Goal: Task Accomplishment & Management: Complete application form

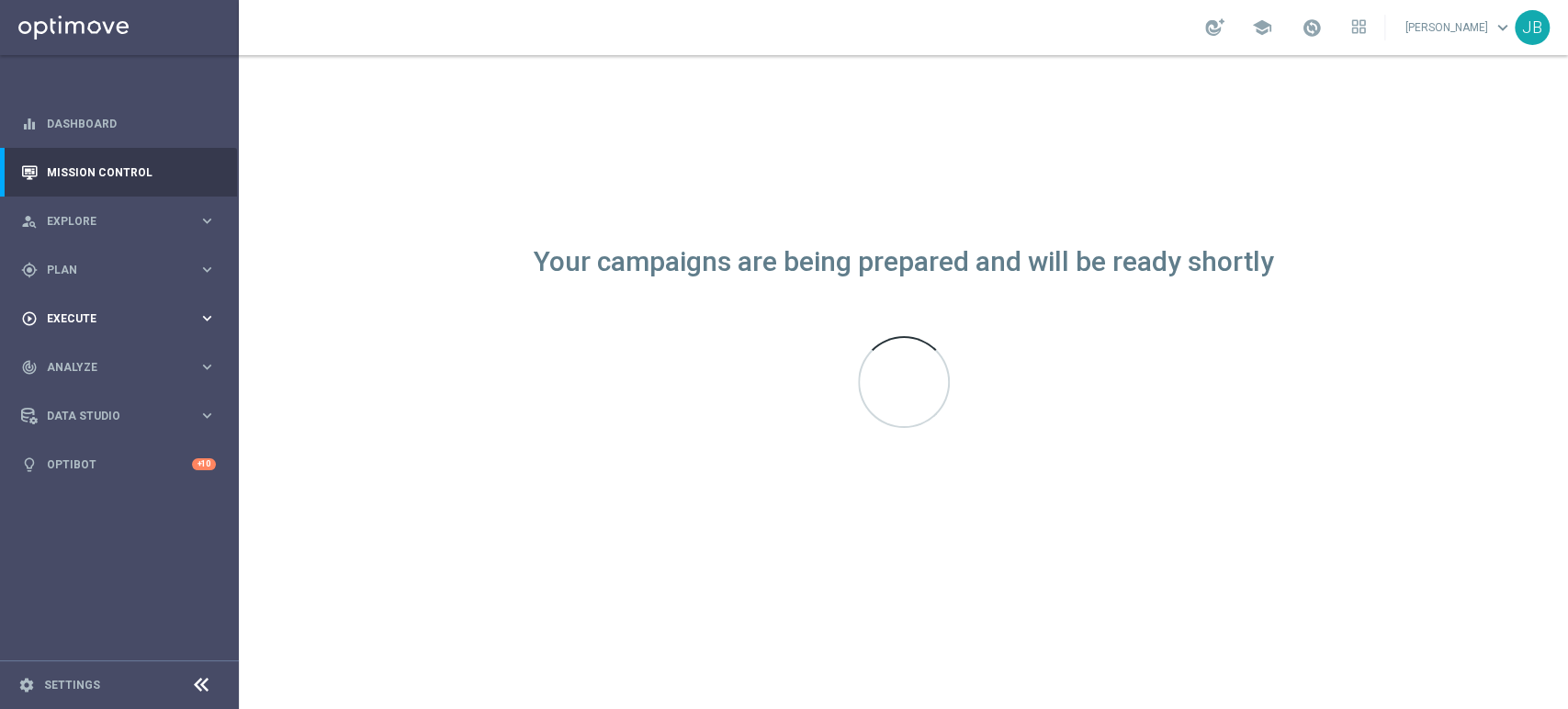
click at [98, 314] on span "Execute" at bounding box center [123, 318] width 152 height 11
click at [110, 351] on link "Campaign Builder" at bounding box center [120, 355] width 144 height 15
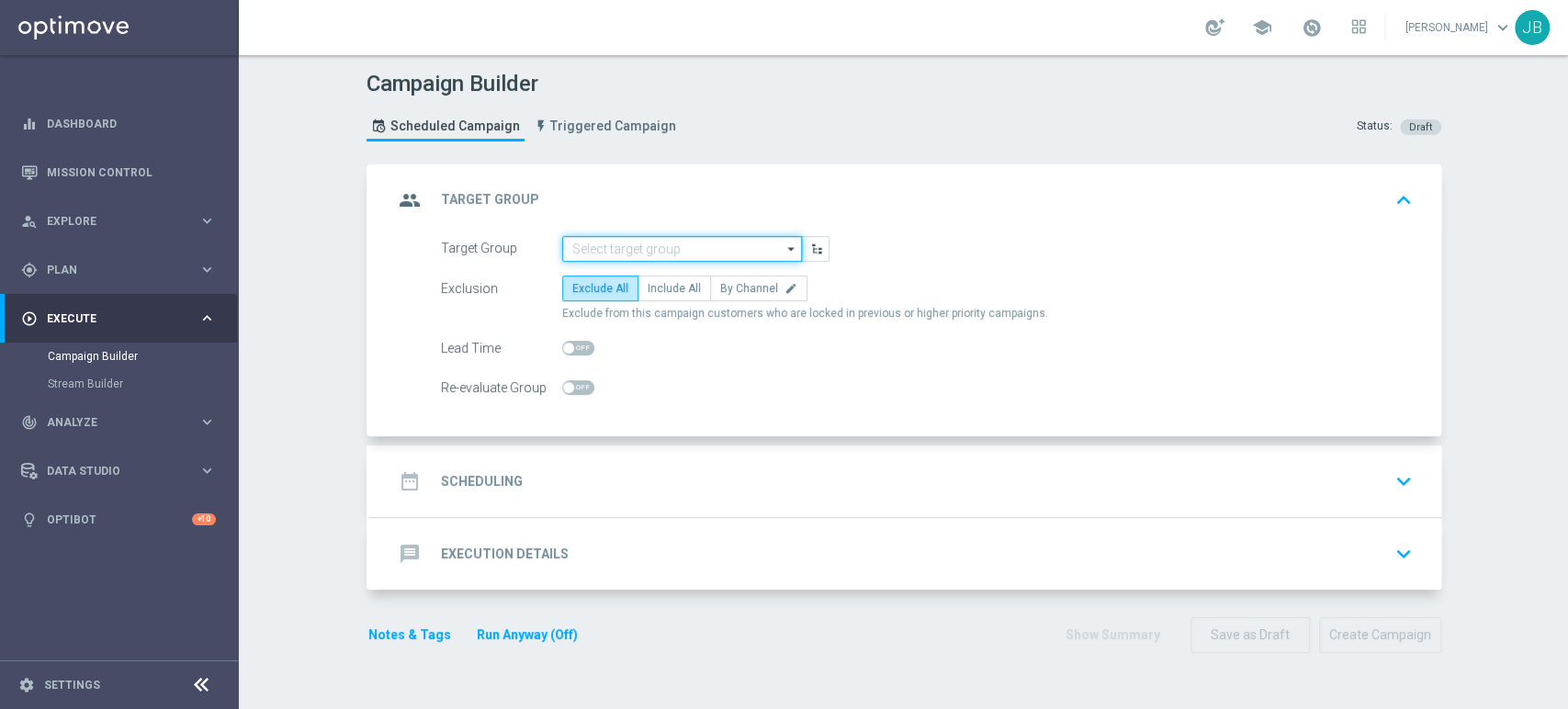
click at [728, 248] on input at bounding box center [682, 249] width 239 height 26
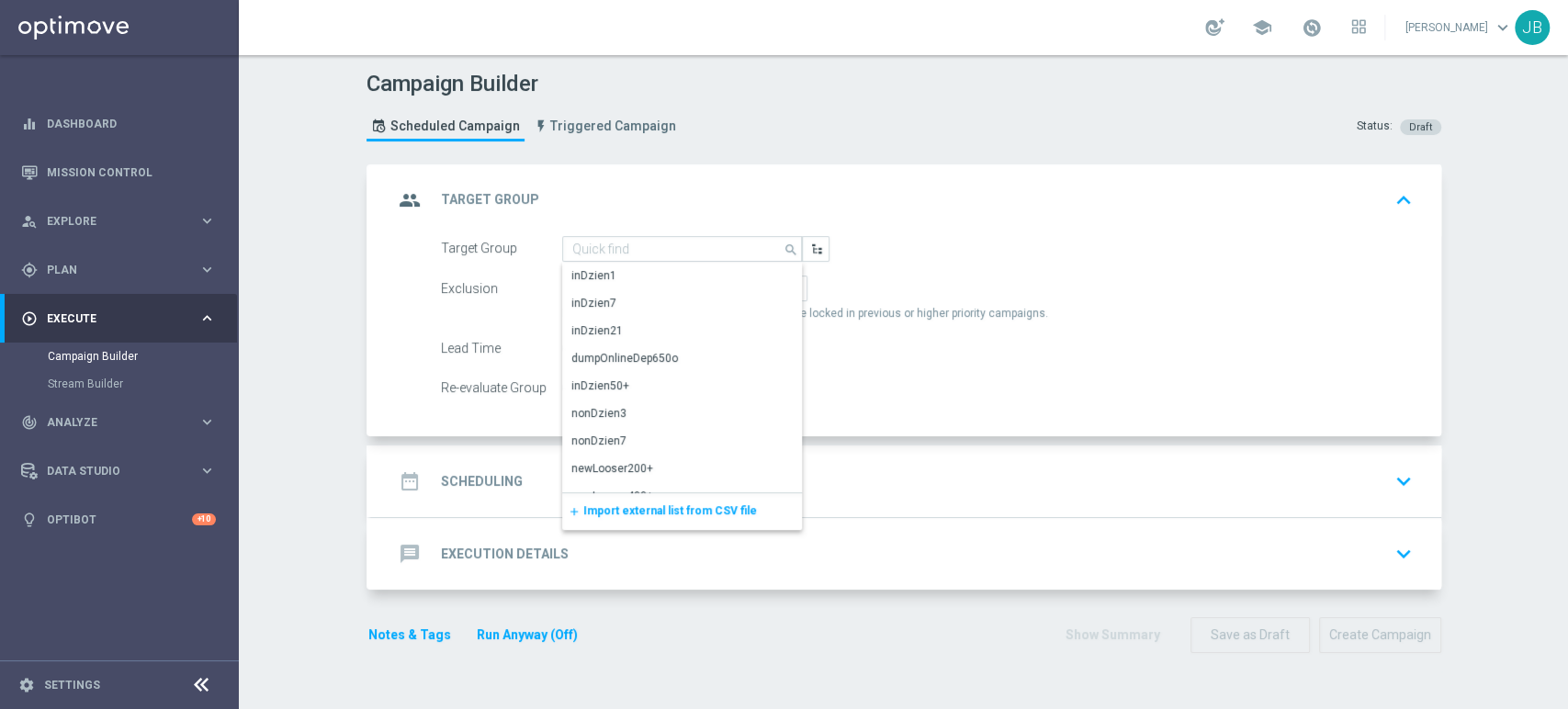
click at [596, 513] on span "Import external list from CSV file" at bounding box center [670, 510] width 173 height 13
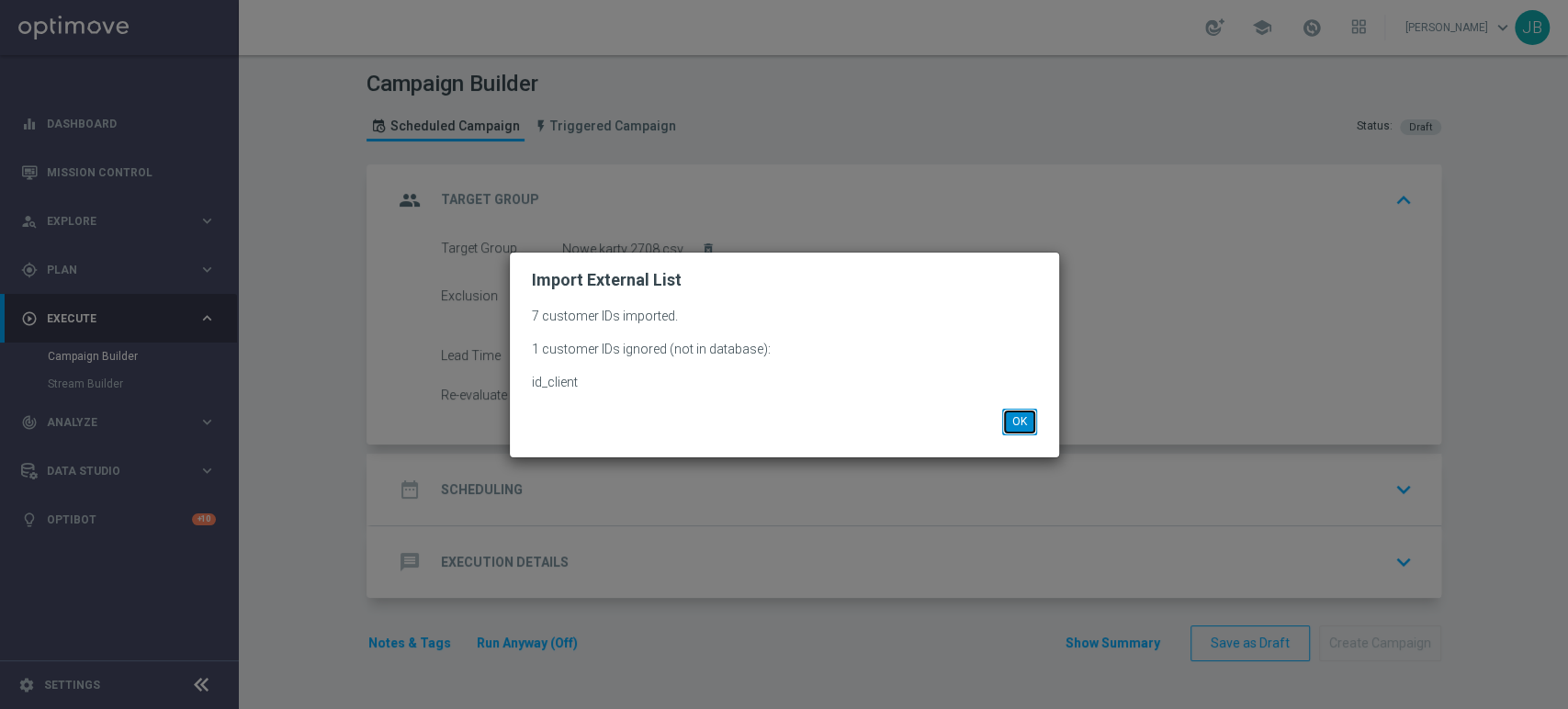
click at [1014, 427] on button "OK" at bounding box center [1019, 421] width 34 height 26
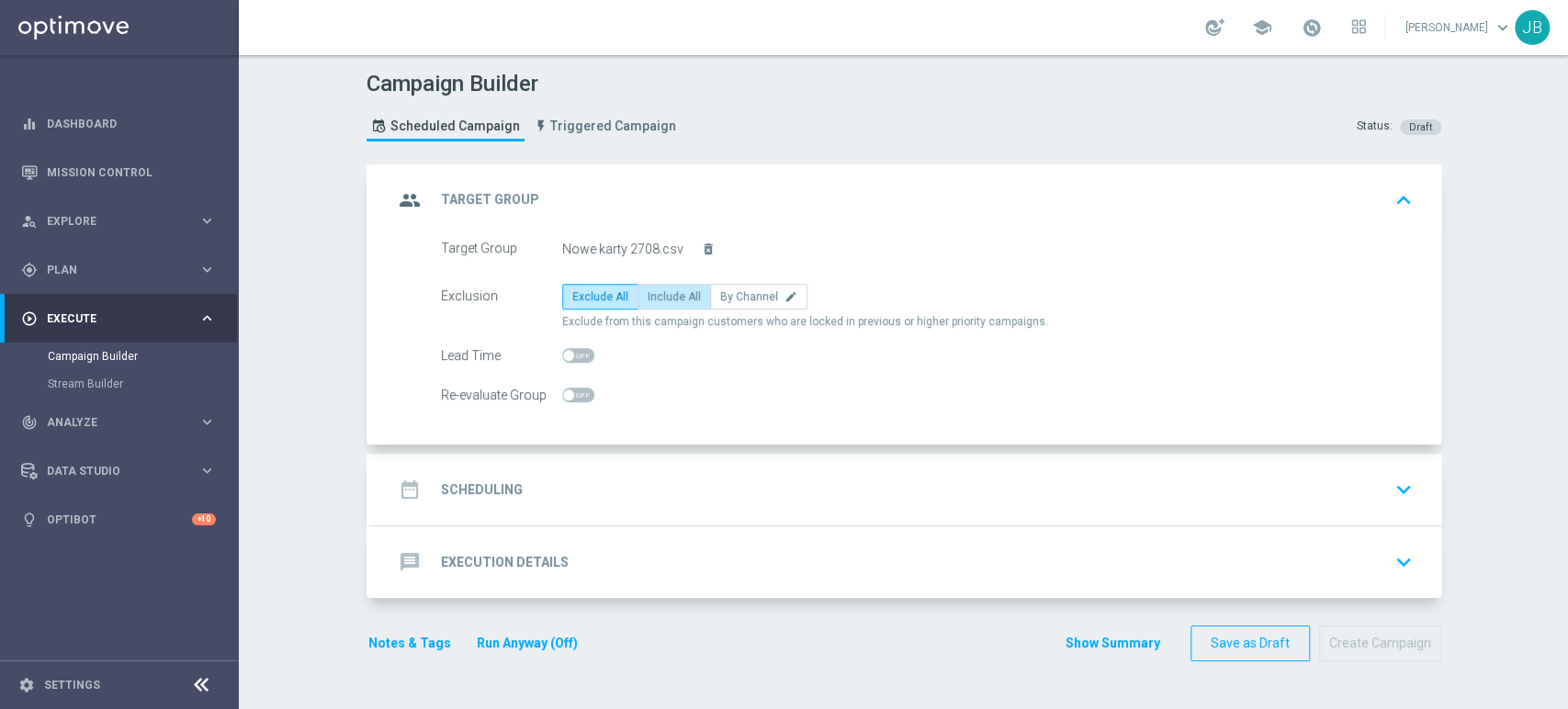
click at [648, 294] on span "Include All" at bounding box center [675, 296] width 53 height 13
click at [648, 294] on input "Include All" at bounding box center [654, 300] width 12 height 12
radio input "true"
click at [615, 500] on div "date_range Scheduling keyboard_arrow_down" at bounding box center [906, 488] width 1026 height 34
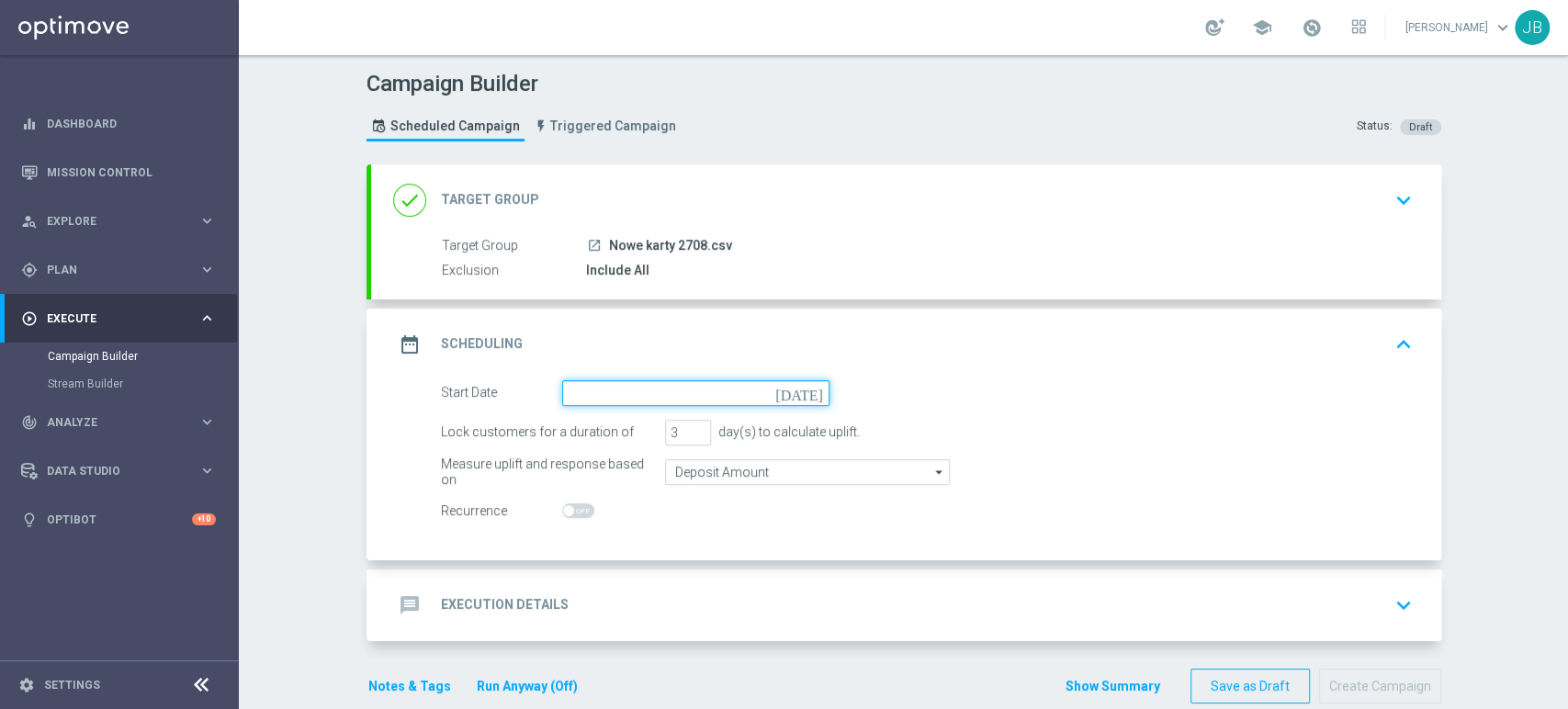
click at [598, 394] on input at bounding box center [695, 393] width 267 height 26
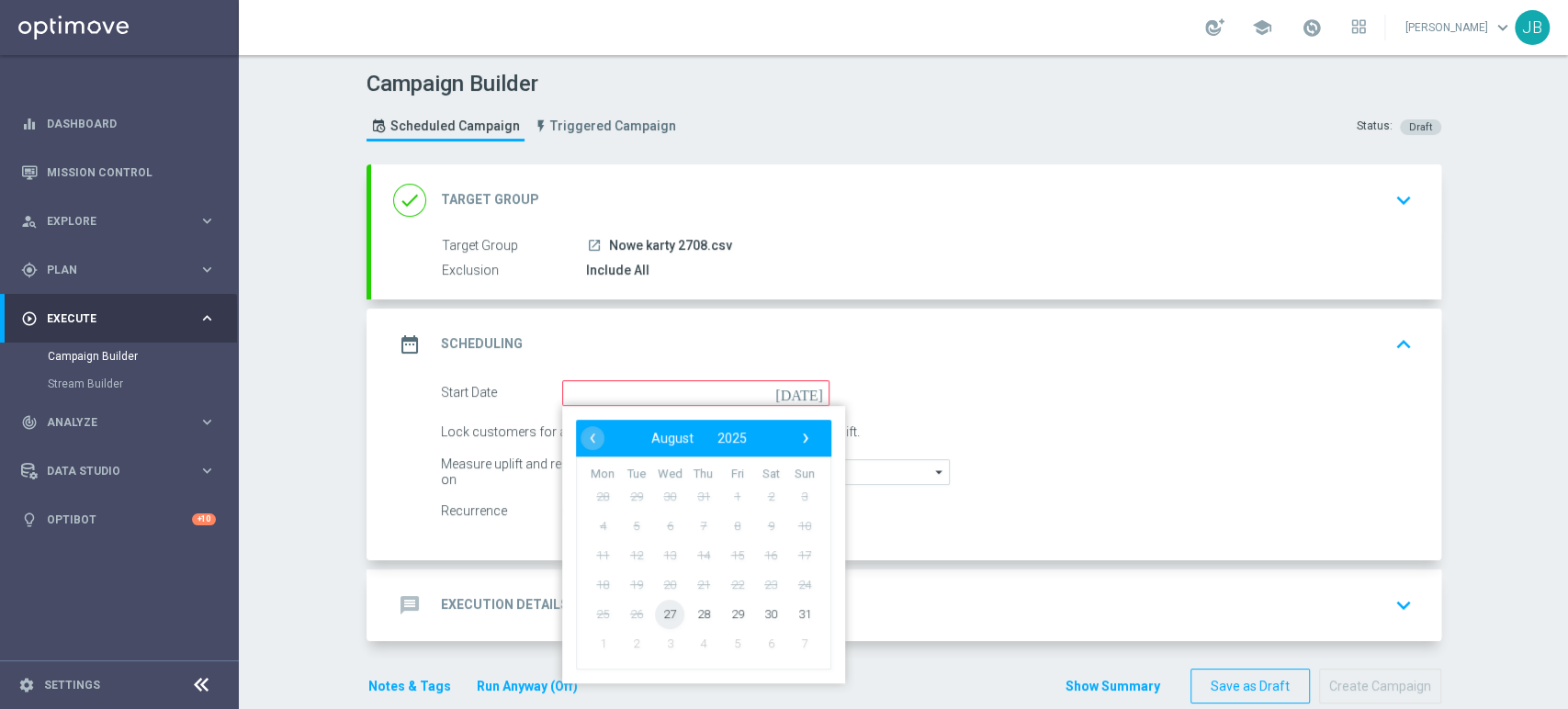
click at [659, 615] on span "27" at bounding box center [670, 613] width 30 height 30
type input "27 Aug 2025"
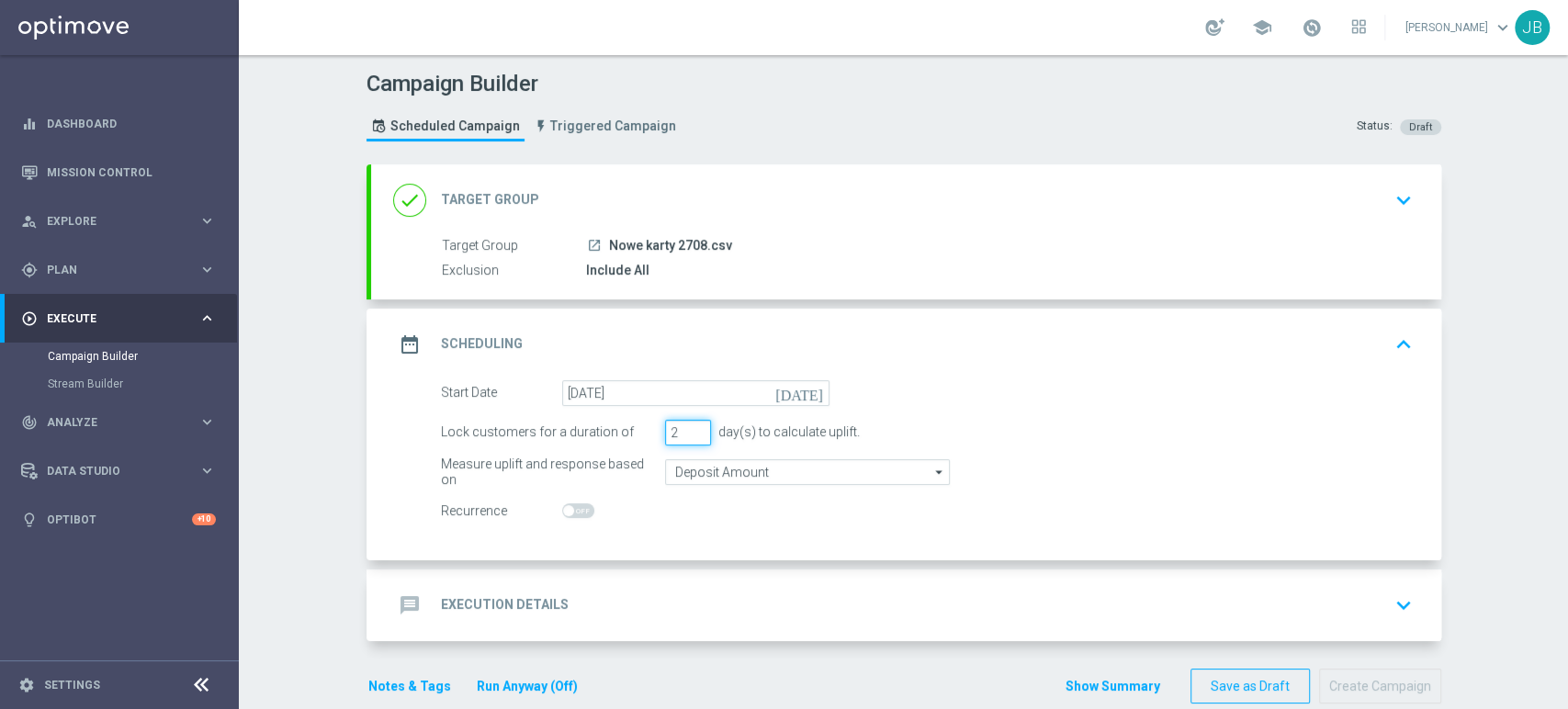
click at [690, 438] on input "2" at bounding box center [687, 432] width 46 height 26
type input "1"
click at [690, 438] on input "1" at bounding box center [687, 432] width 46 height 26
click at [647, 594] on div "message Execution Details keyboard_arrow_down" at bounding box center [906, 605] width 1026 height 34
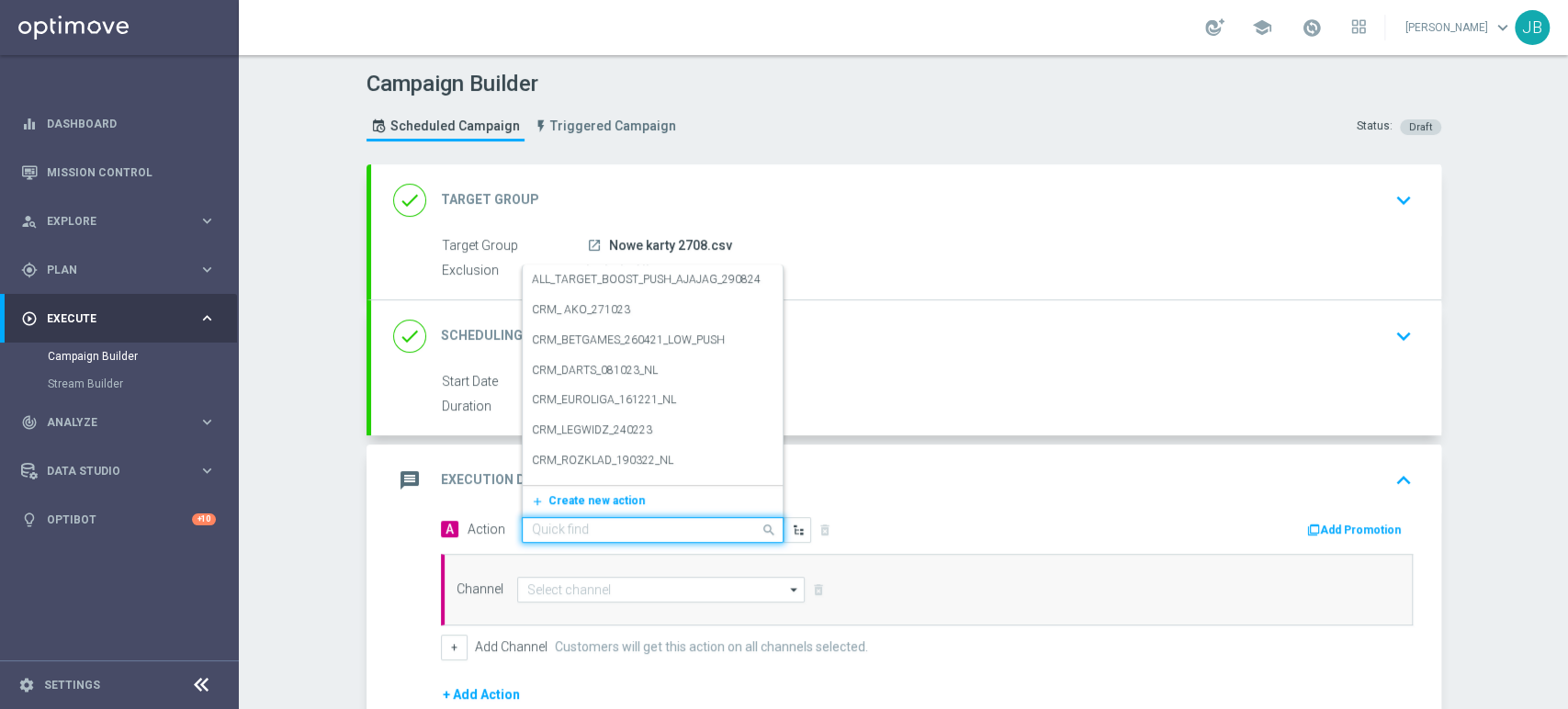
click at [562, 523] on input "text" at bounding box center [634, 531] width 205 height 16
click at [561, 485] on div "add_new Create new action" at bounding box center [653, 501] width 260 height 32
click at [559, 496] on span "Create new action" at bounding box center [597, 500] width 97 height 13
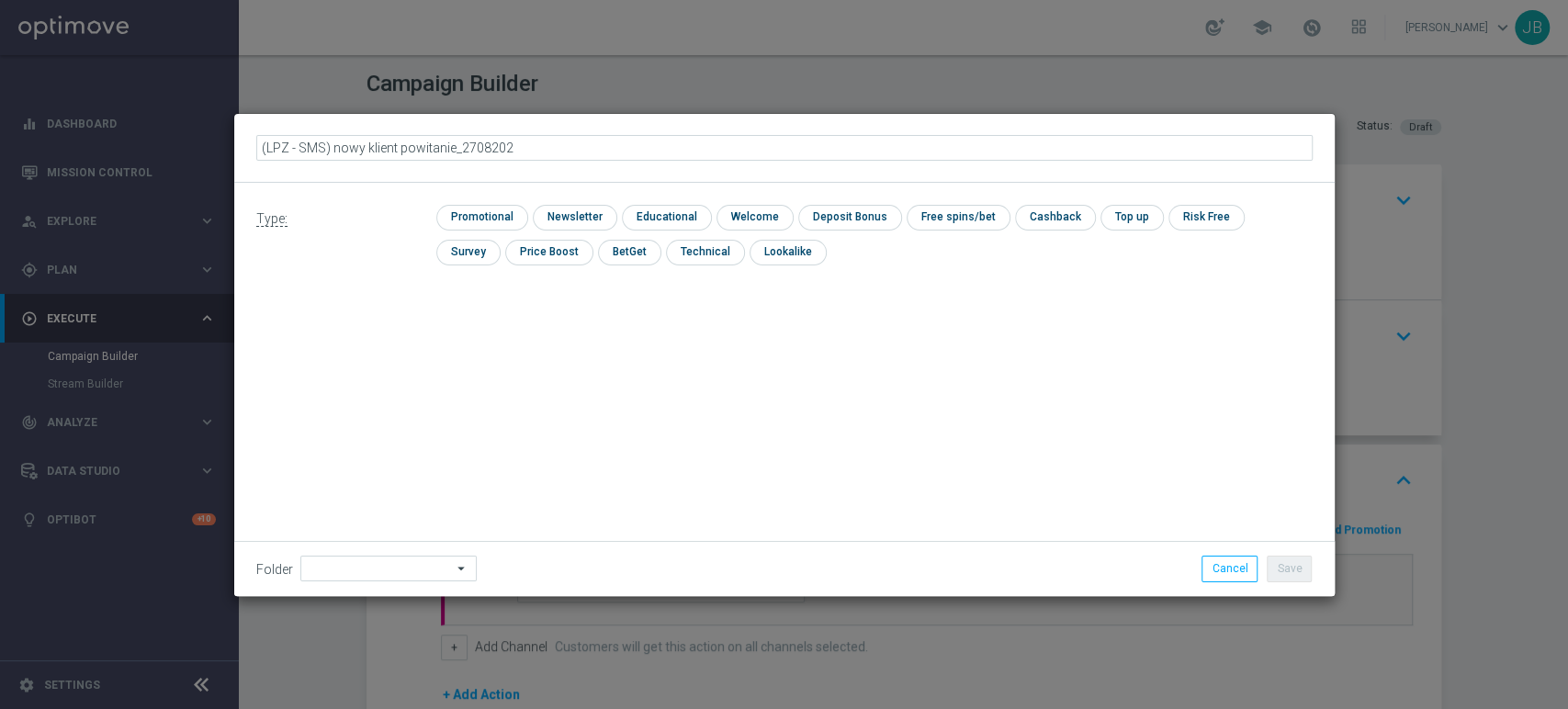
type input "(LPZ - SMS) nowy klient powitanie_27082025"
click at [565, 203] on div "Type: check Promotional check Newsletter check Educational check Welcome check …" at bounding box center [785, 242] width 1101 height 118
click at [560, 214] on input "checkbox" at bounding box center [572, 217] width 80 height 25
checkbox input "true"
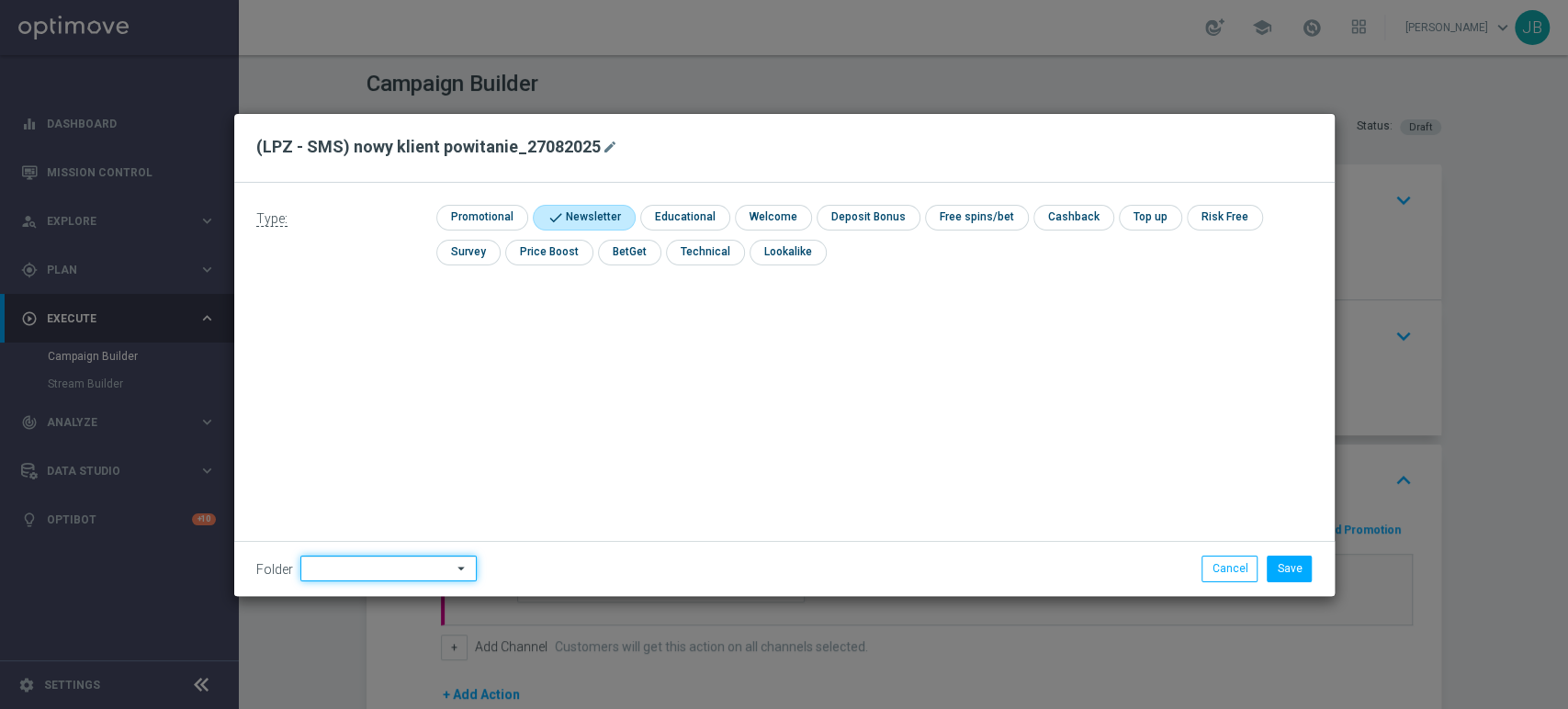
click at [373, 572] on input at bounding box center [388, 568] width 176 height 26
click at [360, 382] on div "Justyna B." at bounding box center [386, 382] width 171 height 26
type input "Justyna B."
click at [1293, 563] on button "Save" at bounding box center [1289, 568] width 45 height 26
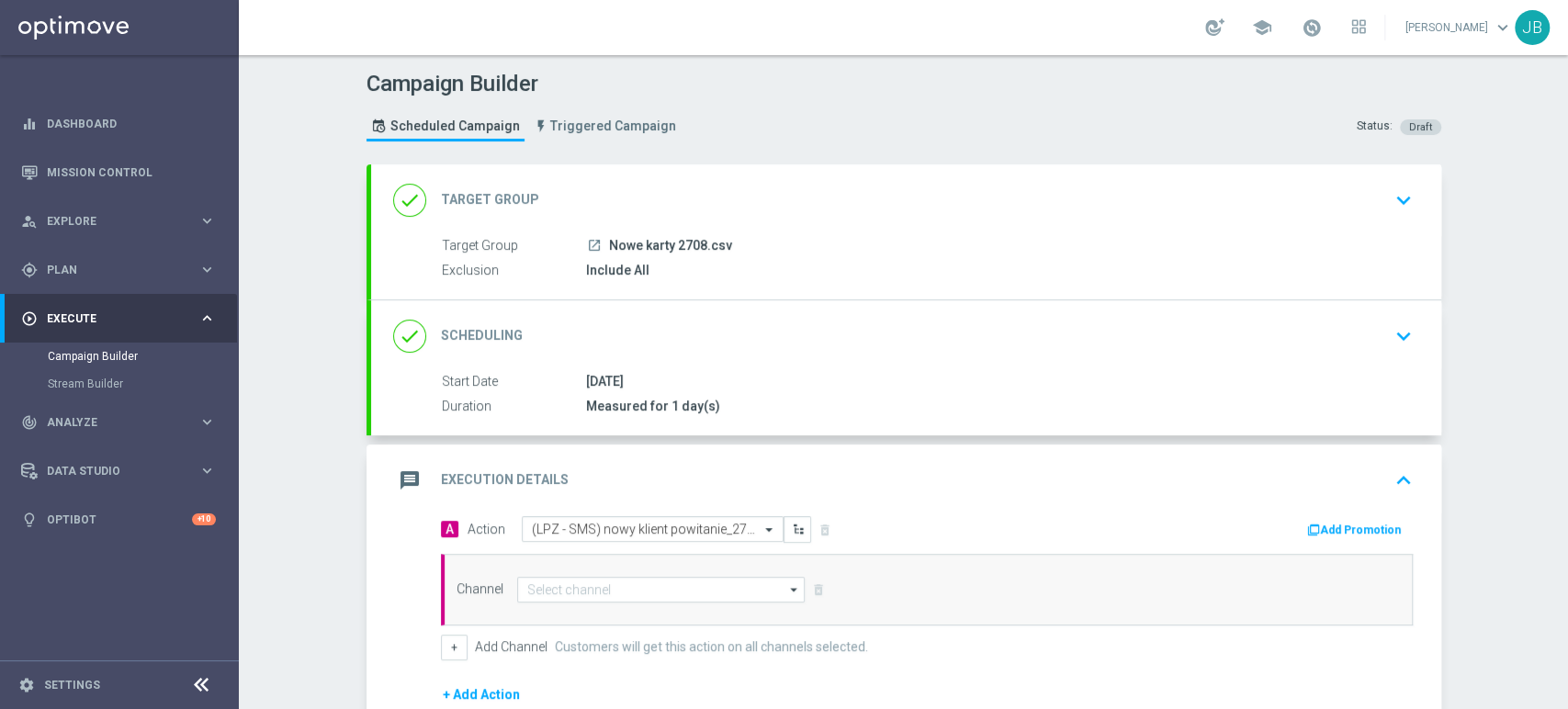
click at [1479, 391] on div "Campaign Builder Scheduled Campaign Triggered Campaign Status: Draft done Targe…" at bounding box center [904, 382] width 1330 height 654
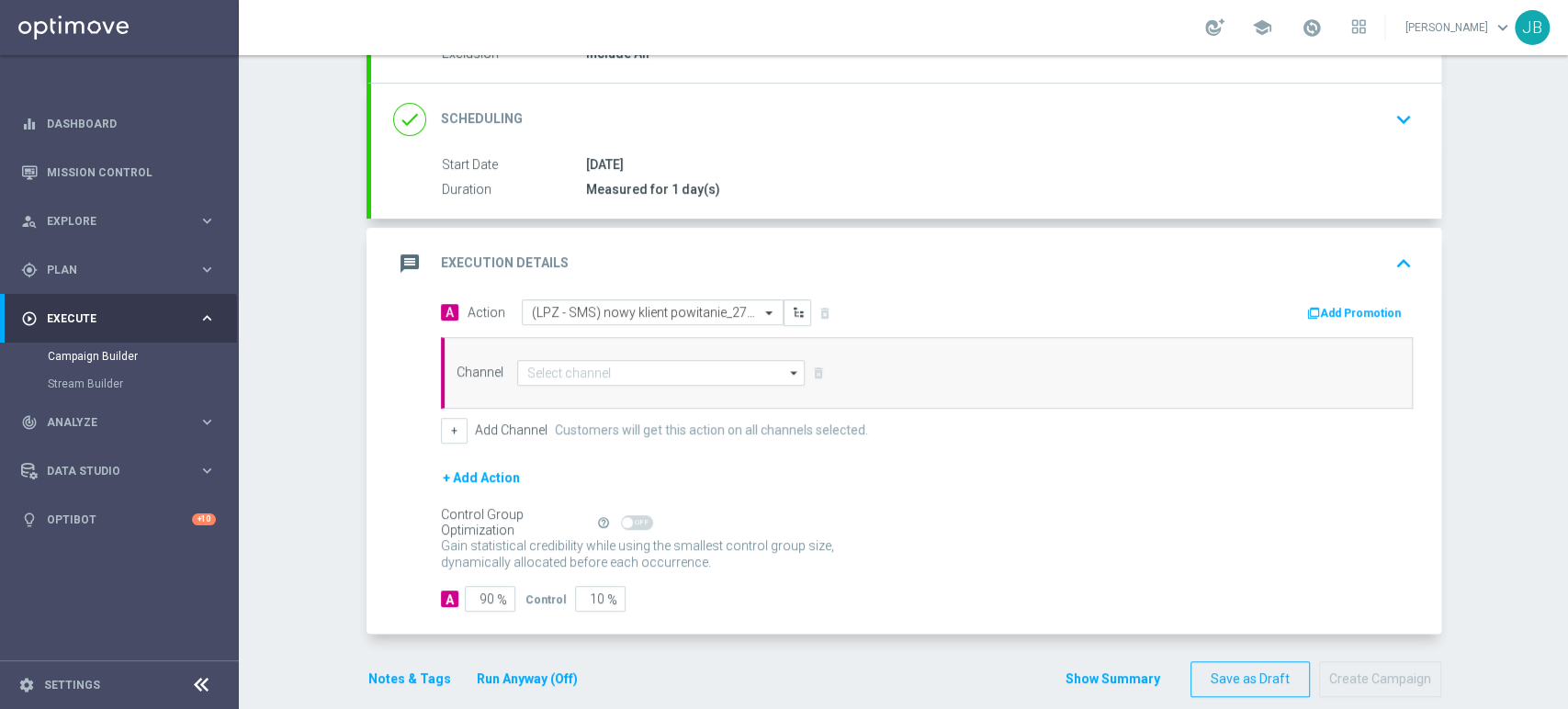
scroll to position [238, 0]
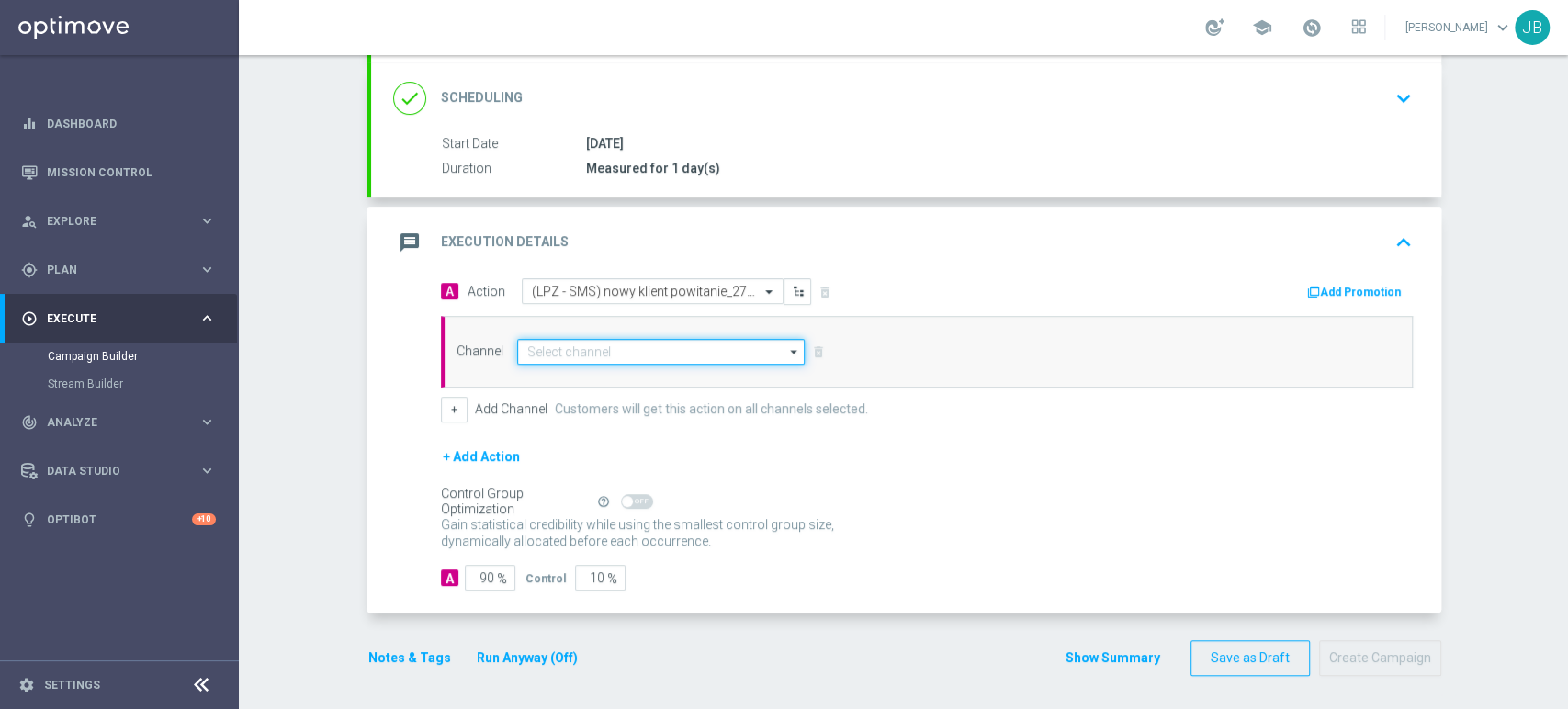
click at [612, 349] on input at bounding box center [661, 352] width 289 height 26
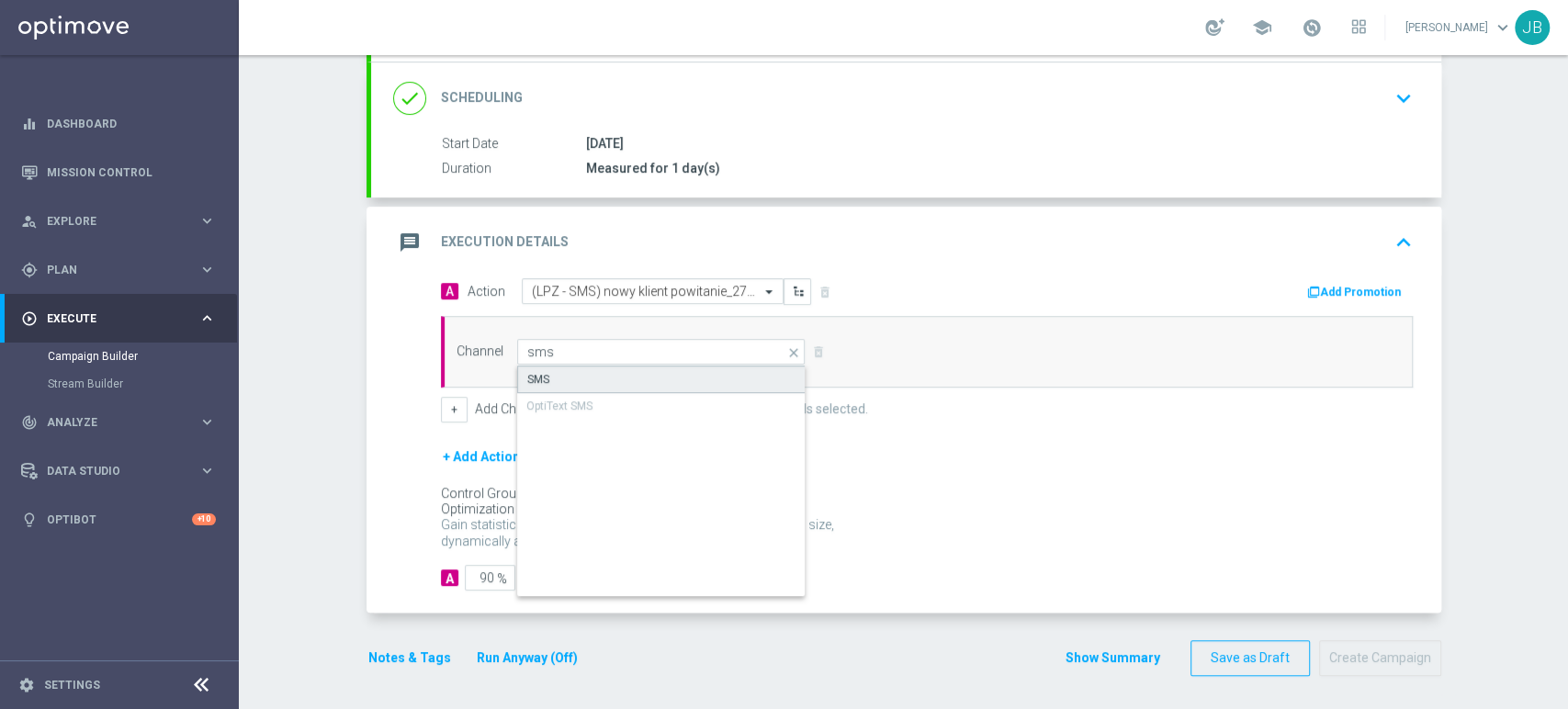
click at [572, 375] on div "SMS" at bounding box center [662, 379] width 290 height 28
type input "SMS"
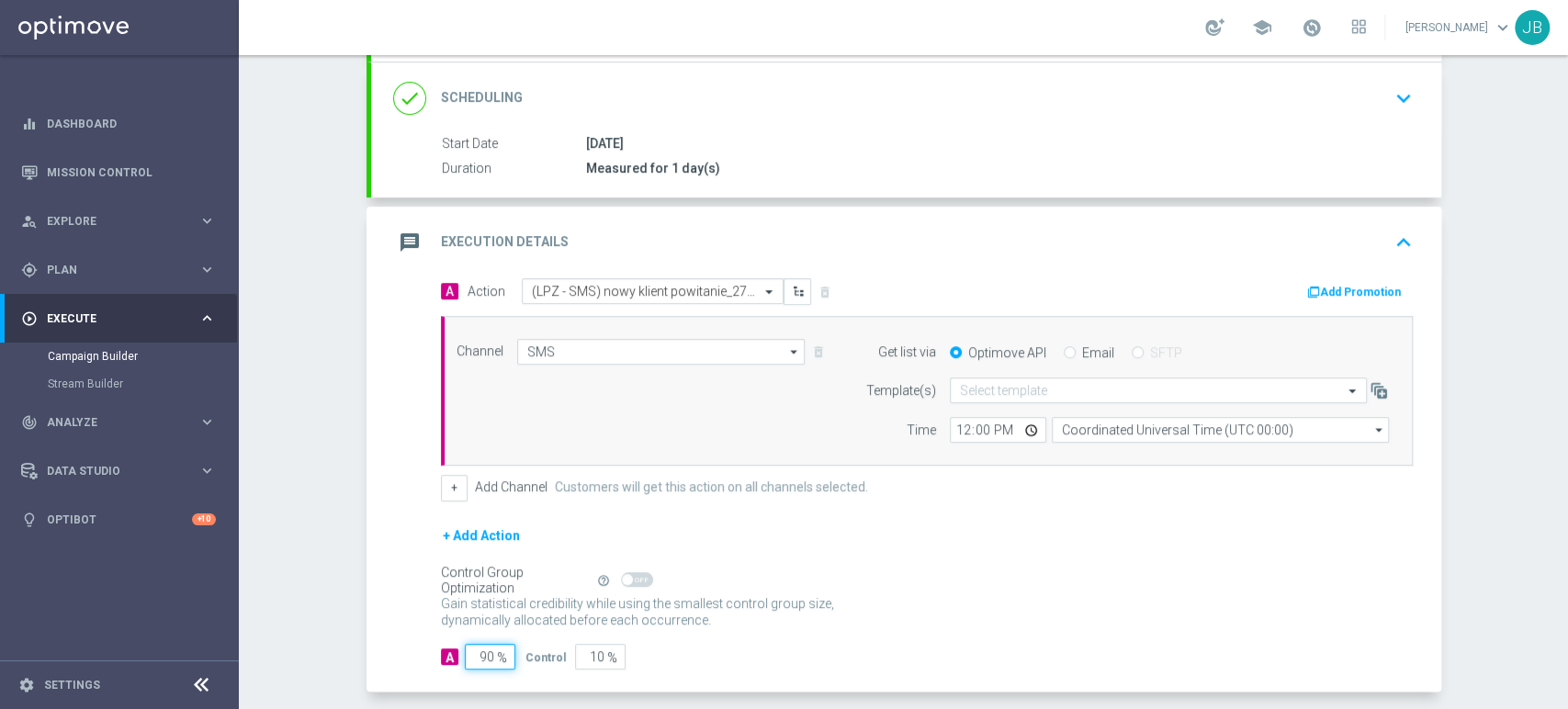
click at [478, 660] on input "90" at bounding box center [490, 657] width 50 height 26
type input "0"
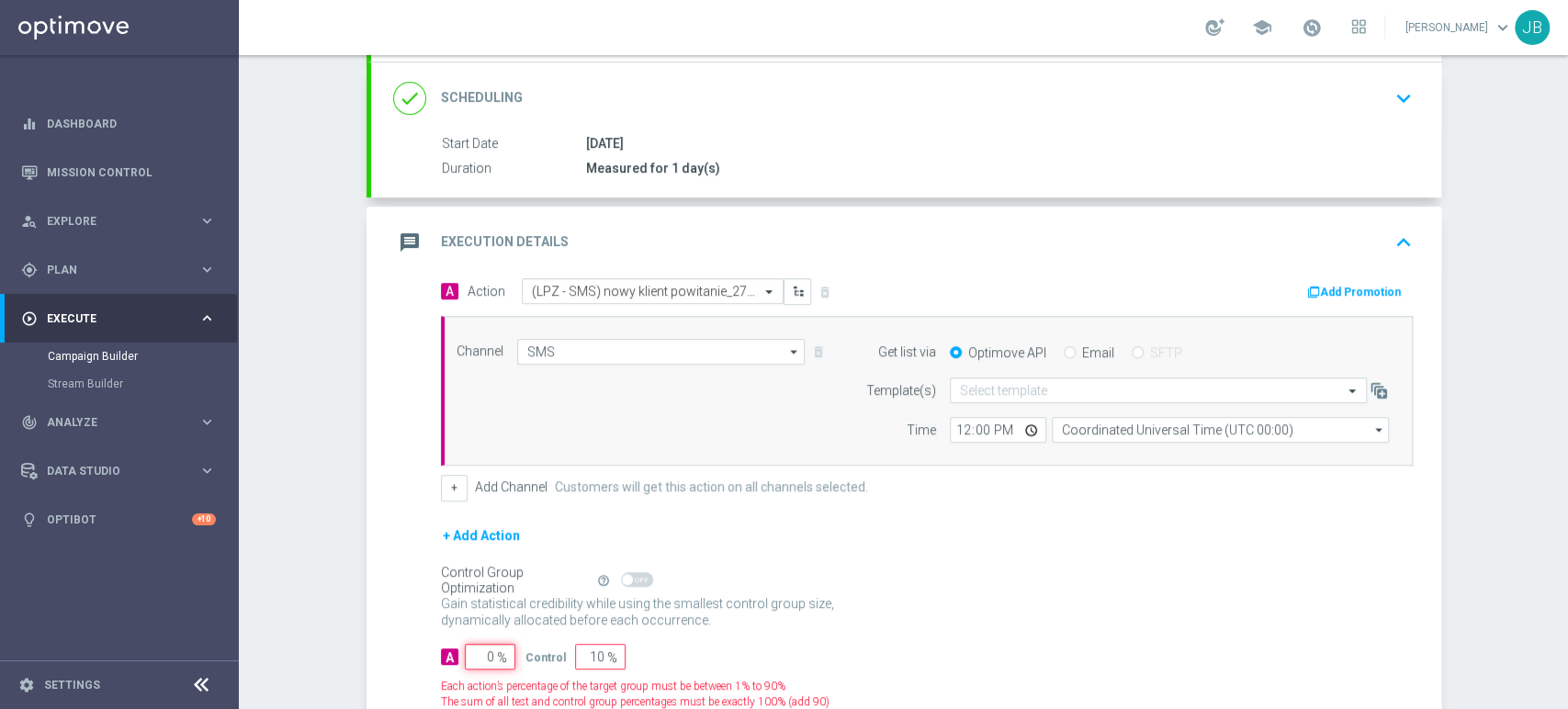
type input "100"
type input "0"
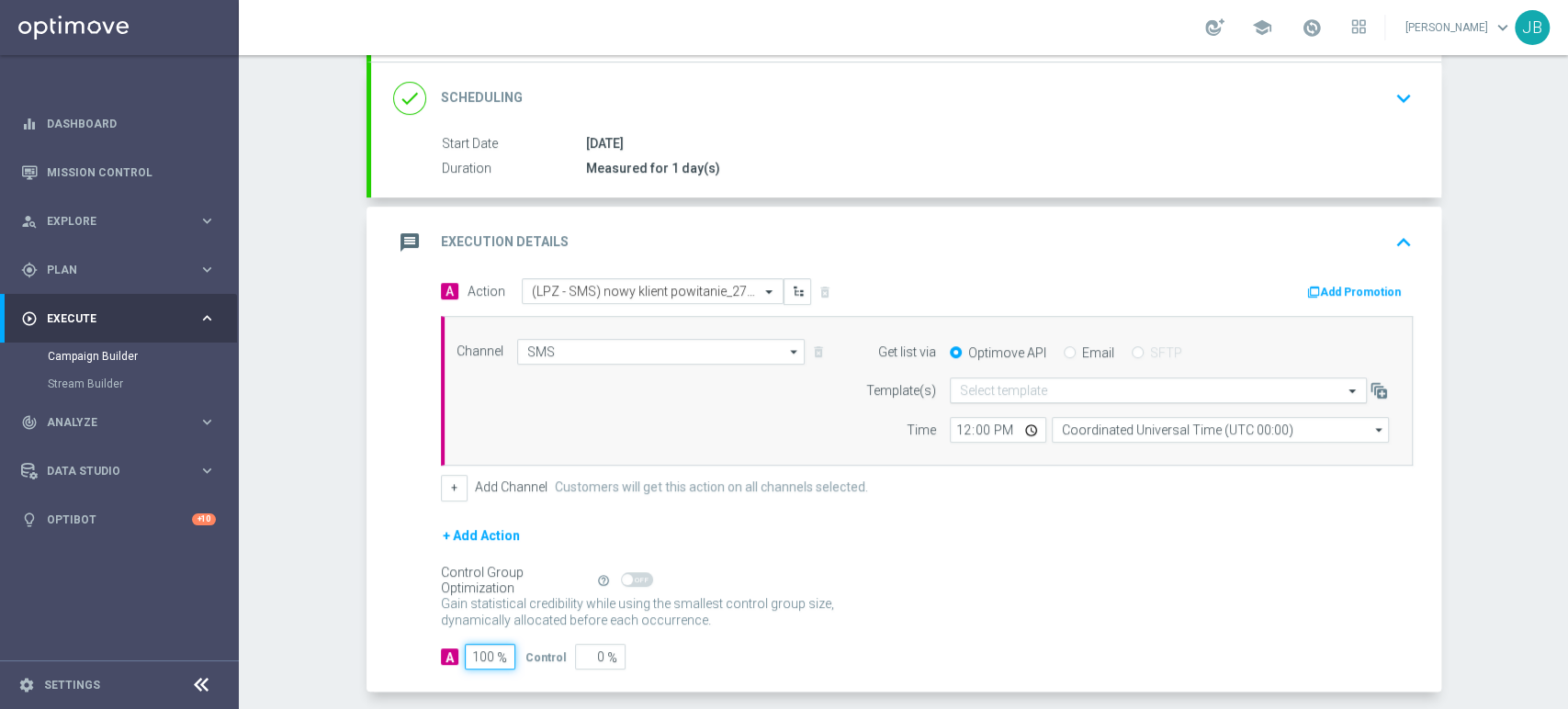
type input "100"
click at [1012, 392] on input "text" at bounding box center [1141, 391] width 360 height 16
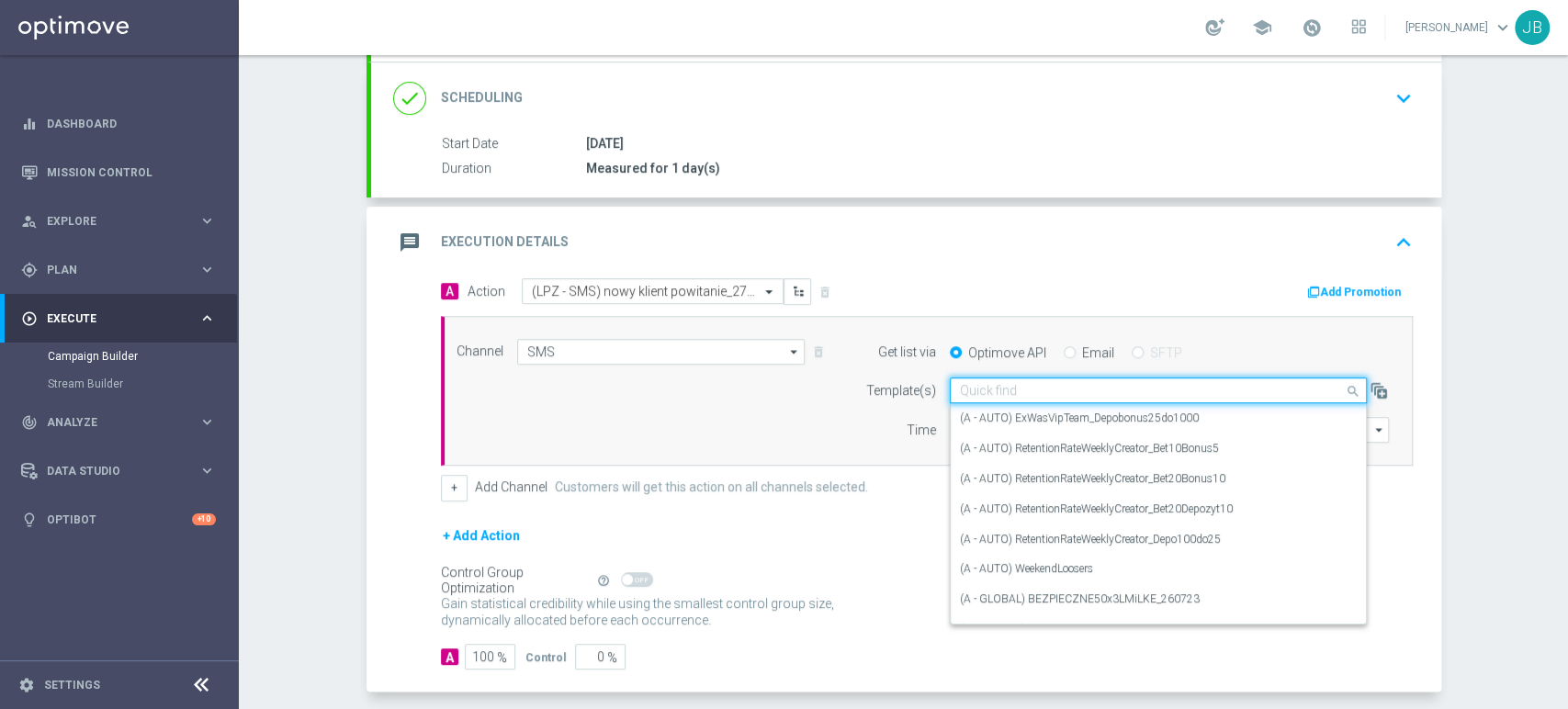
paste input "(LPZ - SMS) nowy klient powitanie_24012024"
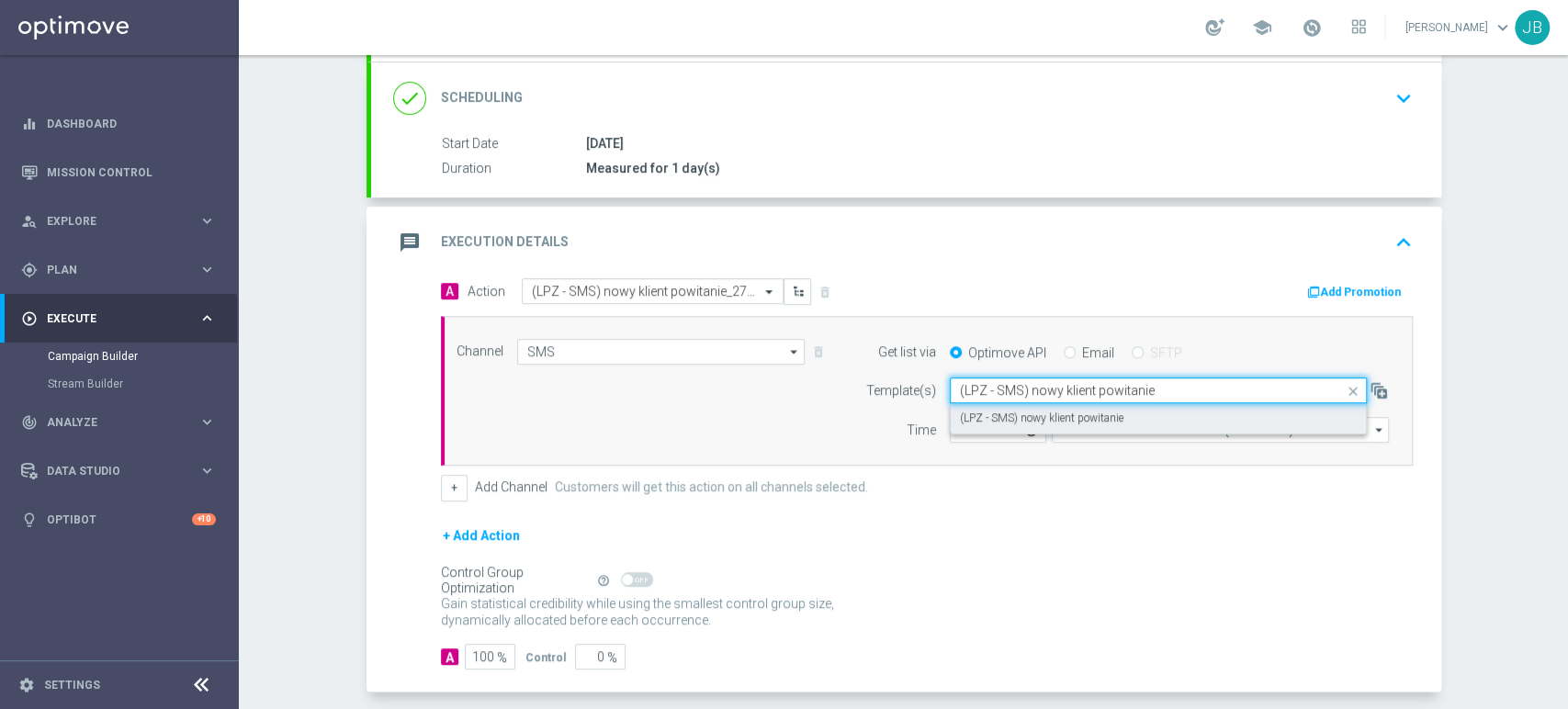
click at [978, 425] on div "(LPZ - SMS) nowy klient powitanie" at bounding box center [1158, 419] width 397 height 31
type input "(LPZ - SMS) nowy klient powitanie"
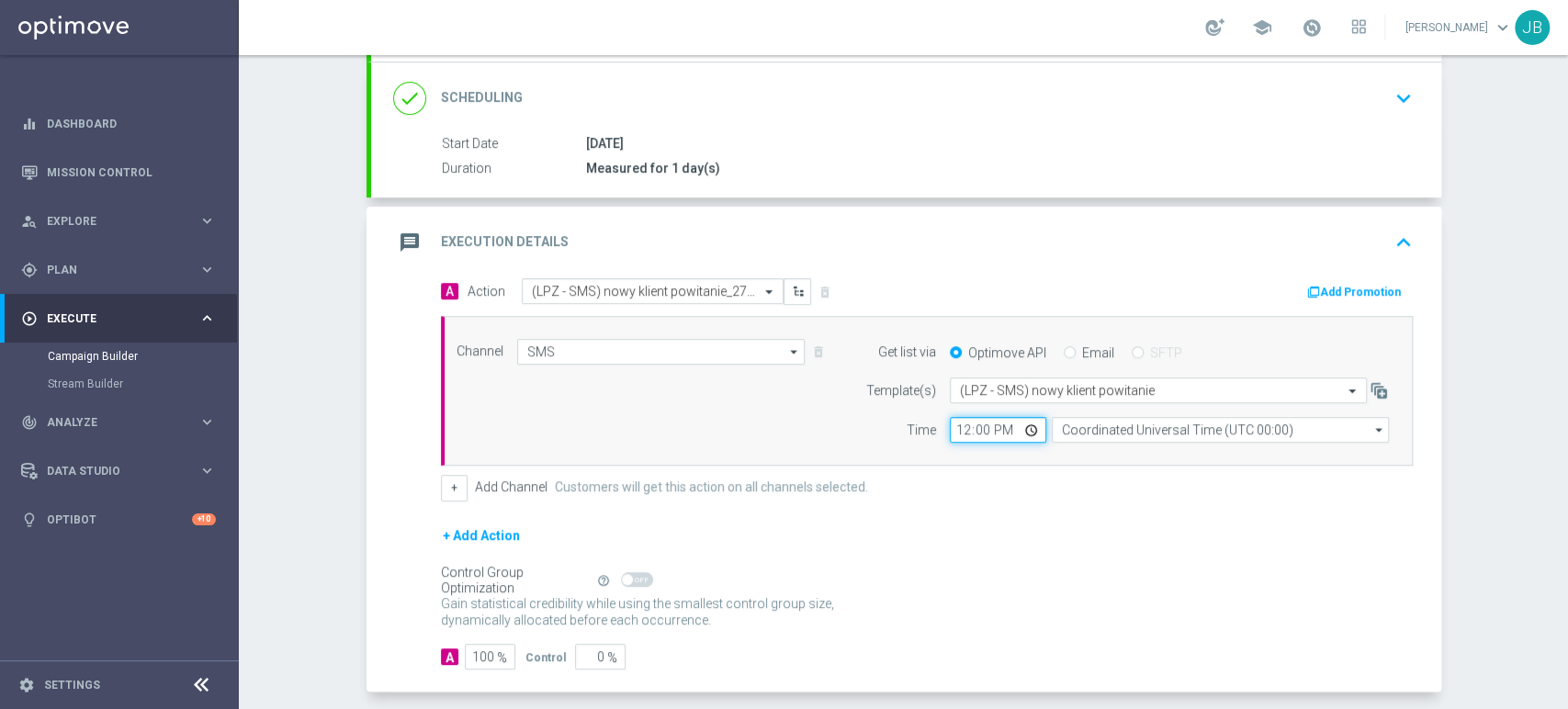
click at [950, 429] on input "12:00" at bounding box center [999, 429] width 97 height 26
type input "09:11"
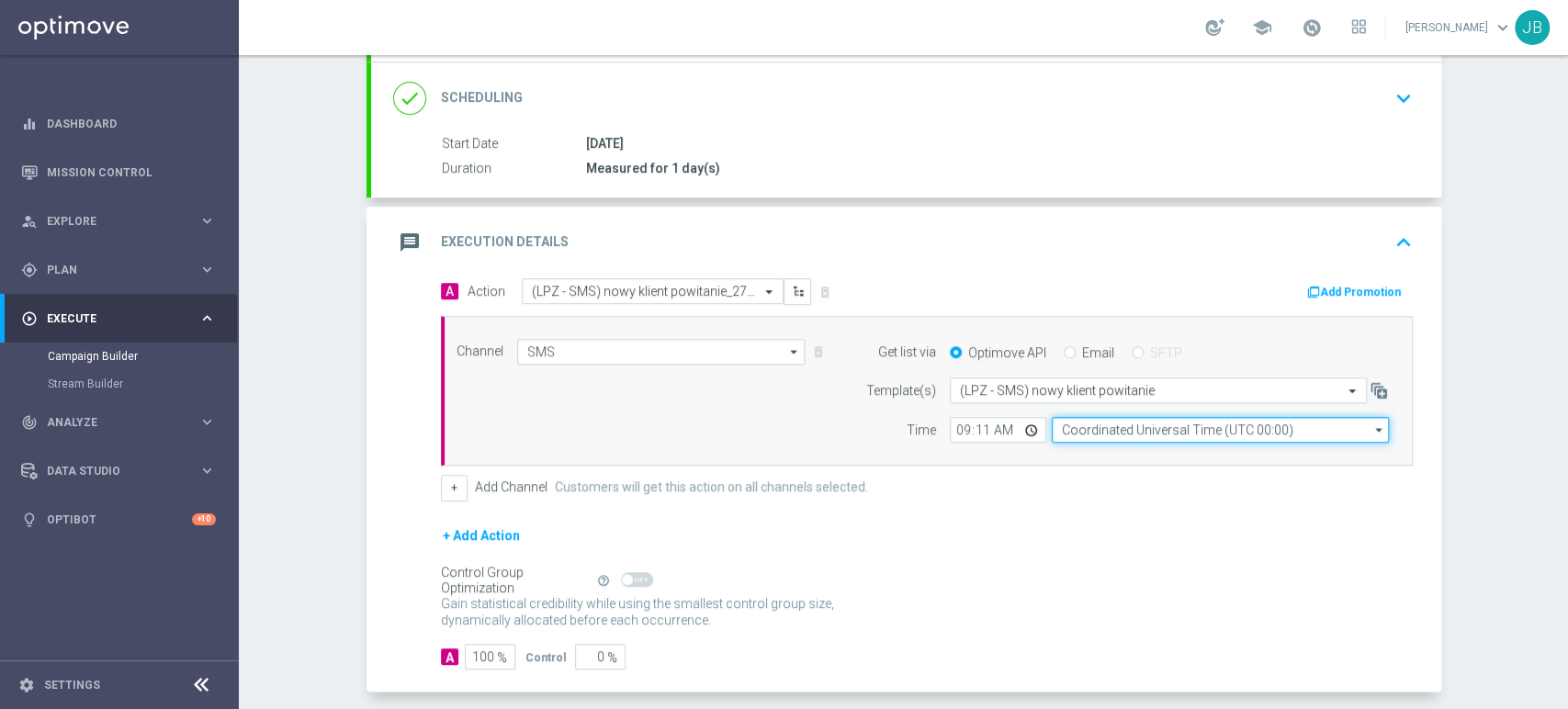
click at [1075, 428] on input "Coordinated Universal Time (UTC 00:00)" at bounding box center [1220, 429] width 337 height 26
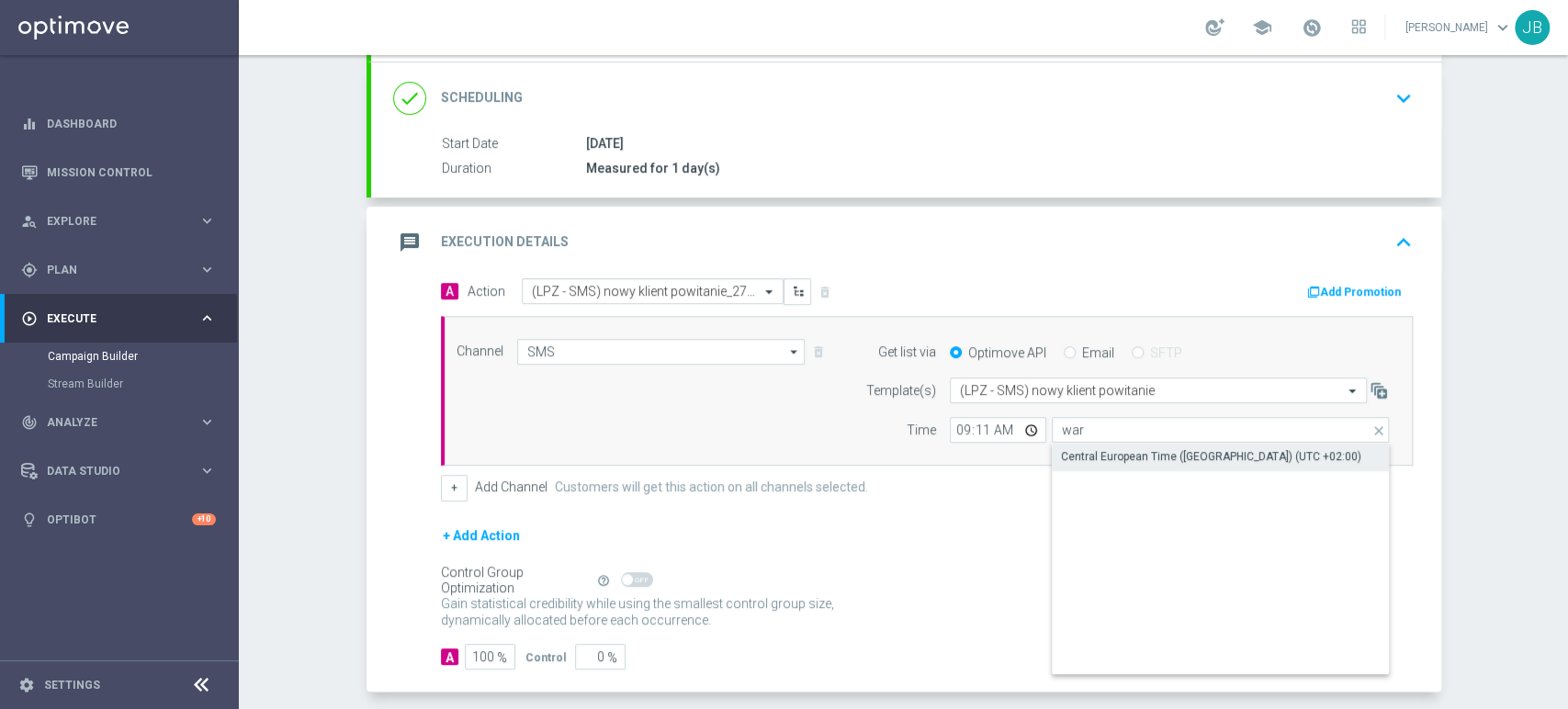
click at [1072, 451] on div "Central European Time (Warsaw) (UTC +02:00)" at bounding box center [1210, 456] width 300 height 17
type input "Central European Time (Warsaw) (UTC +02:00)"
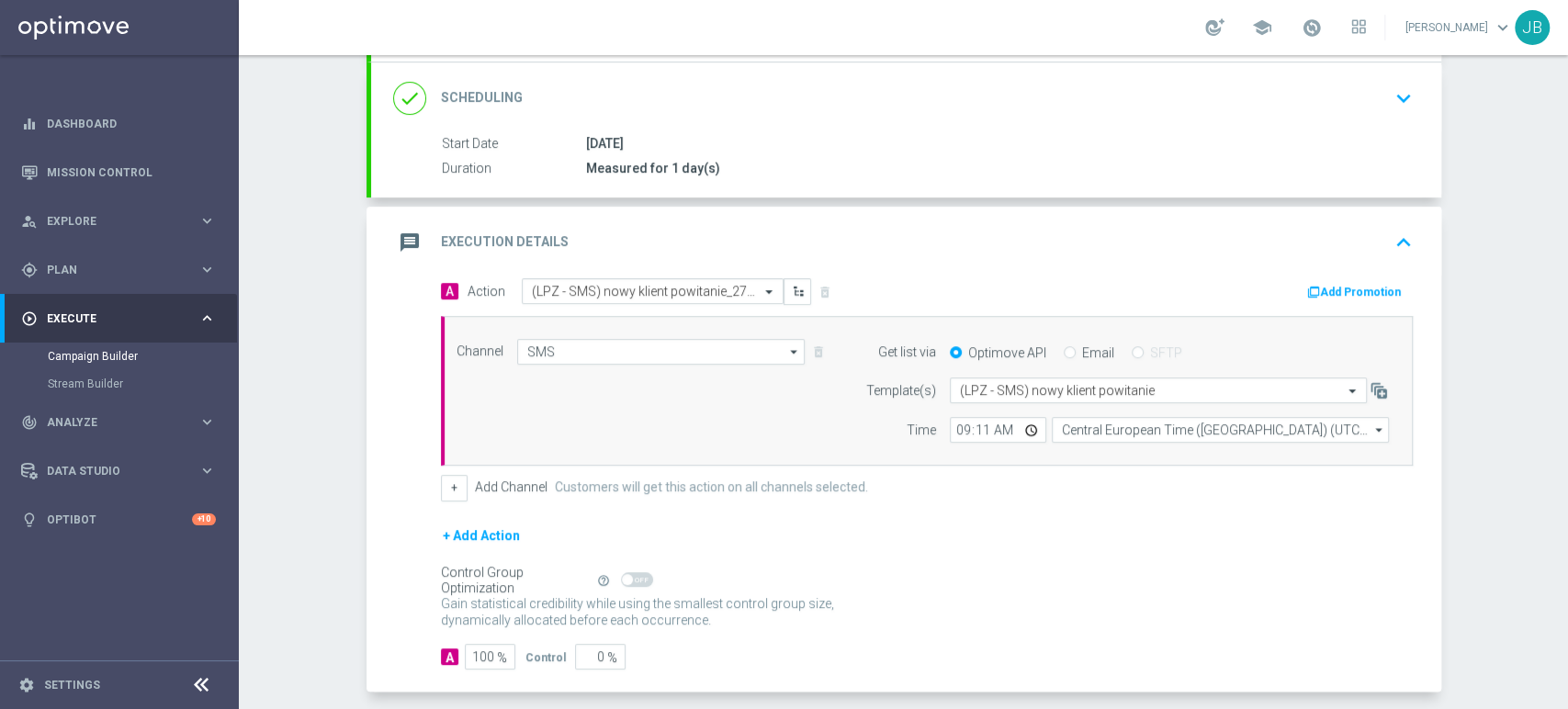
scroll to position [0, 0]
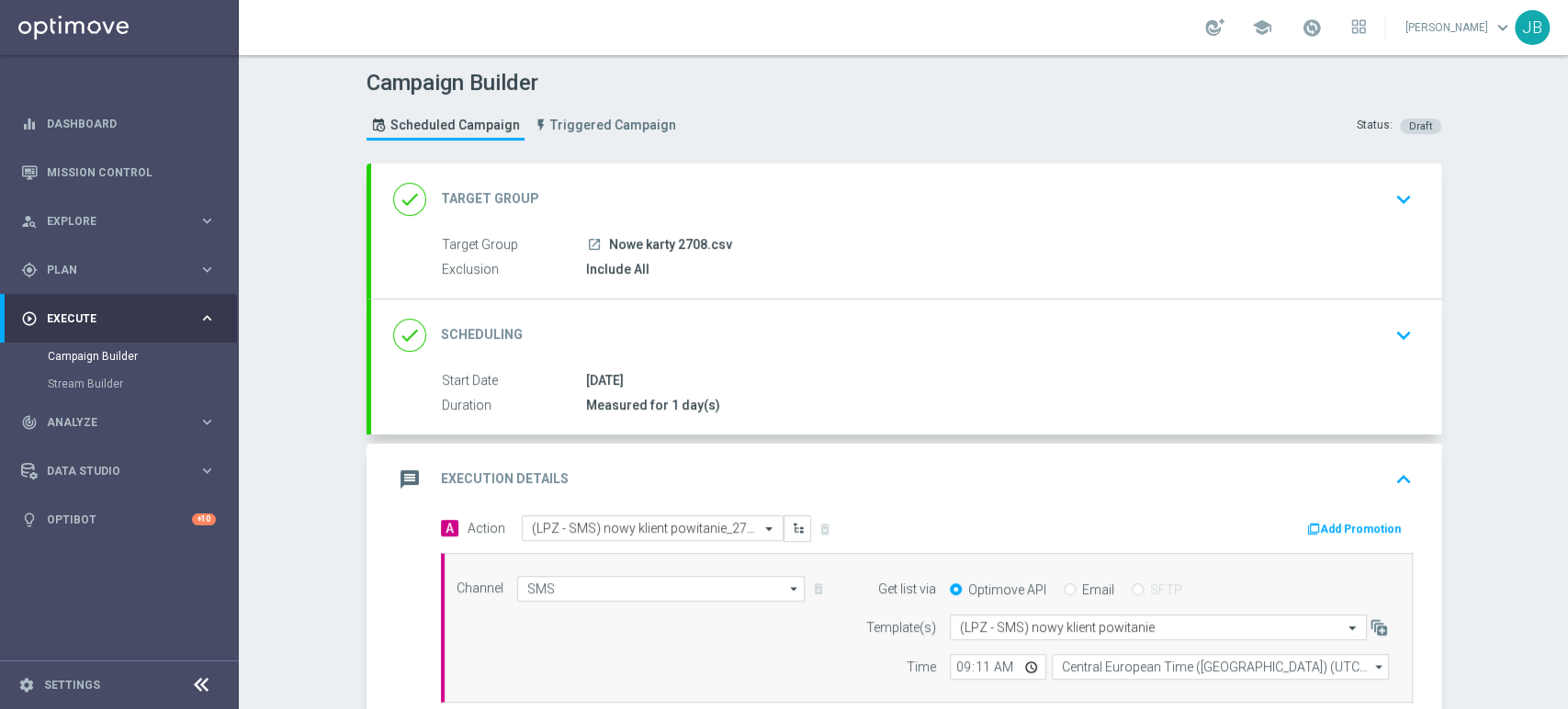
click at [1566, 161] on div "Campaign Builder Scheduled Campaign Triggered Campaign Status: Draft done Targe…" at bounding box center [904, 382] width 1330 height 654
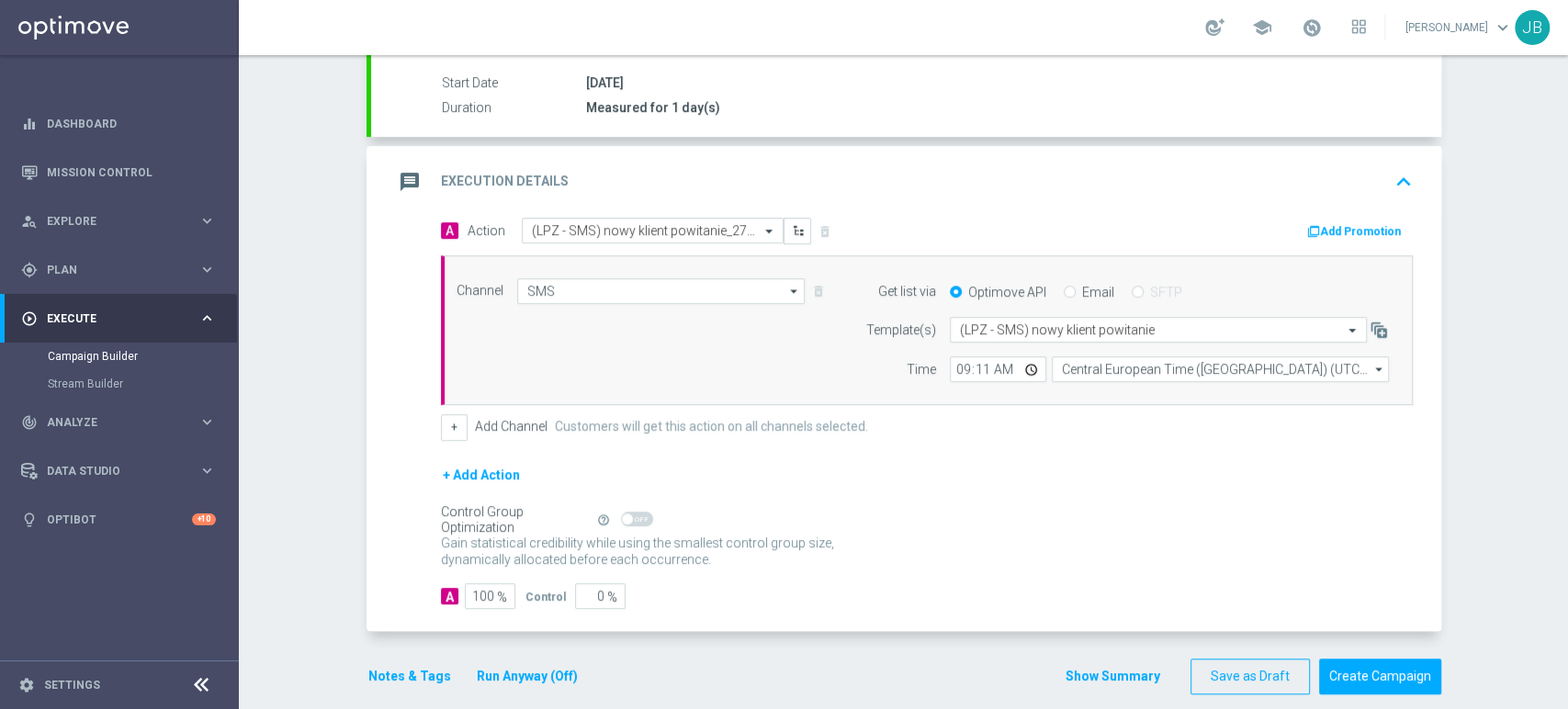
scroll to position [317, 0]
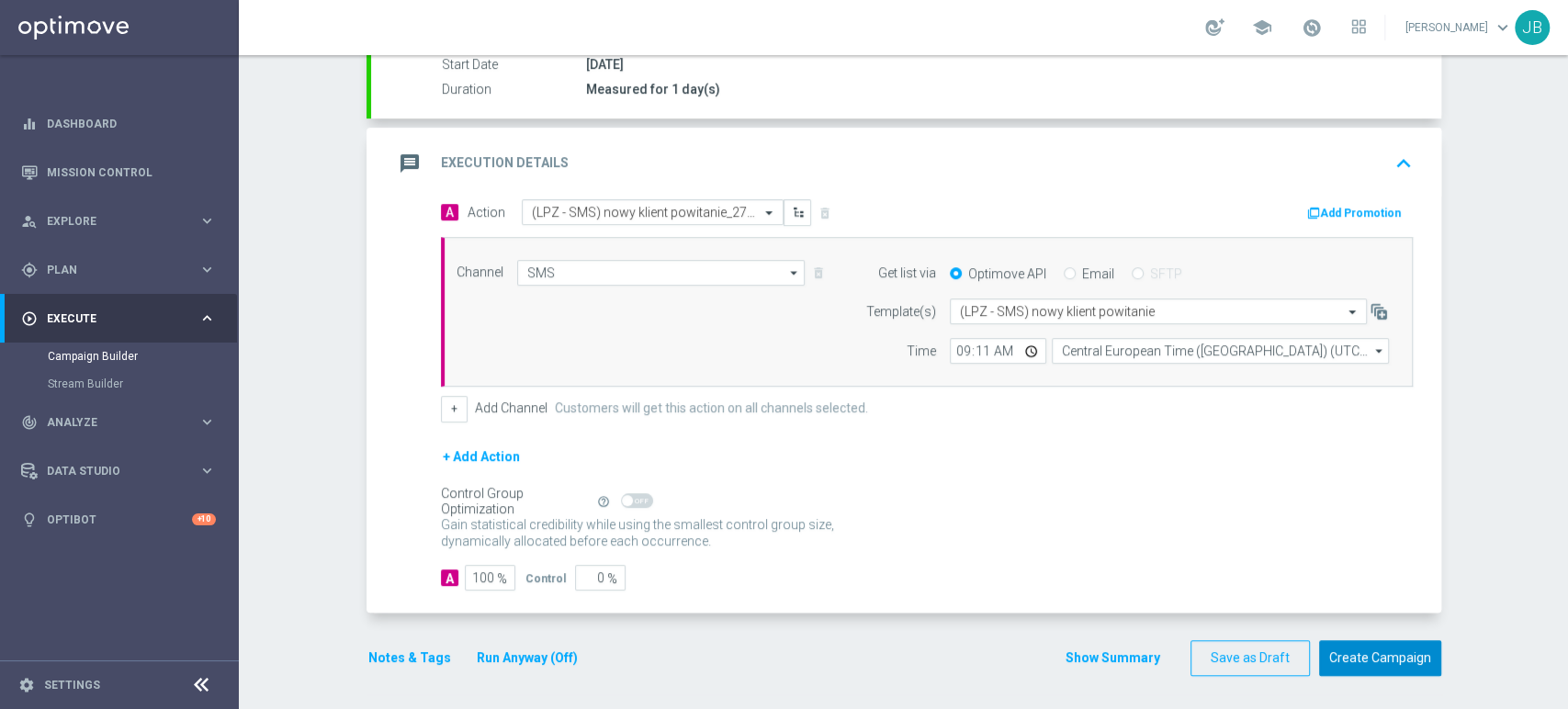
click at [1405, 652] on button "Create Campaign" at bounding box center [1381, 658] width 122 height 35
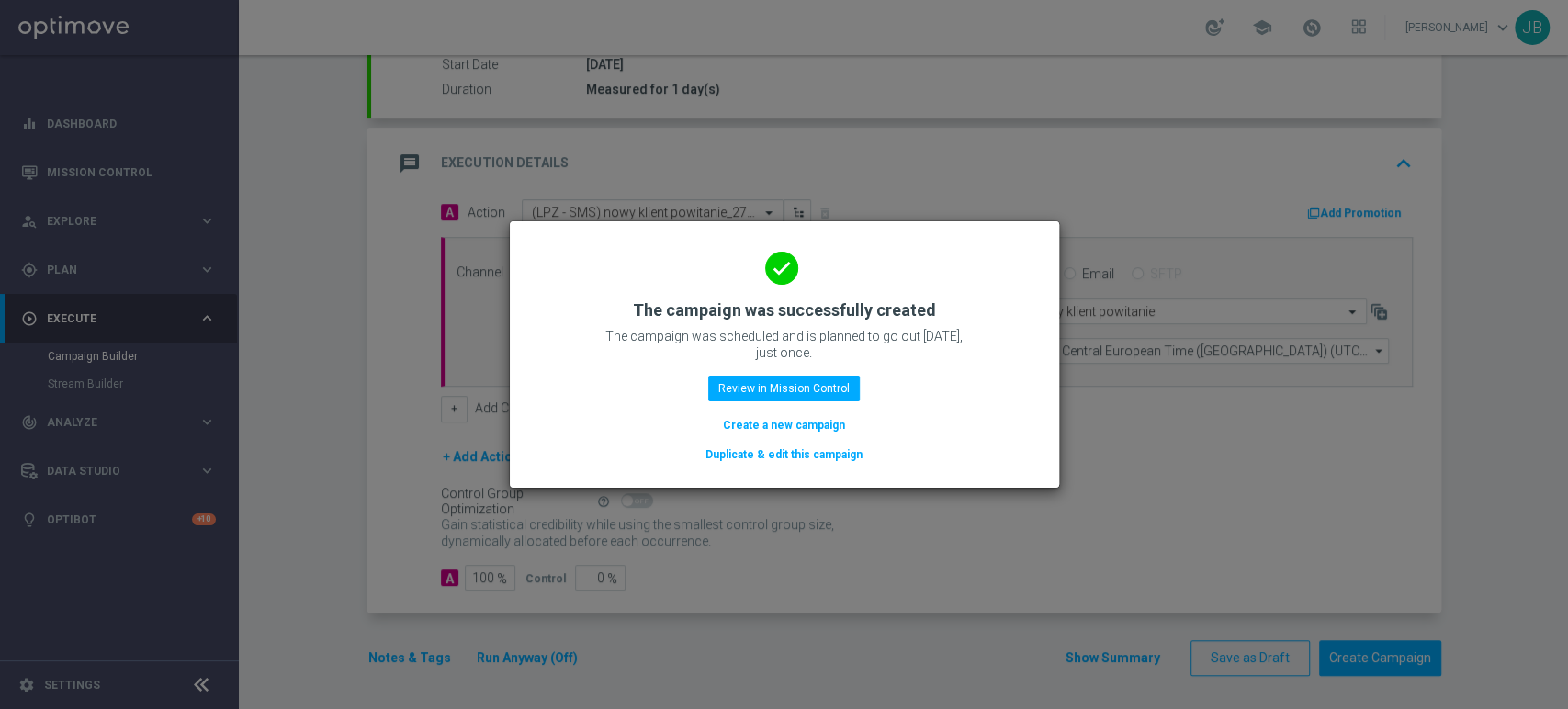
click at [818, 422] on button "Create a new campaign" at bounding box center [784, 425] width 126 height 21
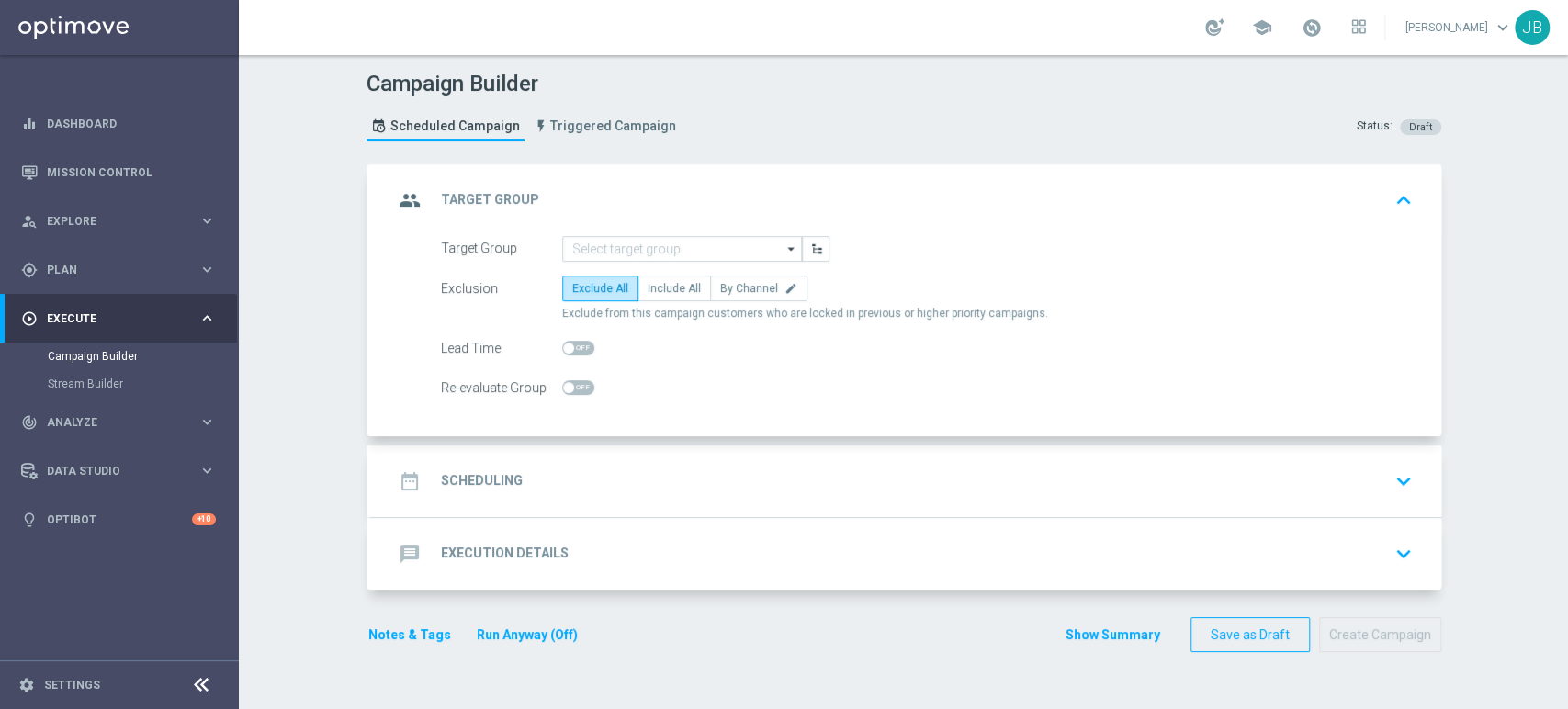
scroll to position [0, 0]
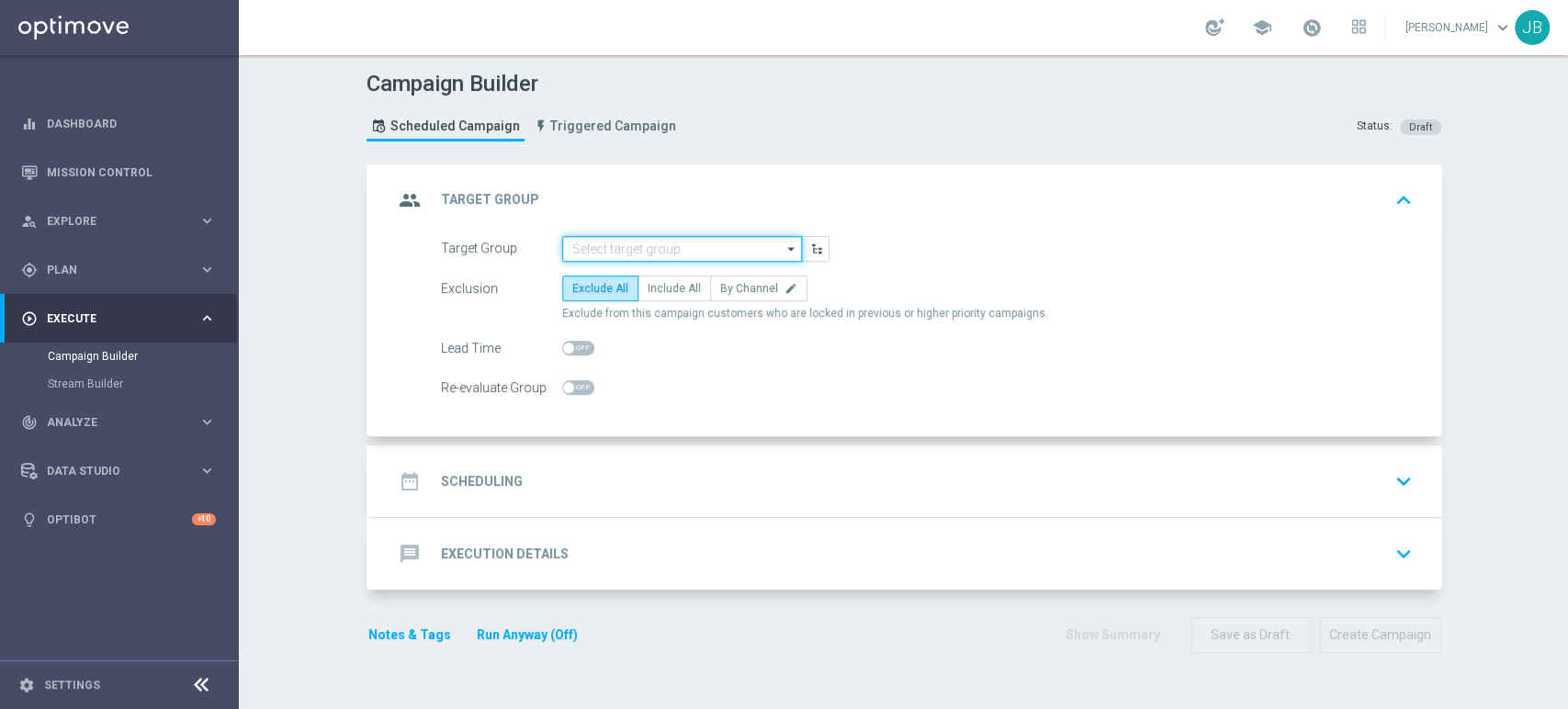
click at [639, 242] on input at bounding box center [682, 249] width 239 height 26
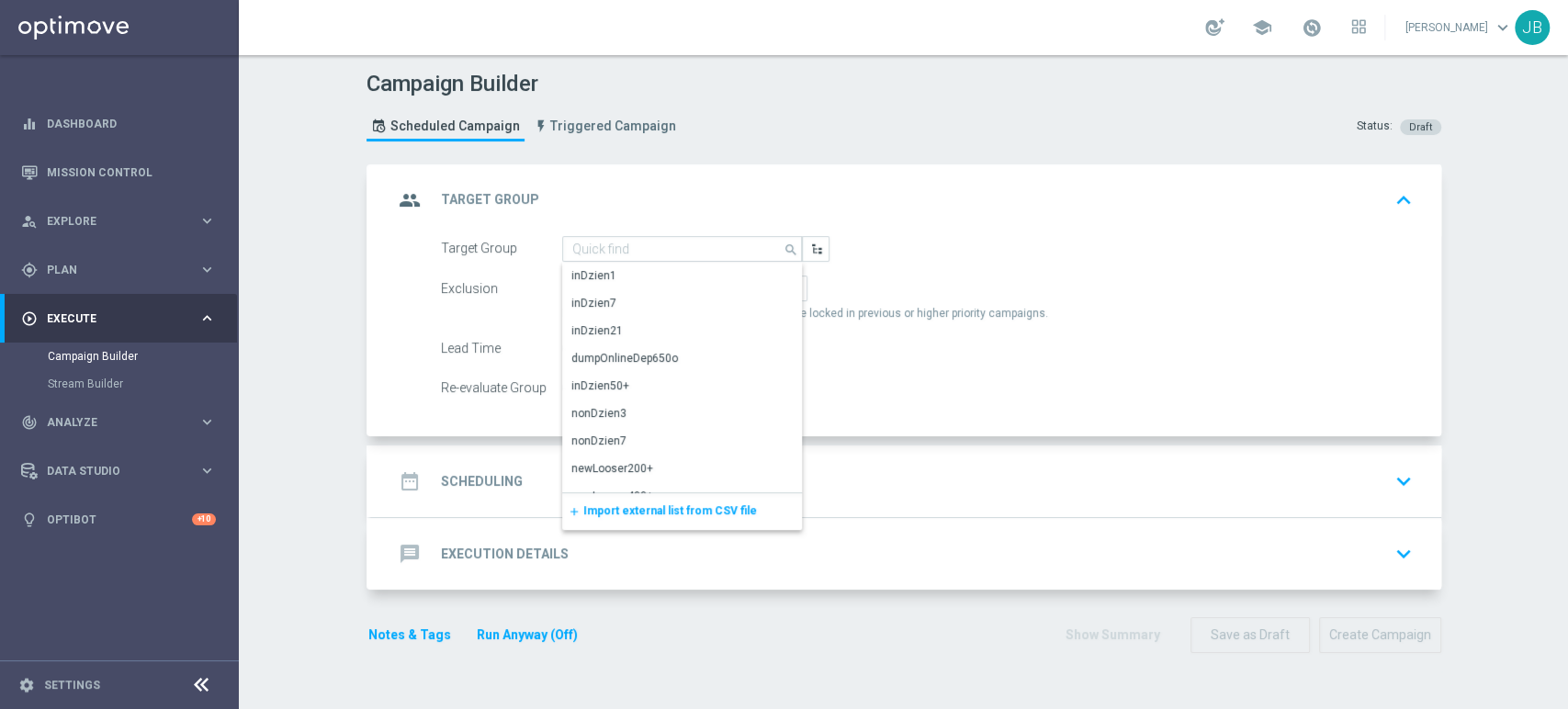
click at [583, 510] on span "Import external list from CSV file" at bounding box center [670, 510] width 173 height 13
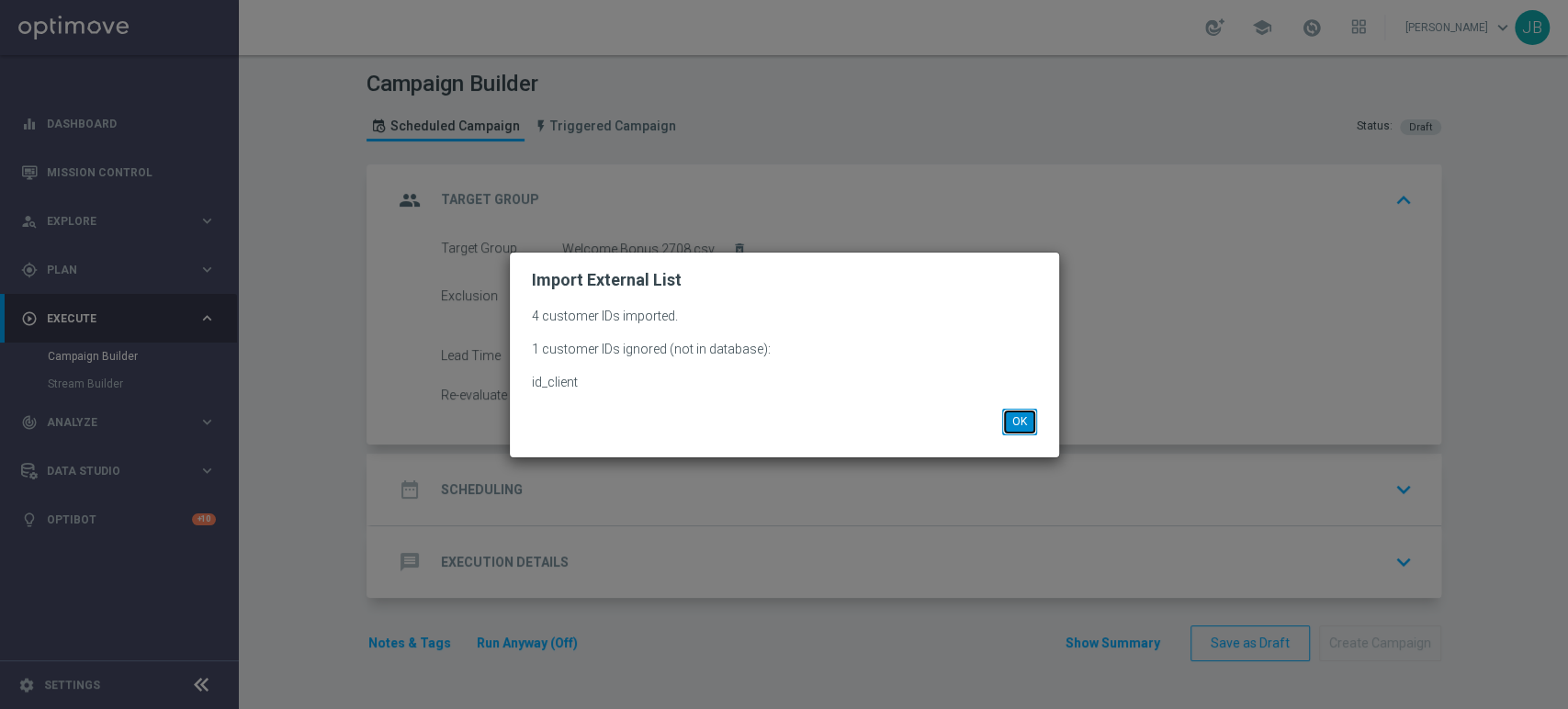
click at [1029, 426] on button "OK" at bounding box center [1019, 421] width 34 height 26
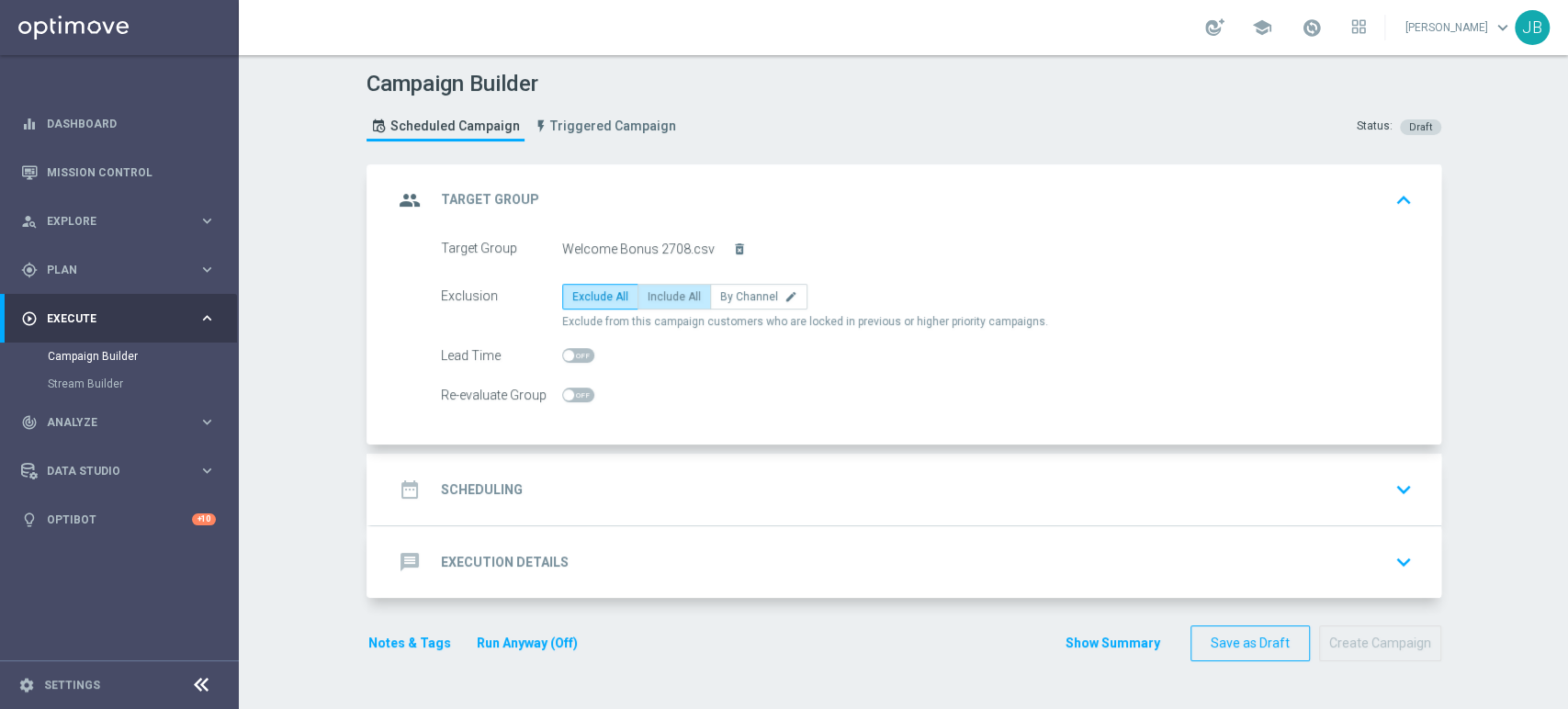
click at [677, 296] on span "Include All" at bounding box center [675, 296] width 53 height 13
click at [660, 296] on input "Include All" at bounding box center [654, 300] width 12 height 12
radio input "true"
click at [617, 498] on div "date_range Scheduling keyboard_arrow_down" at bounding box center [906, 488] width 1026 height 34
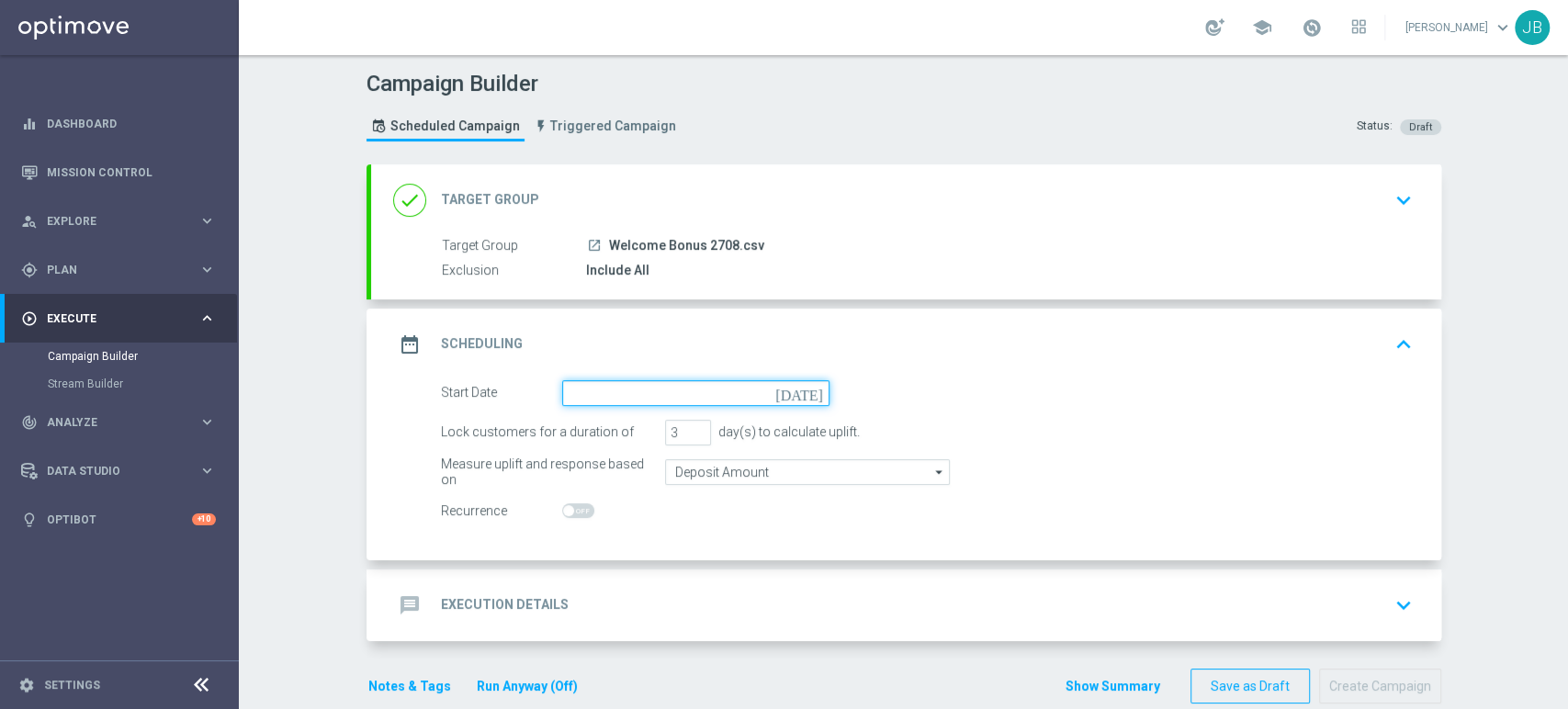
click at [617, 393] on input at bounding box center [695, 393] width 267 height 26
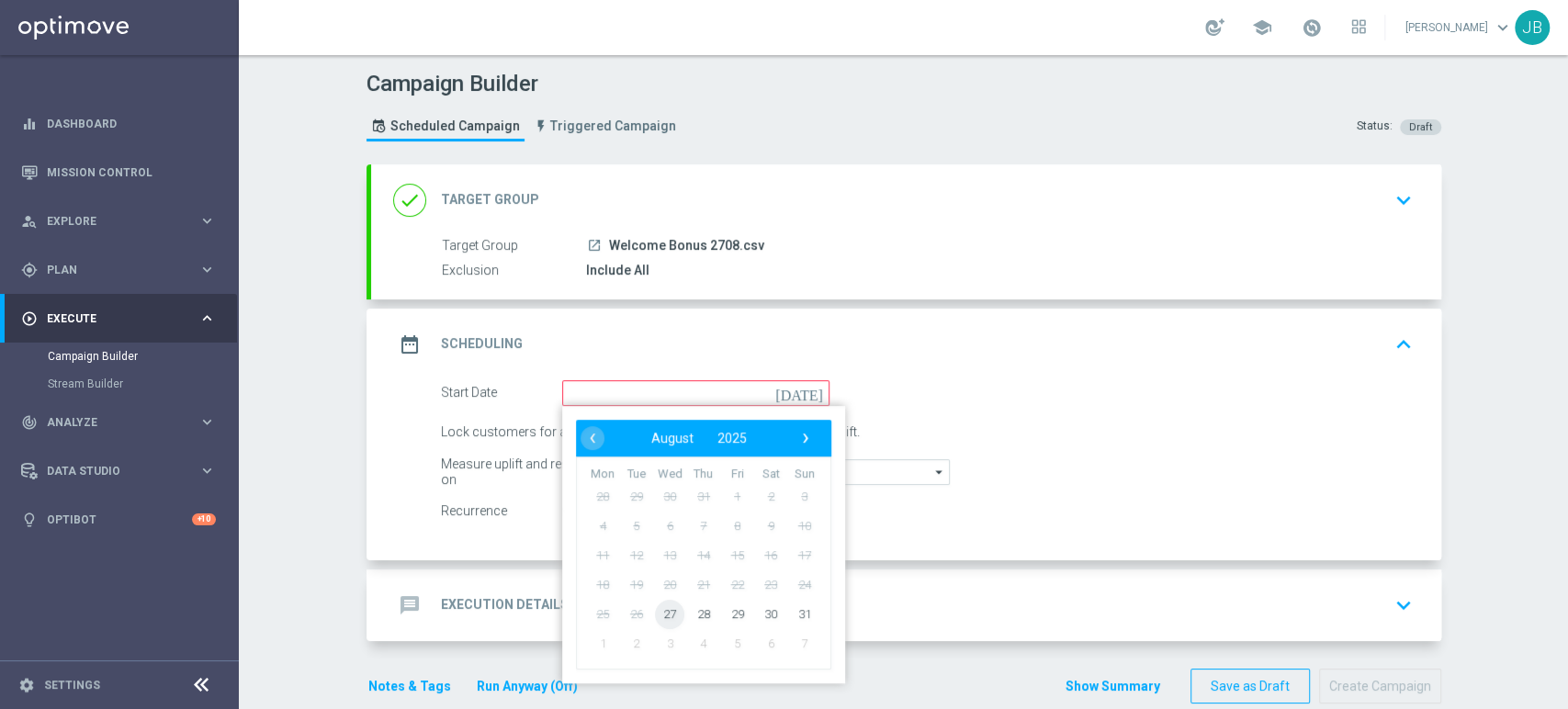
click at [668, 612] on span "27" at bounding box center [670, 613] width 30 height 30
type input "27 Aug 2025"
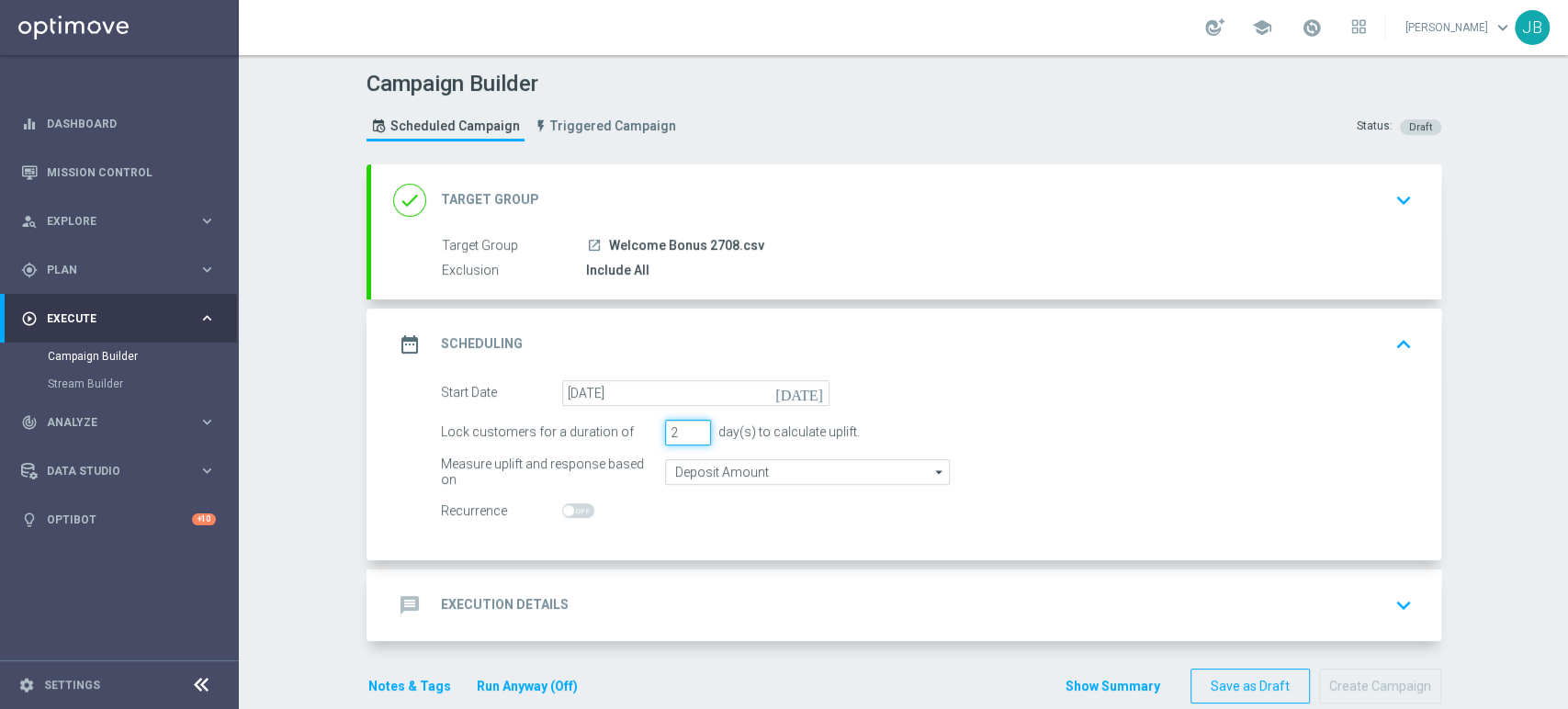
click at [687, 433] on input "2" at bounding box center [687, 432] width 46 height 26
type input "1"
click at [687, 433] on input "1" at bounding box center [687, 432] width 46 height 26
click at [986, 604] on div "message Execution Details keyboard_arrow_down" at bounding box center [906, 605] width 1026 height 34
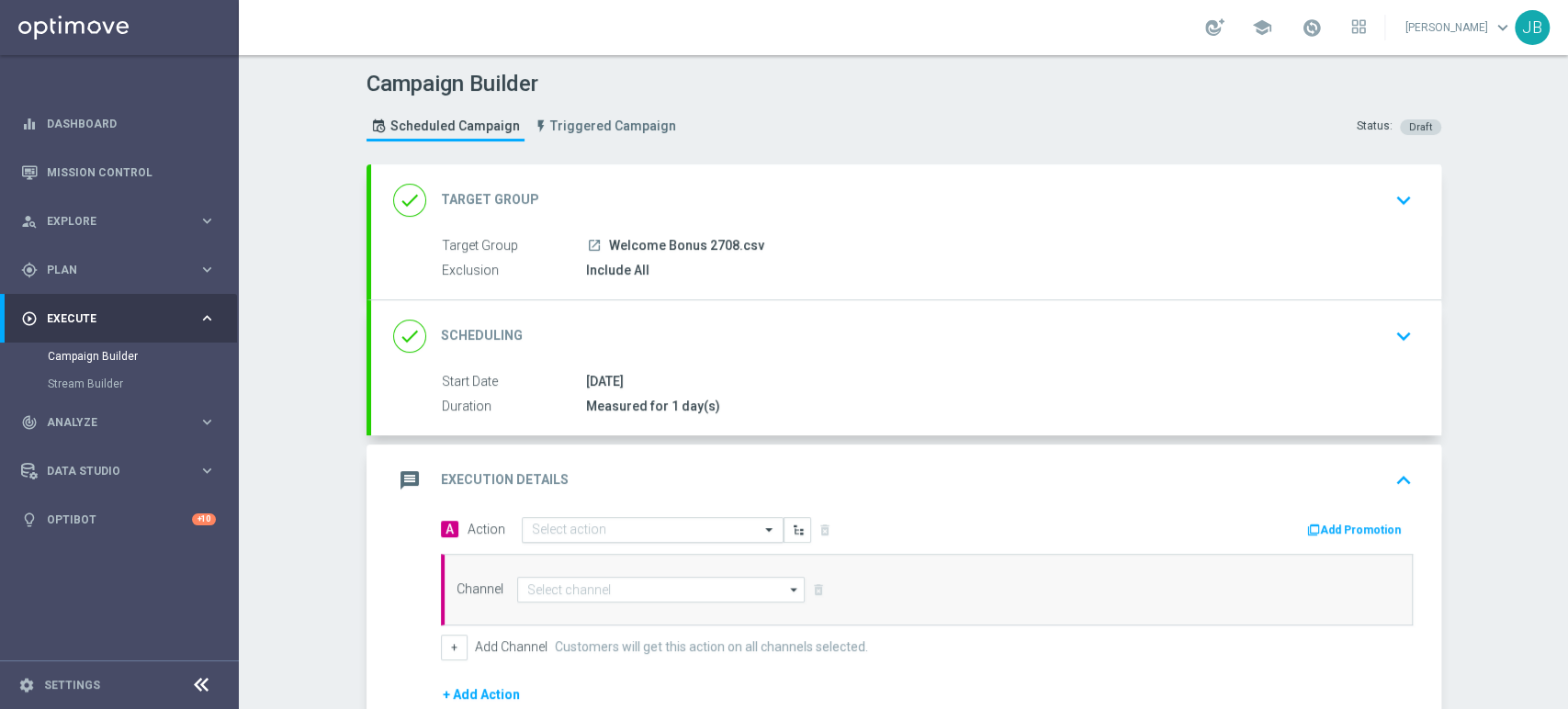
click at [564, 519] on div "Select action" at bounding box center [653, 530] width 262 height 26
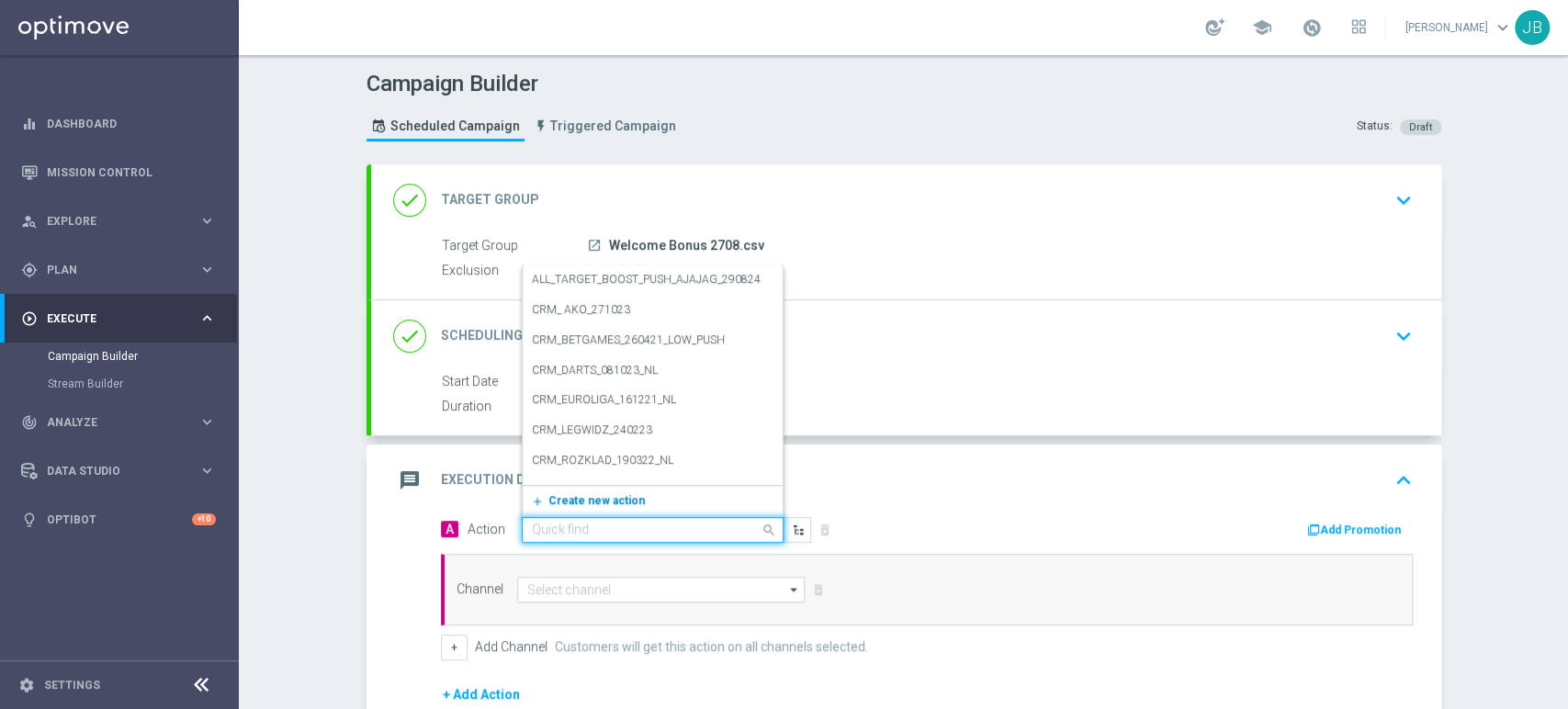
click at [552, 495] on span "Create new action" at bounding box center [597, 500] width 97 height 13
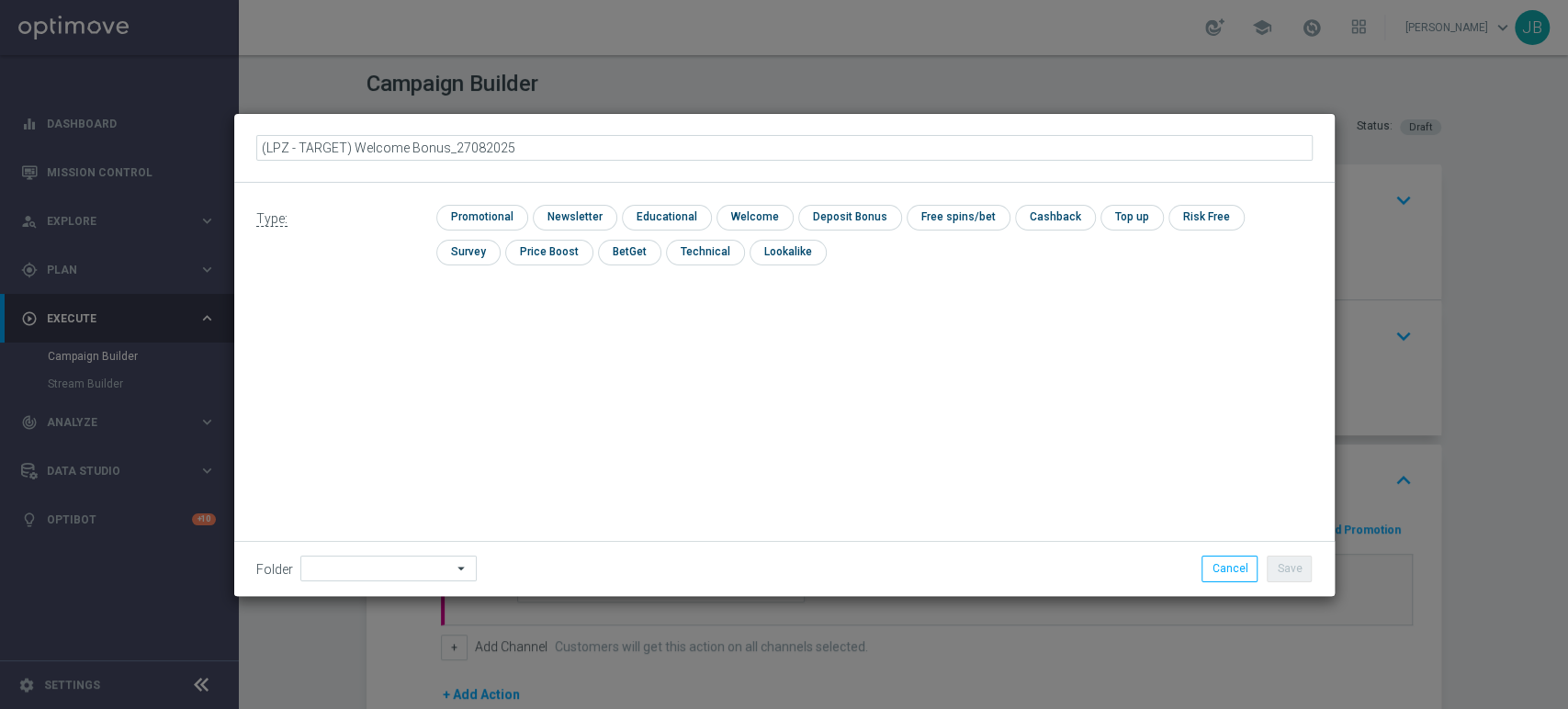
click at [280, 147] on input "(LPZ - TARGET) Welcome Bonus_27082025" at bounding box center [784, 148] width 1057 height 26
type input "(LPZ - TARGET) Welcome Bonus_27082025"
click at [541, 212] on input "checkbox" at bounding box center [572, 217] width 80 height 25
checkbox input "true"
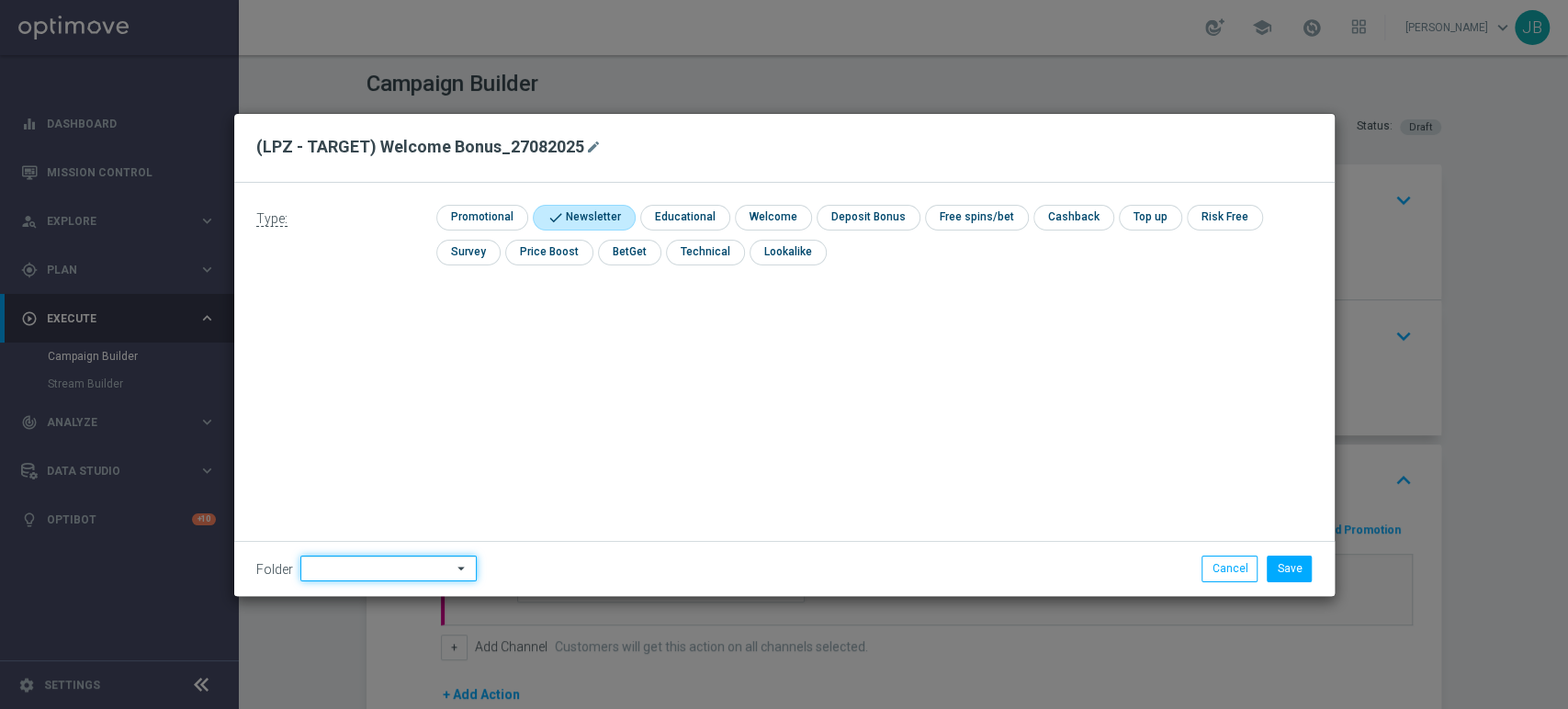
click at [347, 564] on input at bounding box center [388, 568] width 176 height 26
click at [344, 371] on div "Justyna B." at bounding box center [386, 382] width 171 height 26
type input "Justyna B."
click at [1284, 568] on button "Save" at bounding box center [1289, 568] width 45 height 26
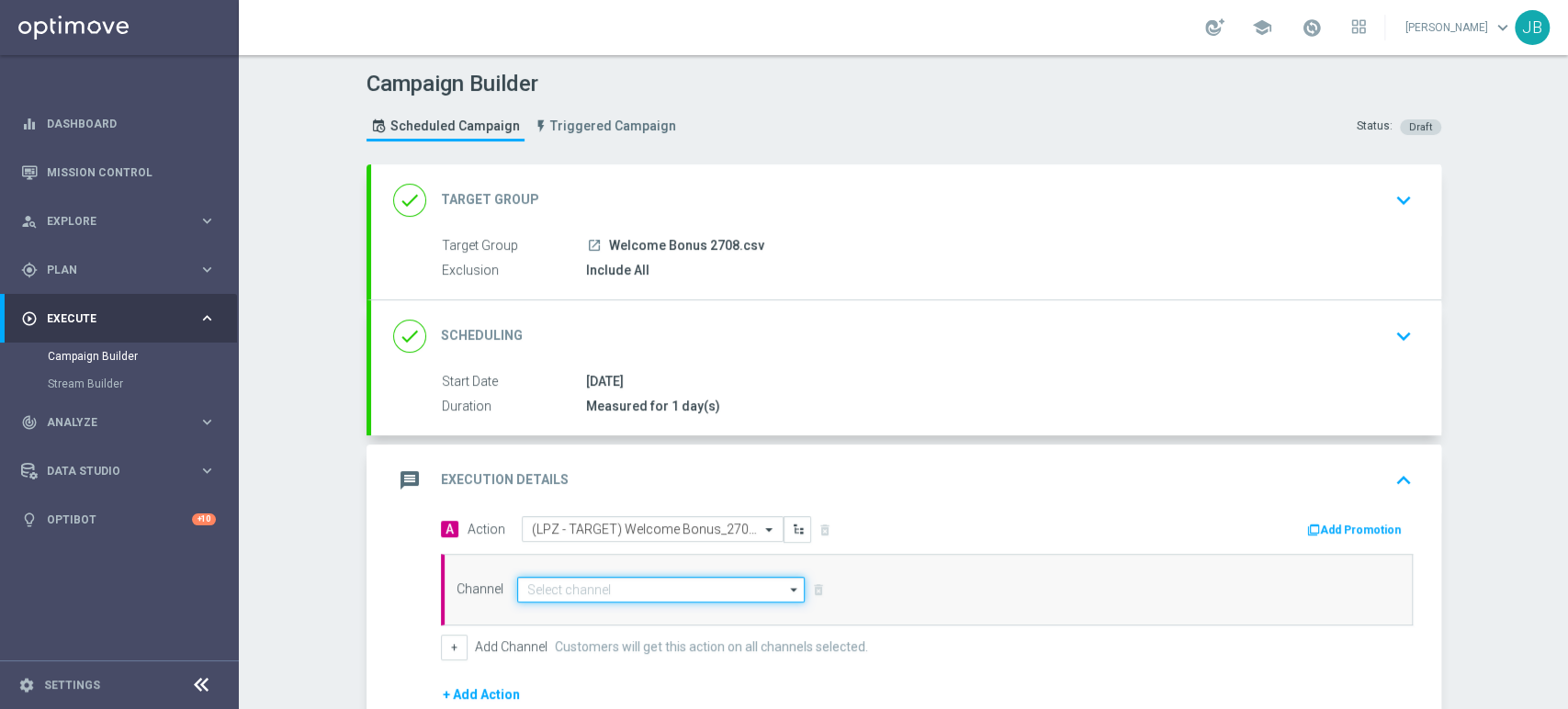
click at [663, 585] on input at bounding box center [661, 590] width 289 height 26
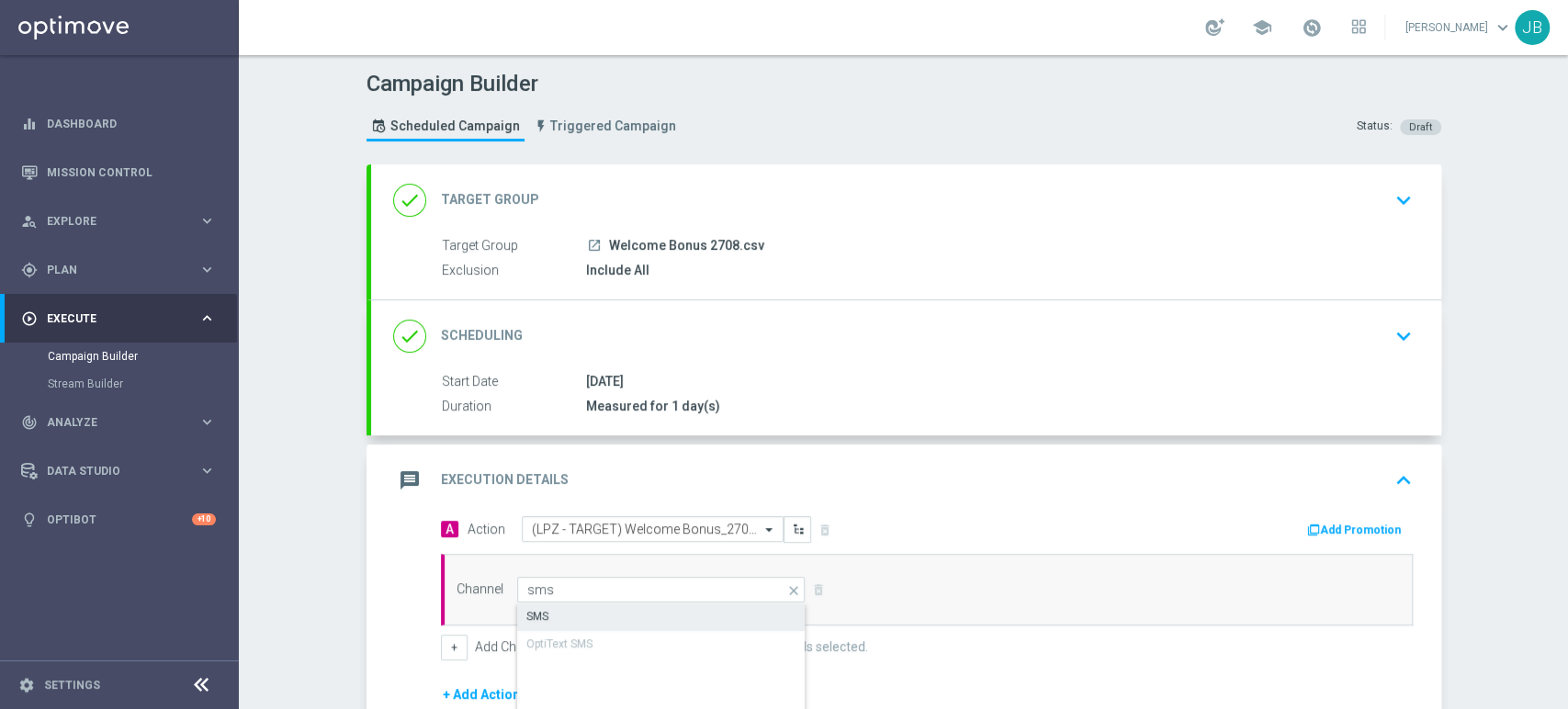
click at [650, 608] on div "SMS" at bounding box center [662, 616] width 290 height 26
type input "SMS"
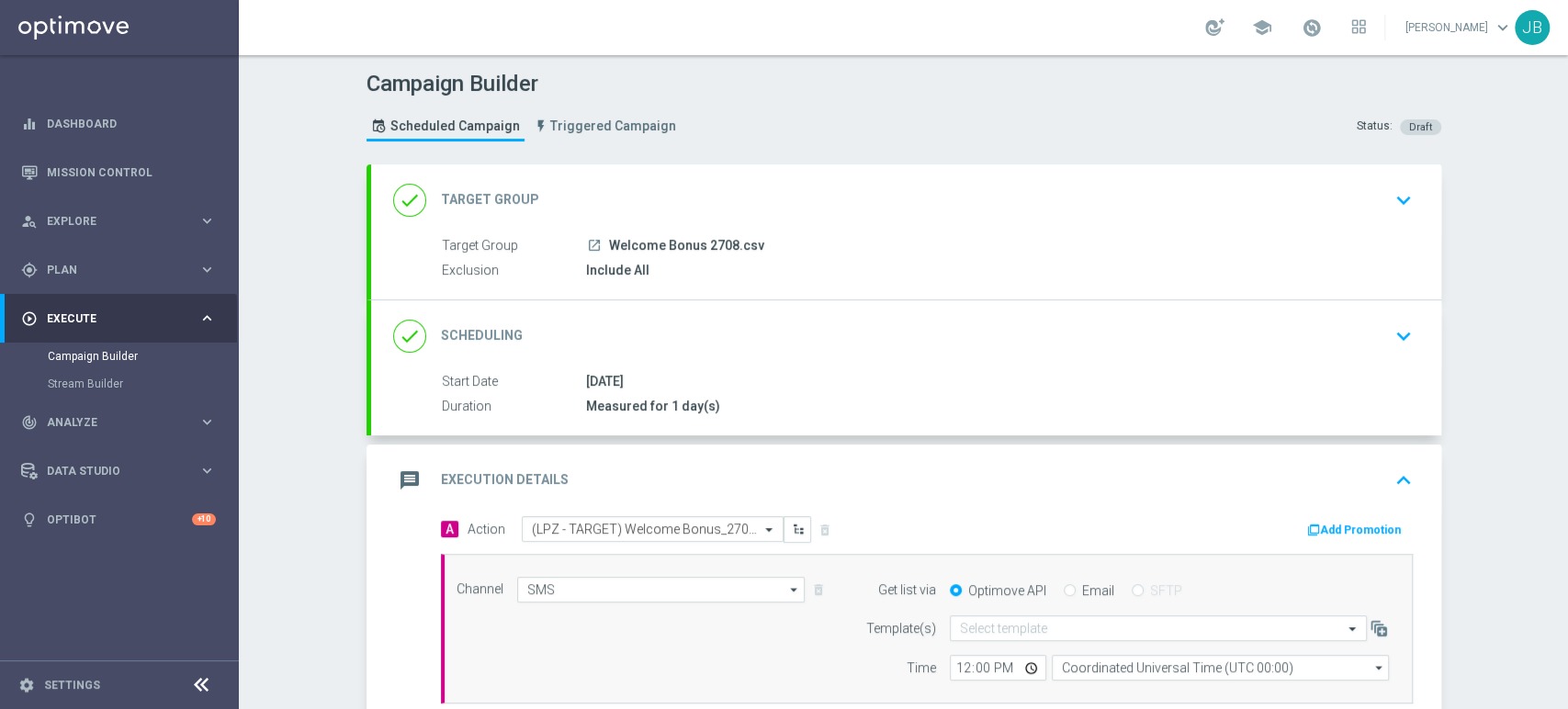
click at [1445, 491] on section "done Target Group keyboard_arrow_down Target Group launch Welcome Bonus 2708.cs…" at bounding box center [903, 588] width 1102 height 847
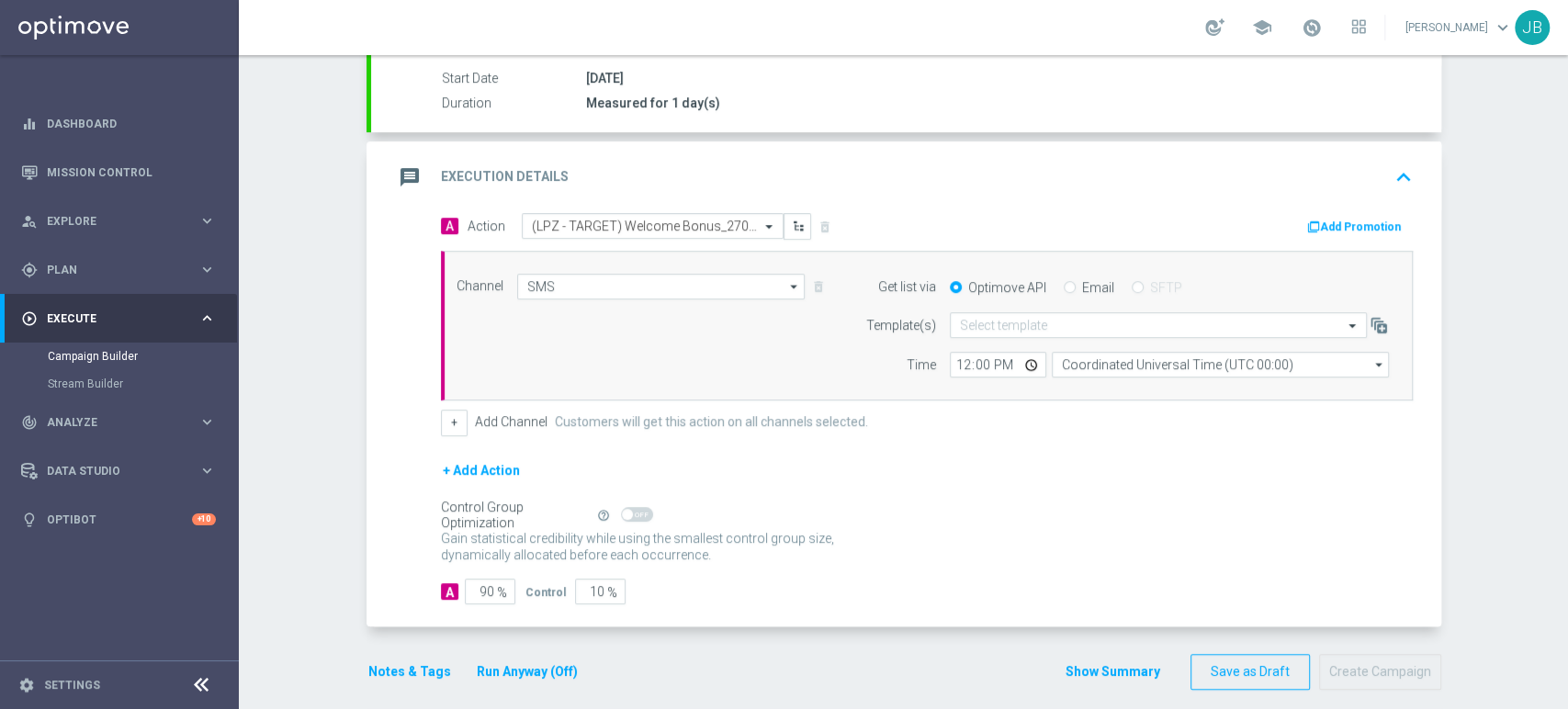
scroll to position [317, 0]
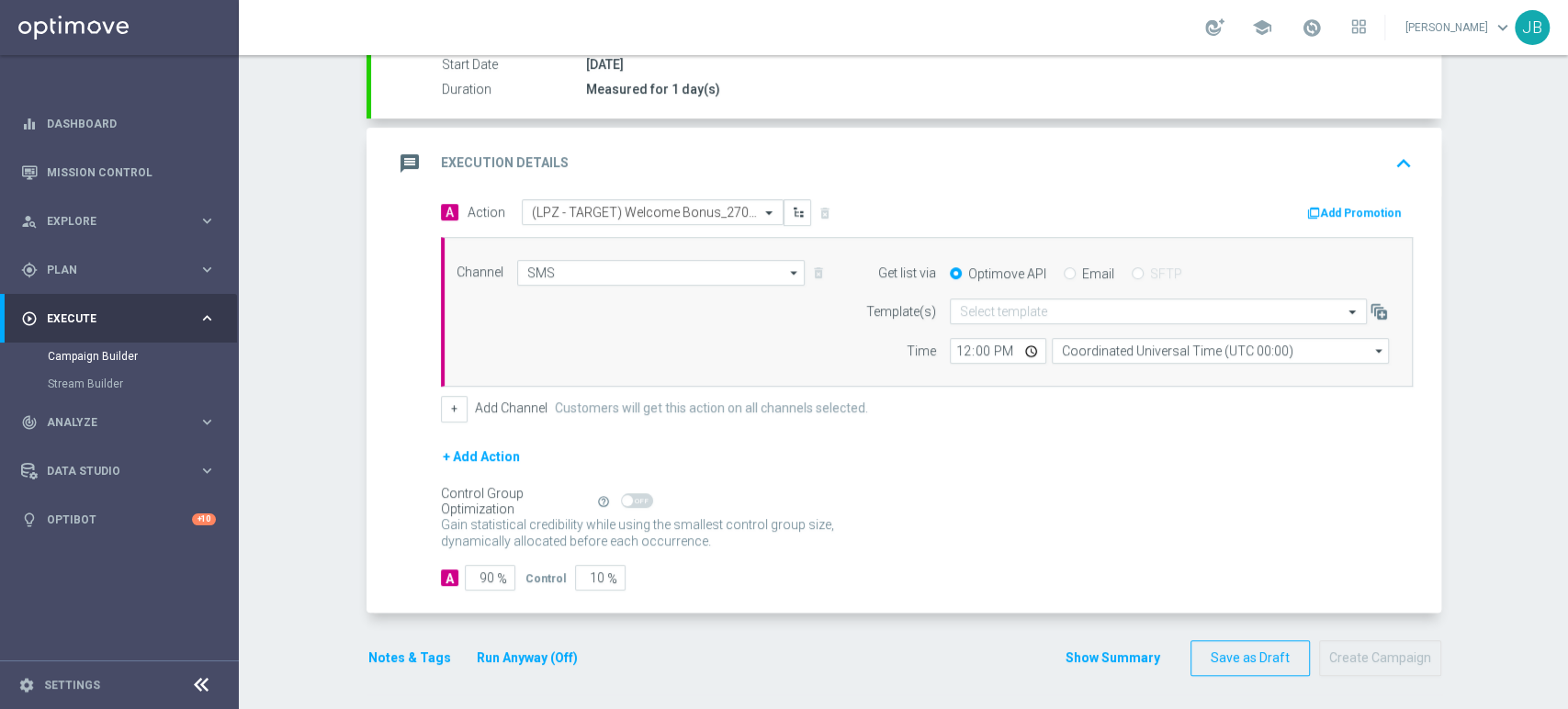
drag, startPoint x: 1566, startPoint y: 476, endPoint x: 1566, endPoint y: 732, distance: 256.0
click at [1566, 708] on html "equalizer Dashboard Mission Control" at bounding box center [784, 354] width 1568 height 709
click at [1283, 650] on button "Save as Draft" at bounding box center [1250, 658] width 119 height 35
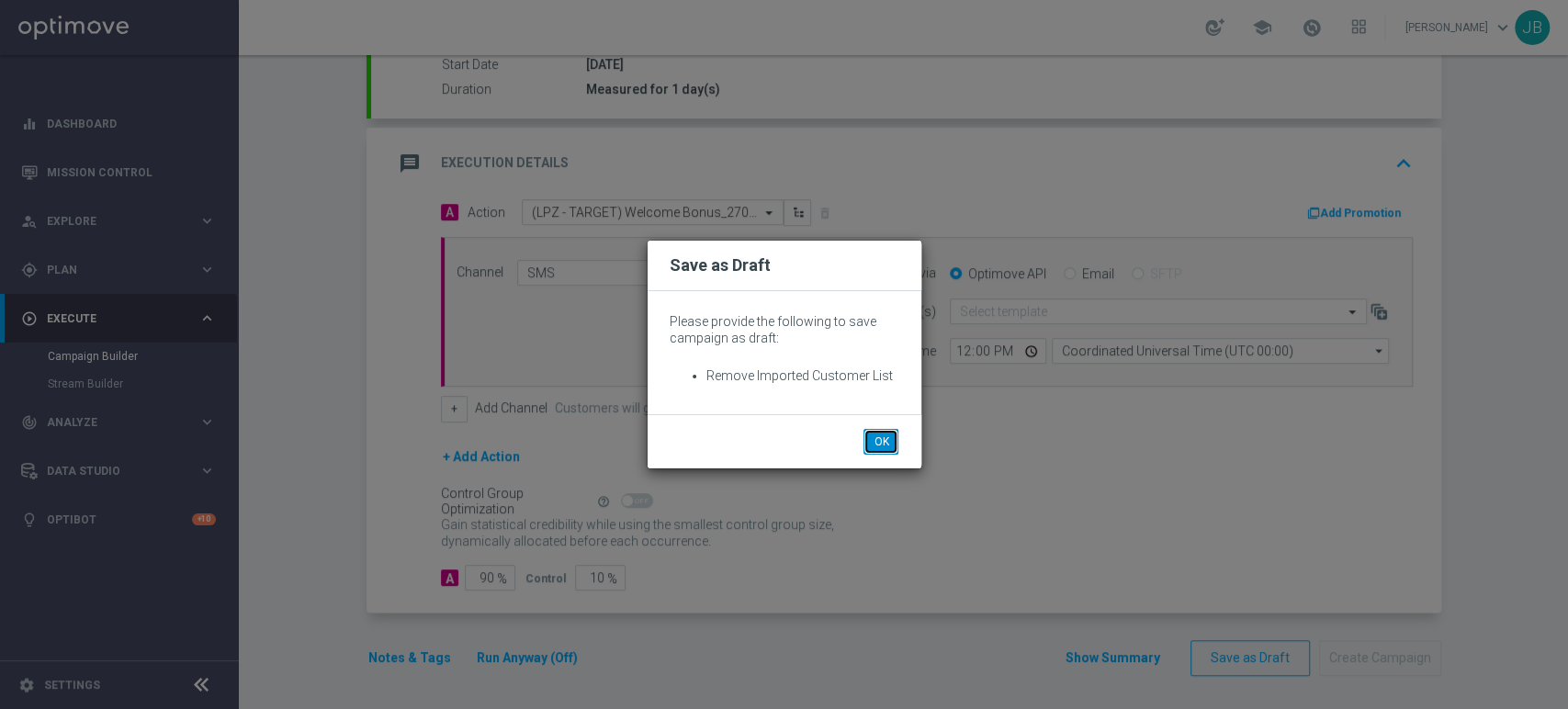
click at [882, 444] on button "OK" at bounding box center [881, 442] width 34 height 26
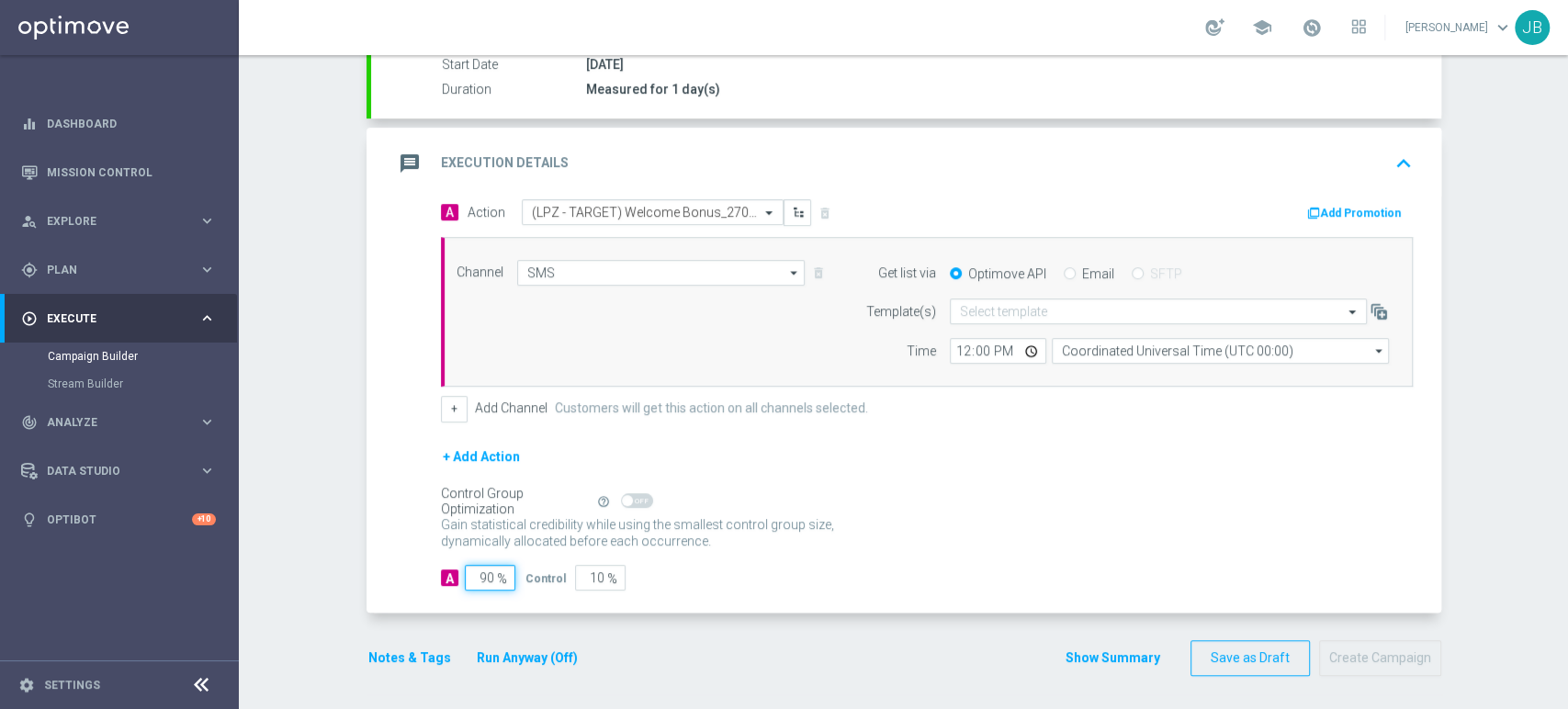
click at [479, 569] on input "90" at bounding box center [490, 578] width 50 height 26
type input "0"
type input "100"
type input "10"
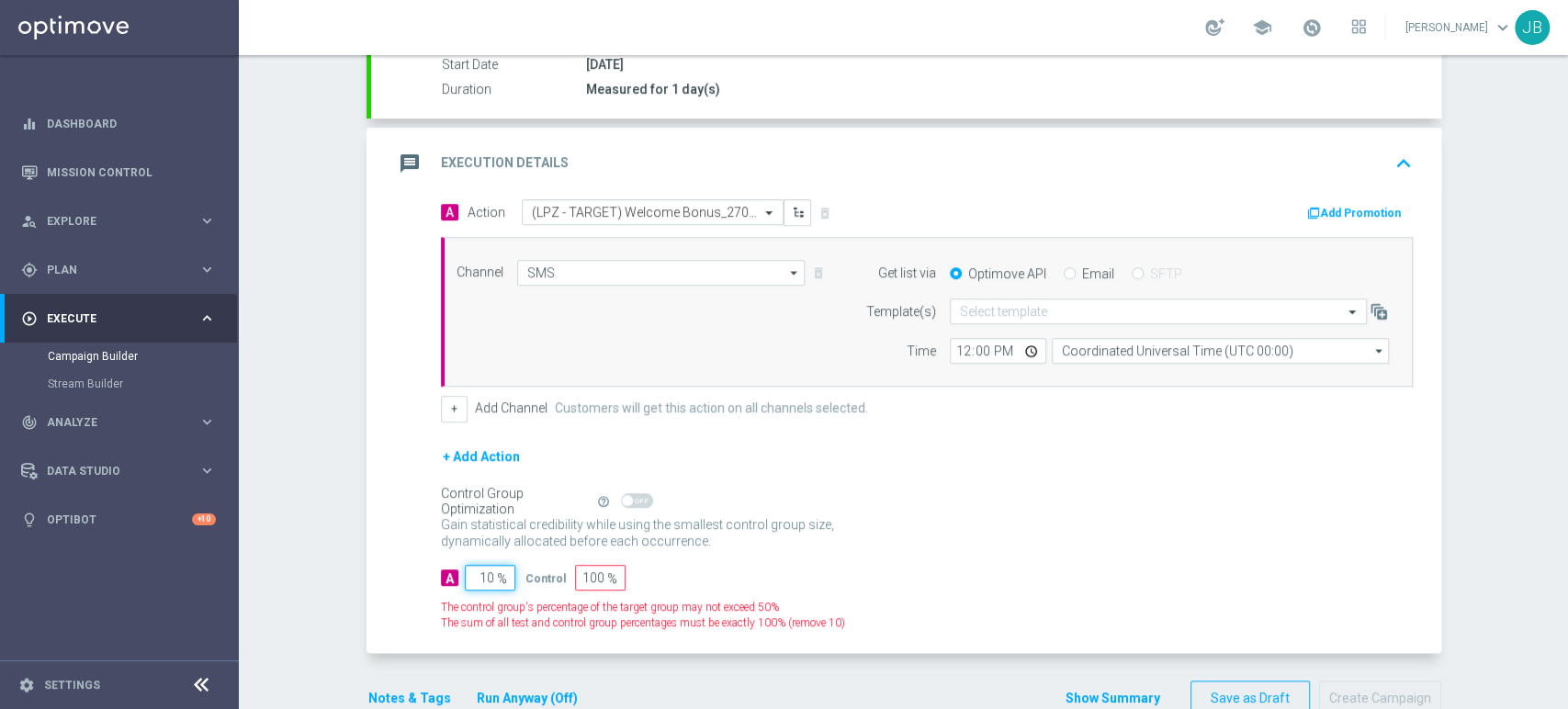
type input "90"
type input "100"
type input "0"
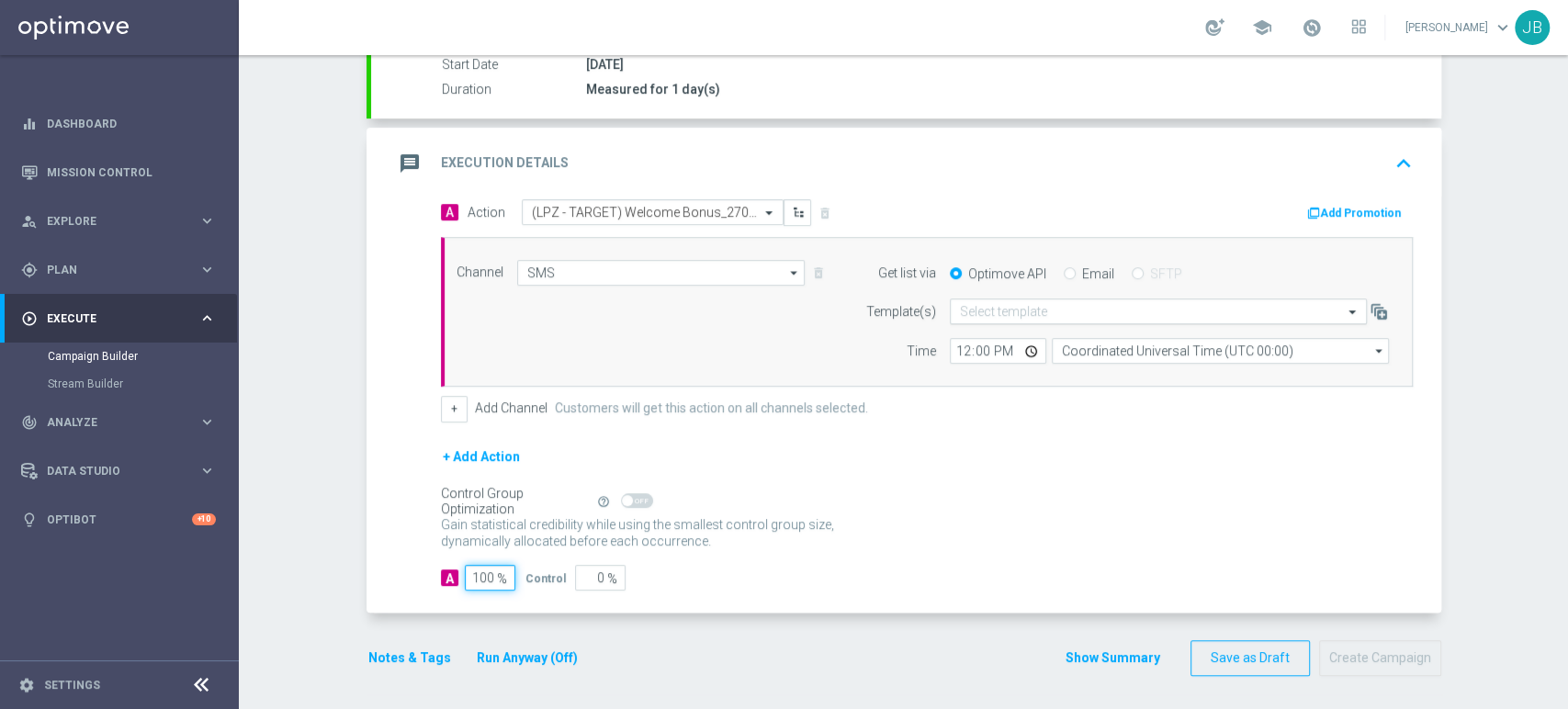
type input "100"
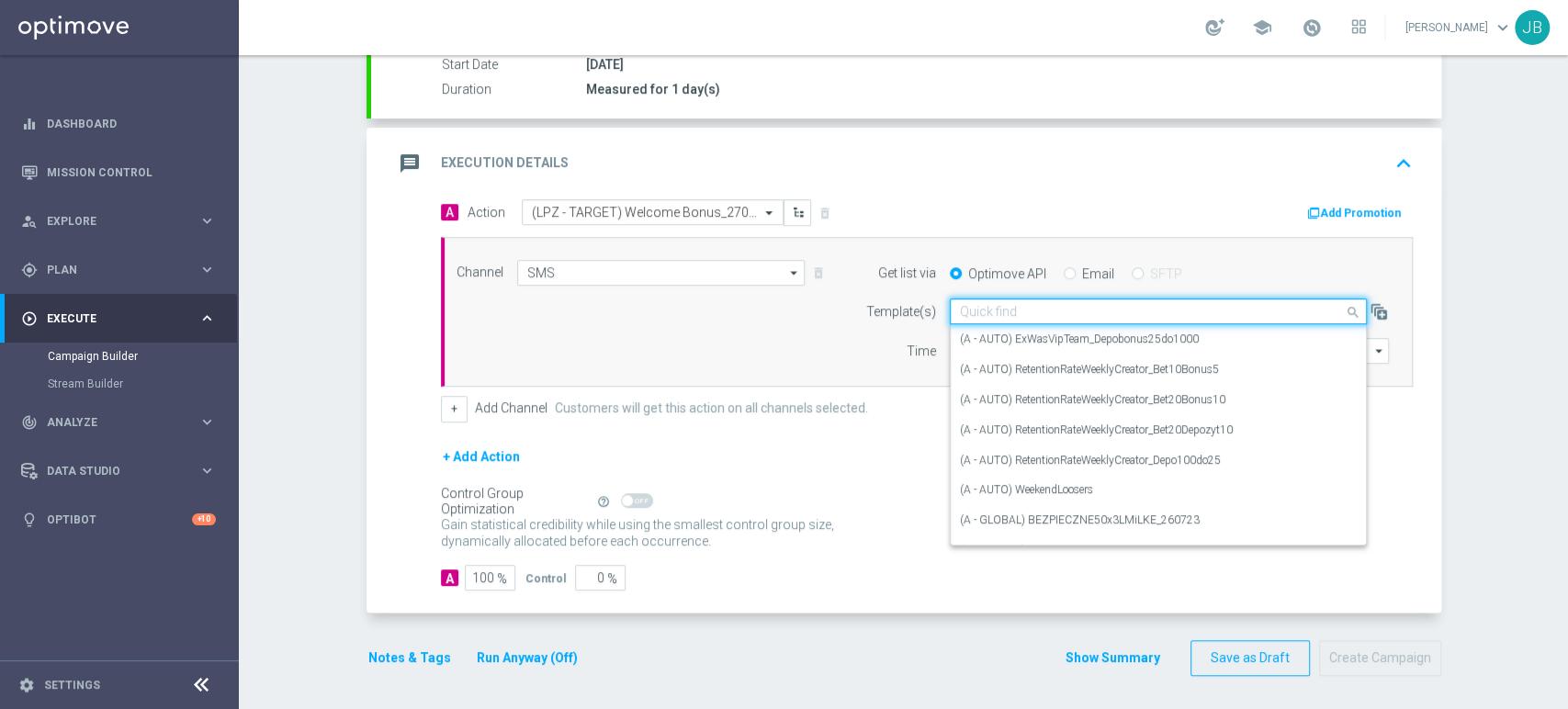
click at [1011, 317] on input "text" at bounding box center [1141, 312] width 360 height 16
paste input "(LPZ - TARGET) Welcome Bonus_27082025"
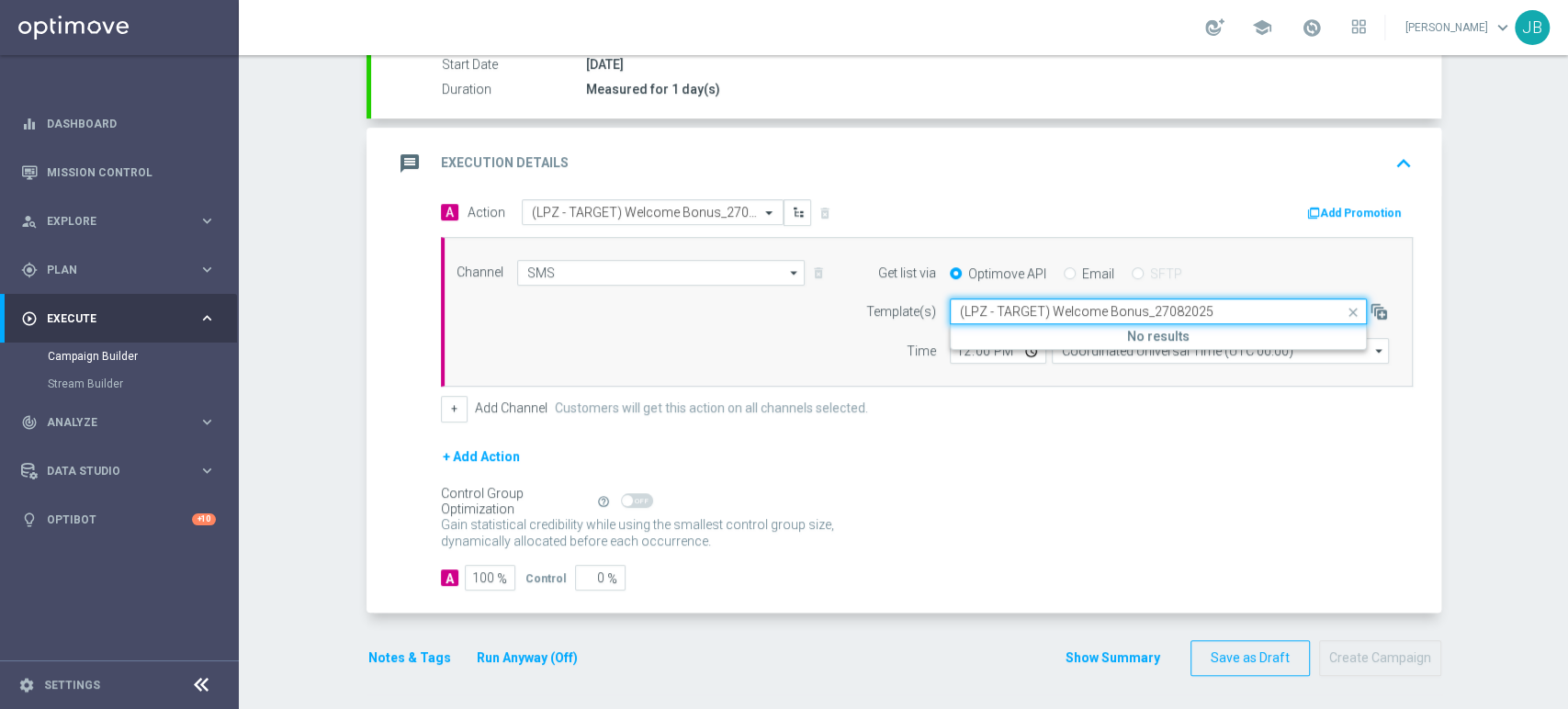
click at [964, 307] on input "(LPZ - TARGET) Welcome Bonus_27082025" at bounding box center [1141, 312] width 360 height 16
click at [964, 336] on label "(LPZ - TARGET) Welcome Bonus_27082025" at bounding box center [1067, 340] width 213 height 16
type input "(LPZ - TARGET) Welcome Bonus_27082025"
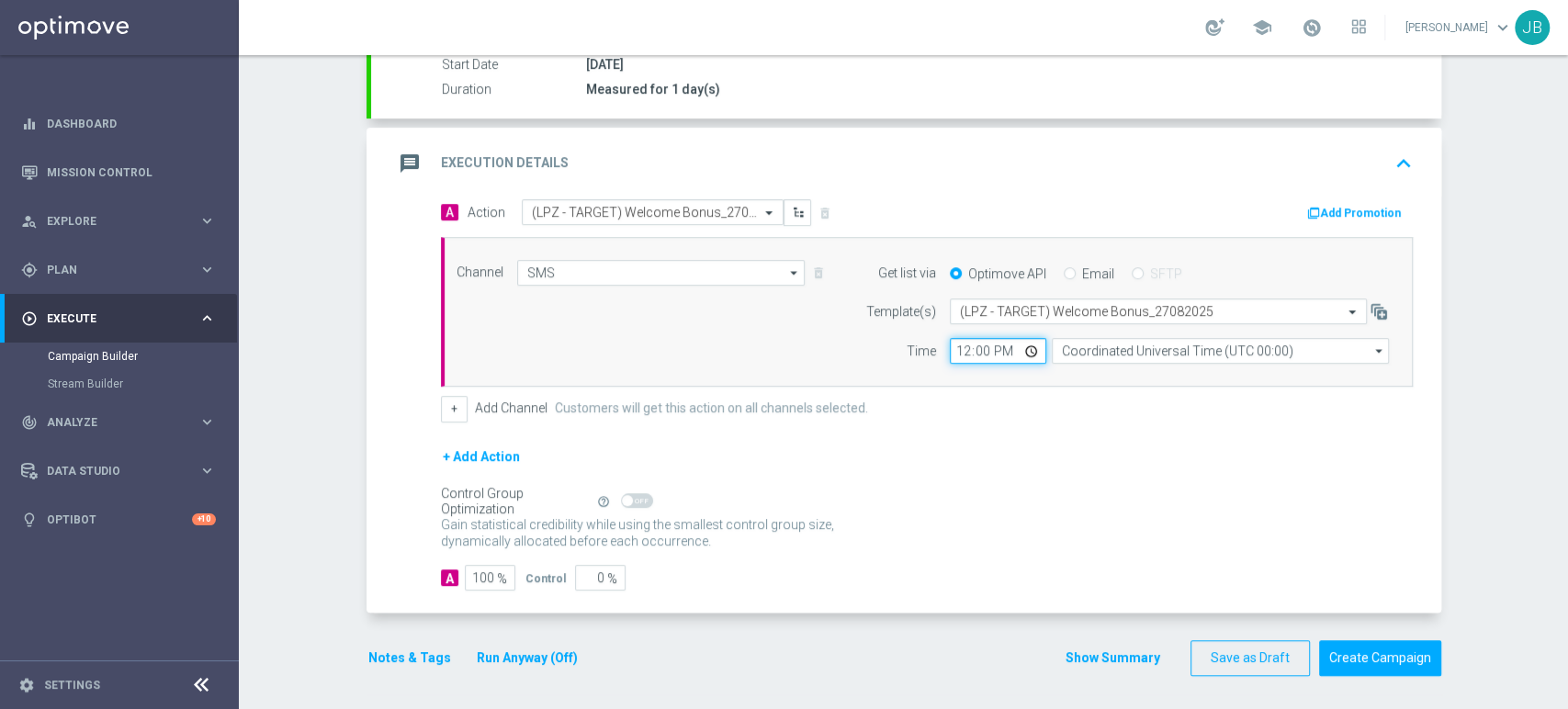
click at [956, 354] on input "12:00" at bounding box center [999, 351] width 97 height 26
type input "09:11"
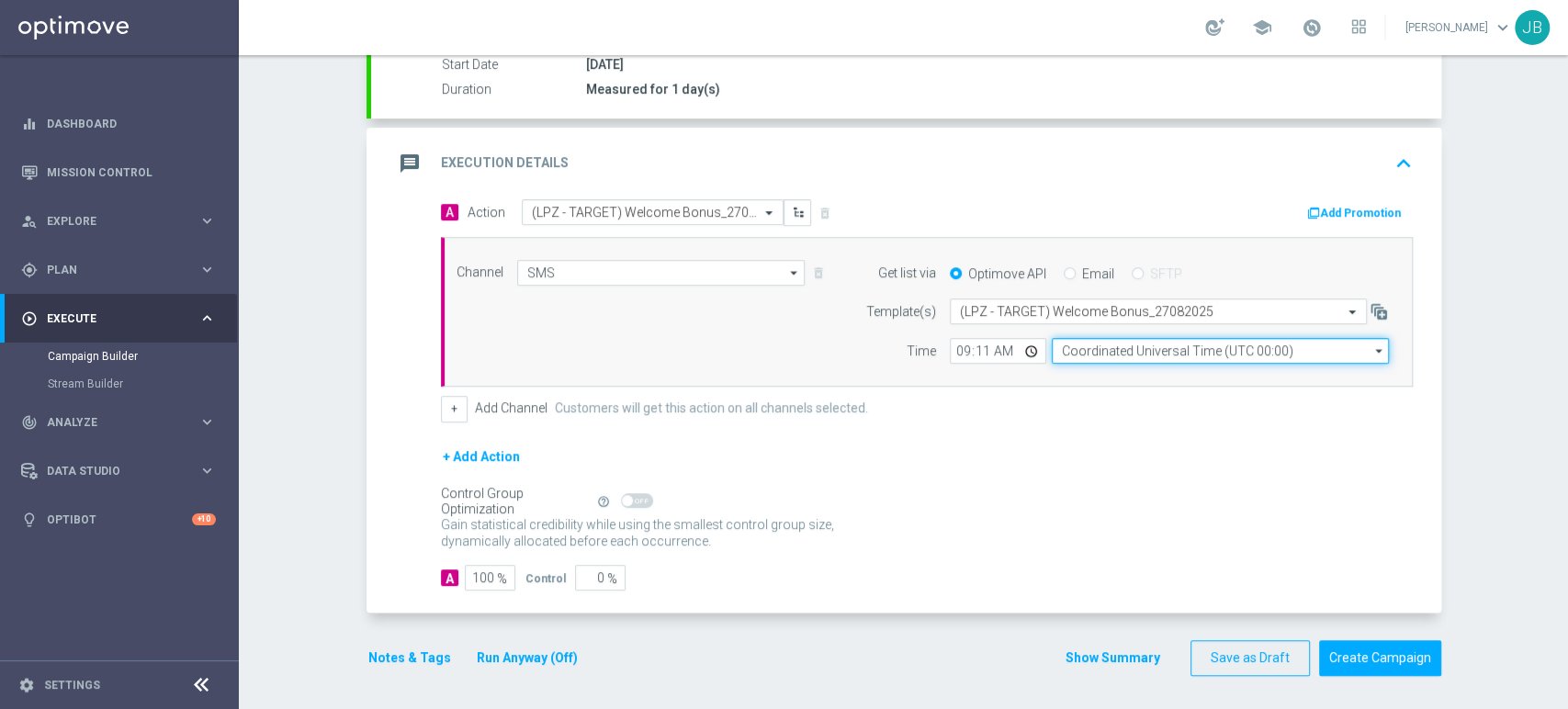
click at [1124, 348] on input "Coordinated Universal Time (UTC 00:00)" at bounding box center [1220, 351] width 337 height 26
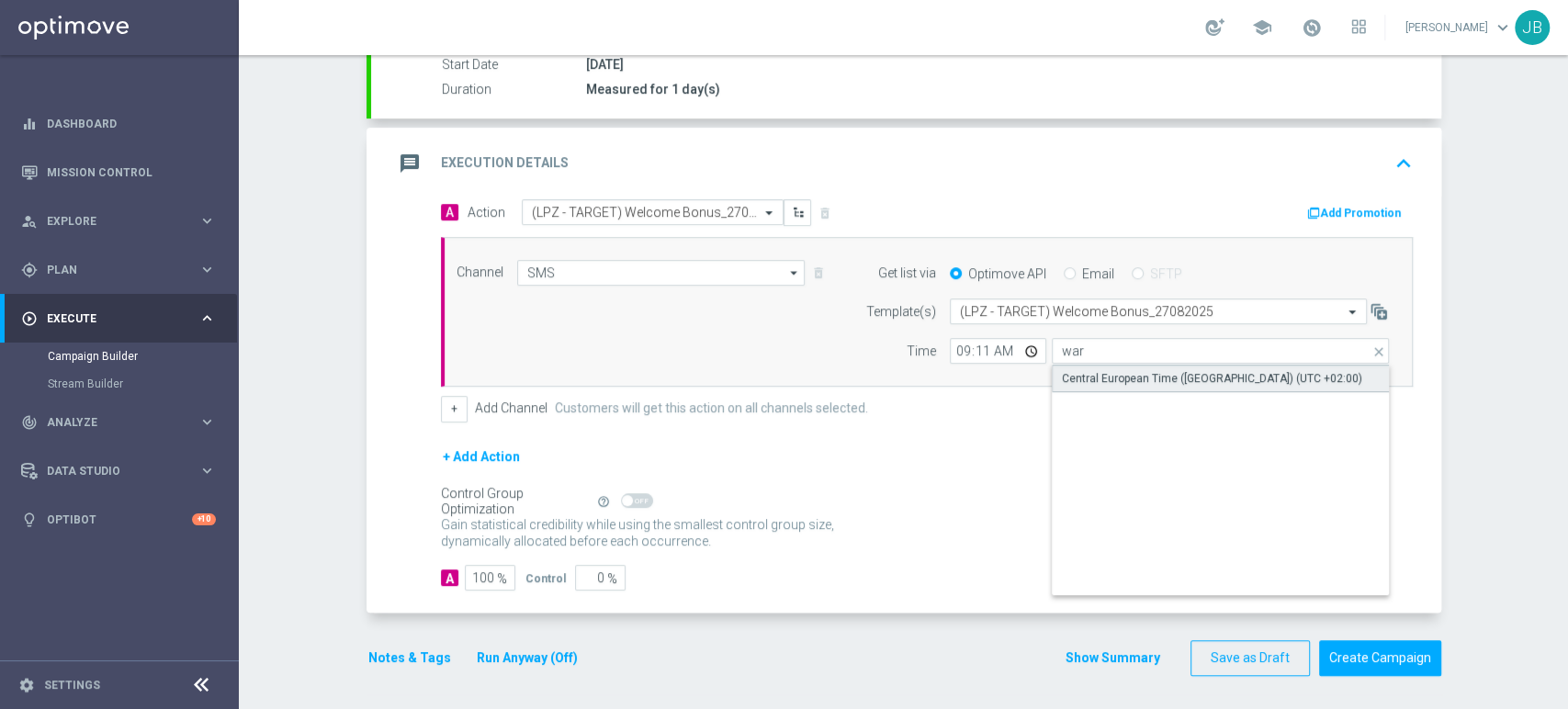
click at [1115, 378] on div "Central European Time (Warsaw) (UTC +02:00)" at bounding box center [1211, 378] width 300 height 17
type input "Central European Time (Warsaw) (UTC +02:00)"
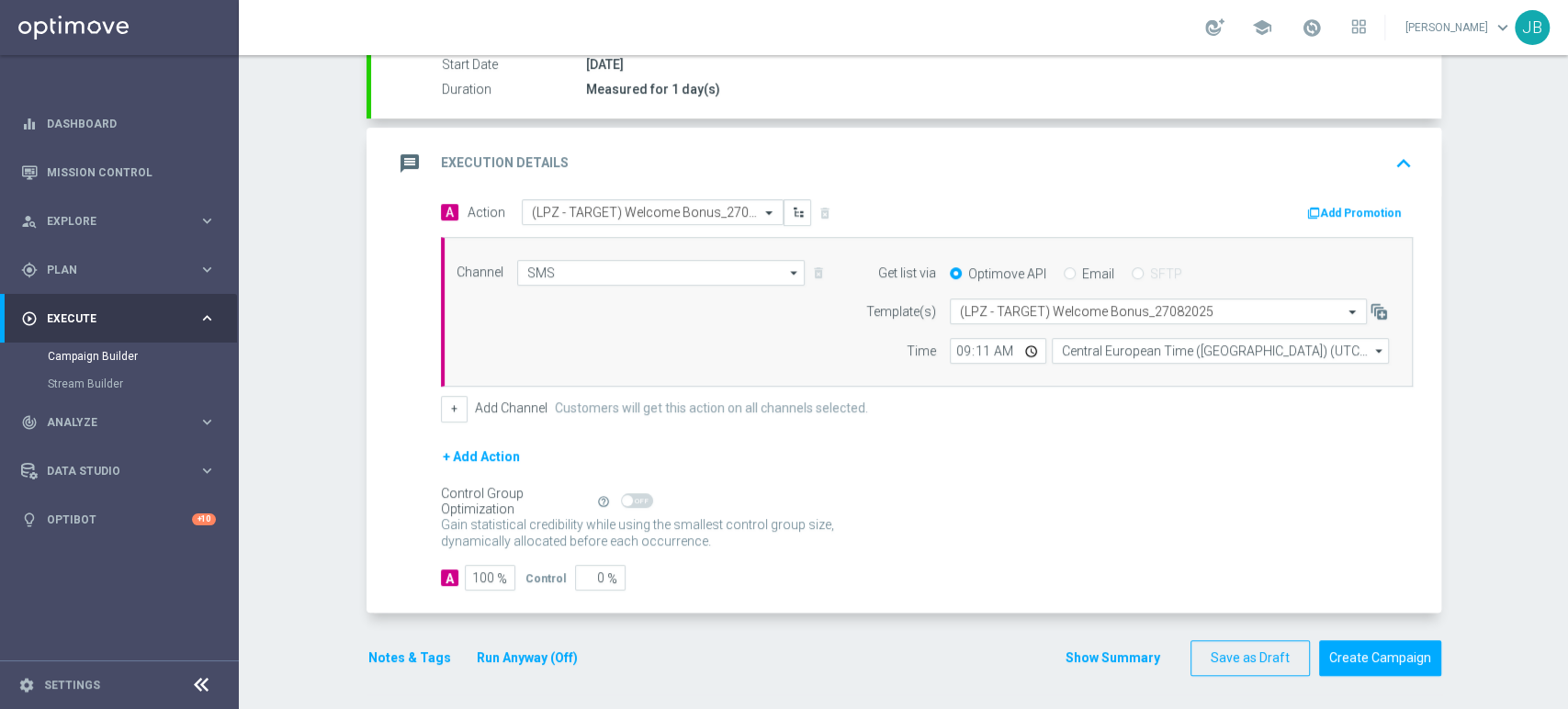
scroll to position [0, 0]
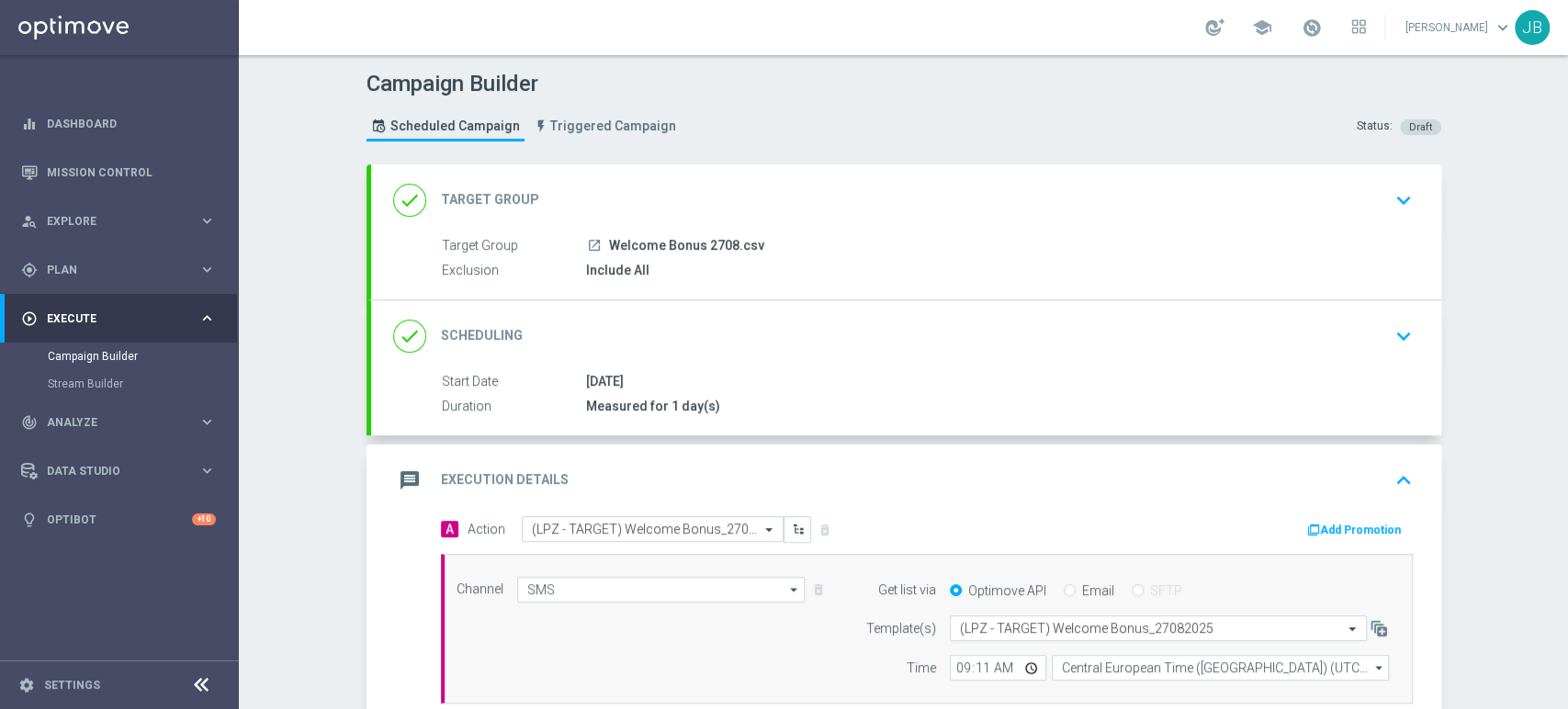
click at [1566, 235] on div "Campaign Builder Scheduled Campaign Triggered Campaign Status: Draft done Targe…" at bounding box center [904, 382] width 1330 height 654
click at [1391, 215] on button "keyboard_arrow_down" at bounding box center [1404, 200] width 32 height 34
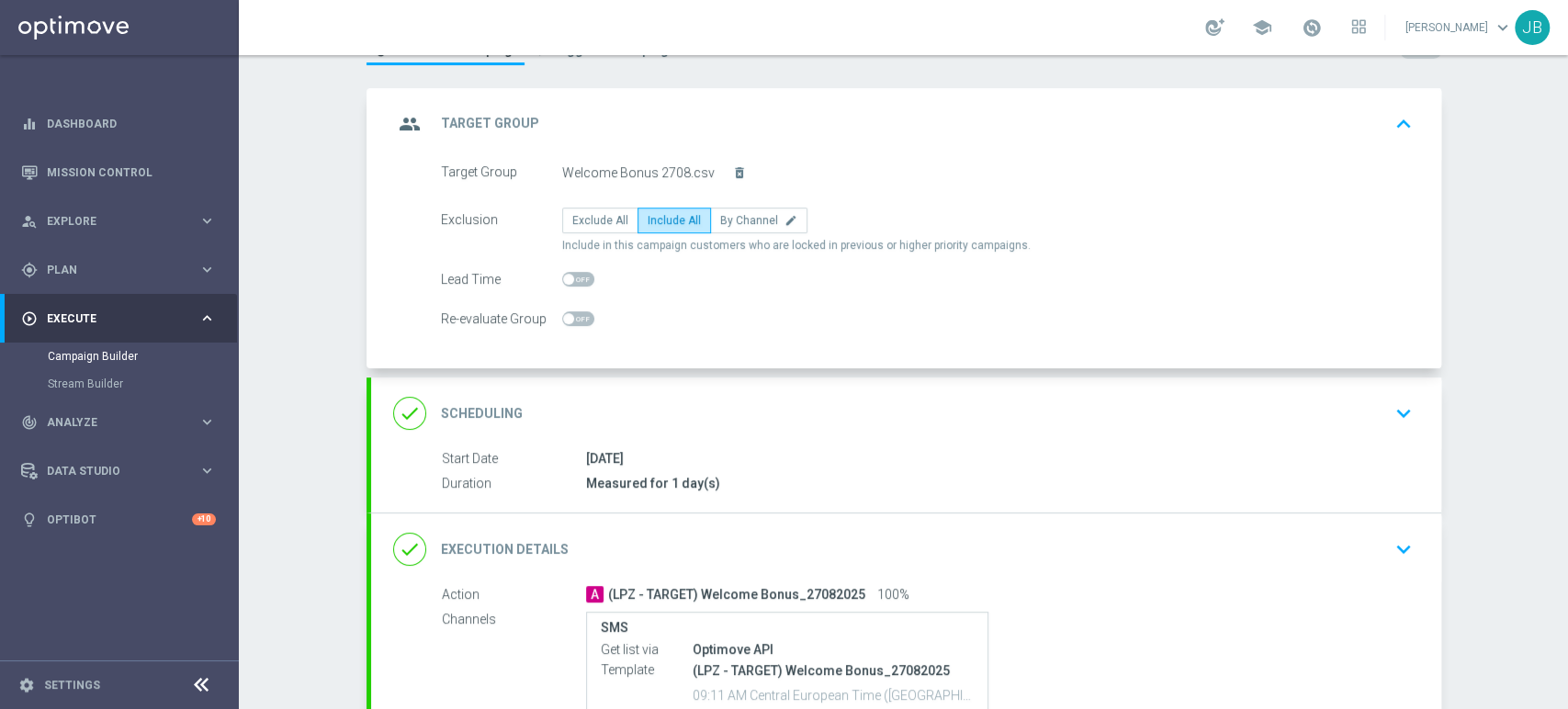
scroll to position [89, 0]
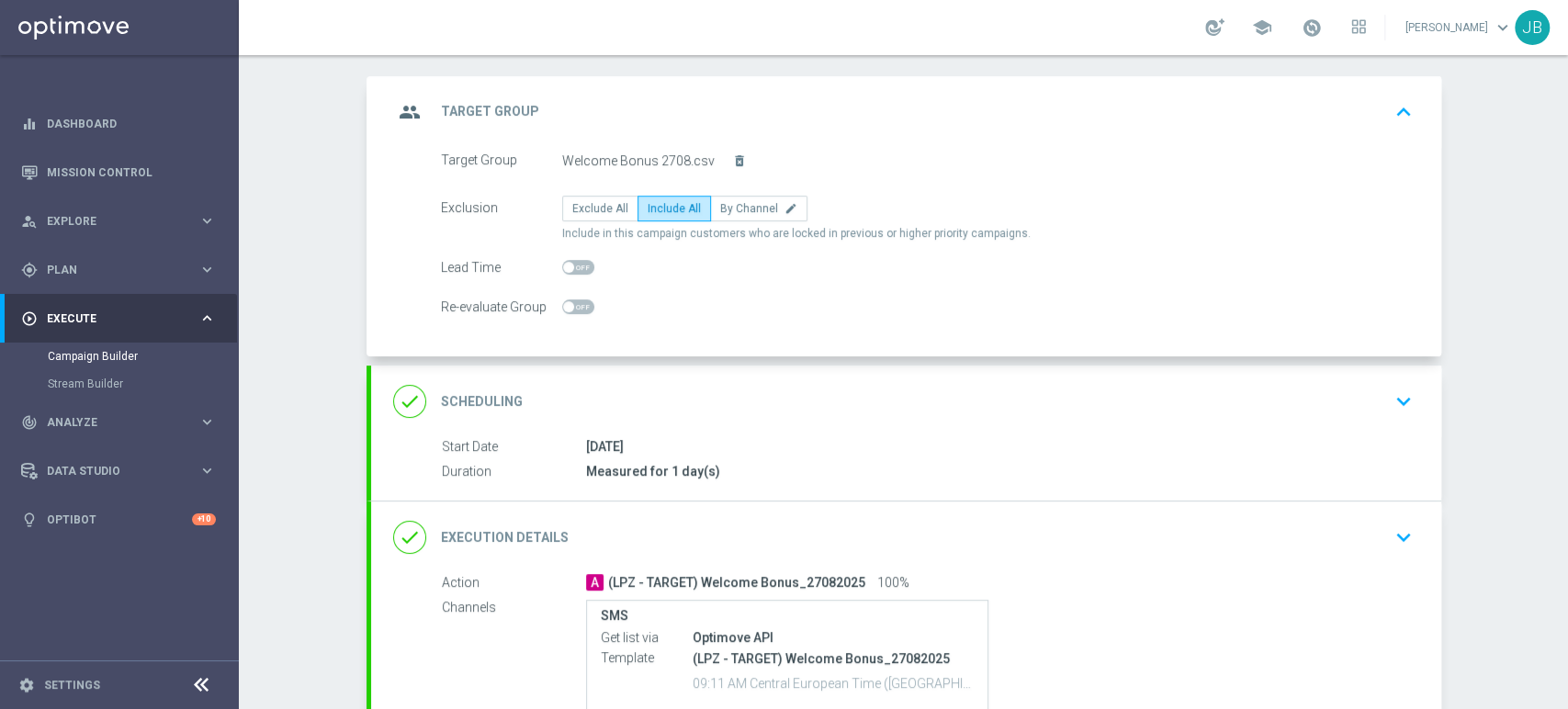
click at [1390, 105] on icon "keyboard_arrow_up" at bounding box center [1404, 112] width 28 height 28
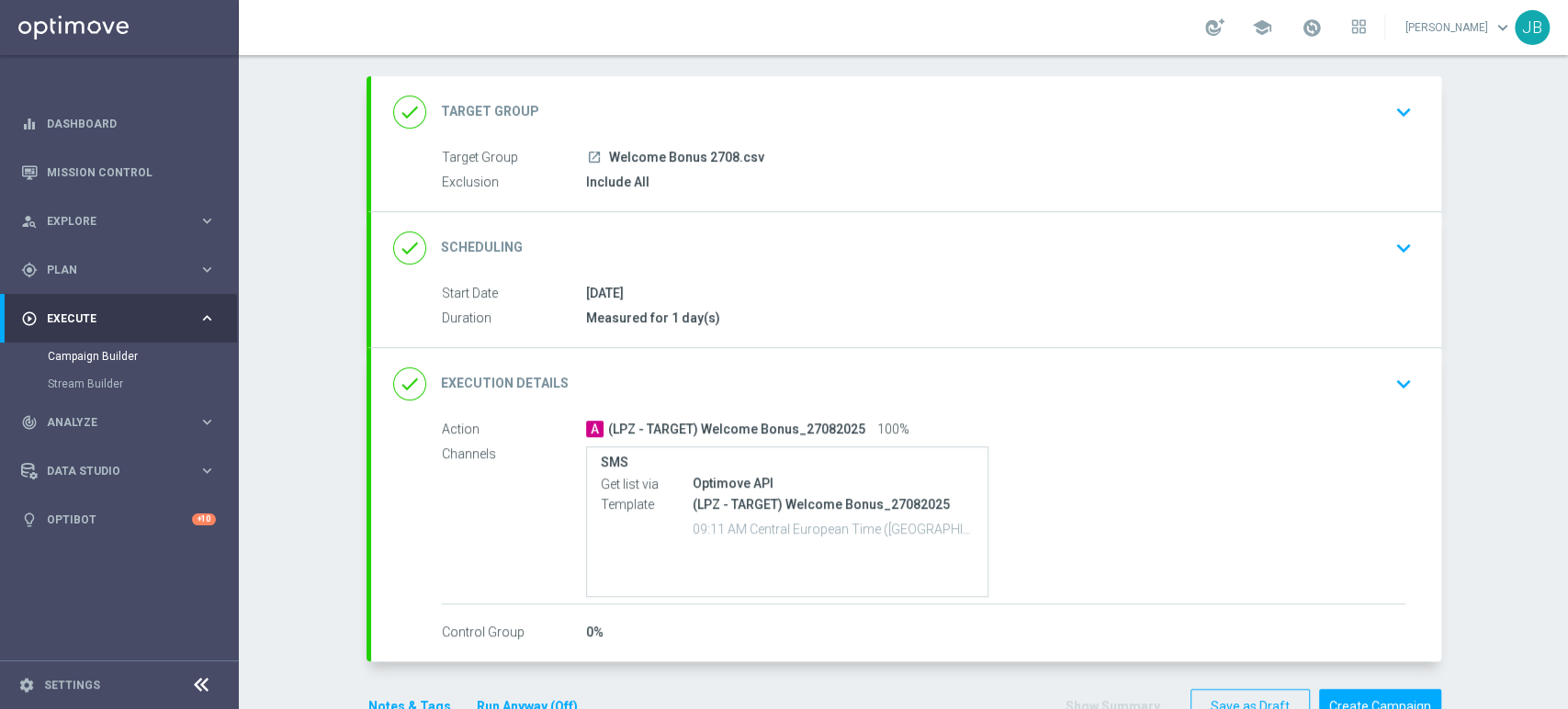
click at [1375, 259] on div "done Scheduling keyboard_arrow_down" at bounding box center [906, 247] width 1026 height 34
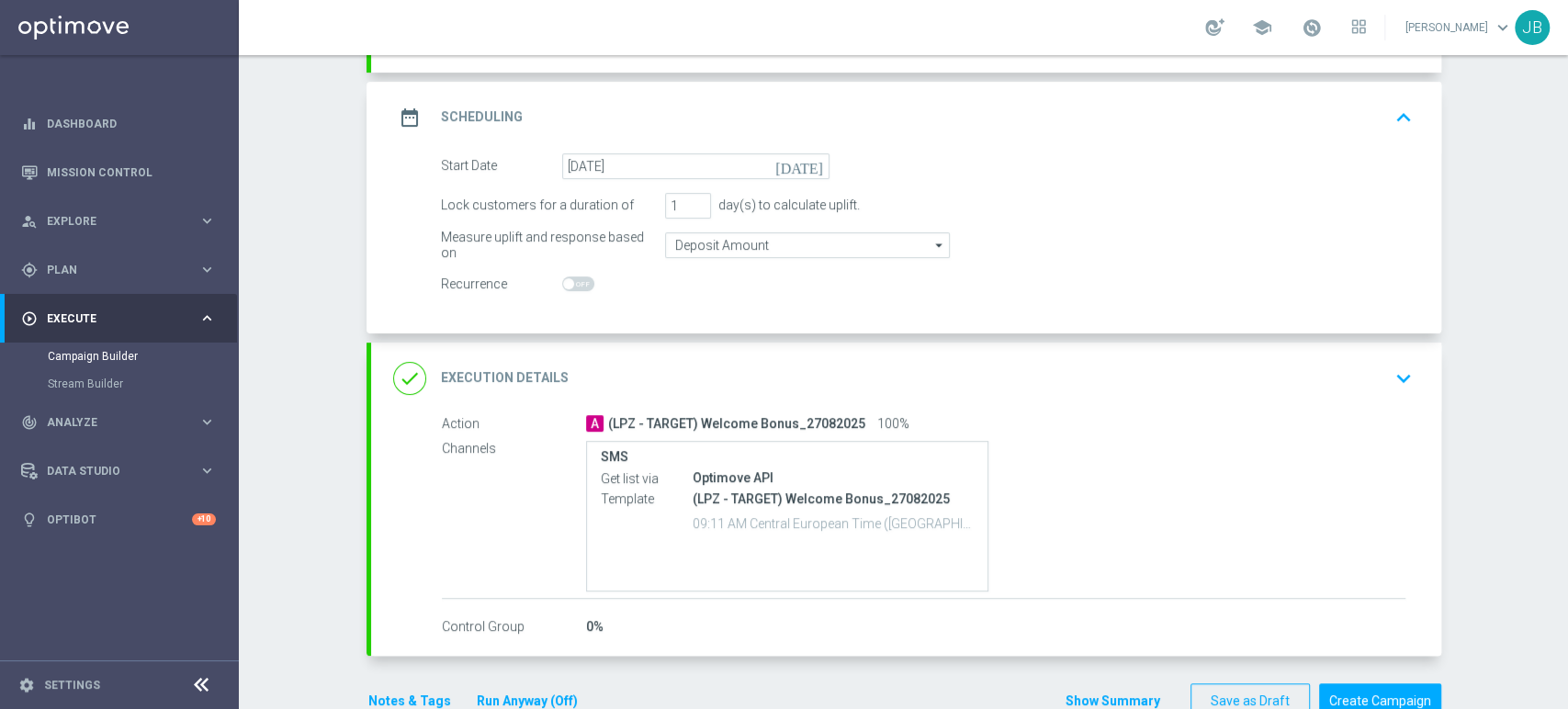
scroll to position [228, 0]
click at [1399, 105] on icon "keyboard_arrow_up" at bounding box center [1404, 116] width 28 height 28
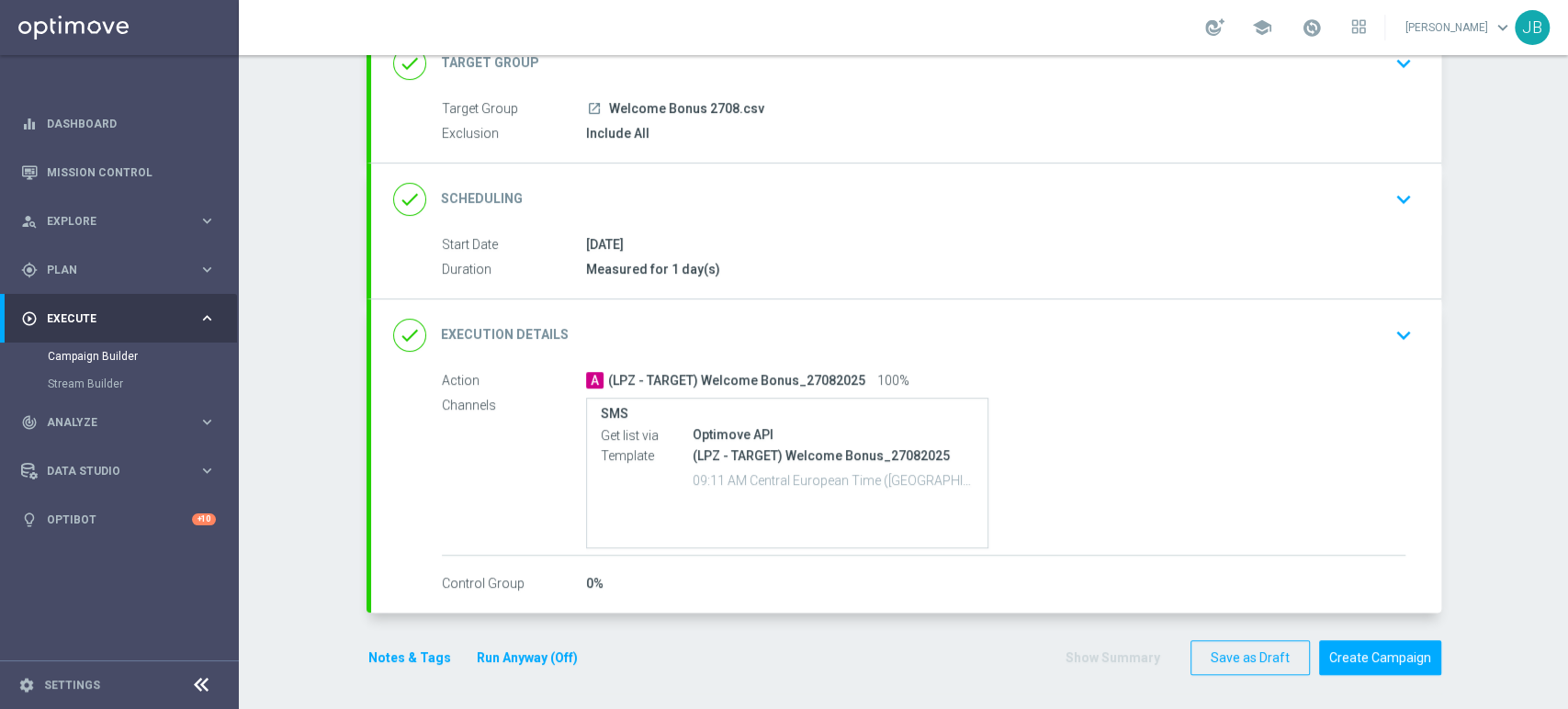
click at [1360, 331] on div "done Execution Details keyboard_arrow_down" at bounding box center [906, 335] width 1026 height 34
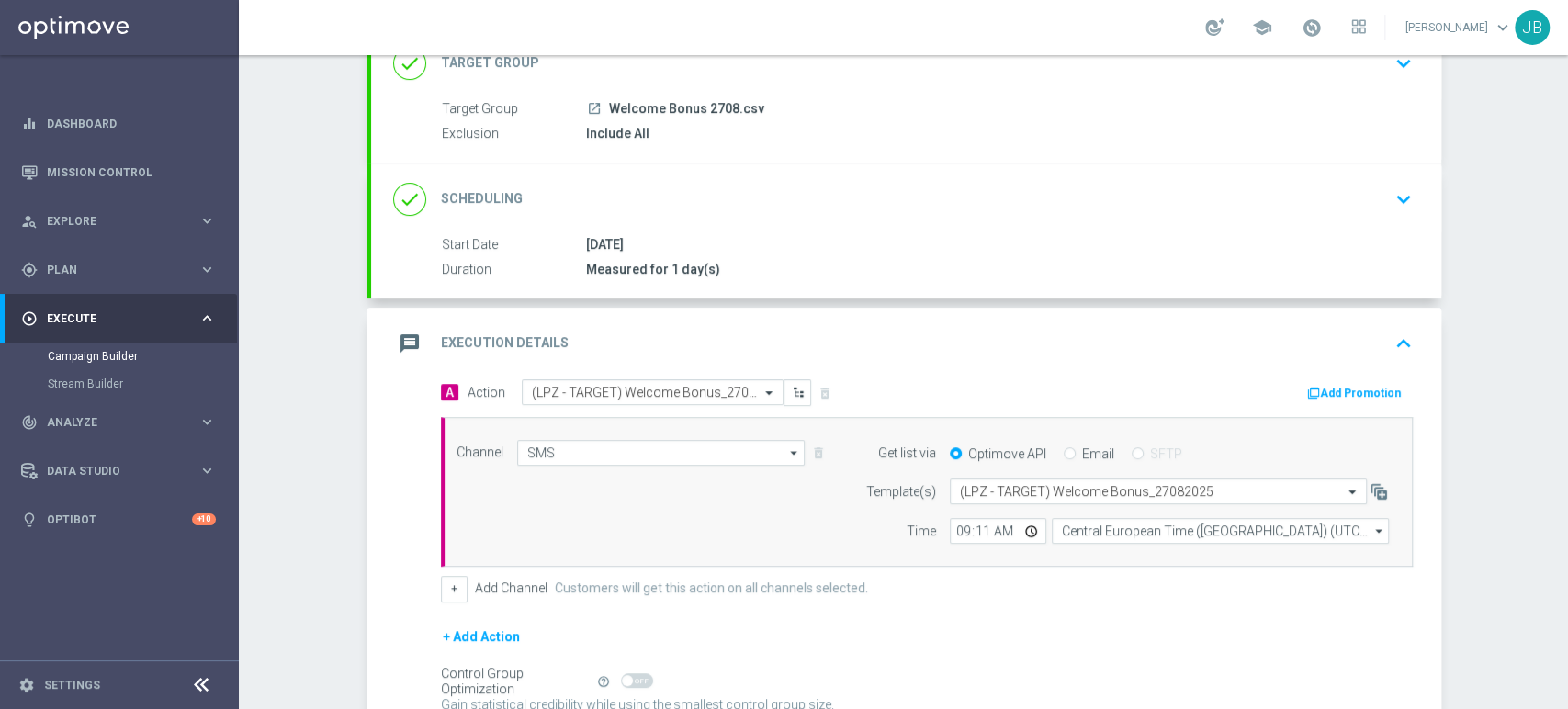
scroll to position [137, 0]
click at [1495, 342] on div "Campaign Builder Scheduled Campaign Triggered Campaign Status: Draft done Targe…" at bounding box center [904, 382] width 1330 height 654
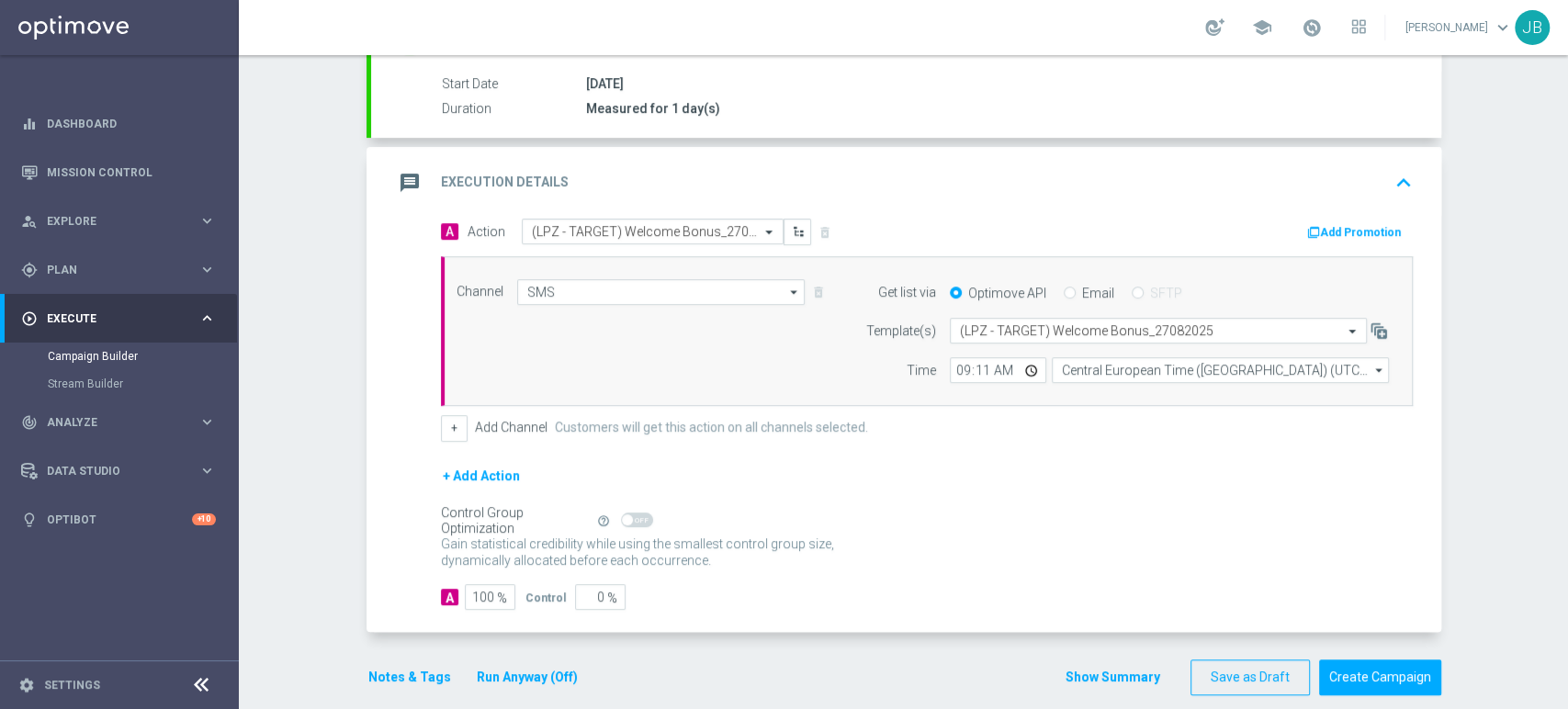
scroll to position [0, 0]
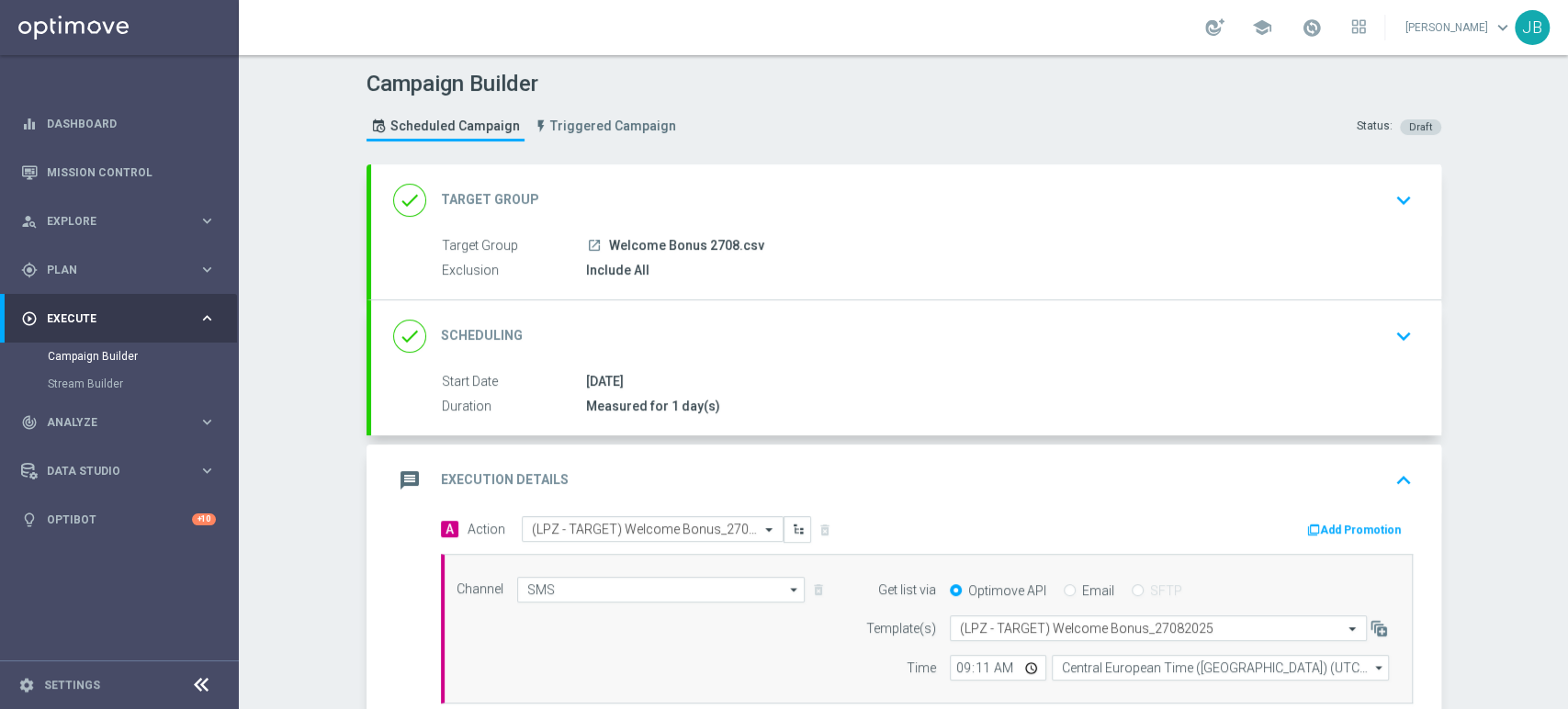
click at [1566, 150] on div "Campaign Builder Scheduled Campaign Triggered Campaign Status: Draft done Targe…" at bounding box center [904, 382] width 1330 height 654
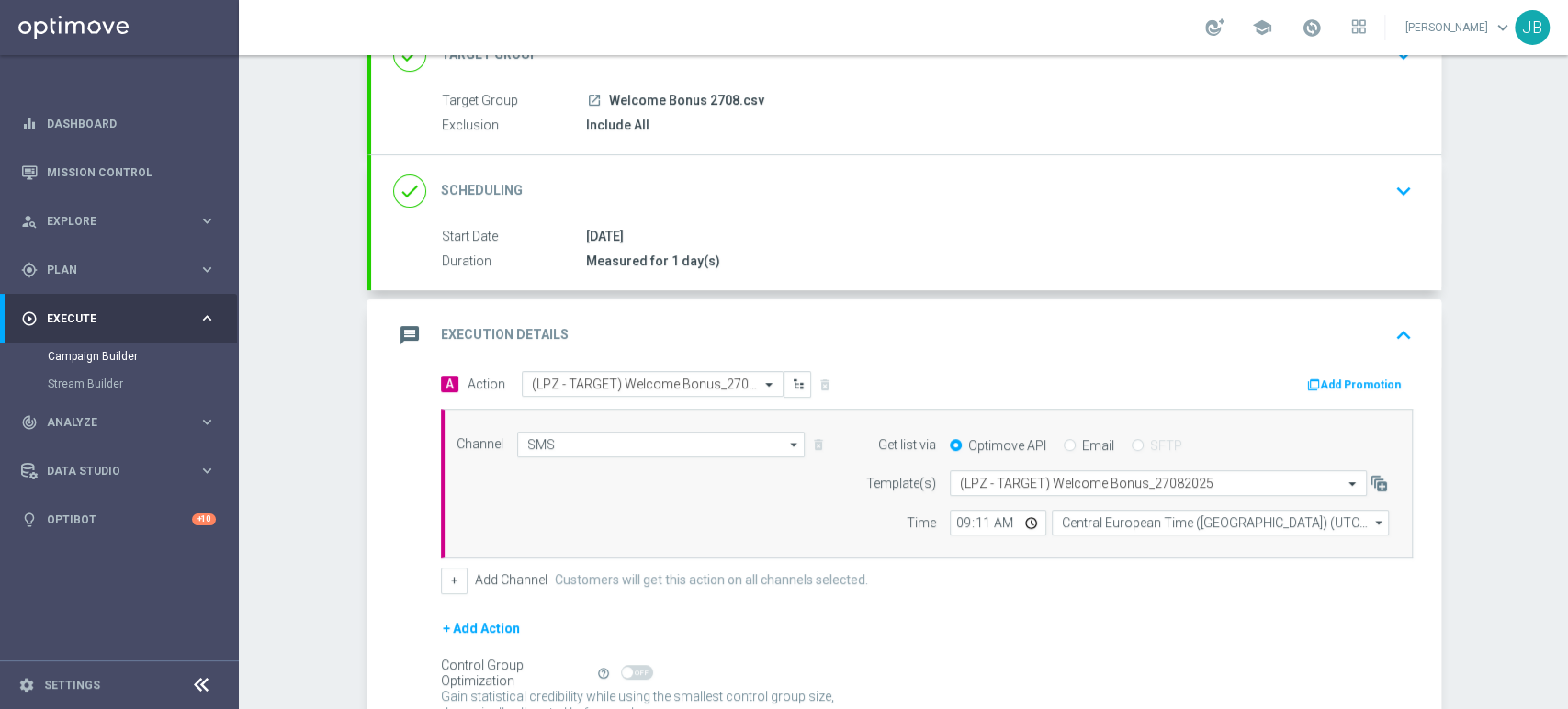
scroll to position [149, 0]
drag, startPoint x: 1566, startPoint y: 151, endPoint x: 1566, endPoint y: 245, distance: 94.0
click at [1566, 245] on div "Campaign Builder Scheduled Campaign Triggered Campaign Status: Draft done Targe…" at bounding box center [904, 382] width 1330 height 654
click at [1511, 242] on div "Campaign Builder Scheduled Campaign Triggered Campaign Status: Draft done Targe…" at bounding box center [904, 382] width 1330 height 654
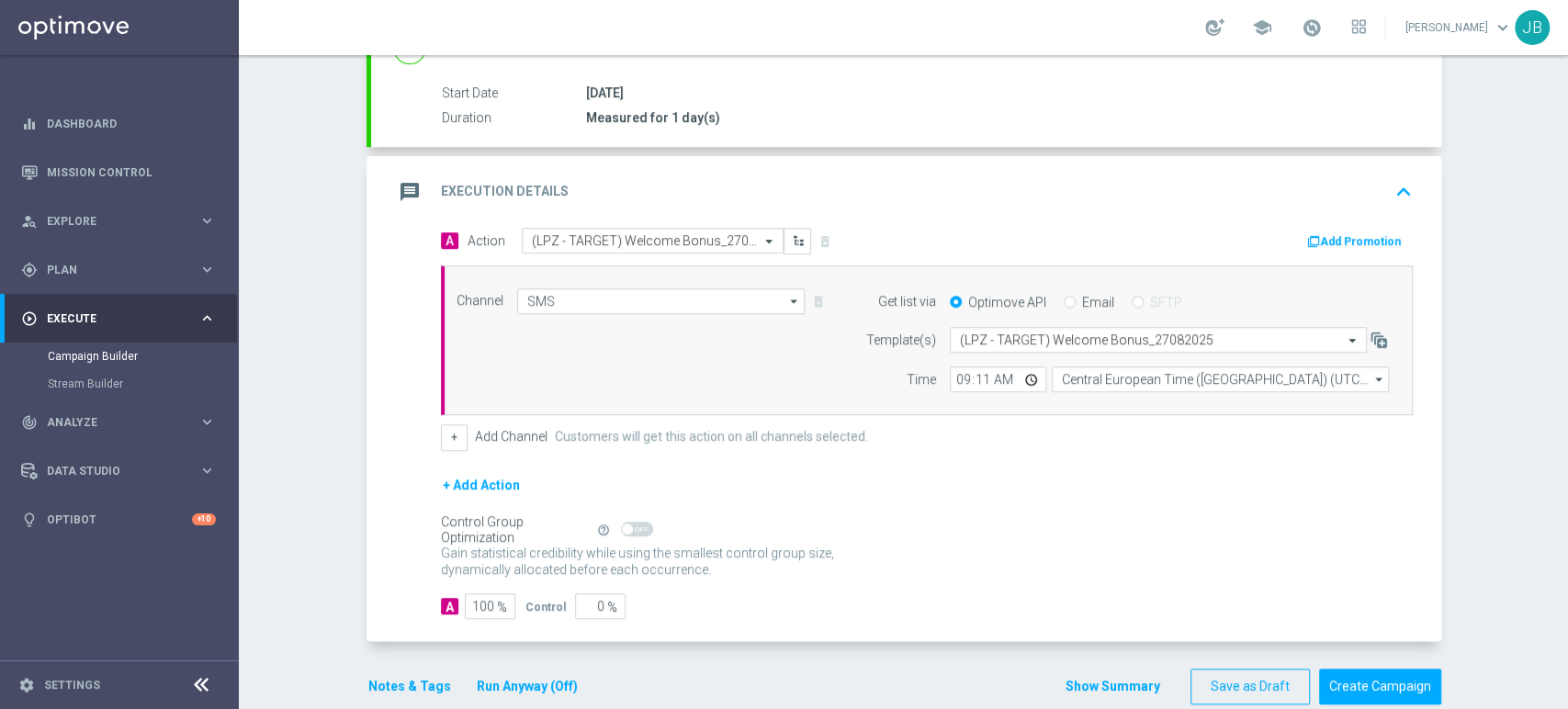
scroll to position [317, 0]
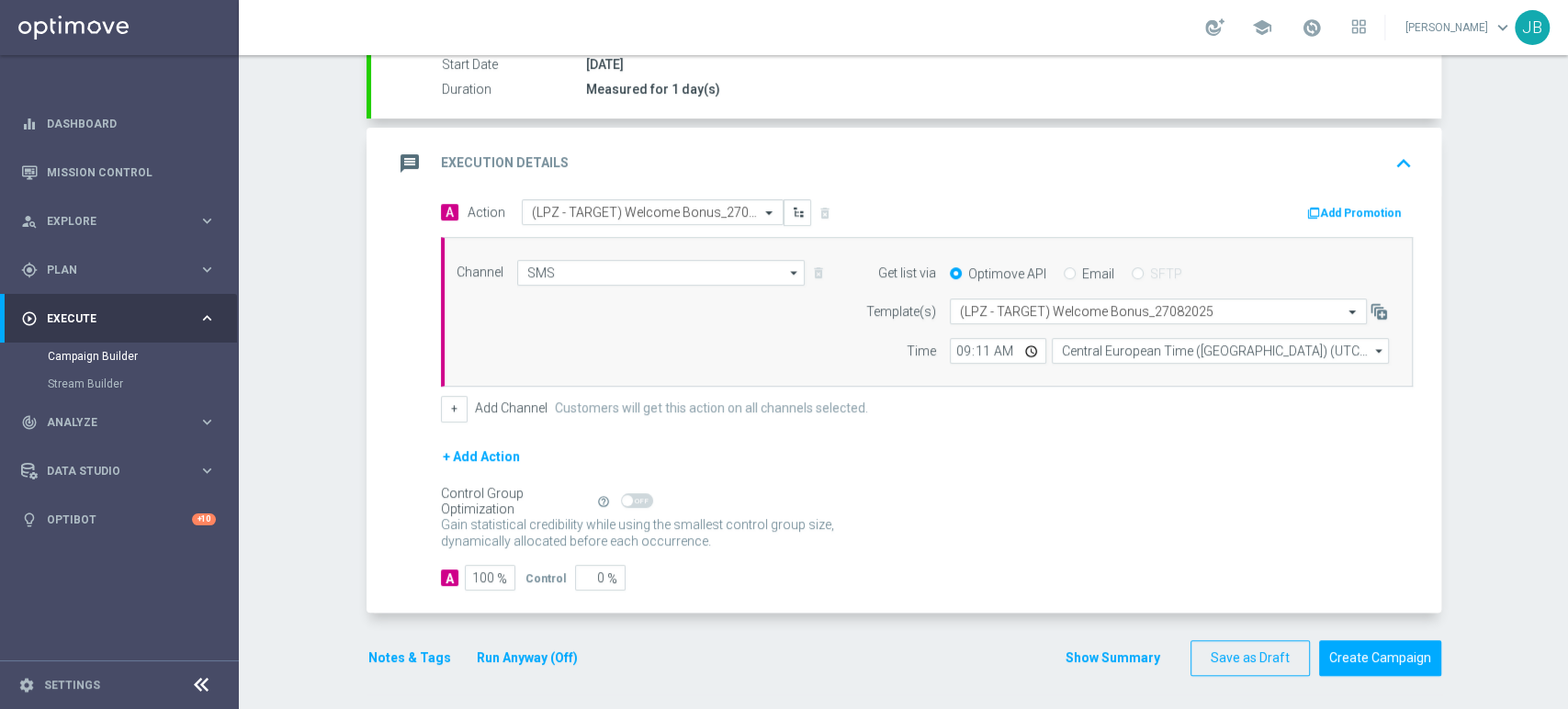
drag, startPoint x: 1566, startPoint y: 322, endPoint x: 1566, endPoint y: 379, distance: 57.0
click at [1566, 379] on div "Campaign Builder Scheduled Campaign Triggered Campaign Status: Draft done Targe…" at bounding box center [904, 382] width 1330 height 654
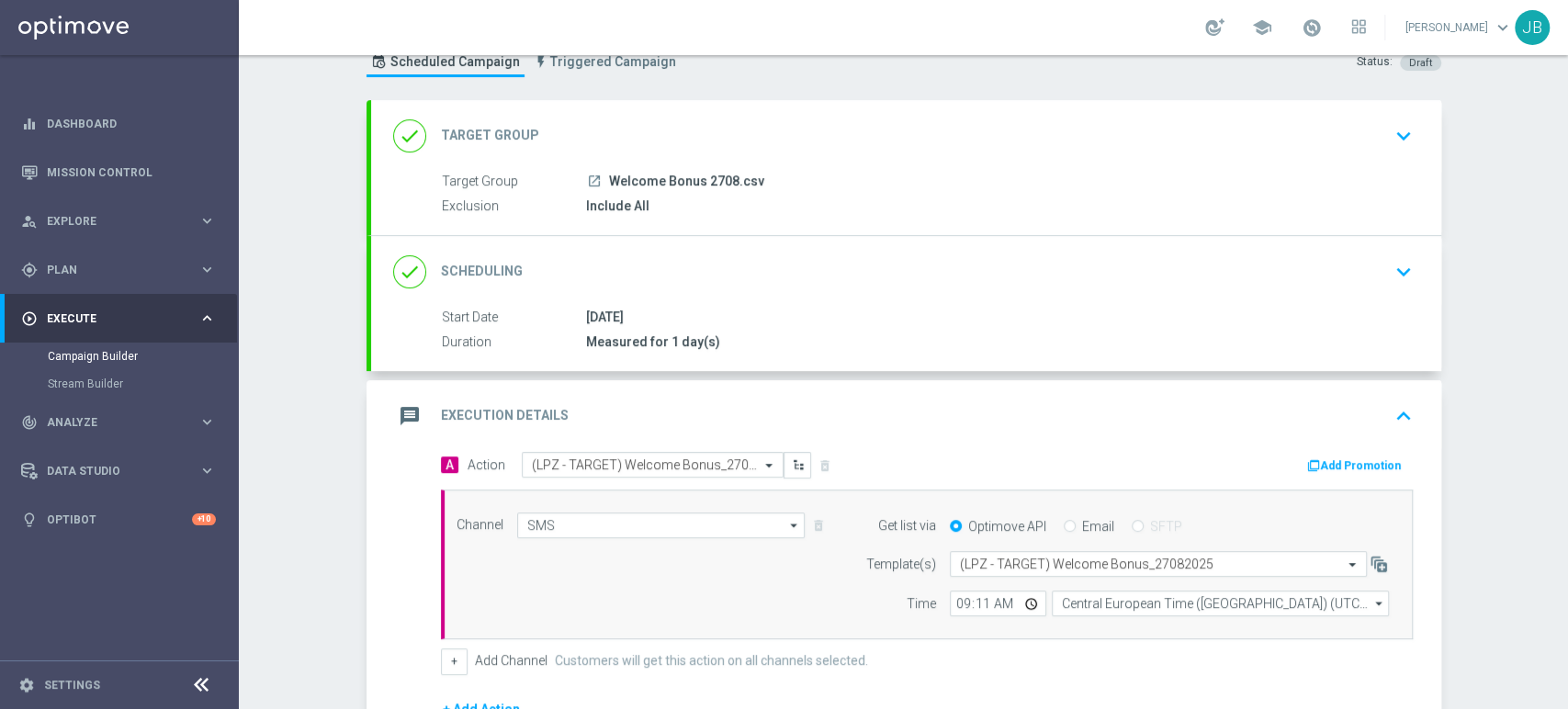
scroll to position [59, 0]
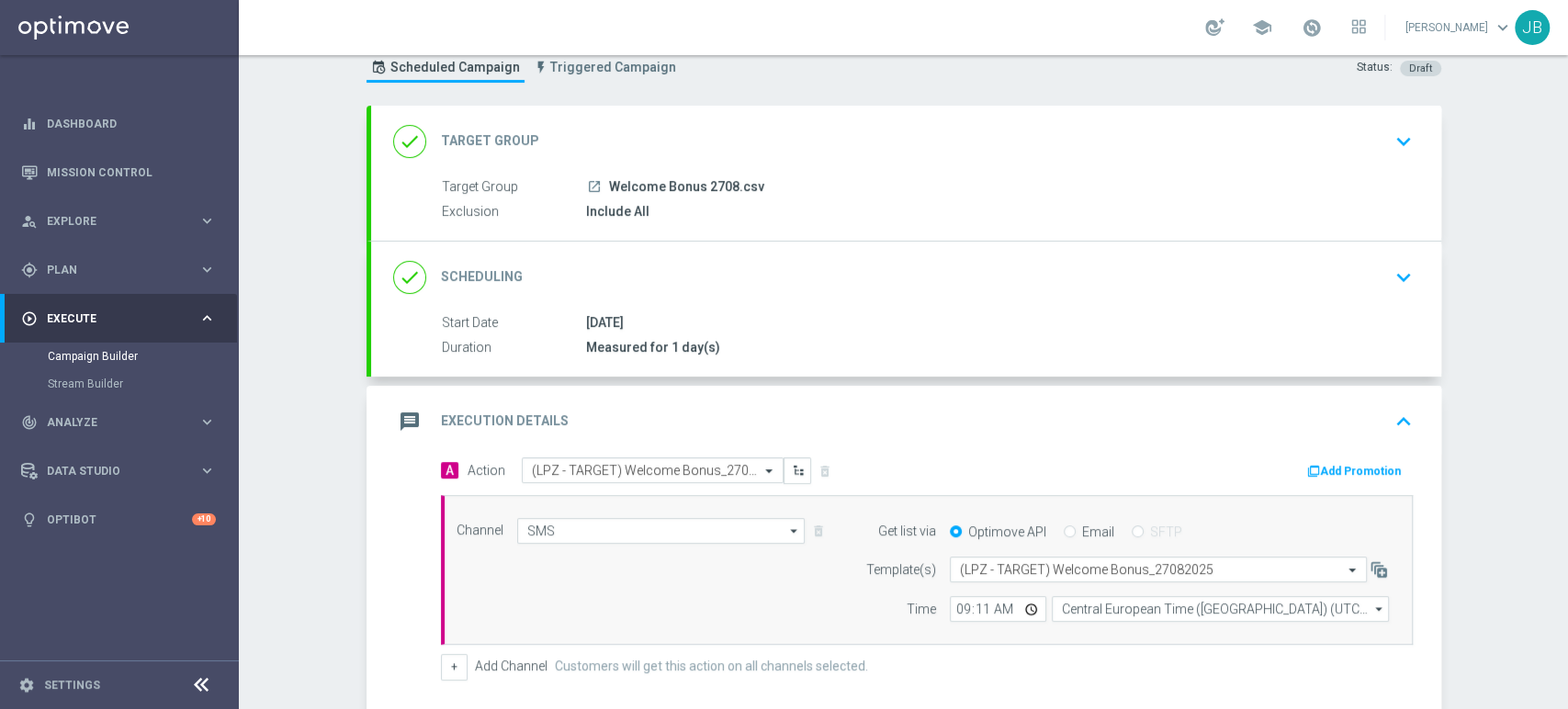
drag, startPoint x: 1566, startPoint y: 379, endPoint x: 1551, endPoint y: 216, distance: 163.7
click at [1551, 216] on div "Campaign Builder Scheduled Campaign Triggered Campaign Status: Draft done Targe…" at bounding box center [904, 382] width 1330 height 654
click at [1514, 250] on div "Campaign Builder Scheduled Campaign Triggered Campaign Status: Draft done Targe…" at bounding box center [904, 382] width 1330 height 654
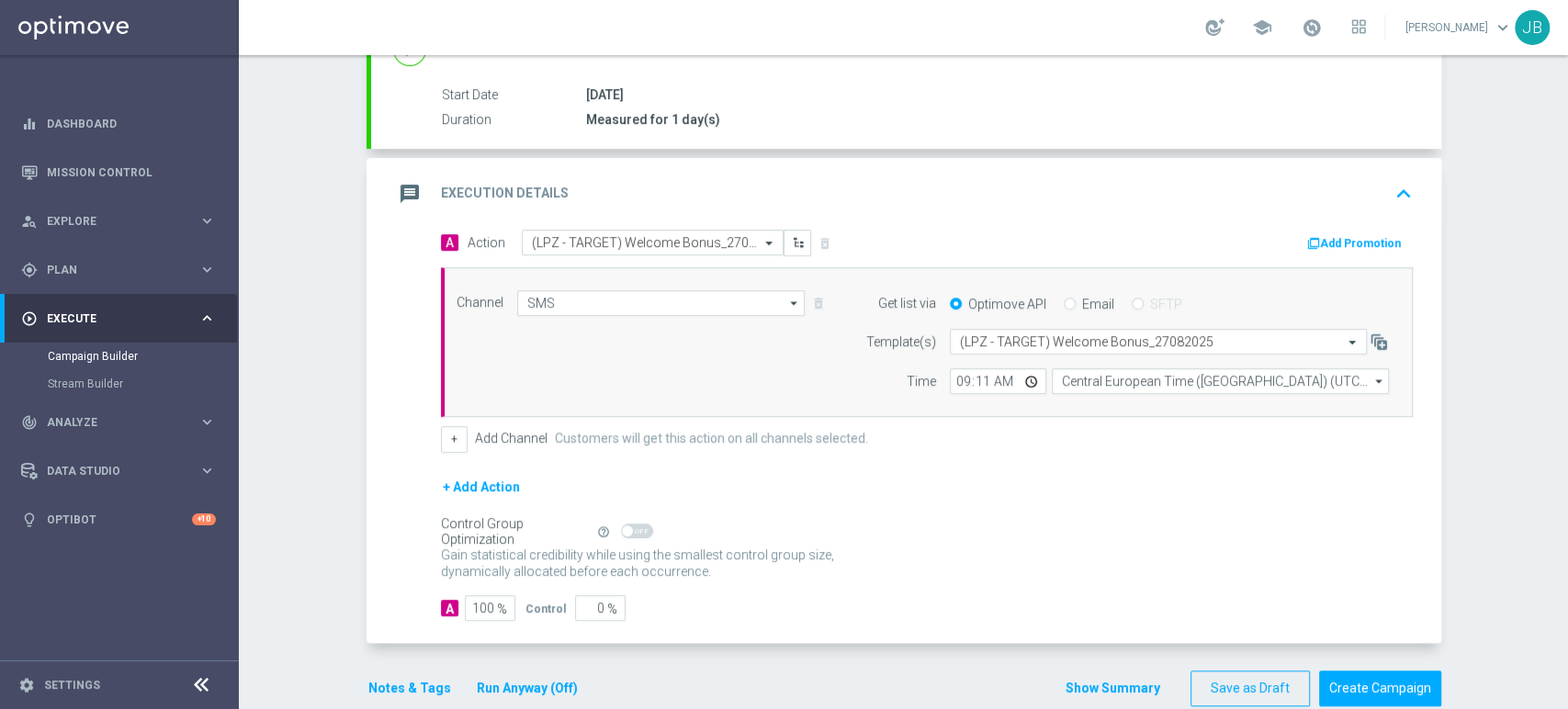
scroll to position [317, 0]
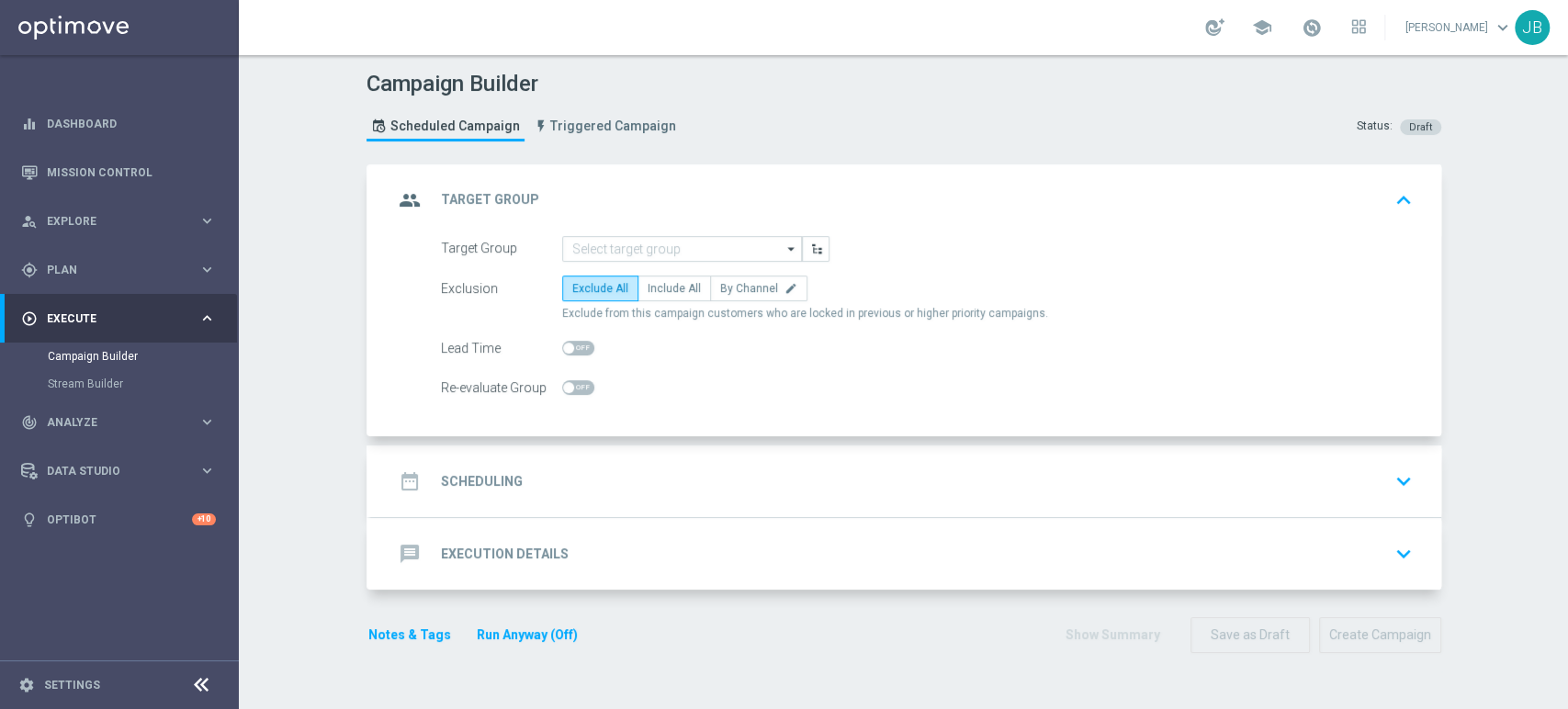
click at [643, 226] on div "group Target Group keyboard_arrow_up" at bounding box center [906, 200] width 1071 height 72
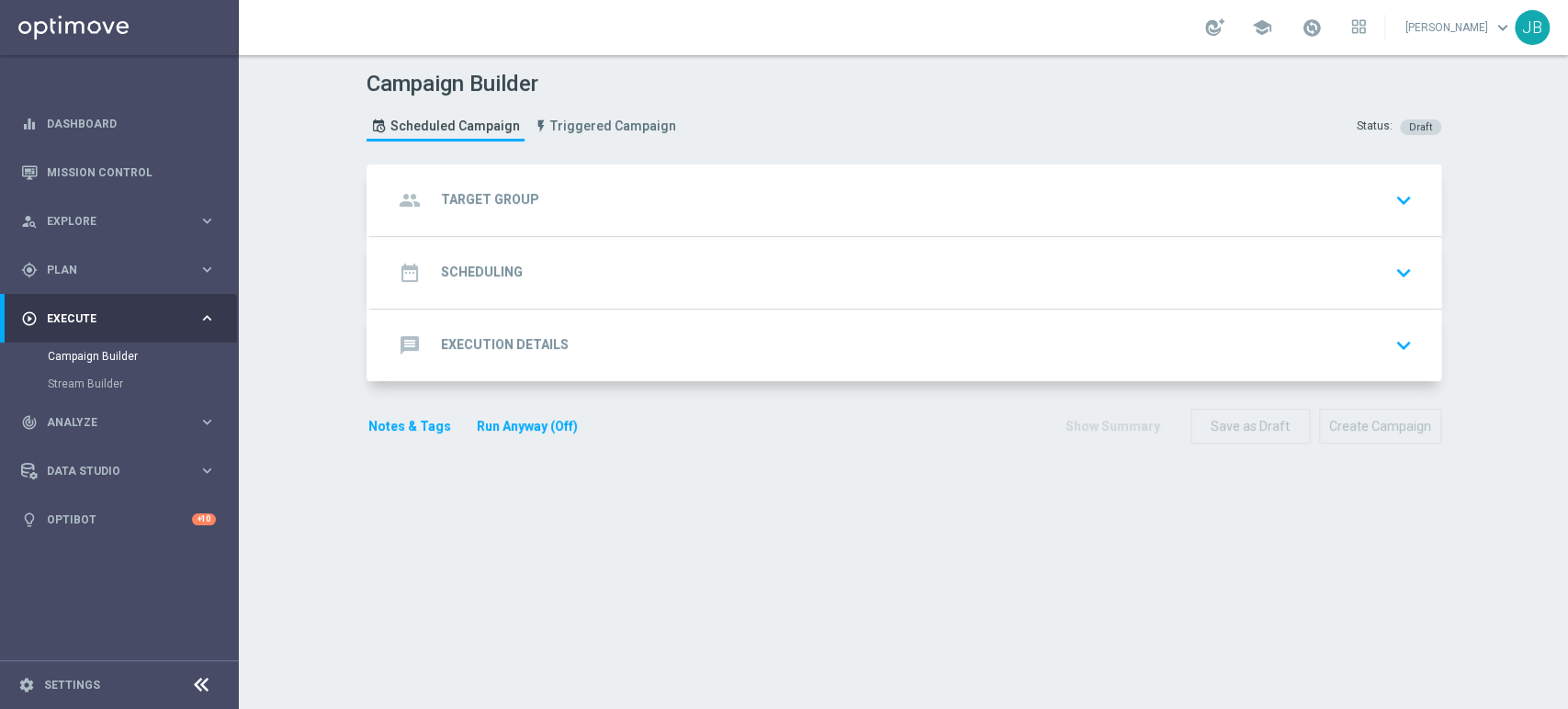
click at [645, 219] on div "group Target Group keyboard_arrow_down" at bounding box center [906, 200] width 1071 height 72
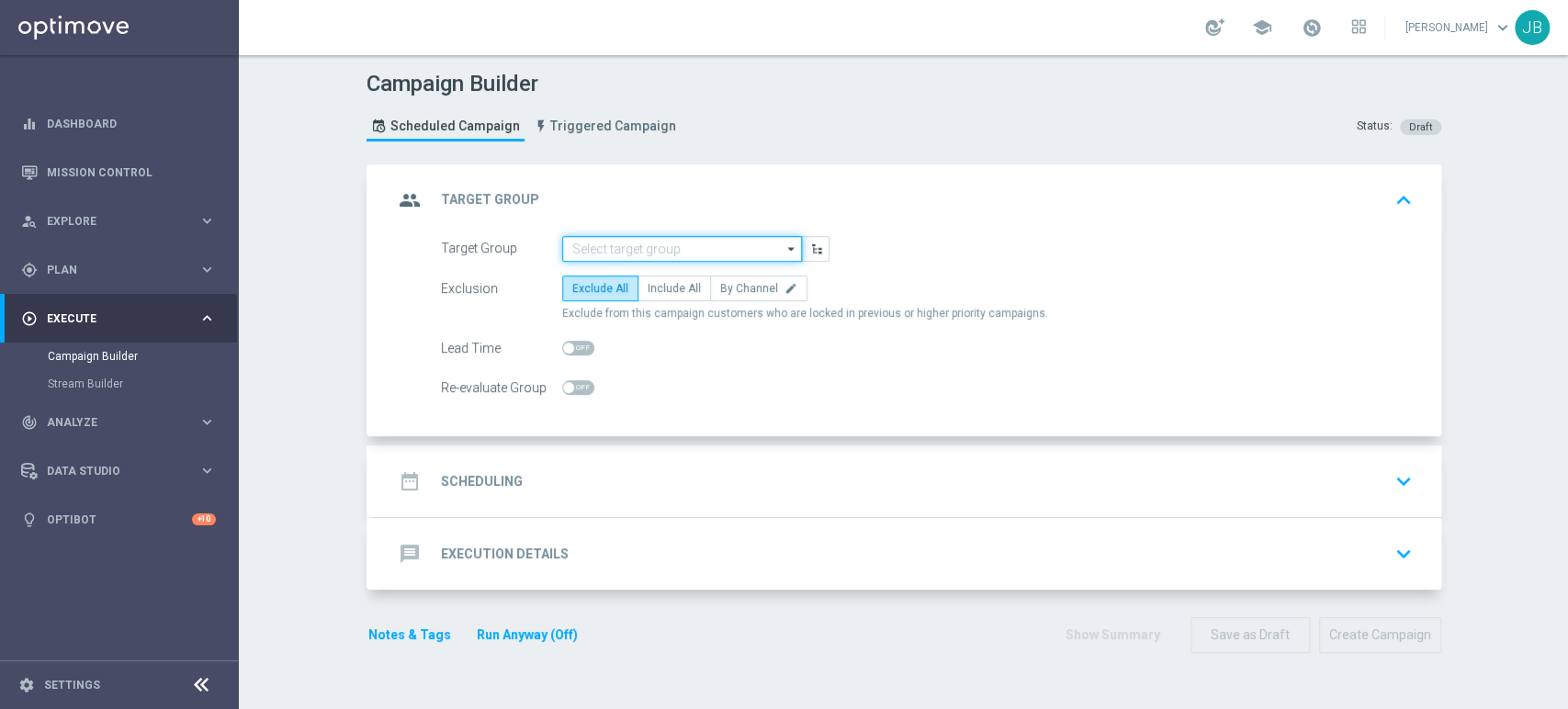
click at [639, 249] on input at bounding box center [682, 249] width 239 height 26
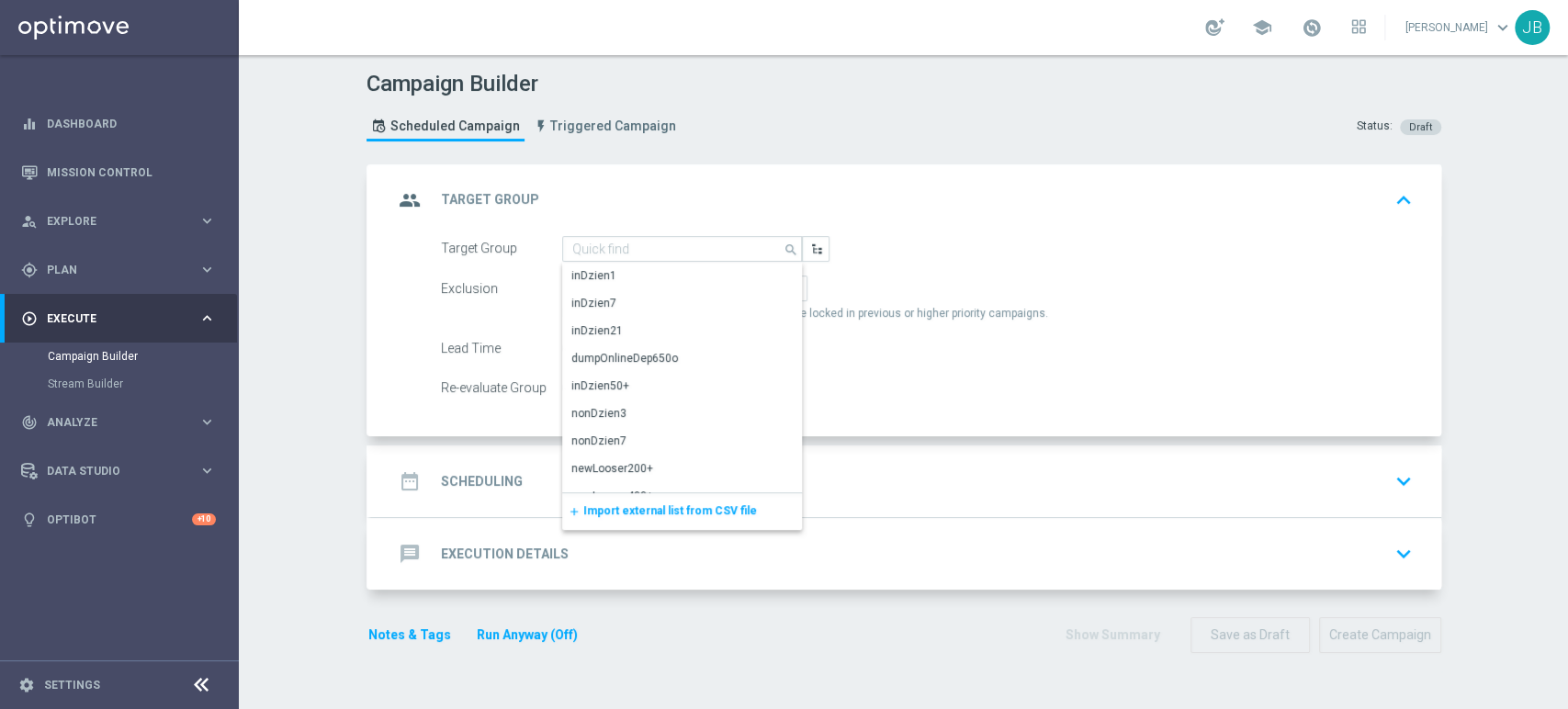
click at [591, 508] on span "Import external list from CSV file" at bounding box center [670, 510] width 173 height 13
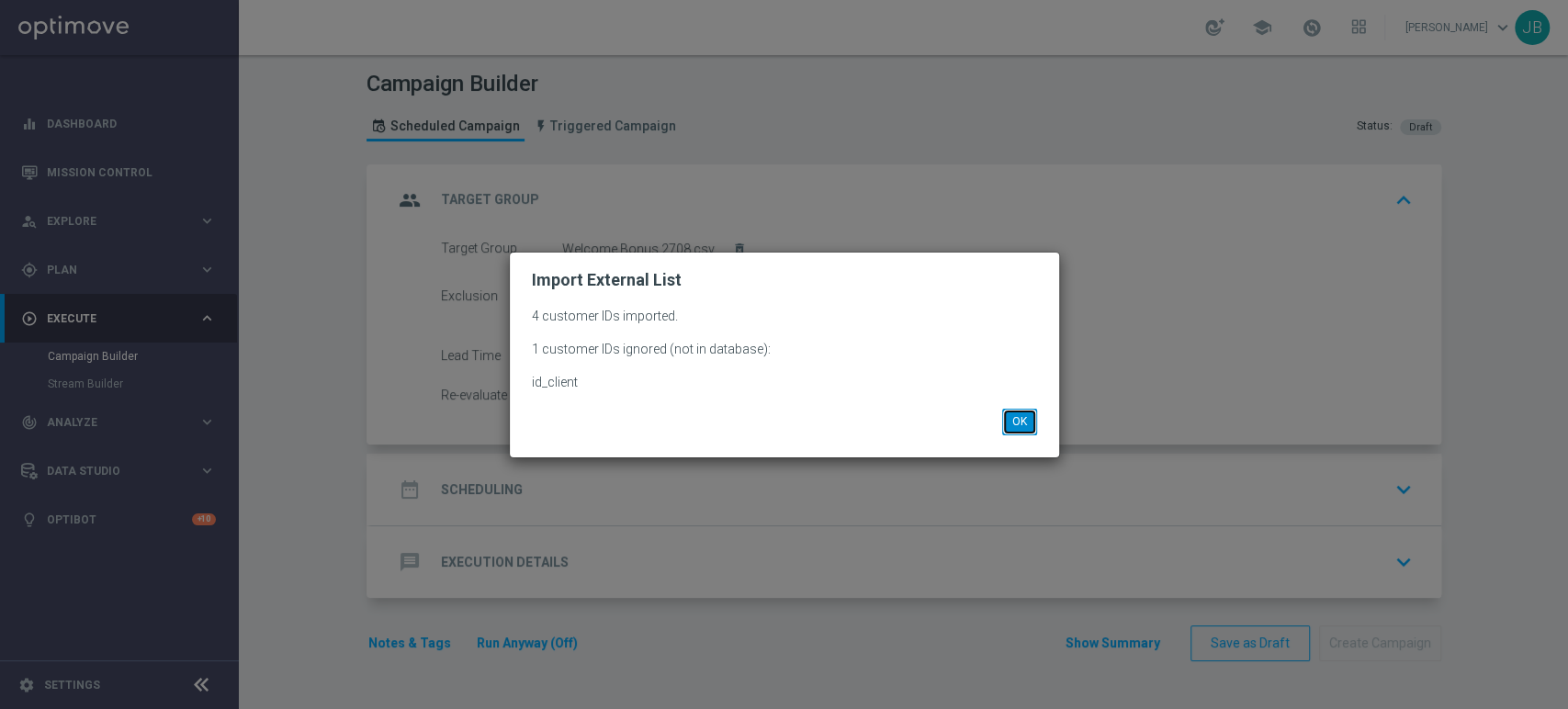
click at [1015, 416] on button "OK" at bounding box center [1019, 421] width 34 height 26
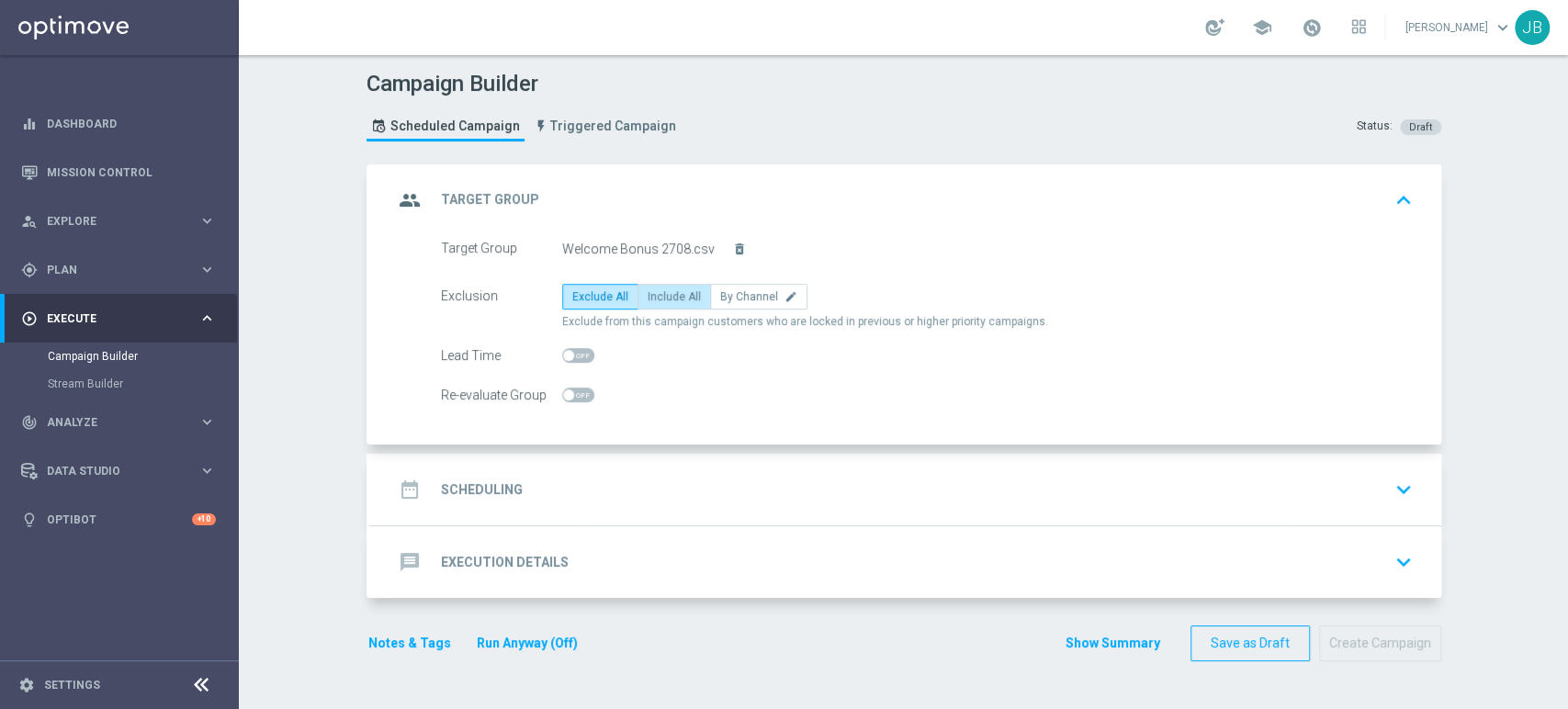
click at [648, 299] on span "Include All" at bounding box center [675, 296] width 53 height 13
click at [648, 299] on input "Include All" at bounding box center [654, 300] width 12 height 12
radio input "true"
click at [558, 492] on div "date_range Scheduling keyboard_arrow_down" at bounding box center [906, 488] width 1026 height 34
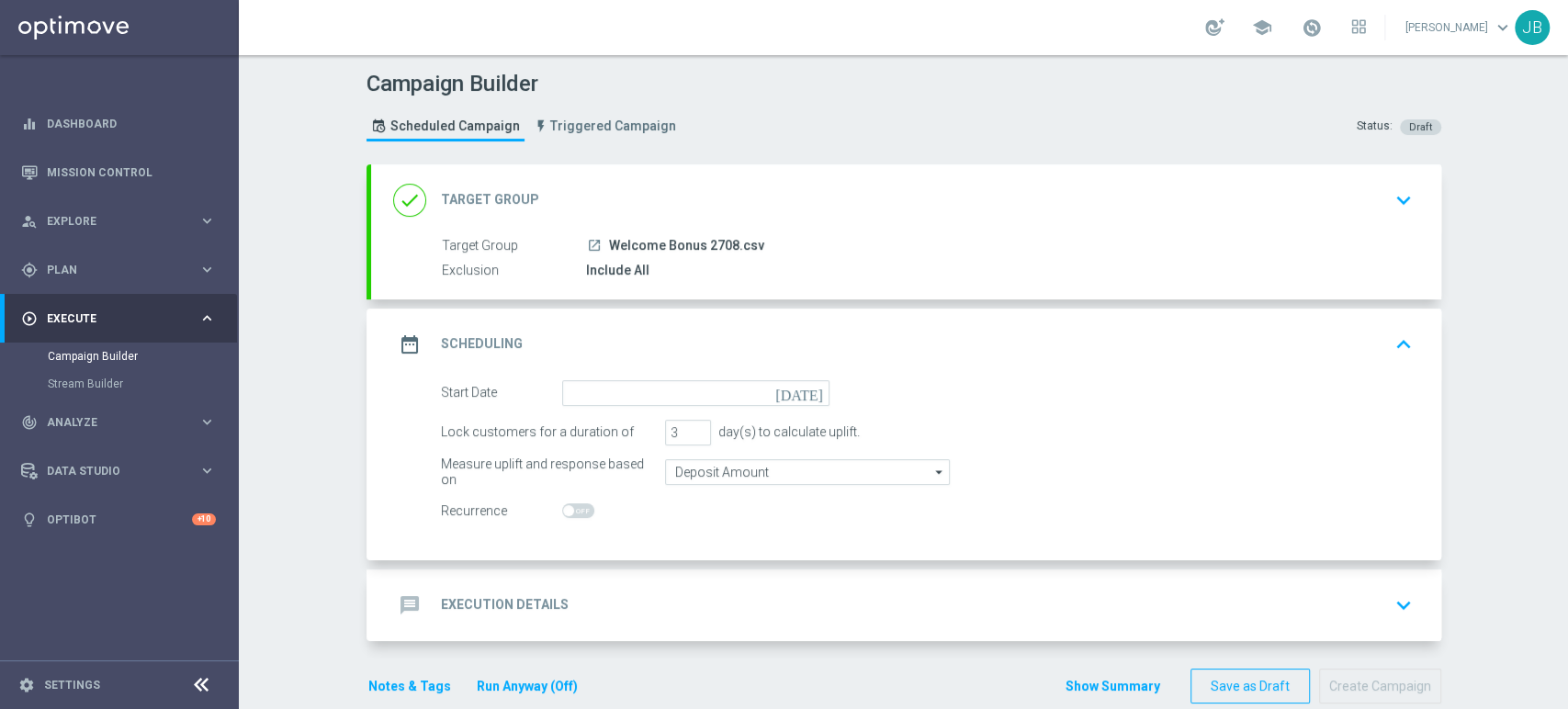
click at [610, 405] on form "Start Date today Lock customers for a duration of 3 day(s) to calculate uplift.…" at bounding box center [927, 452] width 972 height 144
click at [607, 394] on input at bounding box center [695, 393] width 267 height 26
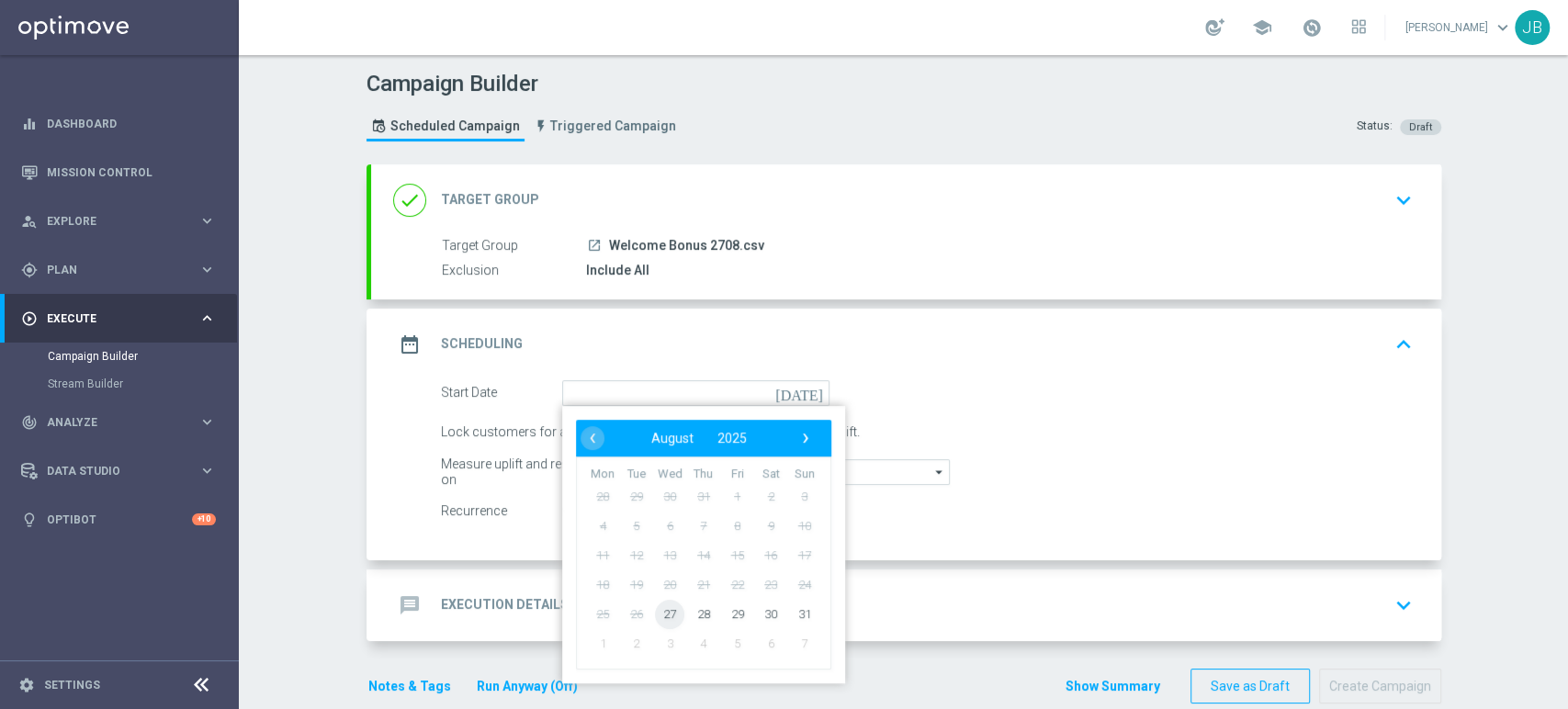
click at [668, 610] on span "27" at bounding box center [670, 613] width 30 height 30
type input "27 Aug 2025"
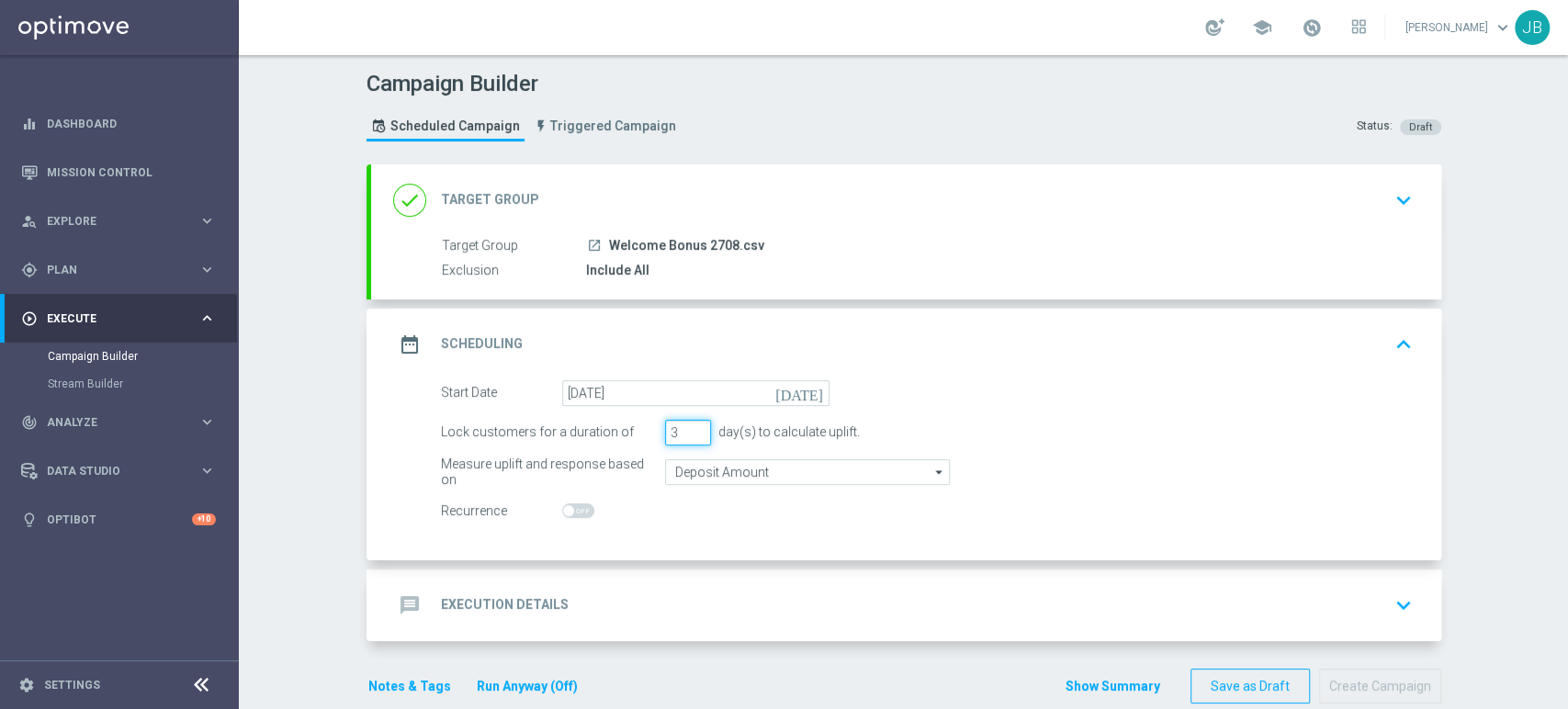
click at [690, 439] on input "3" at bounding box center [687, 432] width 46 height 26
click at [688, 433] on input "2" at bounding box center [687, 432] width 46 height 26
type input "1"
click at [688, 433] on input "1" at bounding box center [687, 432] width 46 height 26
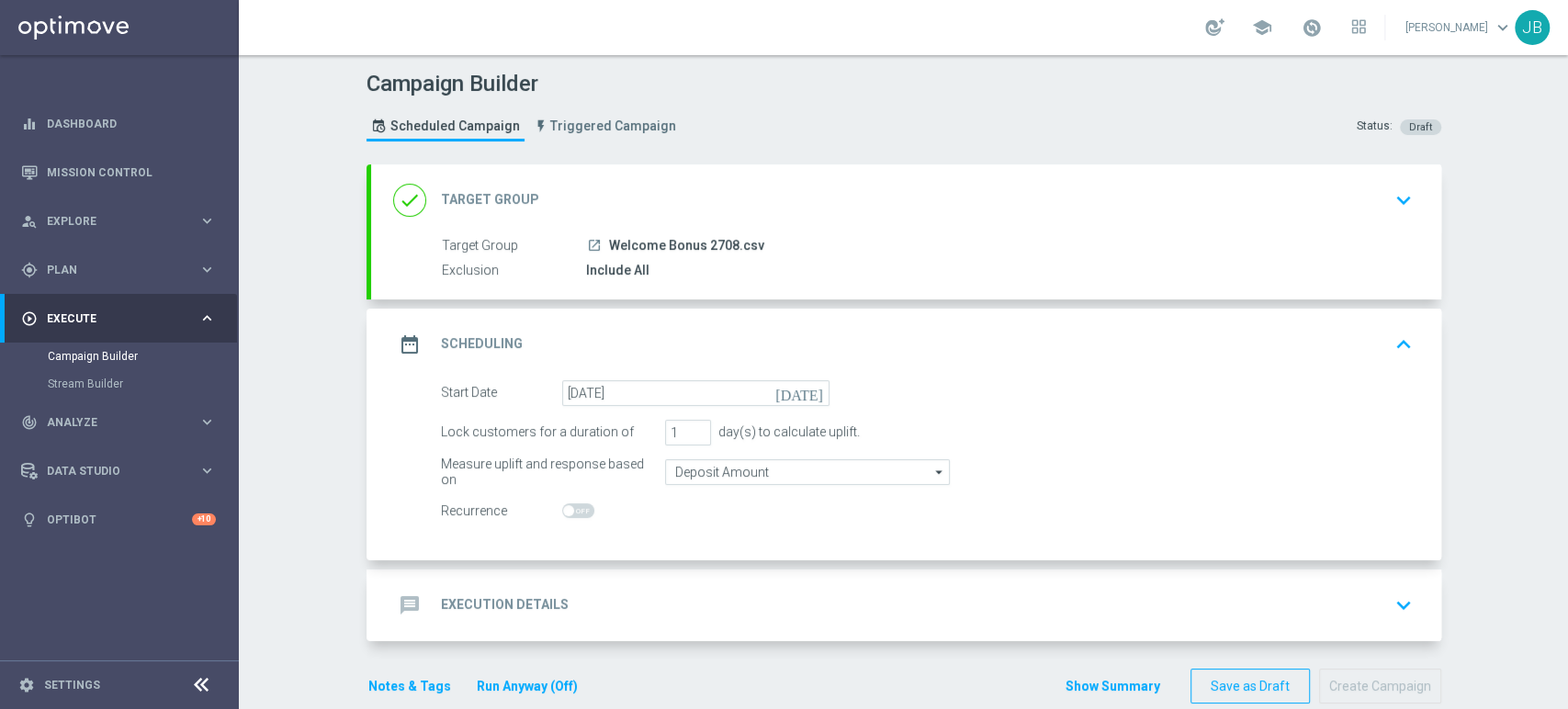
click at [1511, 407] on div "Campaign Builder Scheduled Campaign Triggered Campaign Status: Draft done Targe…" at bounding box center [904, 382] width 1330 height 654
click at [1369, 194] on div "done Target Group keyboard_arrow_down" at bounding box center [906, 200] width 1026 height 34
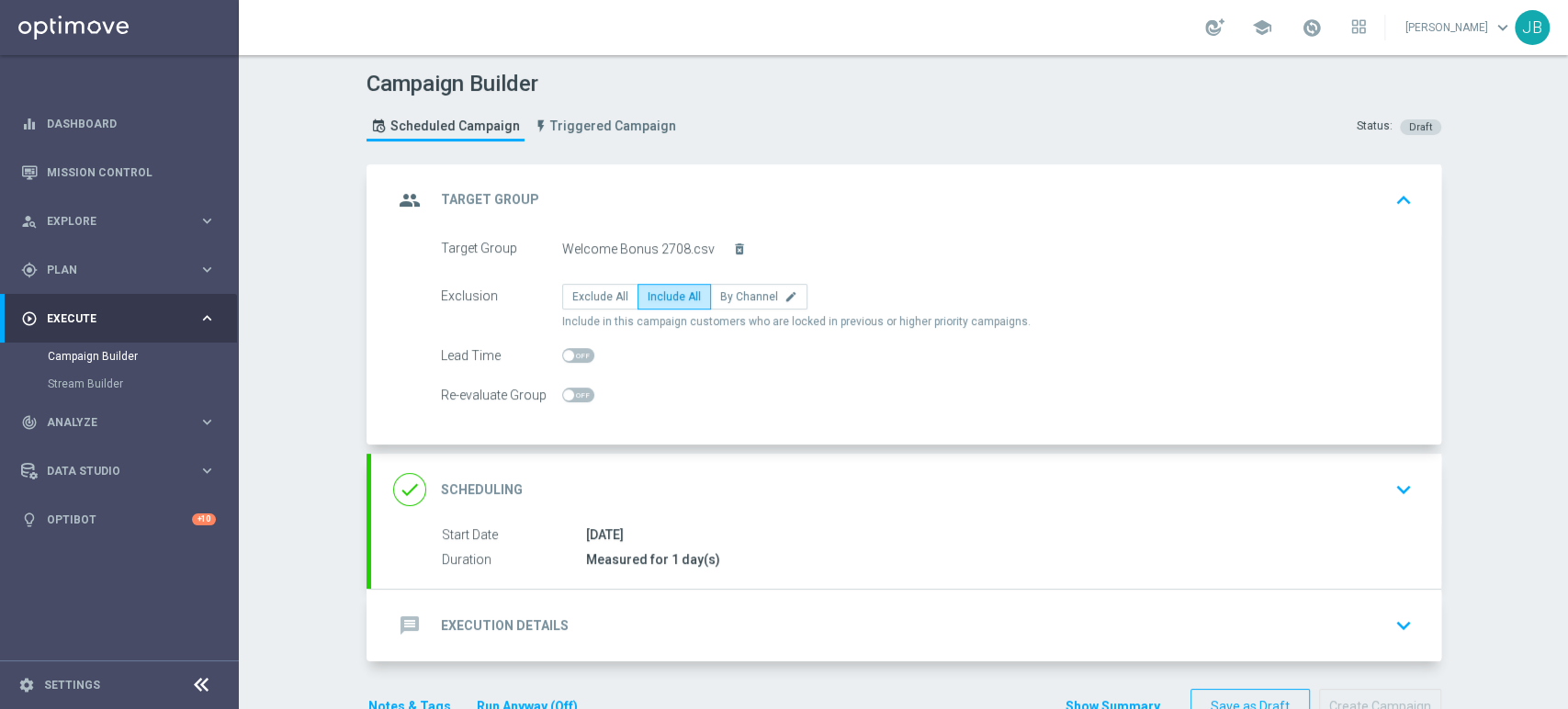
click at [1369, 194] on div "group Target Group keyboard_arrow_up" at bounding box center [906, 200] width 1026 height 34
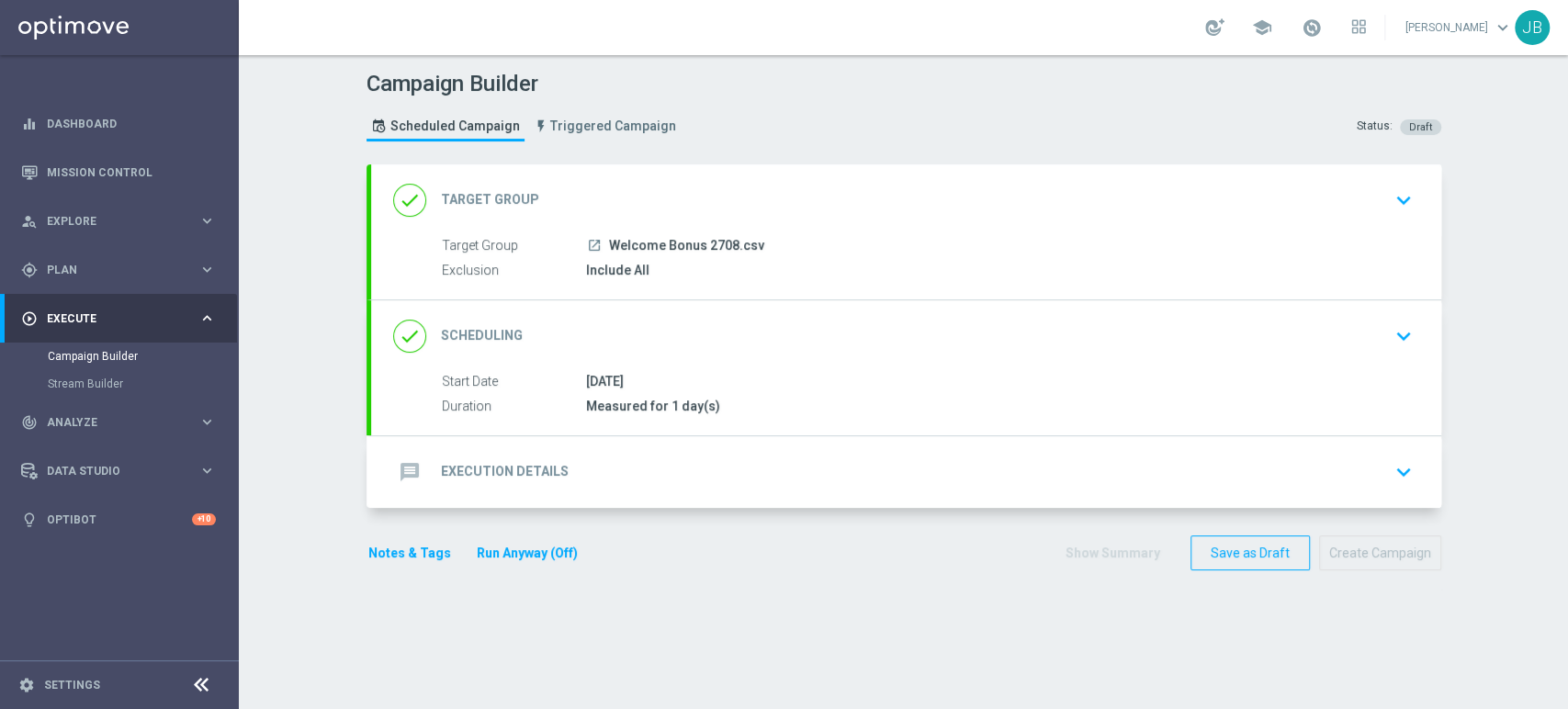
click at [1339, 334] on div "done Scheduling keyboard_arrow_down" at bounding box center [906, 336] width 1026 height 34
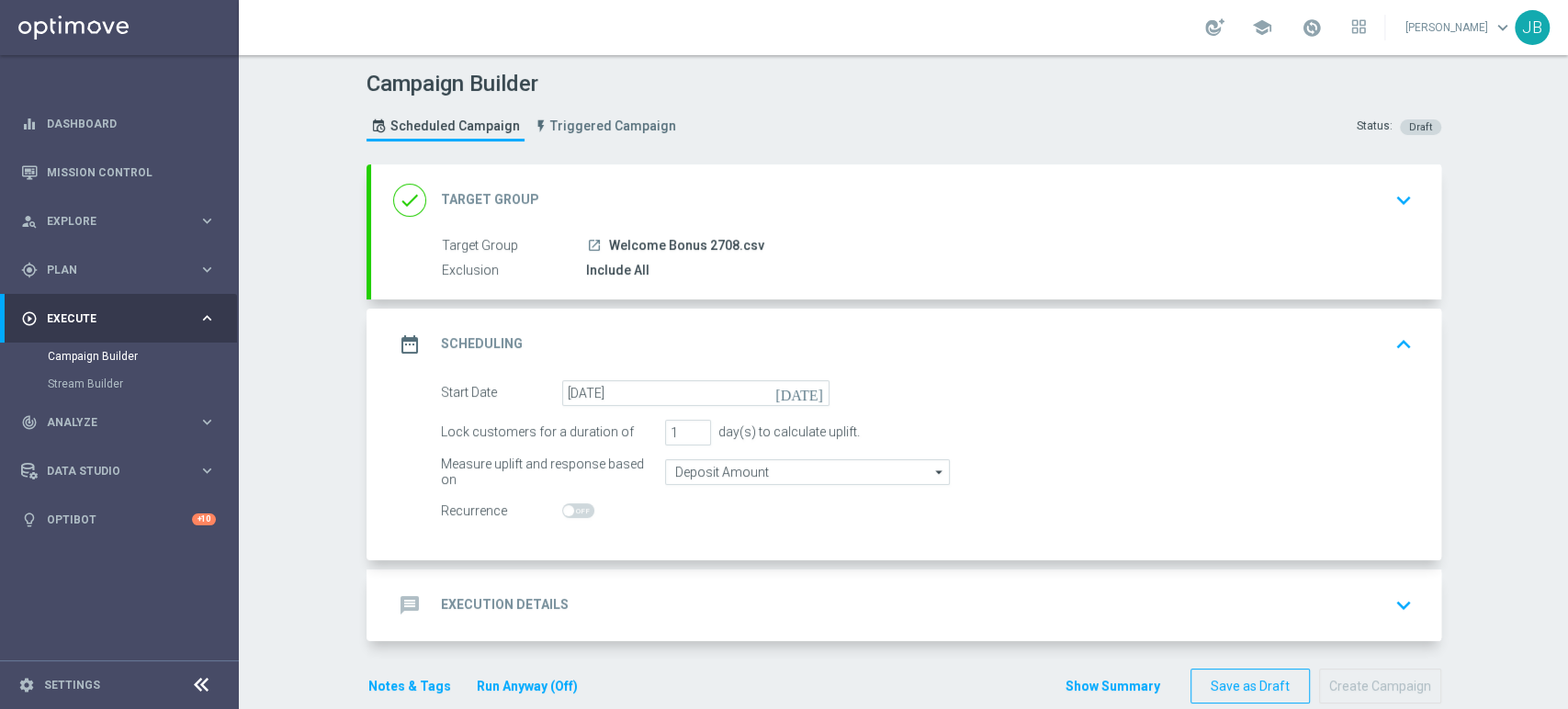
click at [1388, 331] on button "keyboard_arrow_up" at bounding box center [1404, 344] width 32 height 34
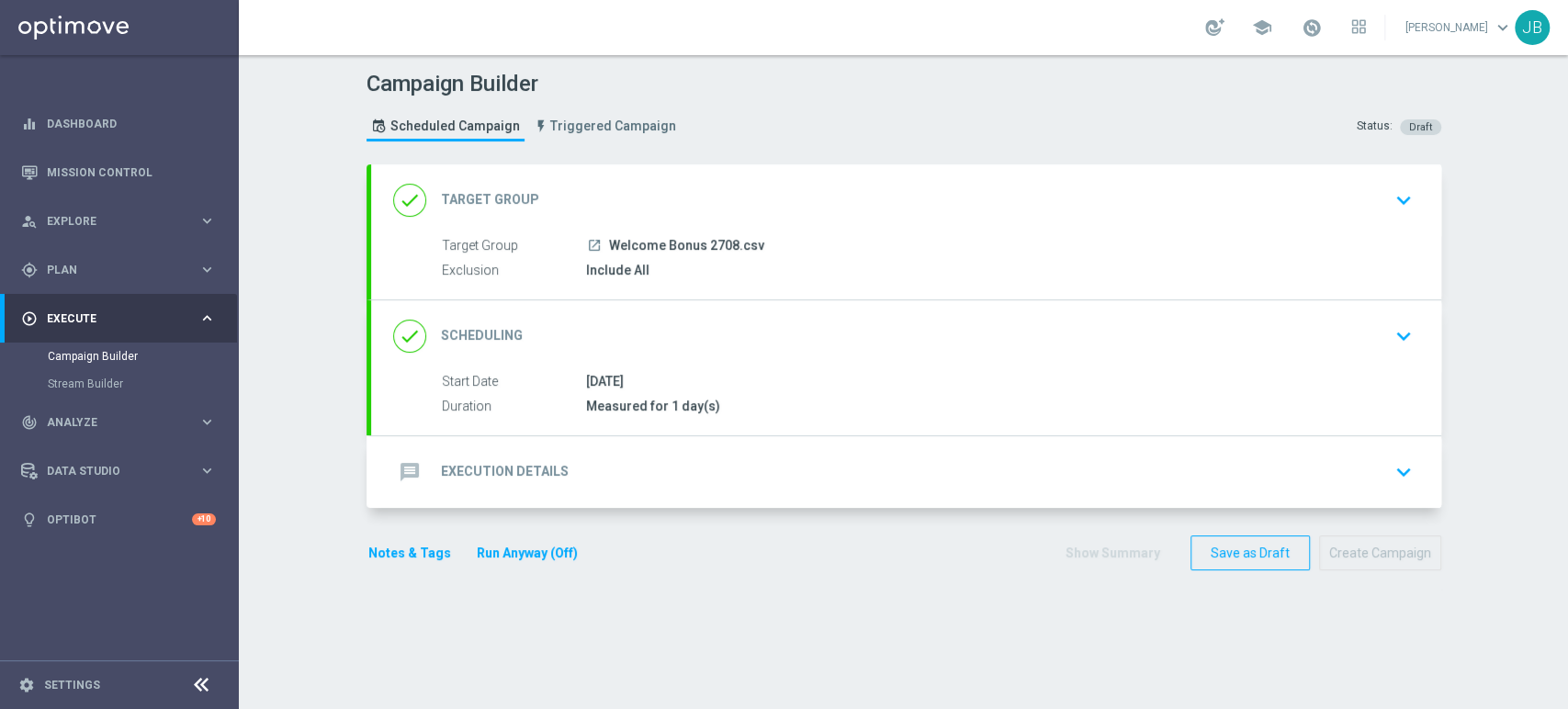
click at [1372, 470] on div "message Execution Details keyboard_arrow_down" at bounding box center [906, 472] width 1026 height 34
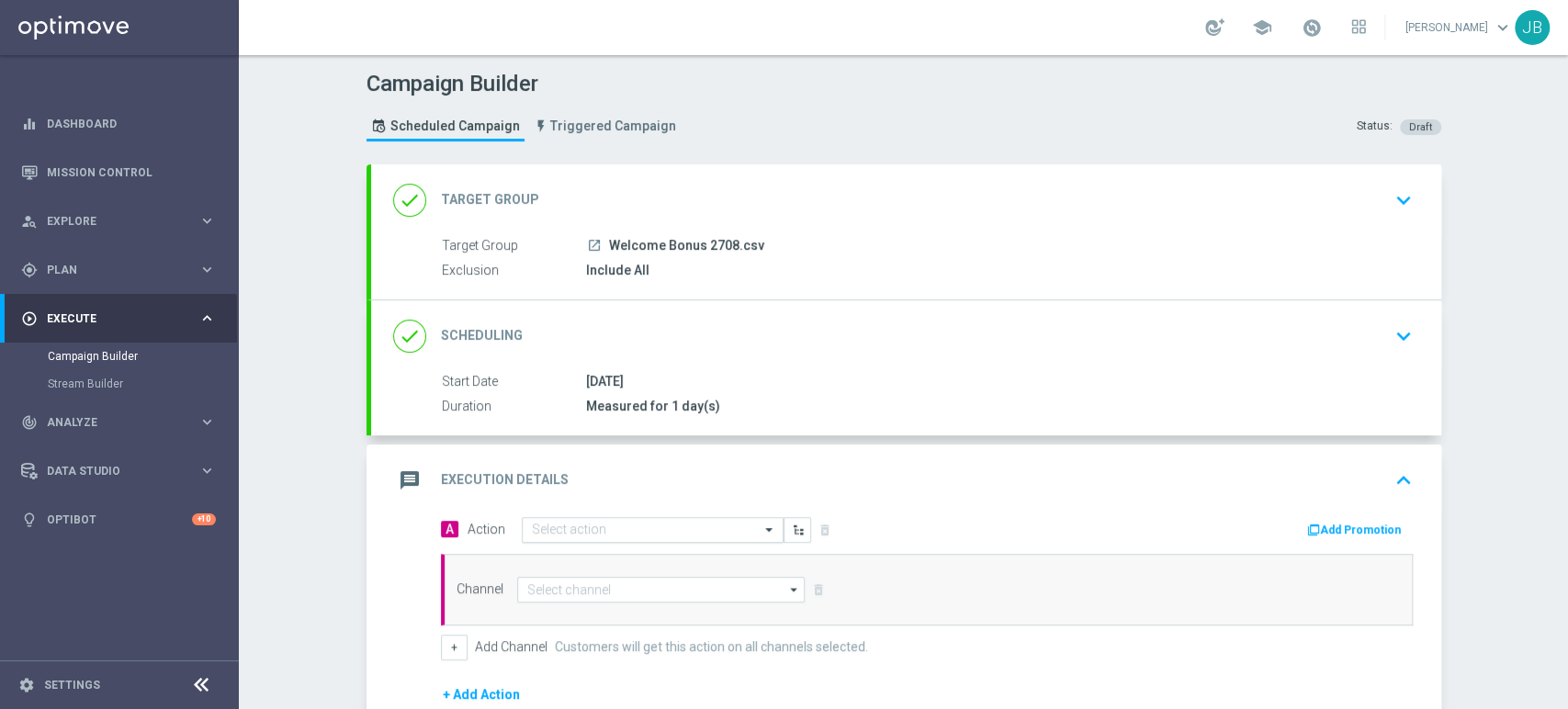
click at [568, 517] on div "Select action" at bounding box center [653, 530] width 262 height 26
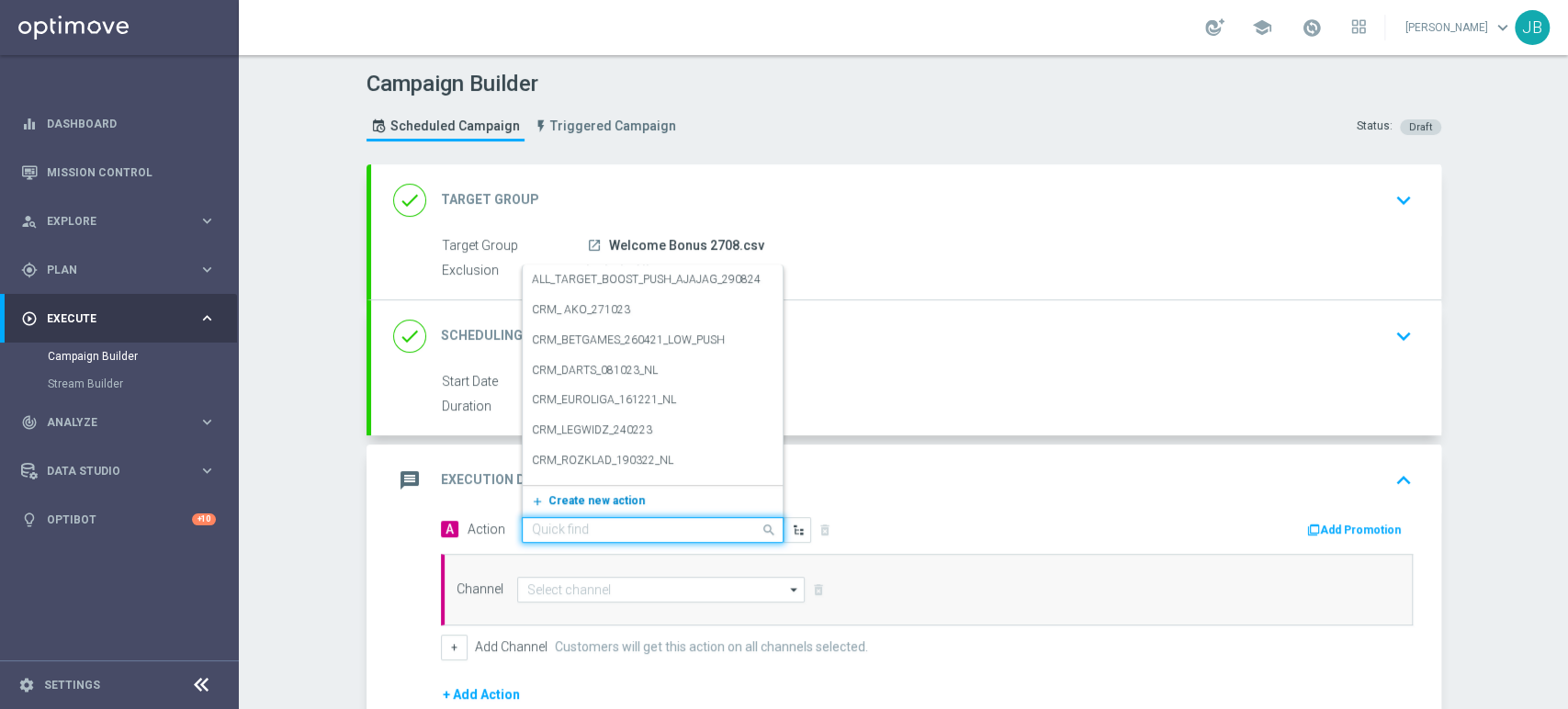
click at [568, 506] on button "add_new Create new action" at bounding box center [649, 500] width 253 height 21
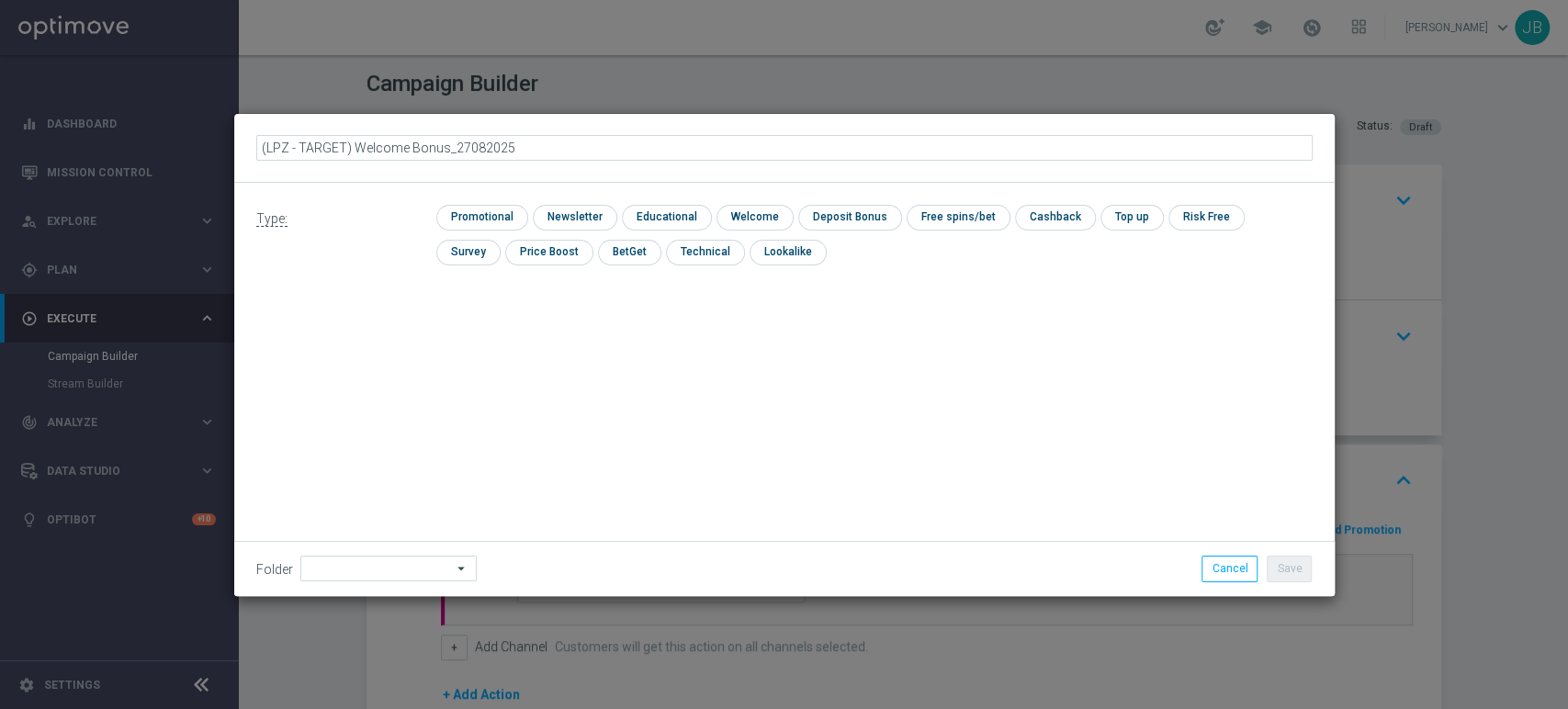
click at [284, 152] on input "(LPZ - TARGET) Welcome Bonus_27082025" at bounding box center [784, 148] width 1057 height 26
type input "(LPZ - TARGET) Welcome Bonus_27082025"
click at [323, 562] on input at bounding box center [388, 568] width 176 height 26
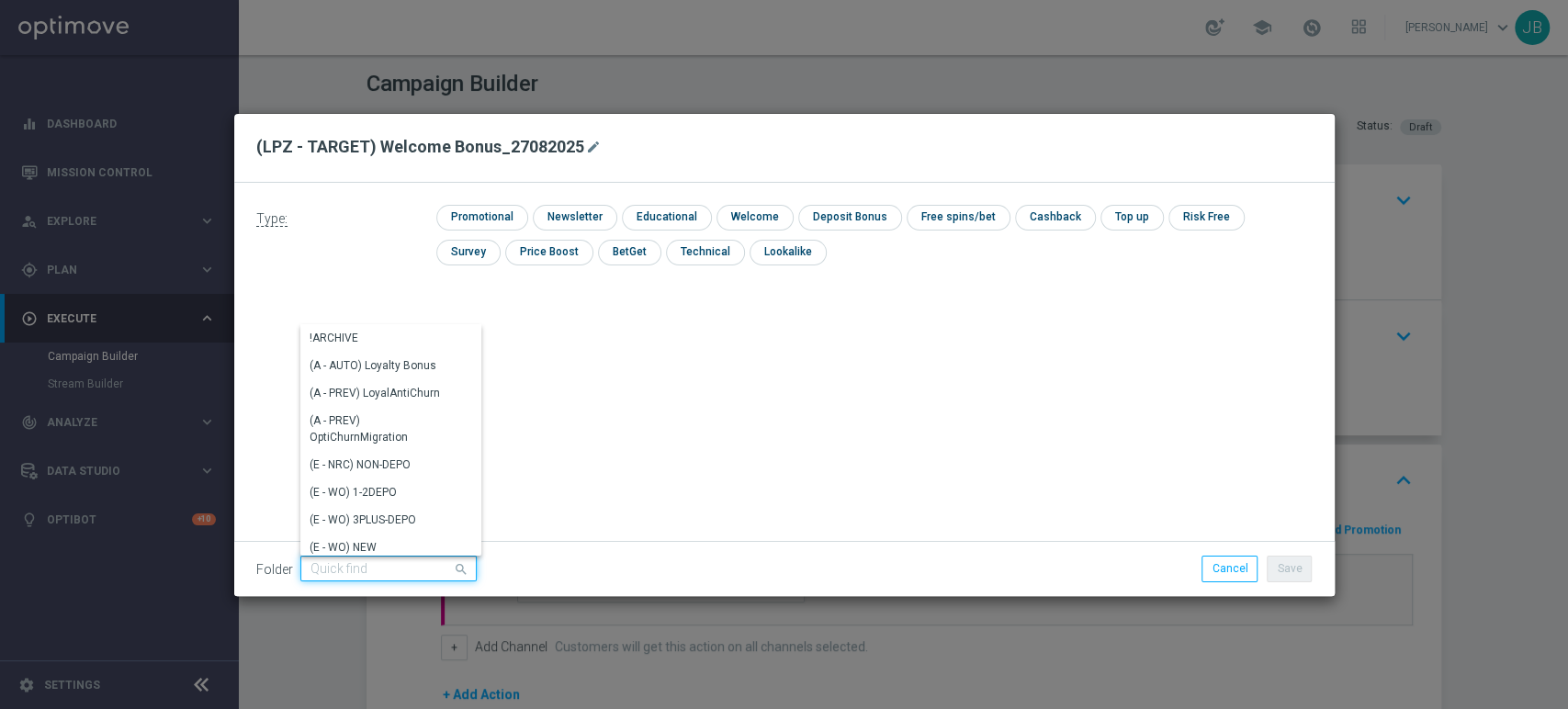
click at [323, 562] on input at bounding box center [388, 568] width 176 height 26
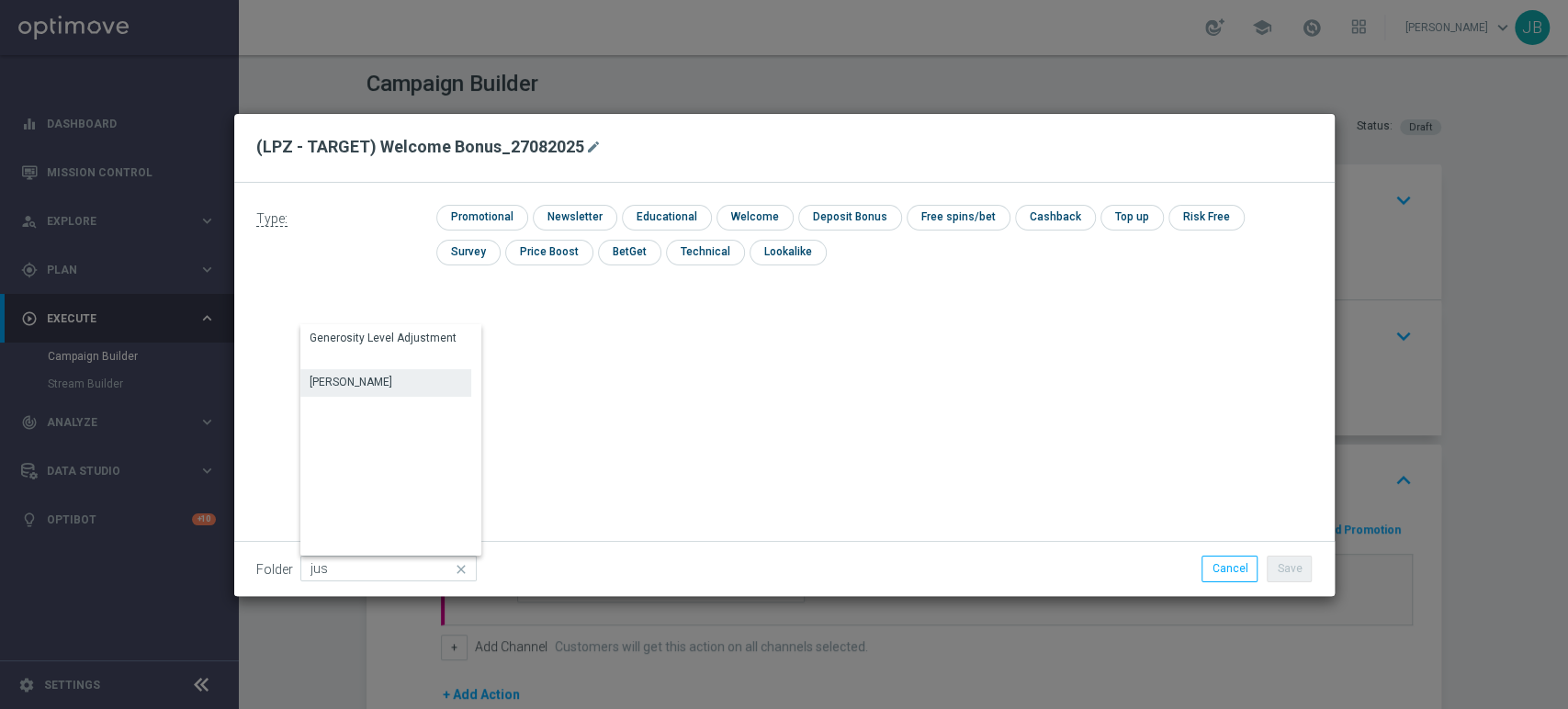
click at [349, 377] on div "Justyna B." at bounding box center [351, 382] width 83 height 17
type input "Justyna B."
click at [555, 215] on input "checkbox" at bounding box center [572, 217] width 80 height 25
checkbox input "true"
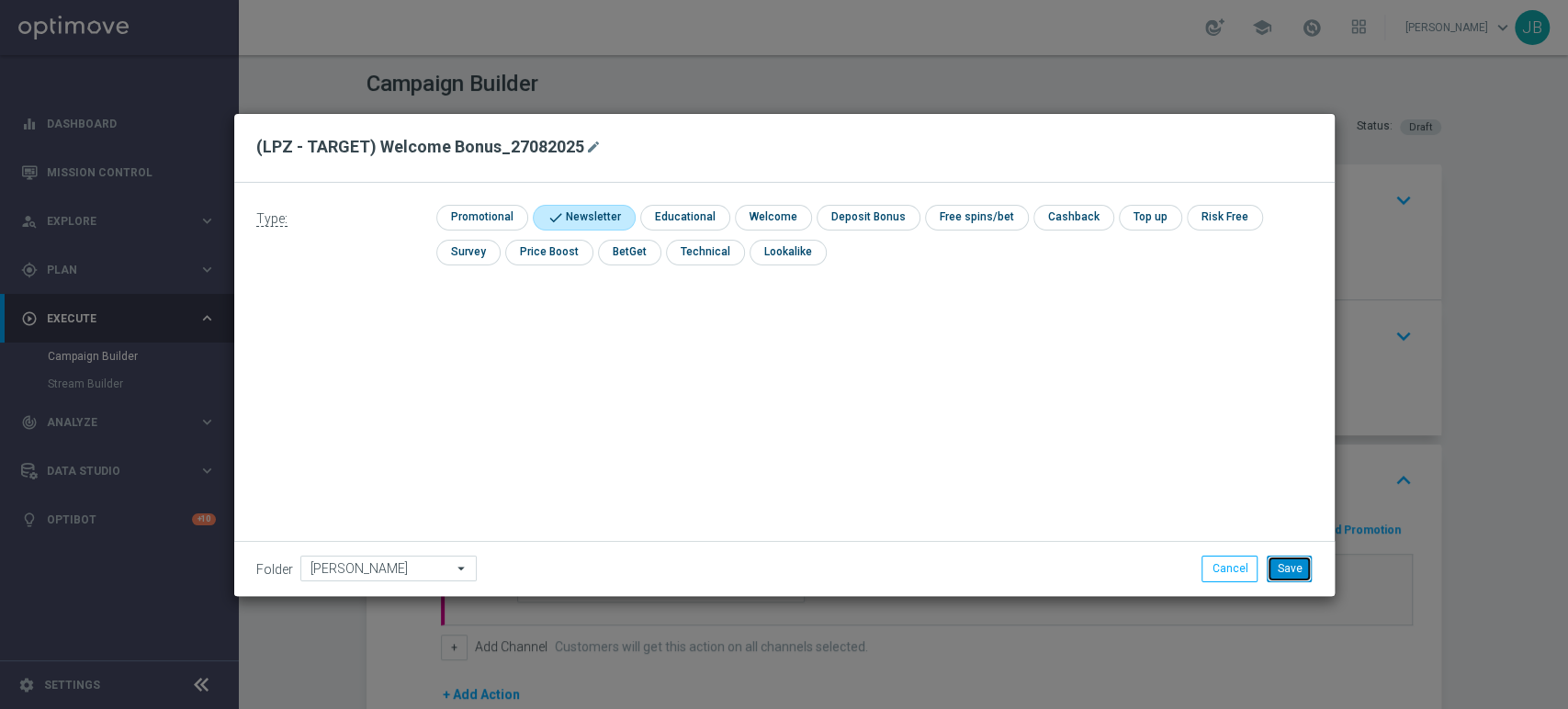
click at [1305, 575] on button "Save" at bounding box center [1289, 568] width 45 height 26
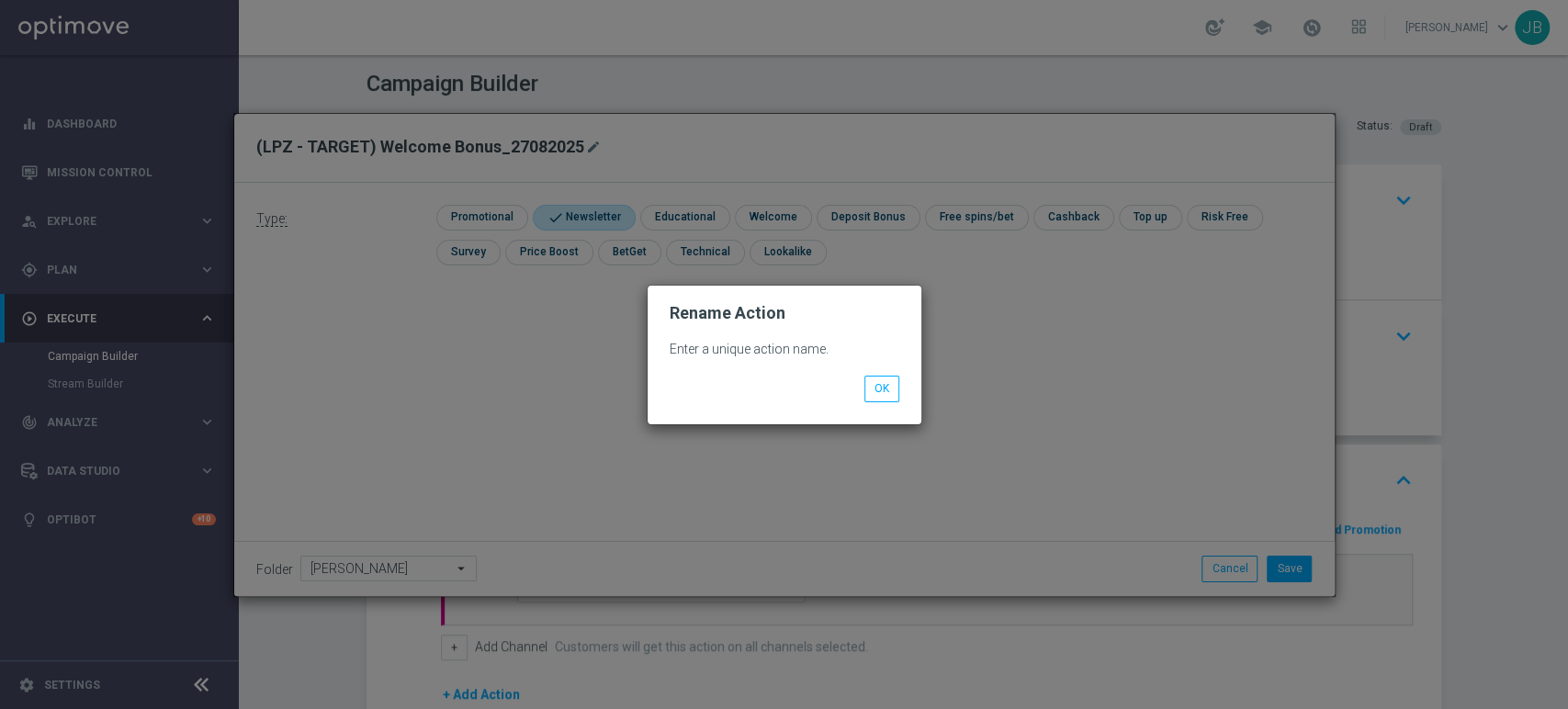
click at [887, 403] on div "Enter a unique action name. OK" at bounding box center [785, 372] width 274 height 101
click at [882, 391] on button "OK" at bounding box center [882, 389] width 34 height 26
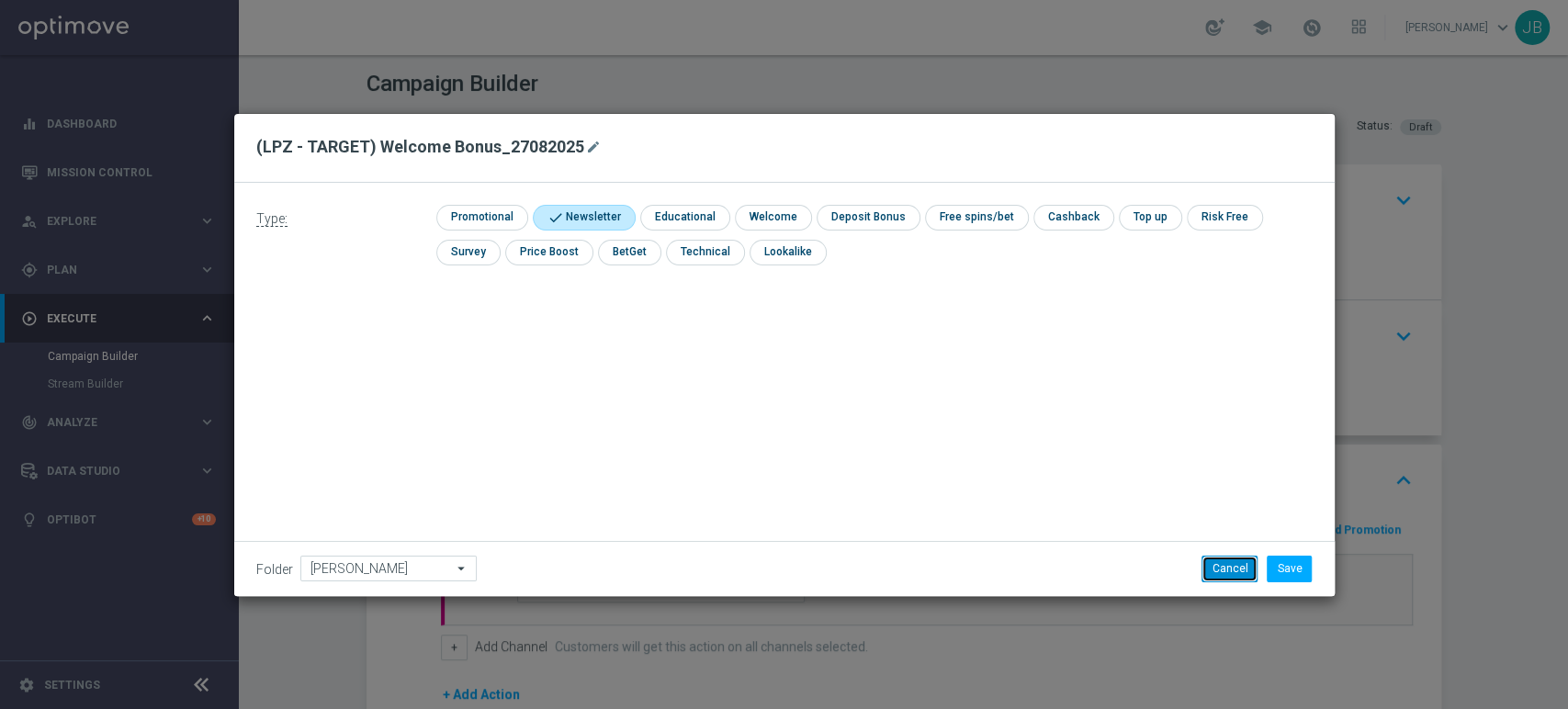
click at [1226, 562] on button "Cancel" at bounding box center [1229, 568] width 56 height 26
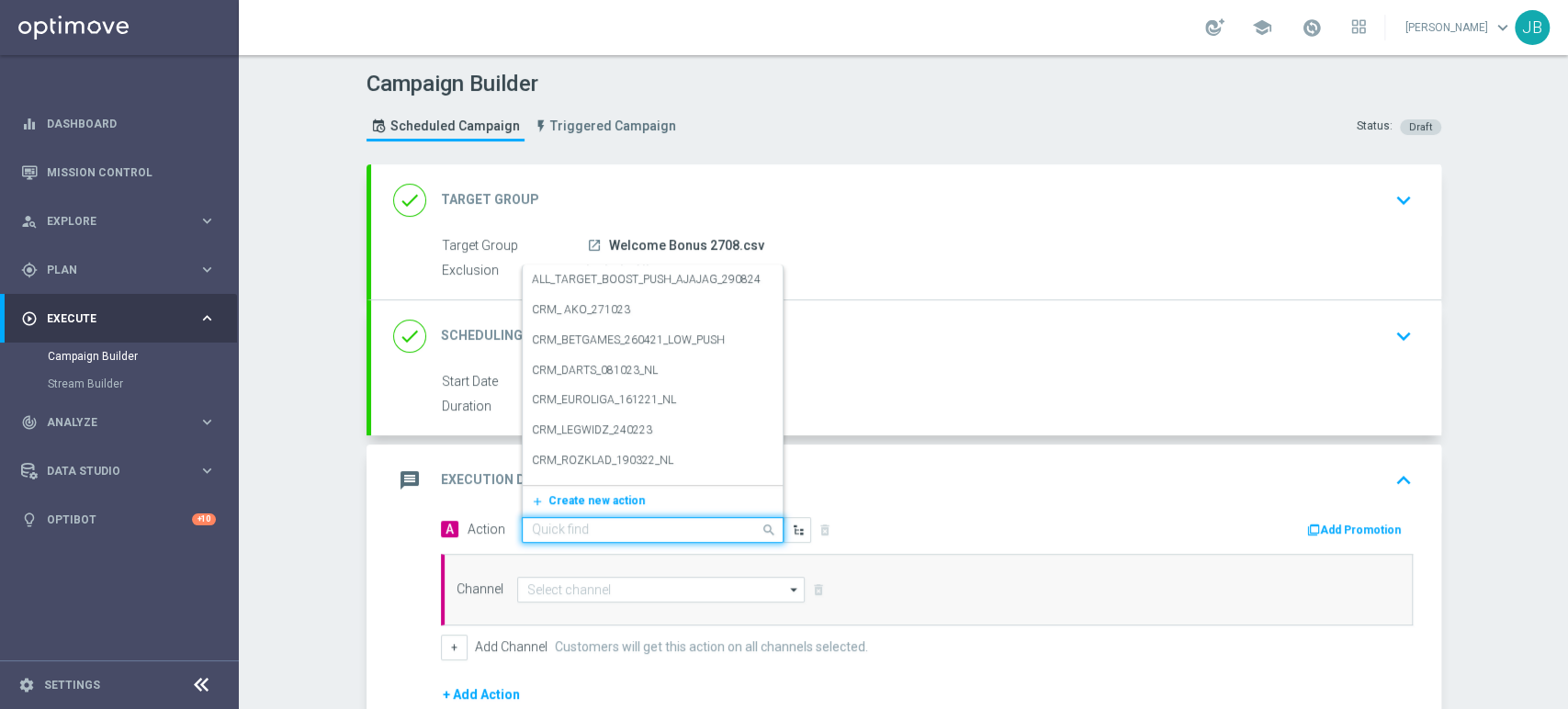
click at [708, 525] on input "text" at bounding box center [634, 531] width 205 height 16
paste input "(LPZ - TARGET) Welcome Bonus_27082025"
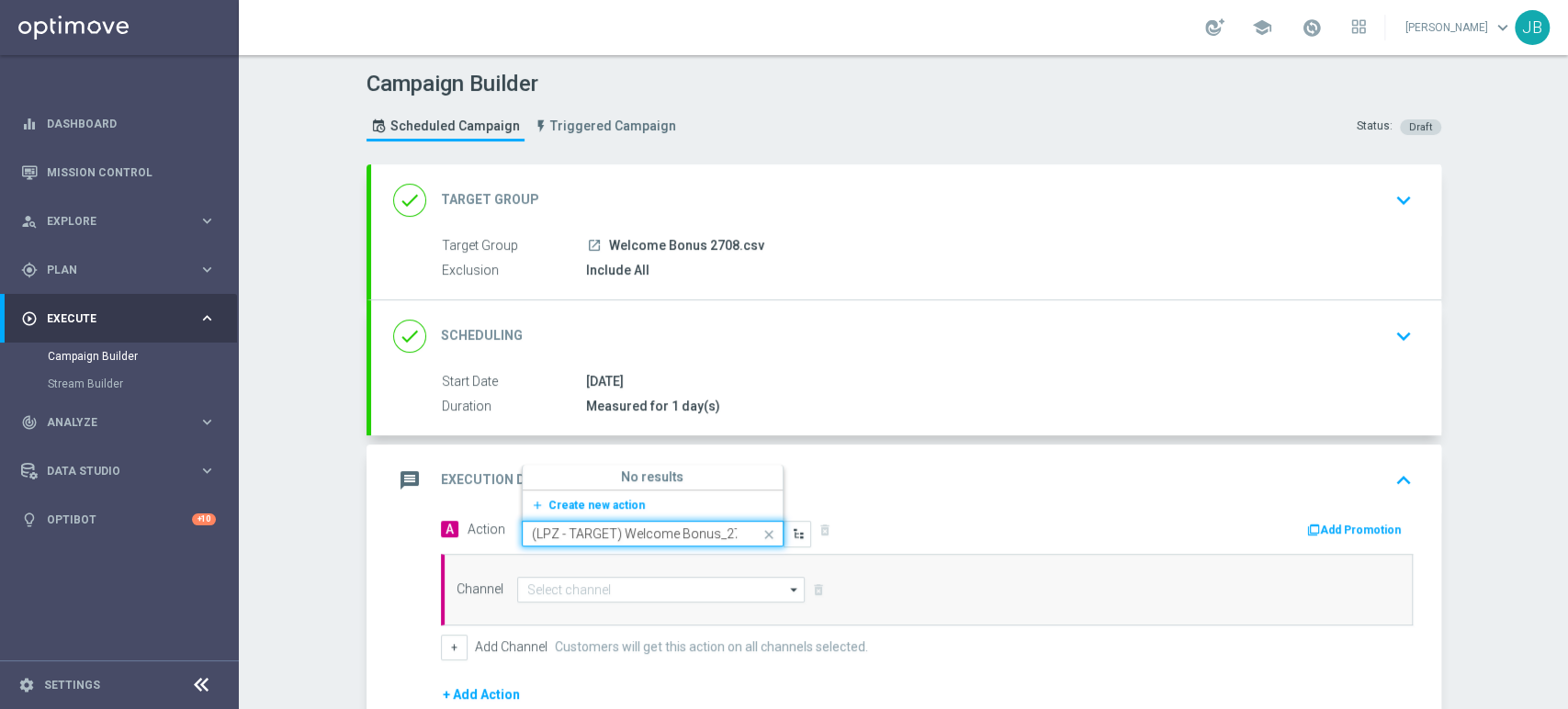
scroll to position [0, 65]
click at [581, 531] on input "(LPZ - TARGET) Welcome Bonus_27082025" at bounding box center [634, 535] width 205 height 16
type input "(LPZ - TARGET) Welcome Bonus_27082025"
click at [580, 472] on label "(LPZ - TARGET) Welcome Bonus_27082025" at bounding box center [638, 475] width 213 height 16
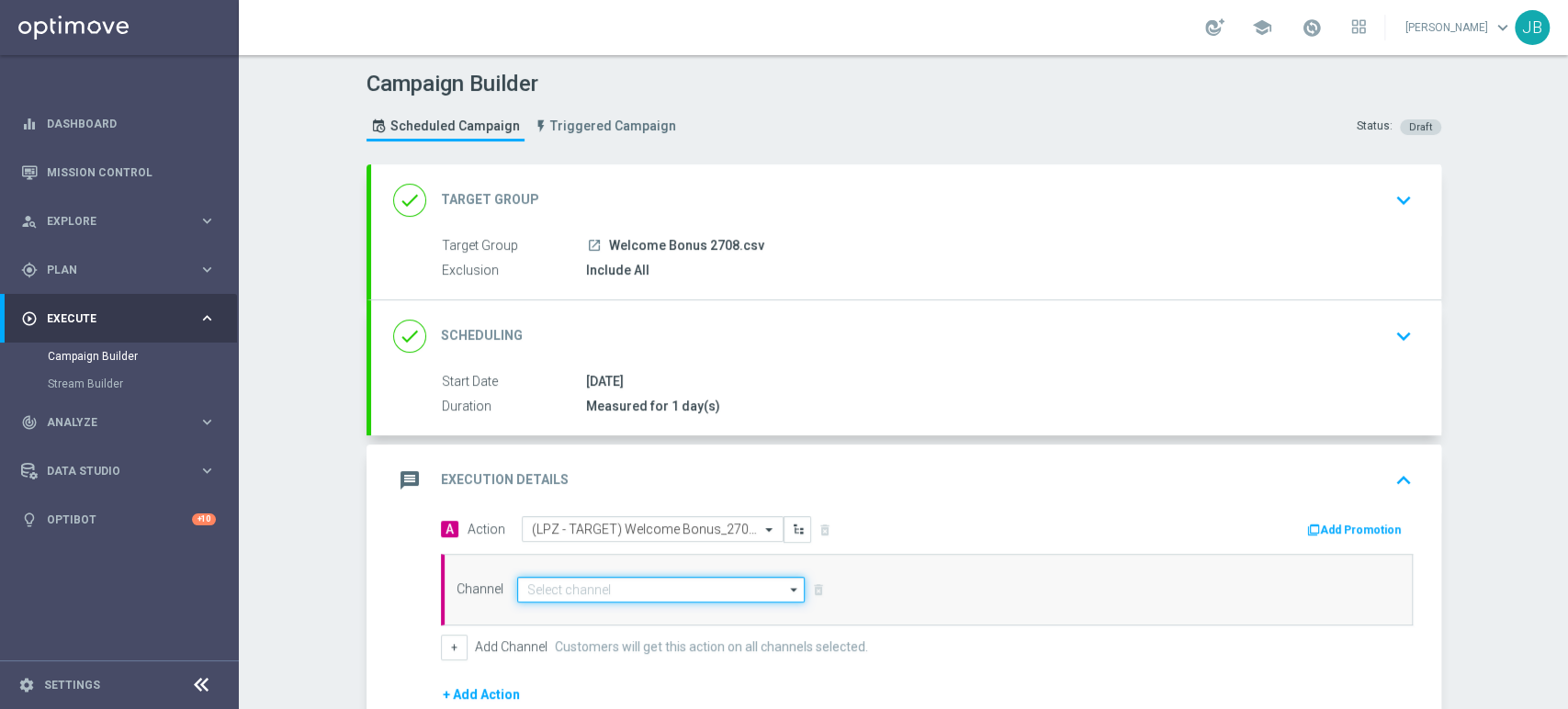
click at [546, 596] on input at bounding box center [661, 590] width 289 height 26
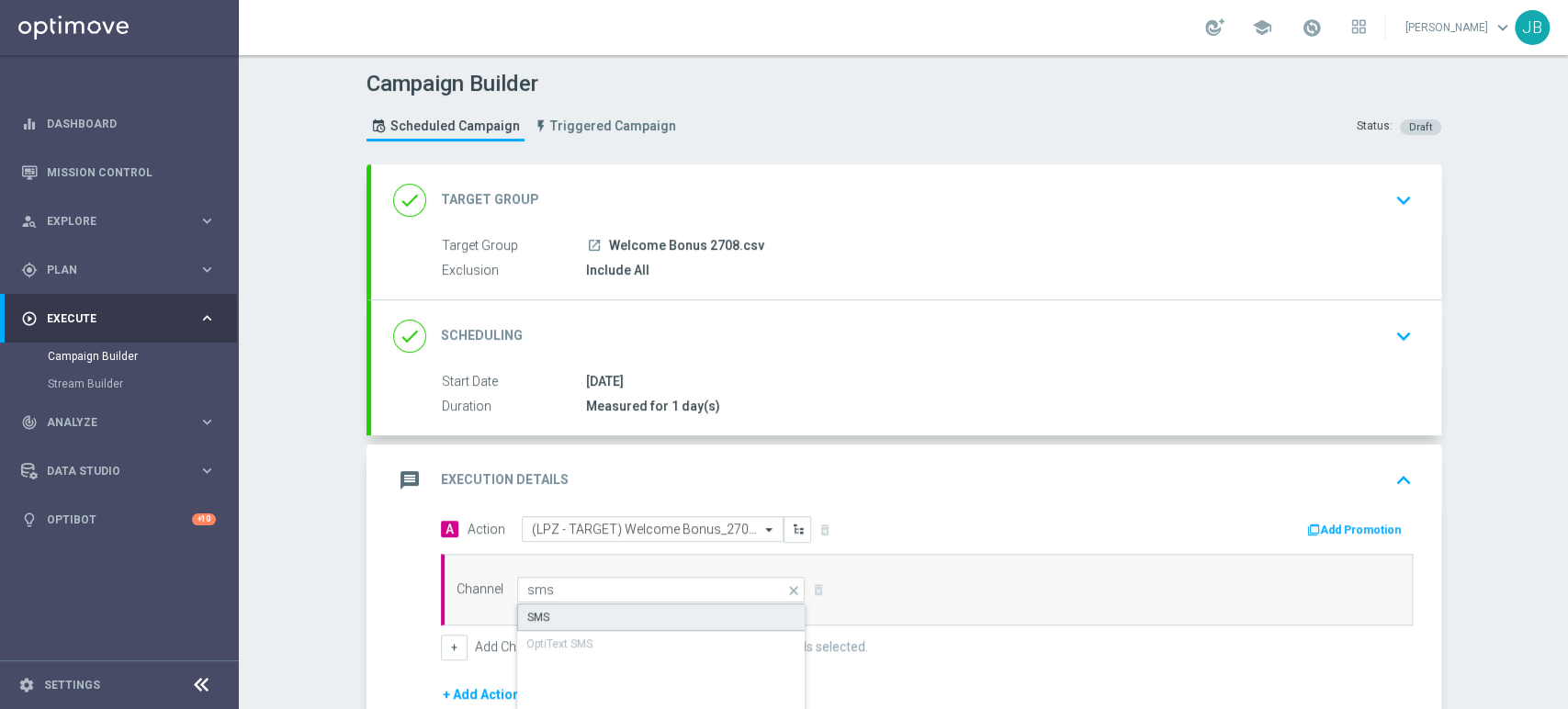
click at [554, 620] on div "SMS" at bounding box center [662, 617] width 290 height 28
type input "SMS"
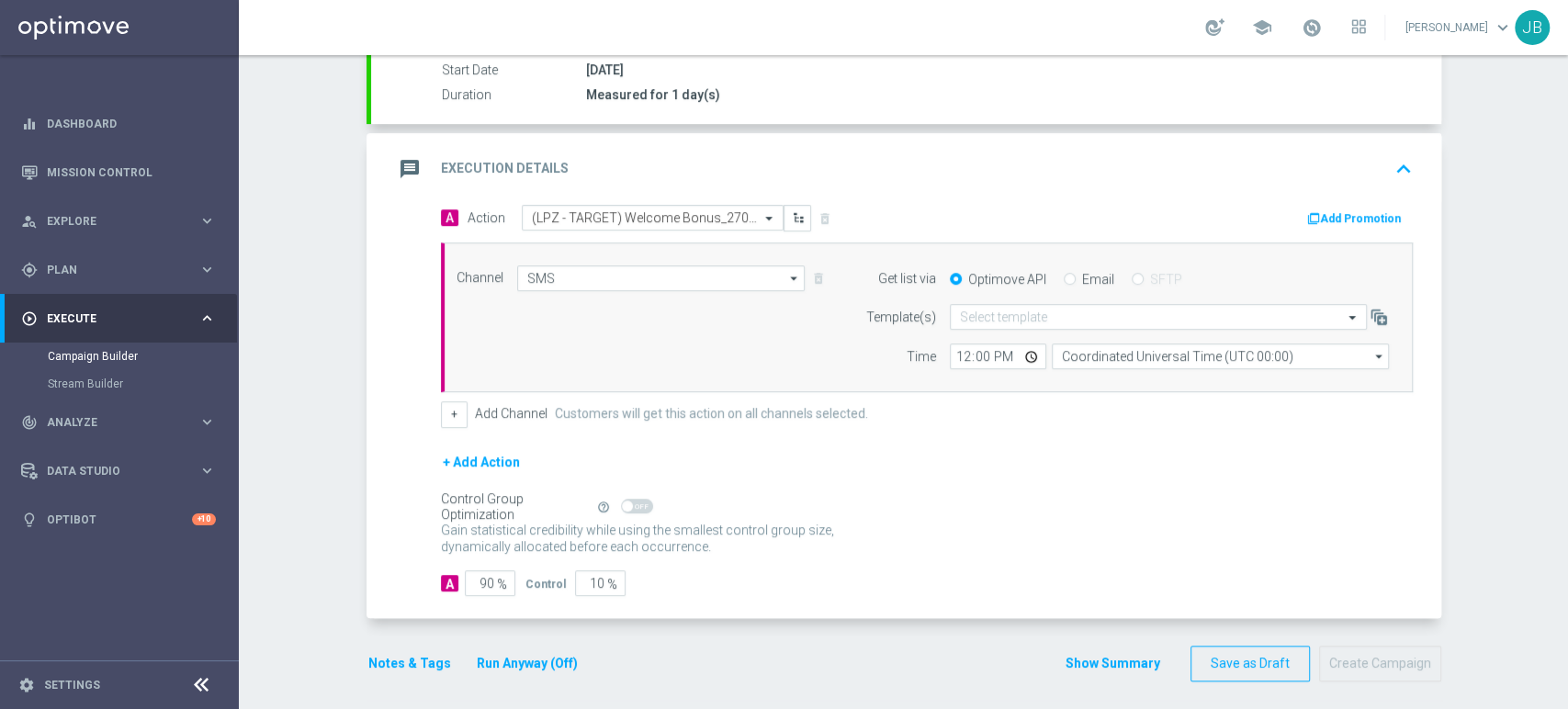
scroll to position [315, 0]
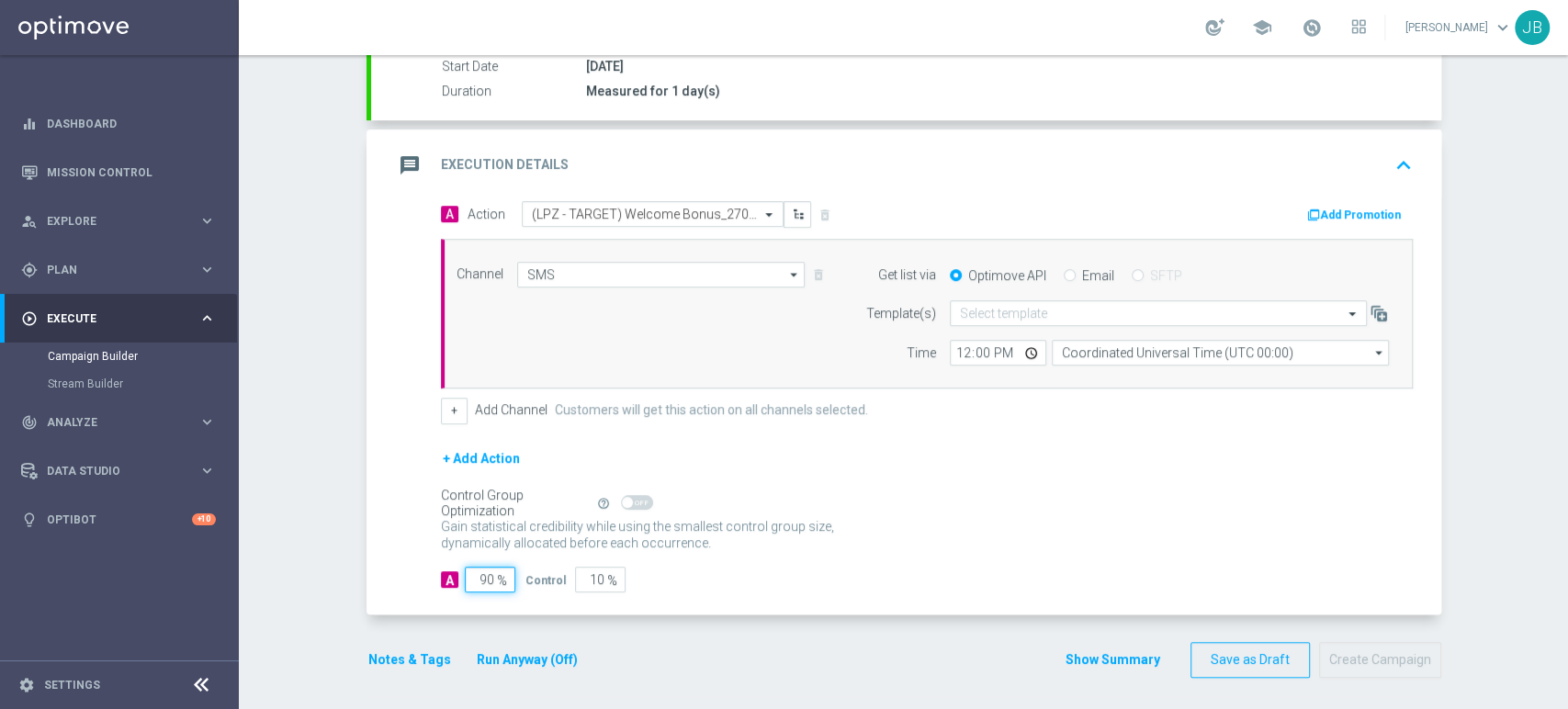
click at [479, 572] on input "90" at bounding box center [490, 580] width 50 height 26
type input "0"
type input "100"
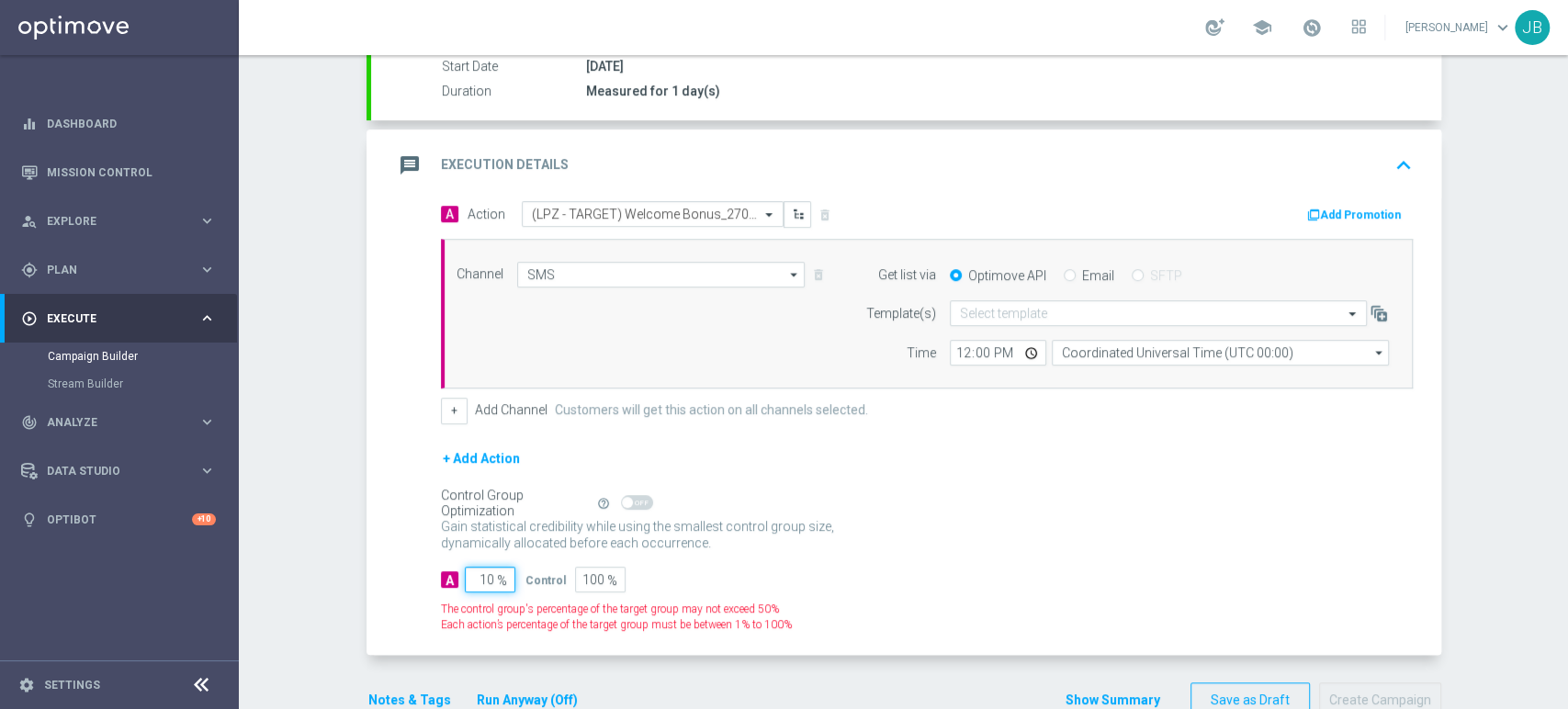
type input "100"
type input "0"
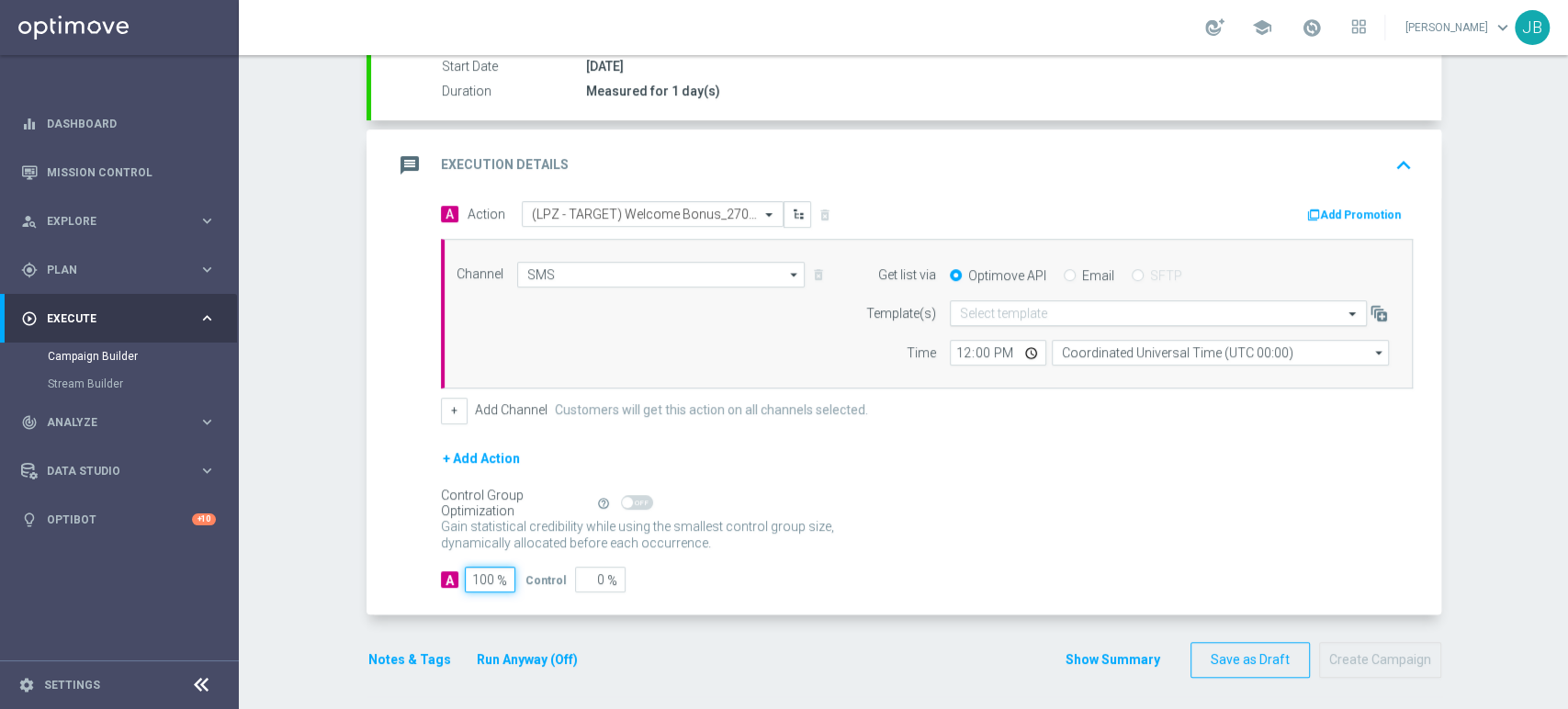
type input "100"
click at [994, 312] on input "text" at bounding box center [1141, 314] width 360 height 16
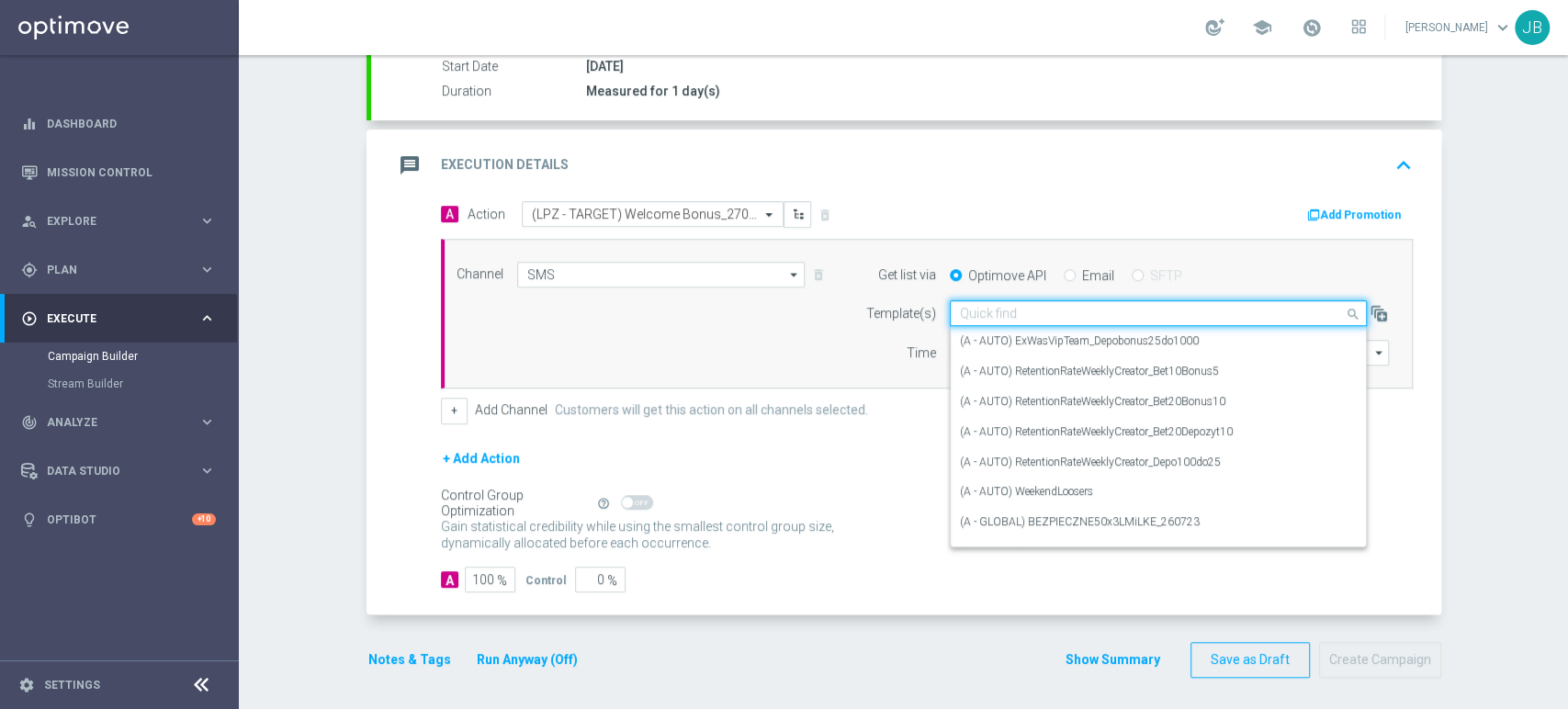
paste input "(LPZ - TARGET) Welcome Bonus_27082025"
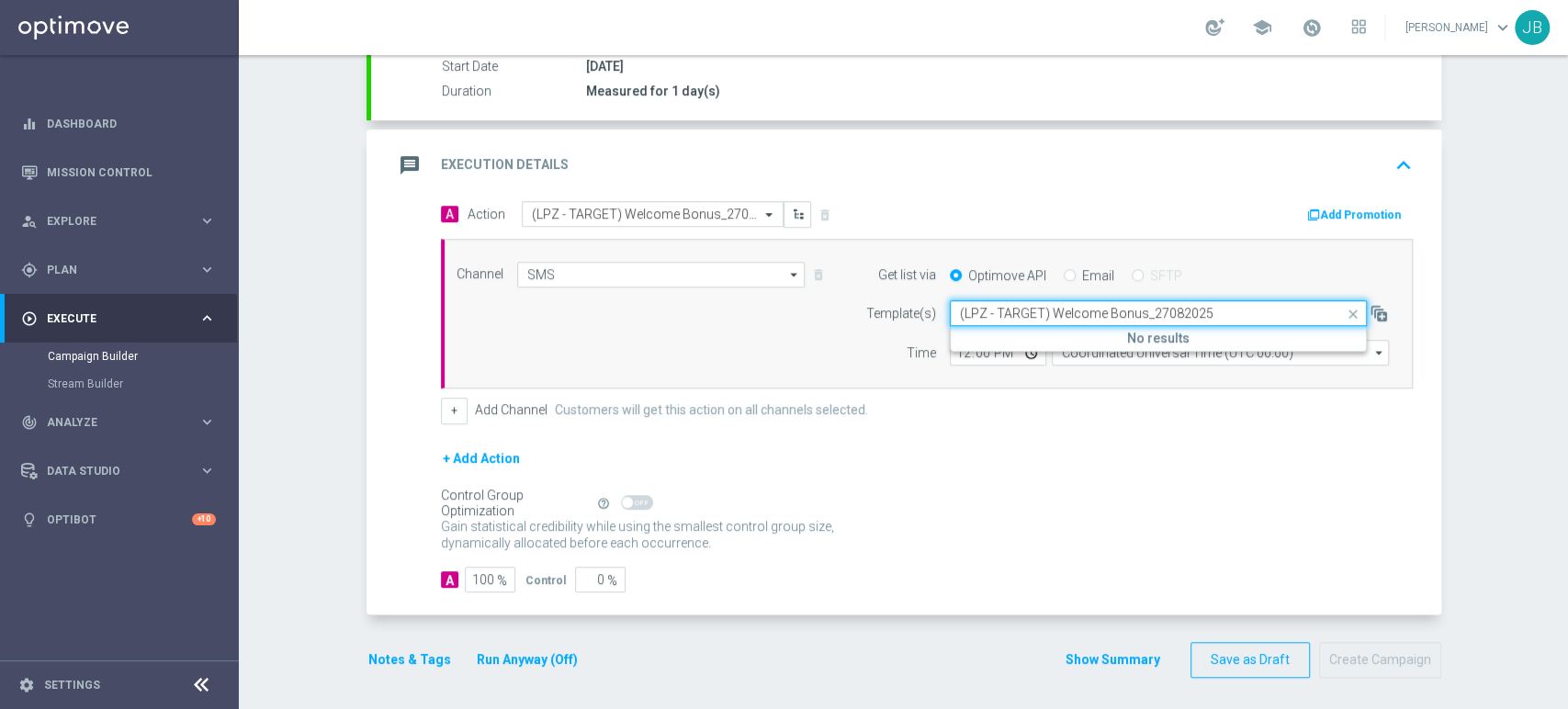
click at [981, 318] on input "(LPZ - TARGET) Welcome Bonus_27082025" at bounding box center [1141, 314] width 360 height 16
click at [978, 329] on div "(LPZ - TARGET) Welcome Bonus_27082025" at bounding box center [1158, 341] width 397 height 31
type input "(LPZ - TARGET) Welcome Bonus_27082025"
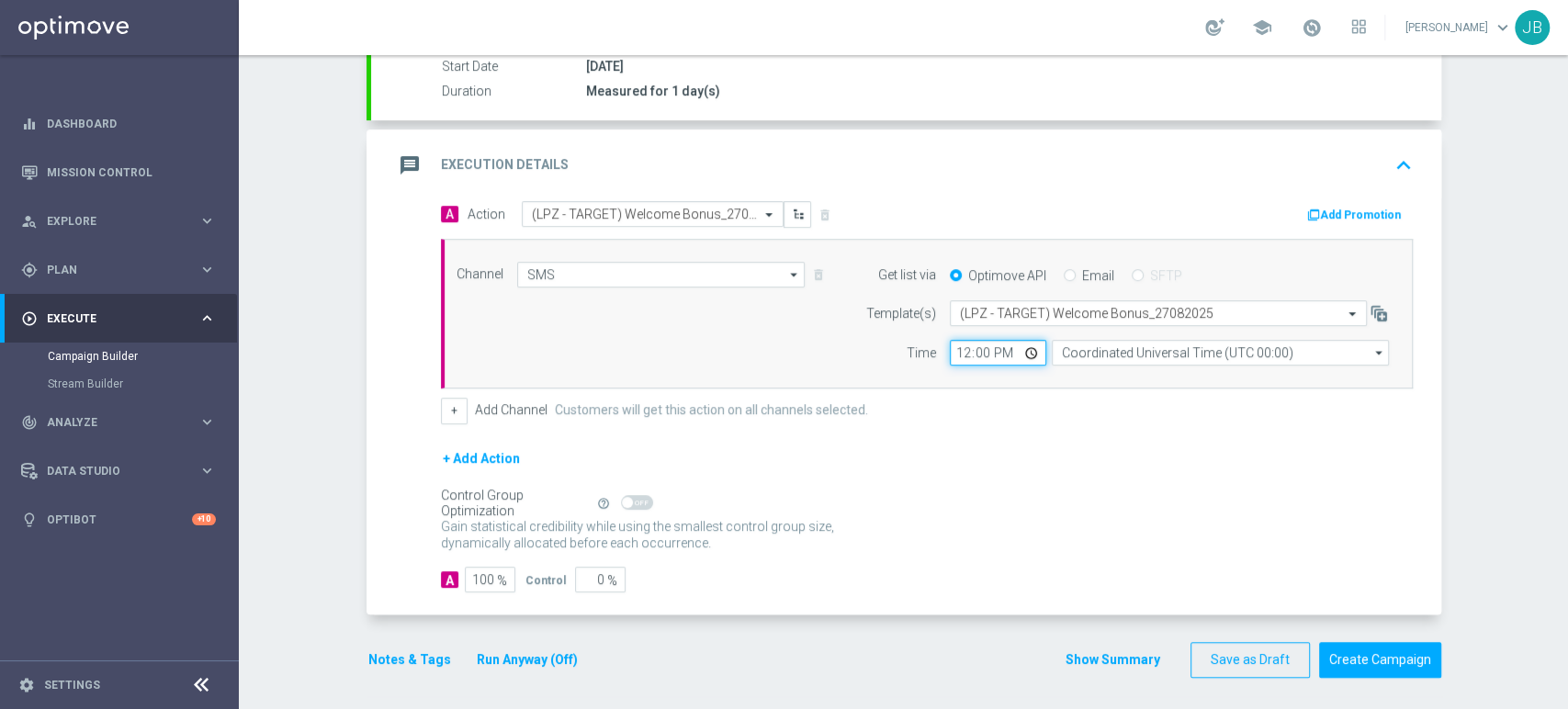
click at [952, 350] on input "12:00" at bounding box center [999, 353] width 97 height 26
type input "09:11"
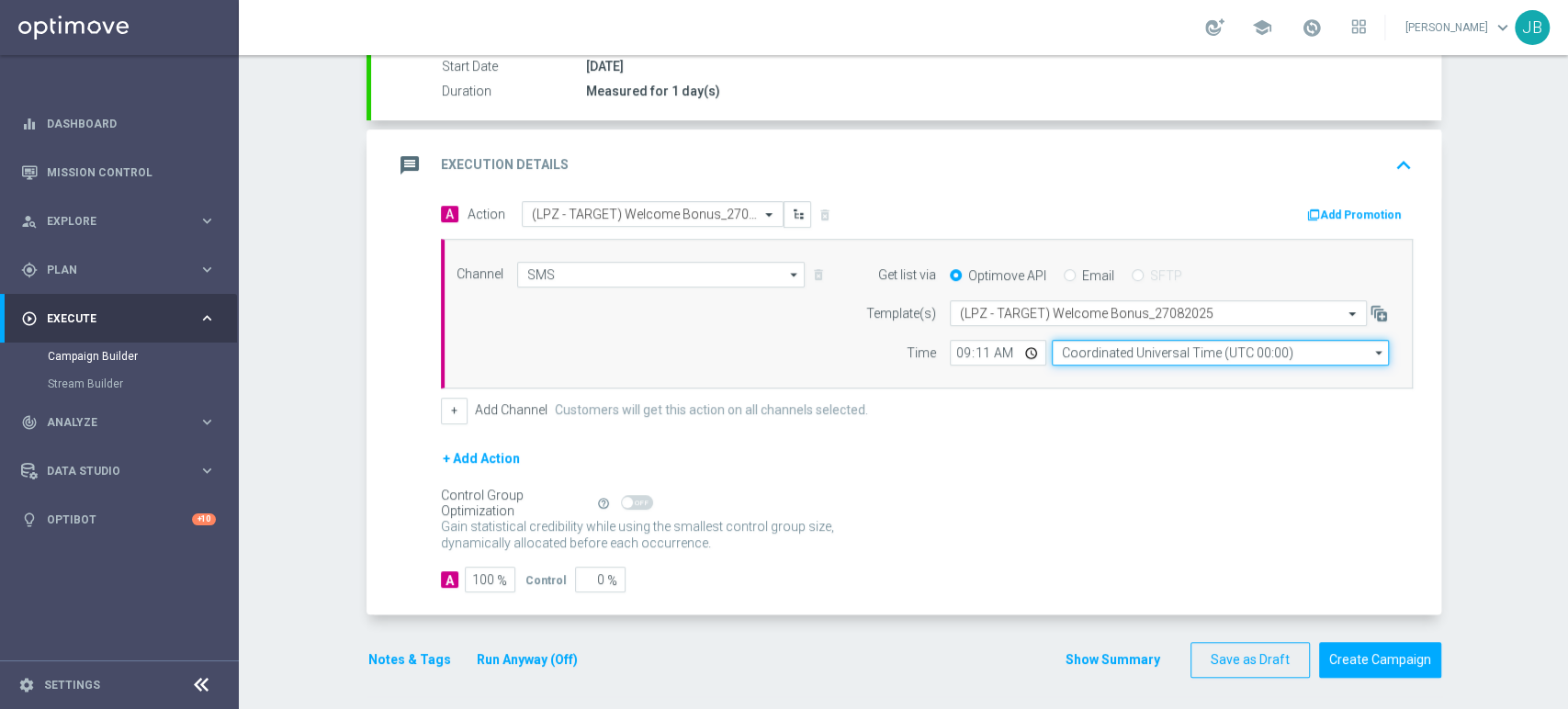
click at [1088, 352] on input "Coordinated Universal Time (UTC 00:00)" at bounding box center [1220, 353] width 337 height 26
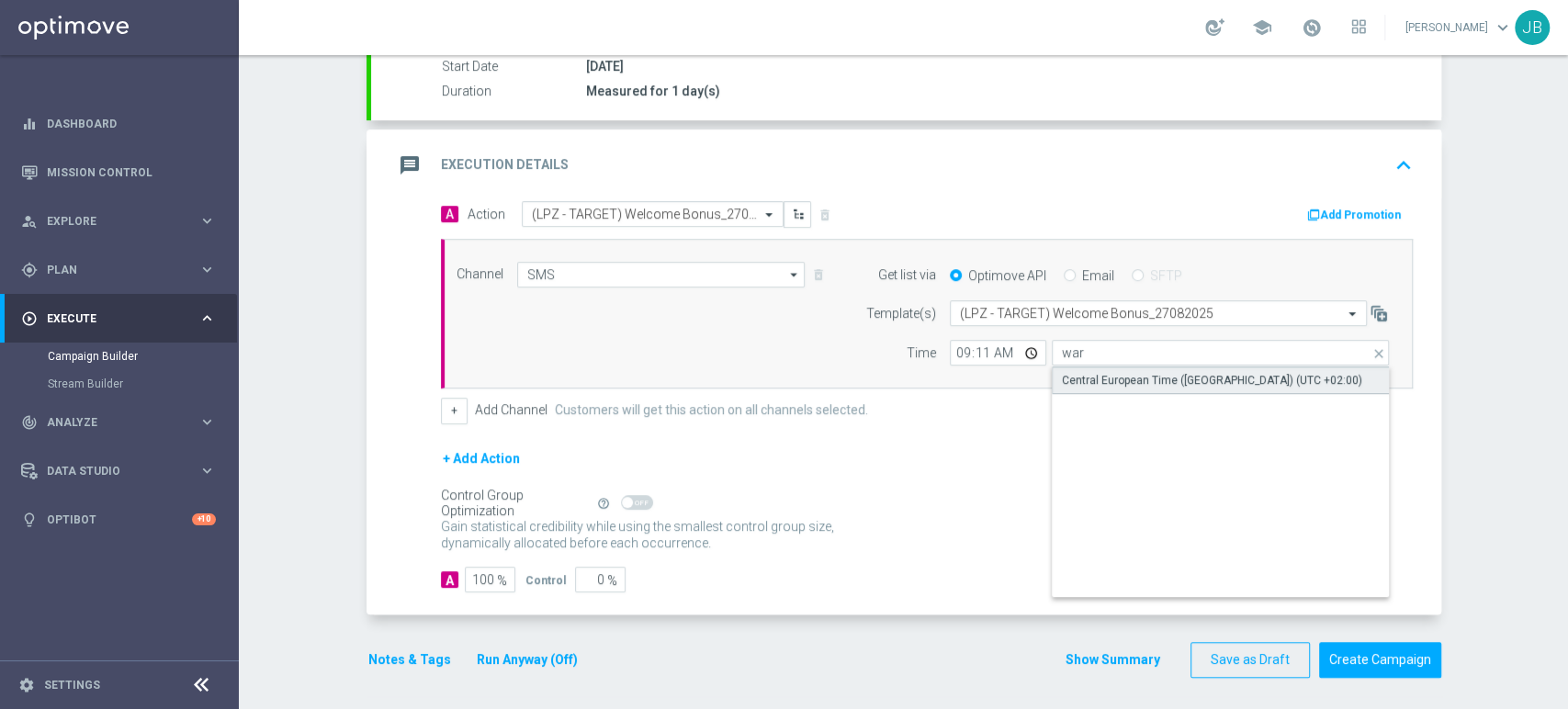
click at [1094, 375] on div "Central European Time (Warsaw) (UTC +02:00)" at bounding box center [1211, 380] width 300 height 17
type input "Central European Time (Warsaw) (UTC +02:00)"
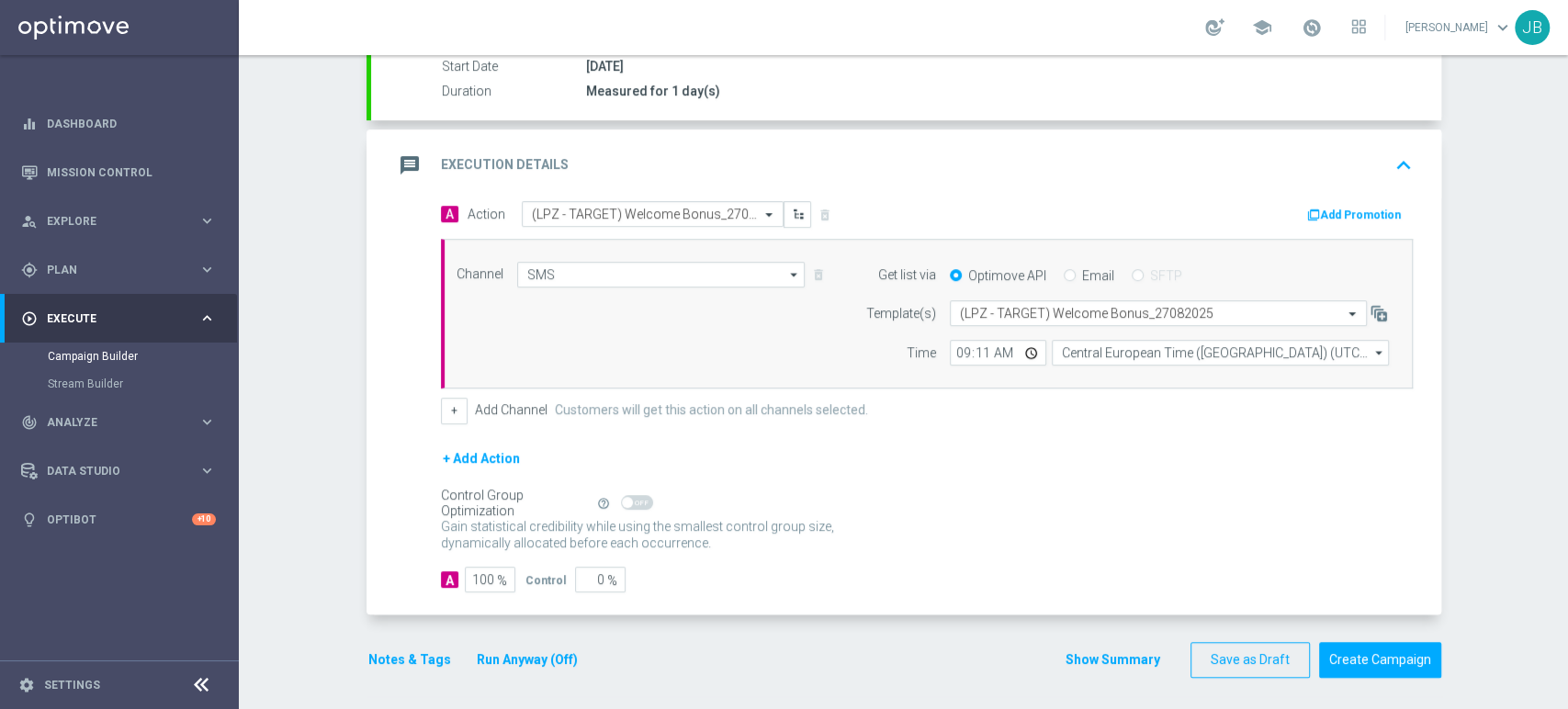
click at [1501, 402] on div "Campaign Builder Scheduled Campaign Triggered Campaign Status: Draft done Targe…" at bounding box center [904, 382] width 1330 height 654
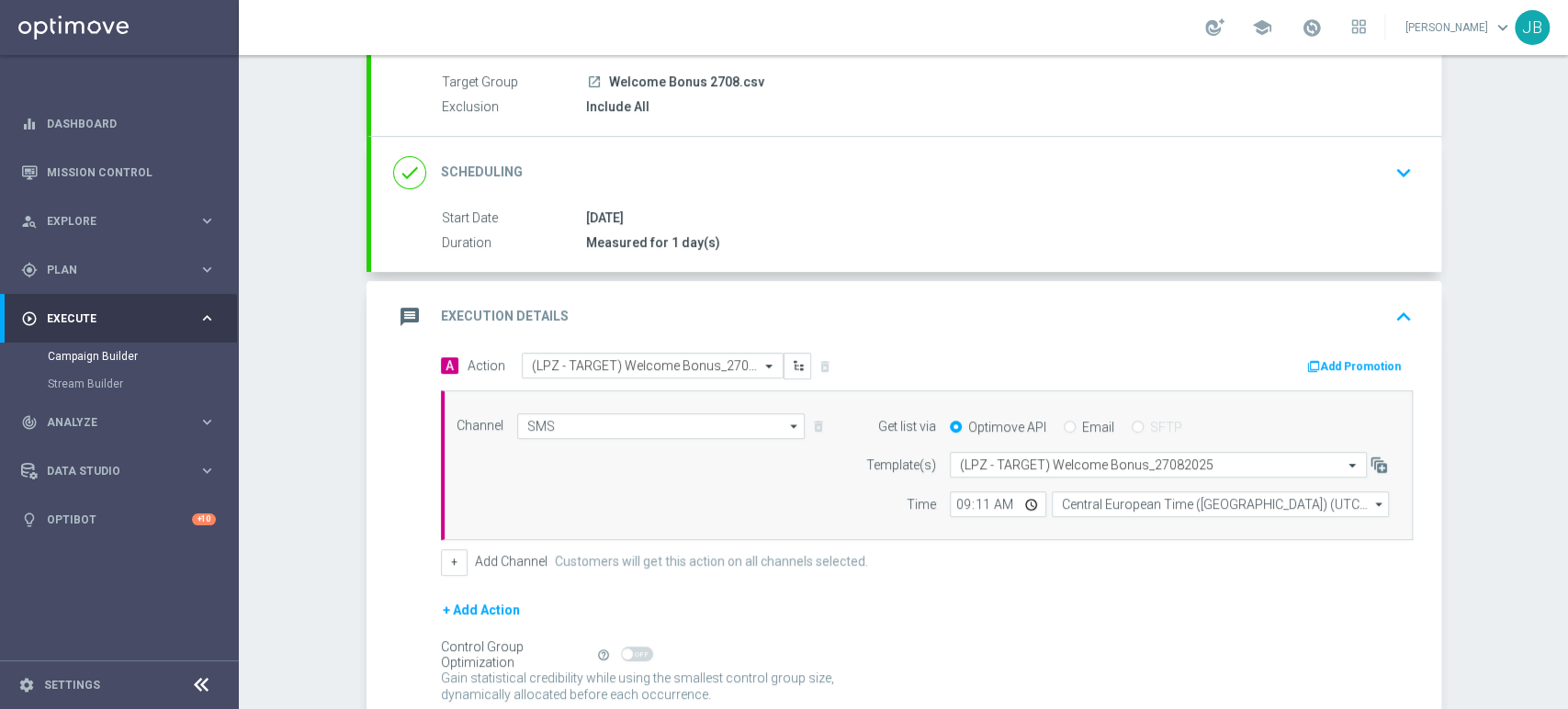
scroll to position [148, 0]
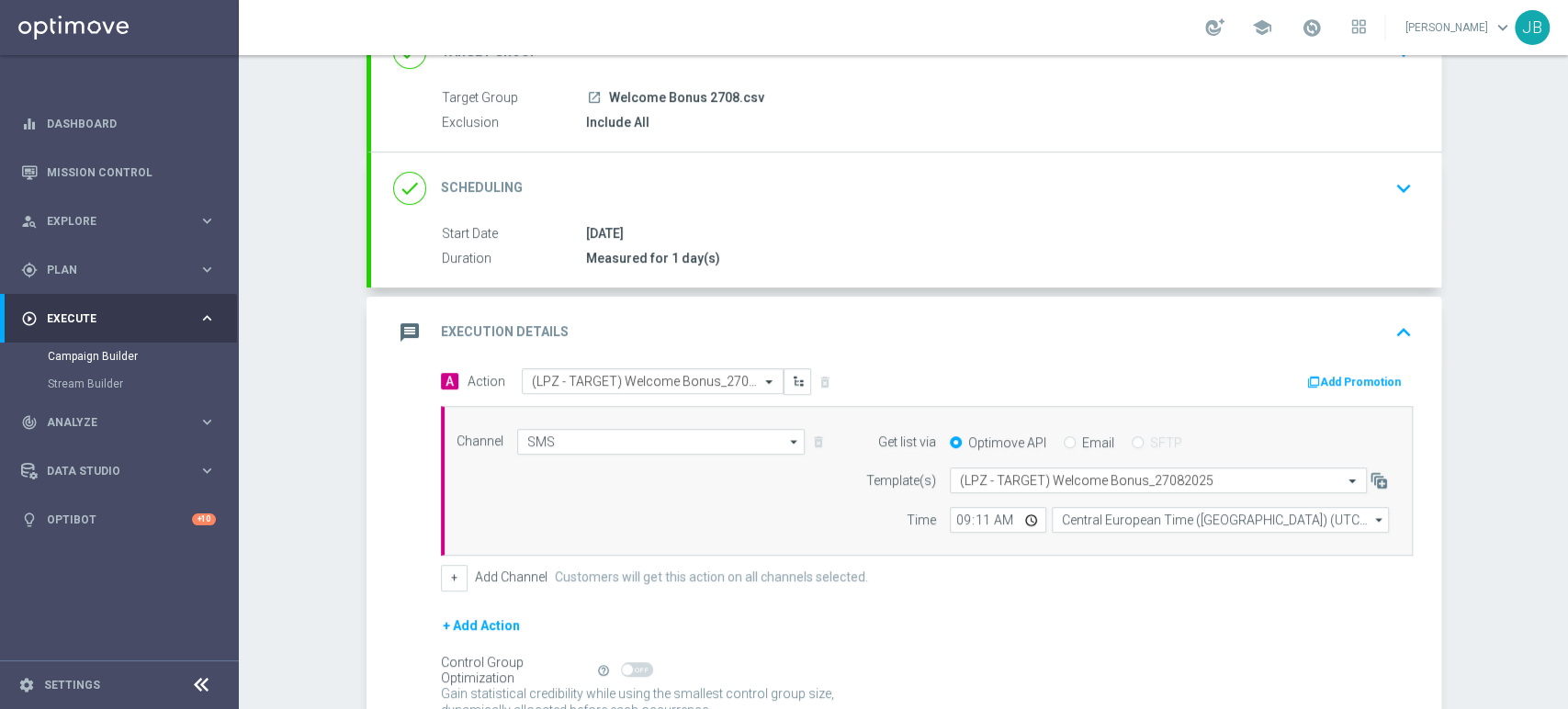
drag, startPoint x: 1566, startPoint y: 395, endPoint x: 1562, endPoint y: 290, distance: 105.1
click at [1562, 290] on div "Campaign Builder Scheduled Campaign Triggered Campaign Status: Draft done Targe…" at bounding box center [904, 382] width 1330 height 654
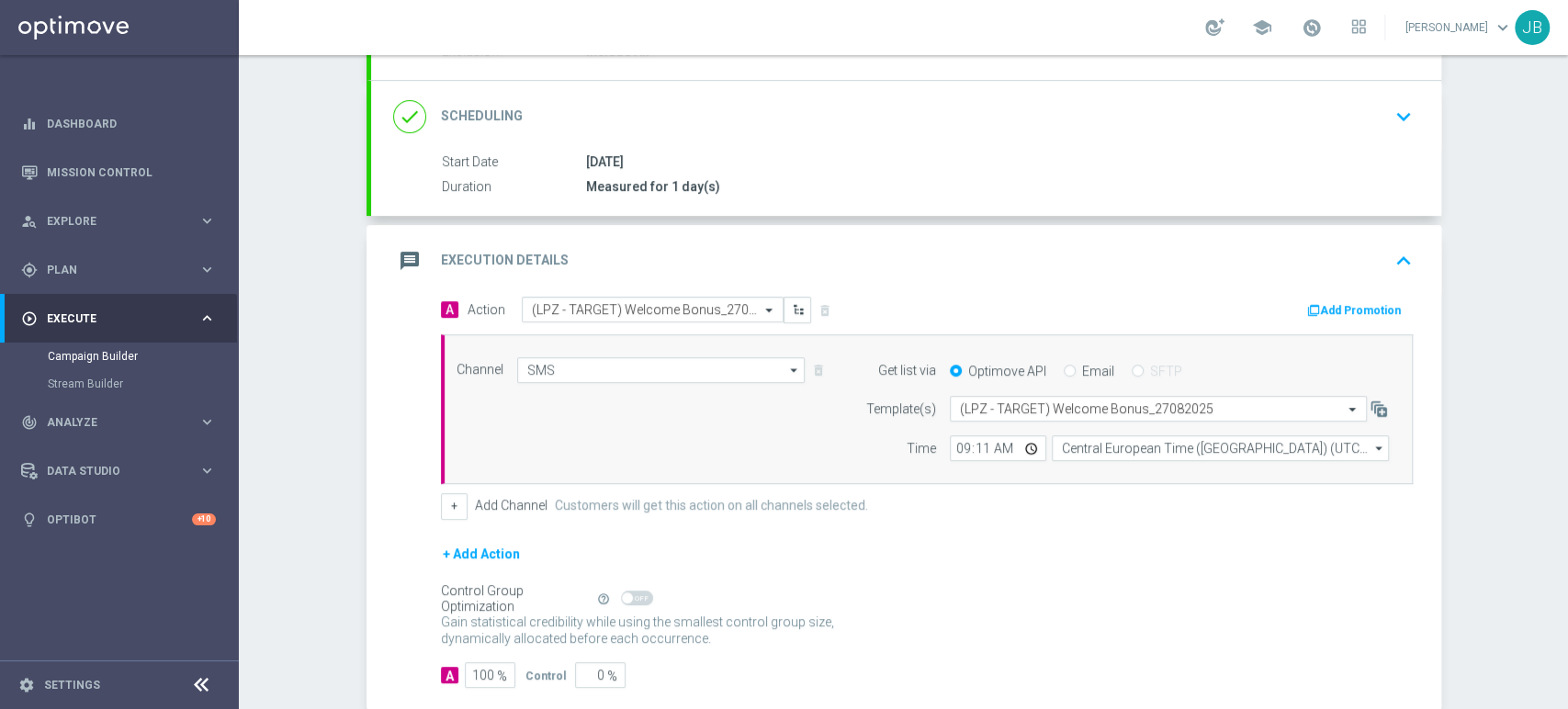
scroll to position [222, 0]
click at [1504, 312] on div "Campaign Builder Scheduled Campaign Triggered Campaign Status: Draft done Targe…" at bounding box center [904, 382] width 1330 height 654
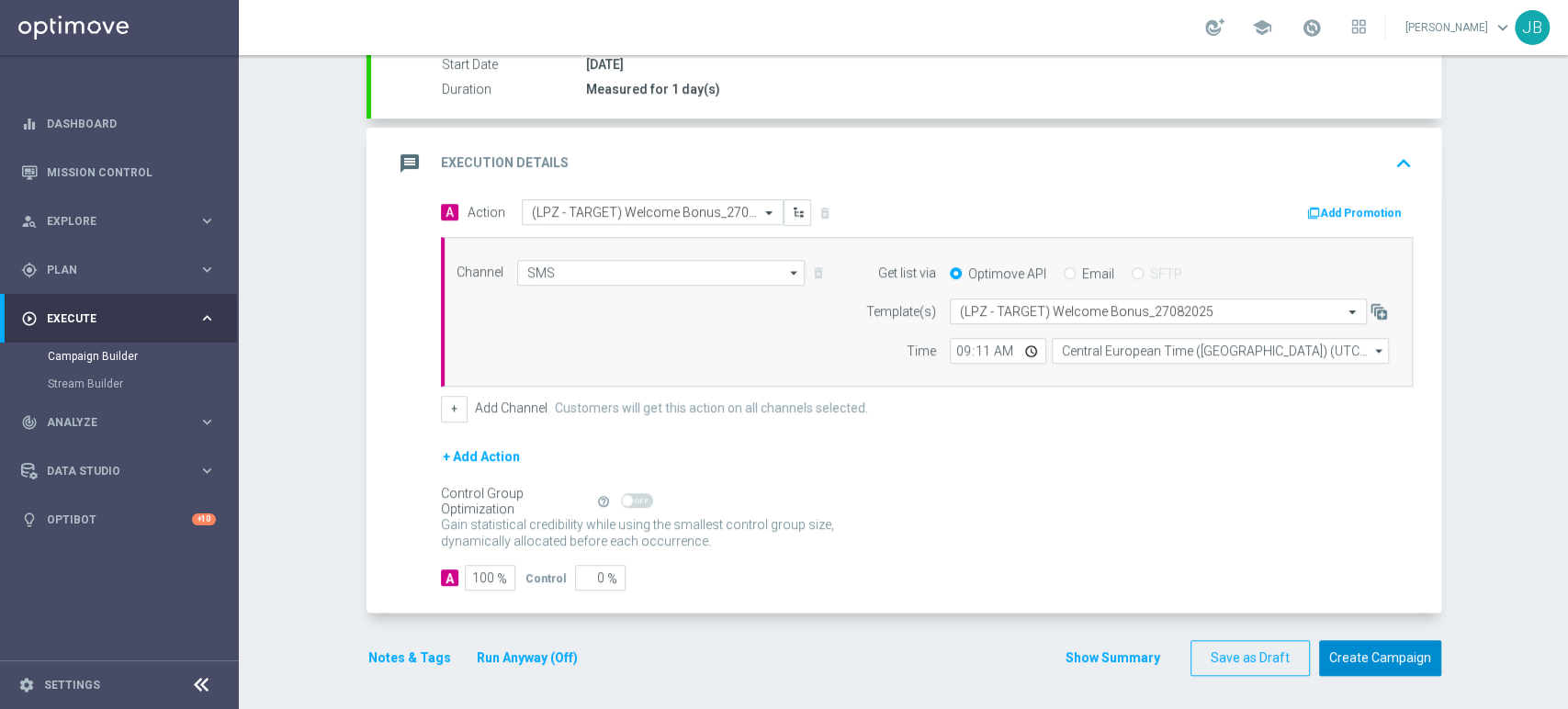
click at [1352, 646] on button "Create Campaign" at bounding box center [1381, 658] width 122 height 35
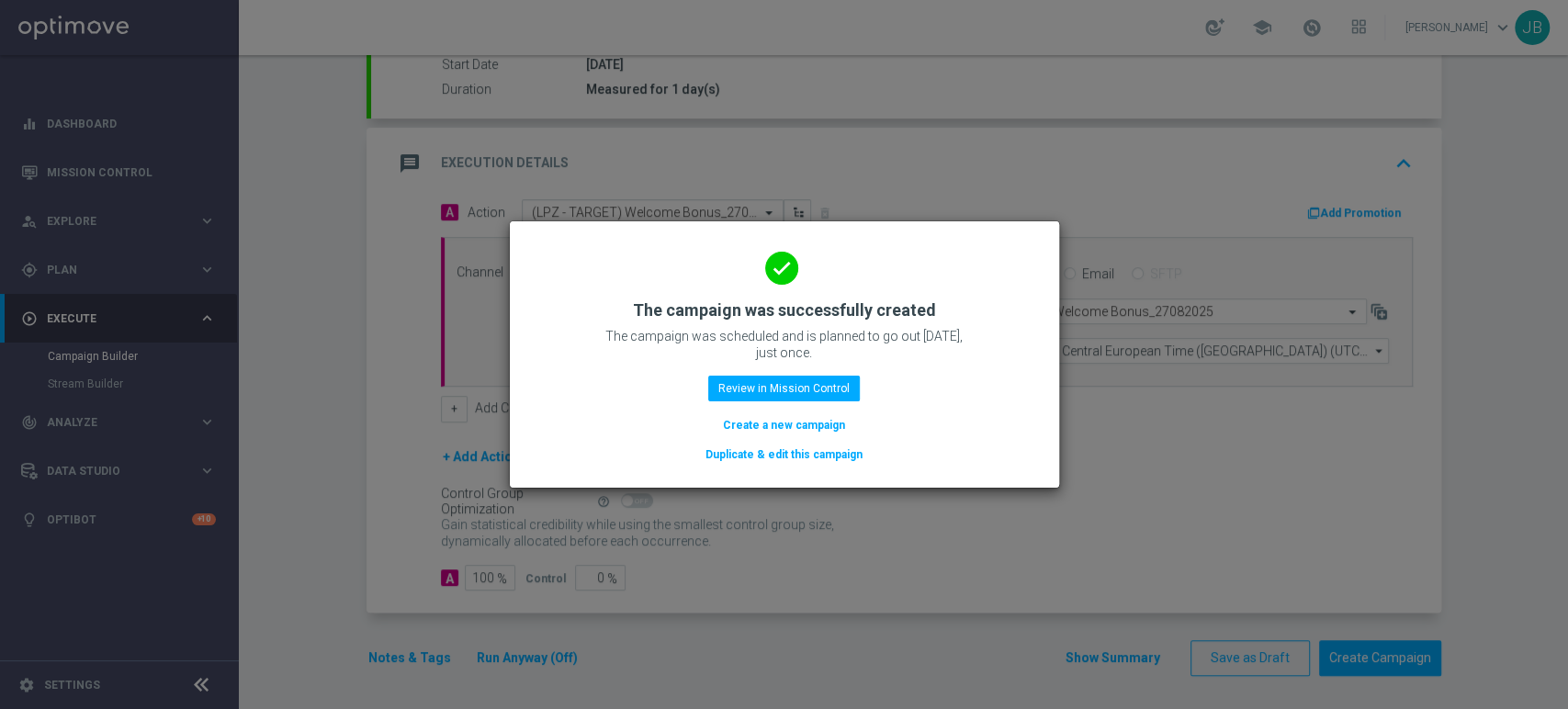
click at [816, 422] on button "Create a new campaign" at bounding box center [784, 425] width 126 height 21
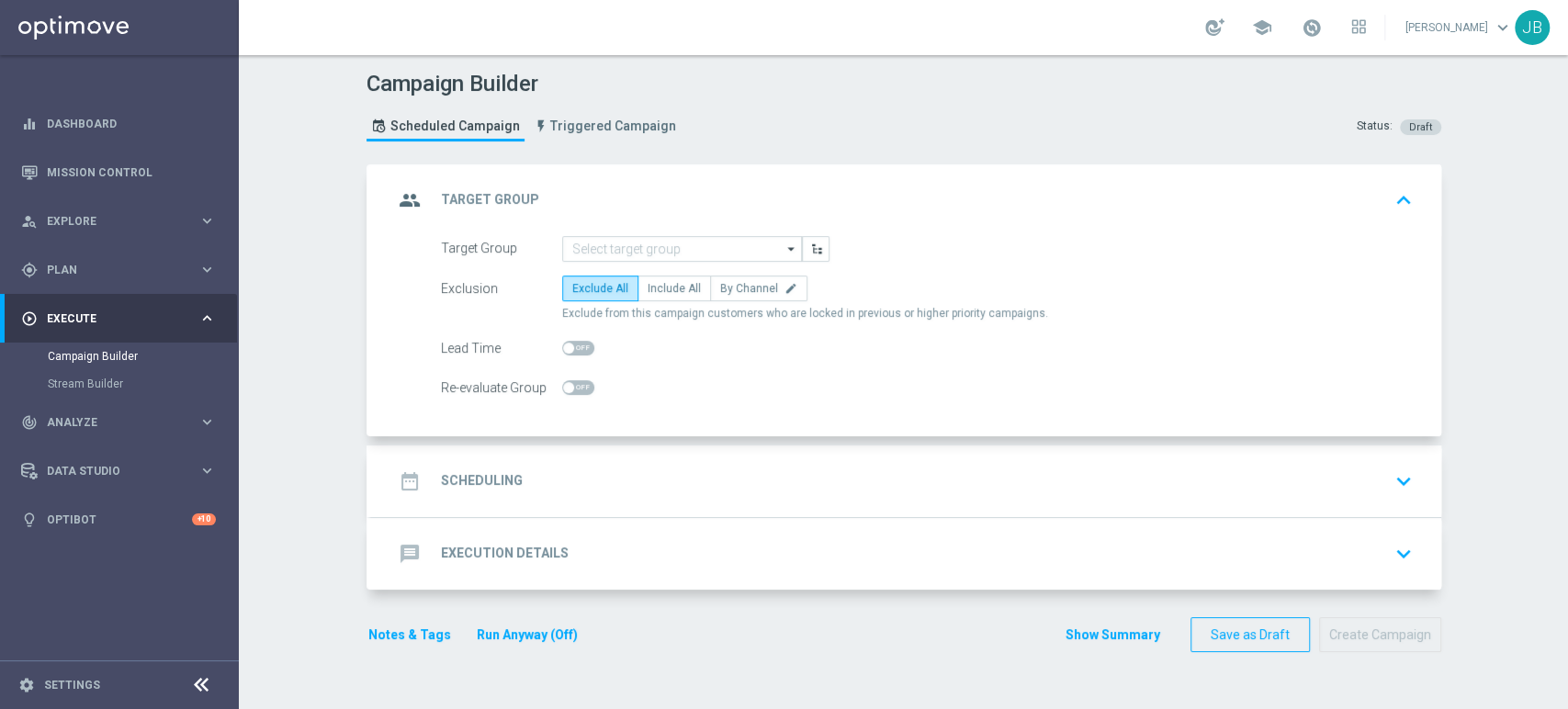
scroll to position [0, 0]
click at [129, 391] on div "Stream Builder" at bounding box center [143, 384] width 189 height 28
click at [102, 427] on div "track_changes Analyze" at bounding box center [109, 422] width 177 height 17
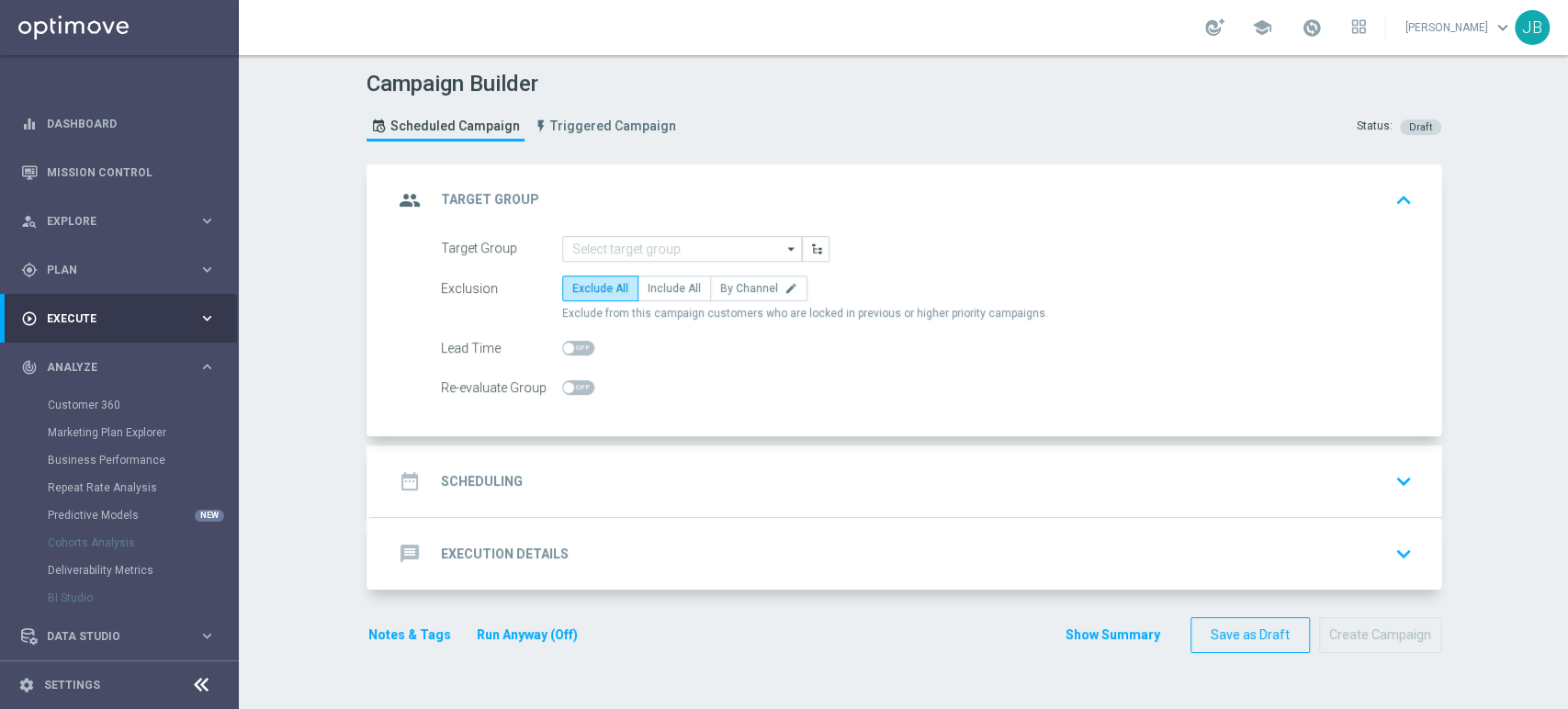
click at [111, 320] on span "Execute" at bounding box center [123, 318] width 152 height 11
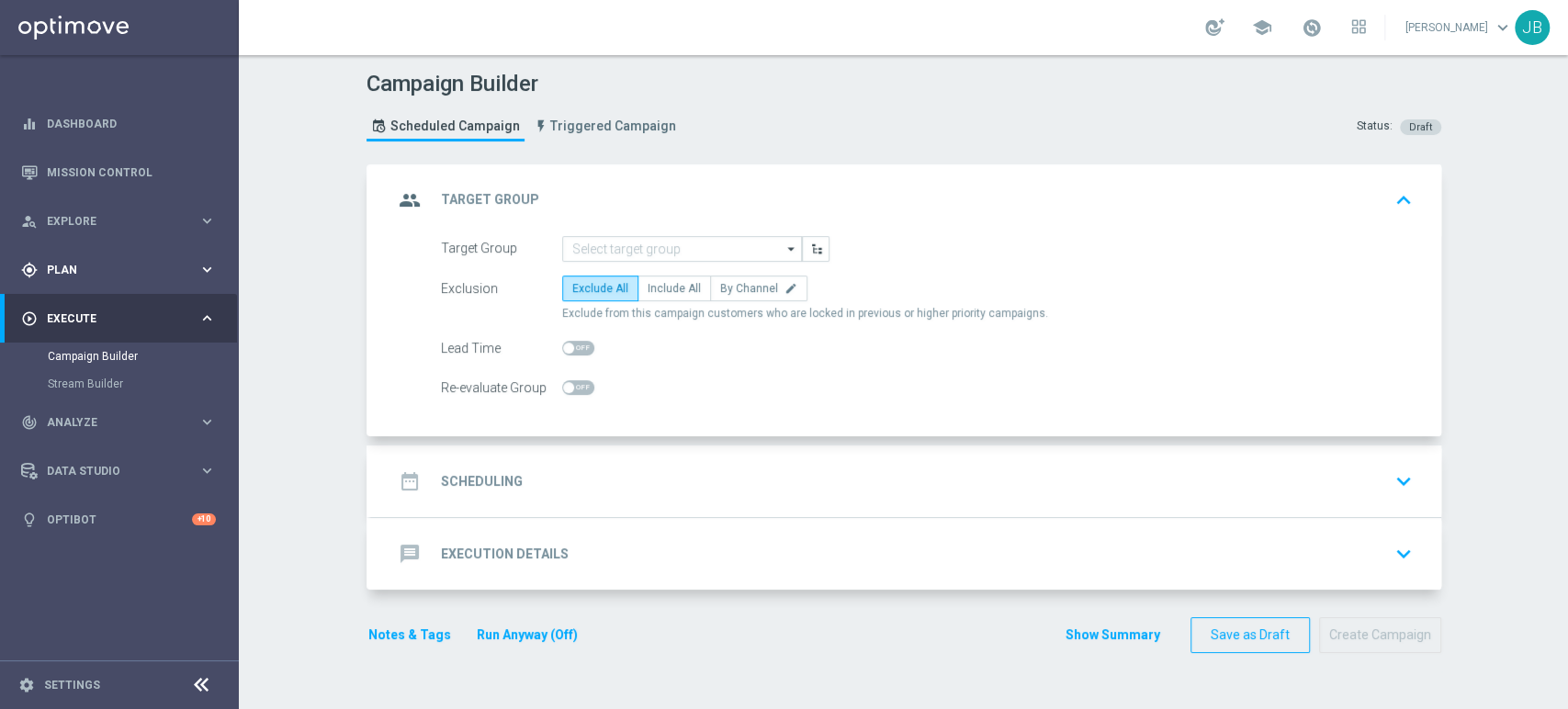
click at [113, 271] on span "Plan" at bounding box center [123, 270] width 152 height 11
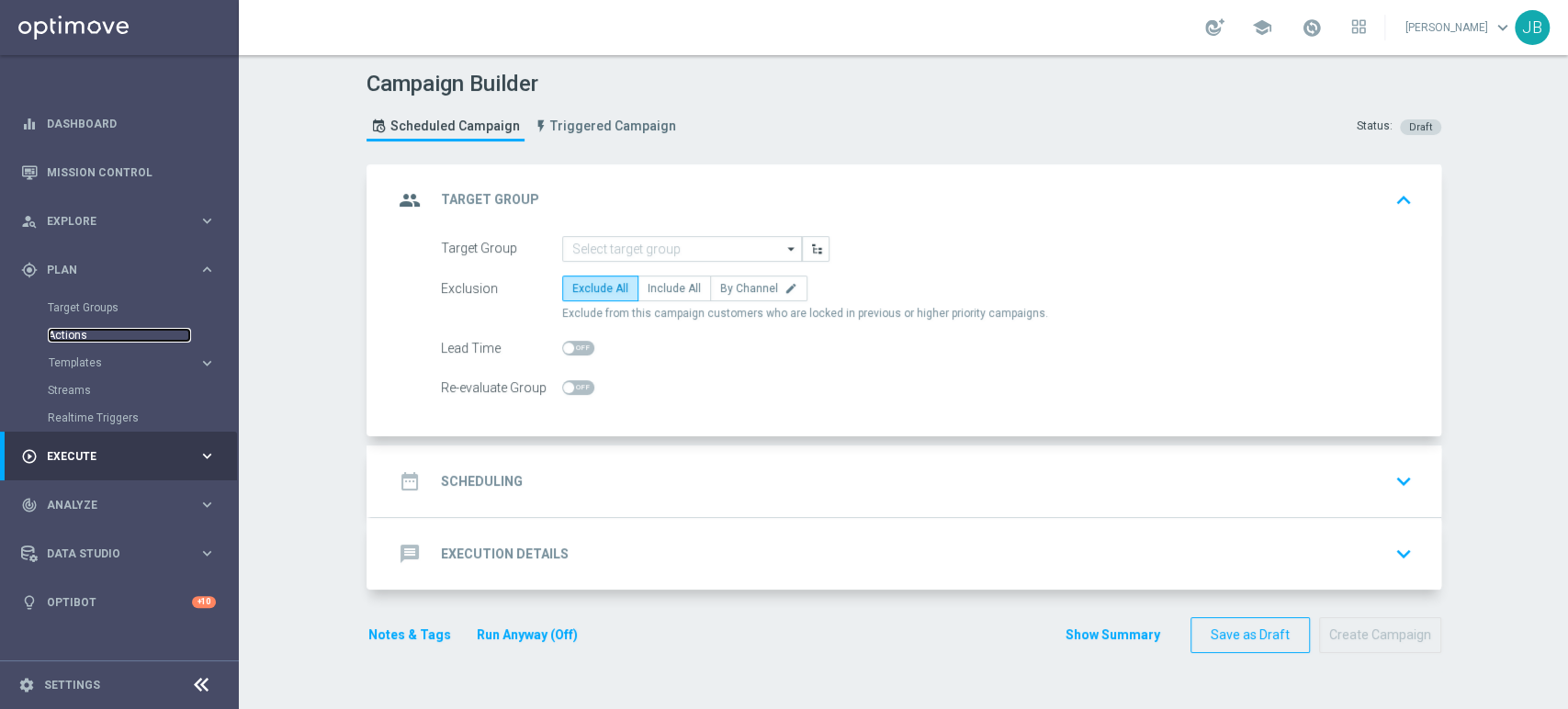
click at [89, 335] on link "Actions" at bounding box center [120, 335] width 144 height 15
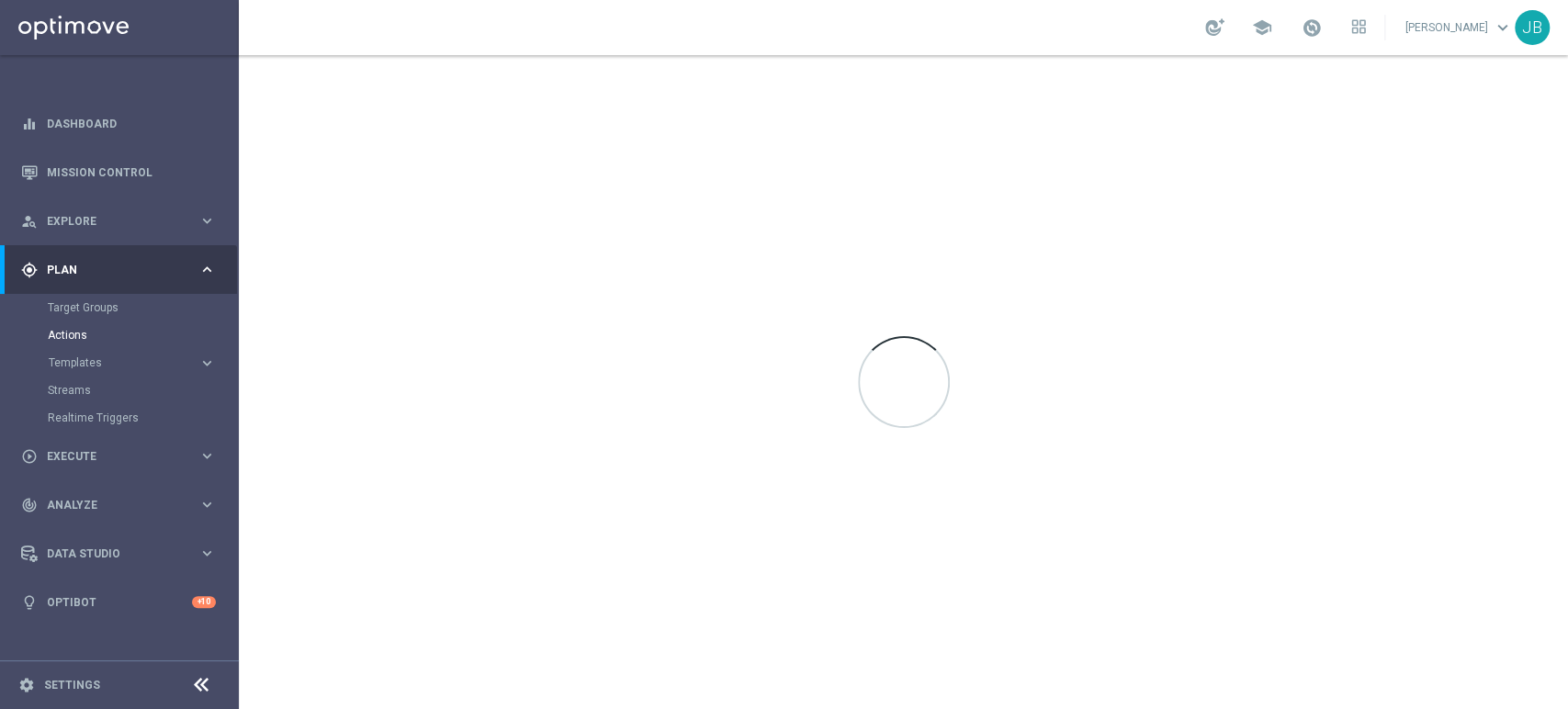
click at [102, 316] on div "Target Groups" at bounding box center [143, 308] width 189 height 28
click at [106, 307] on link "Target Groups" at bounding box center [120, 307] width 144 height 15
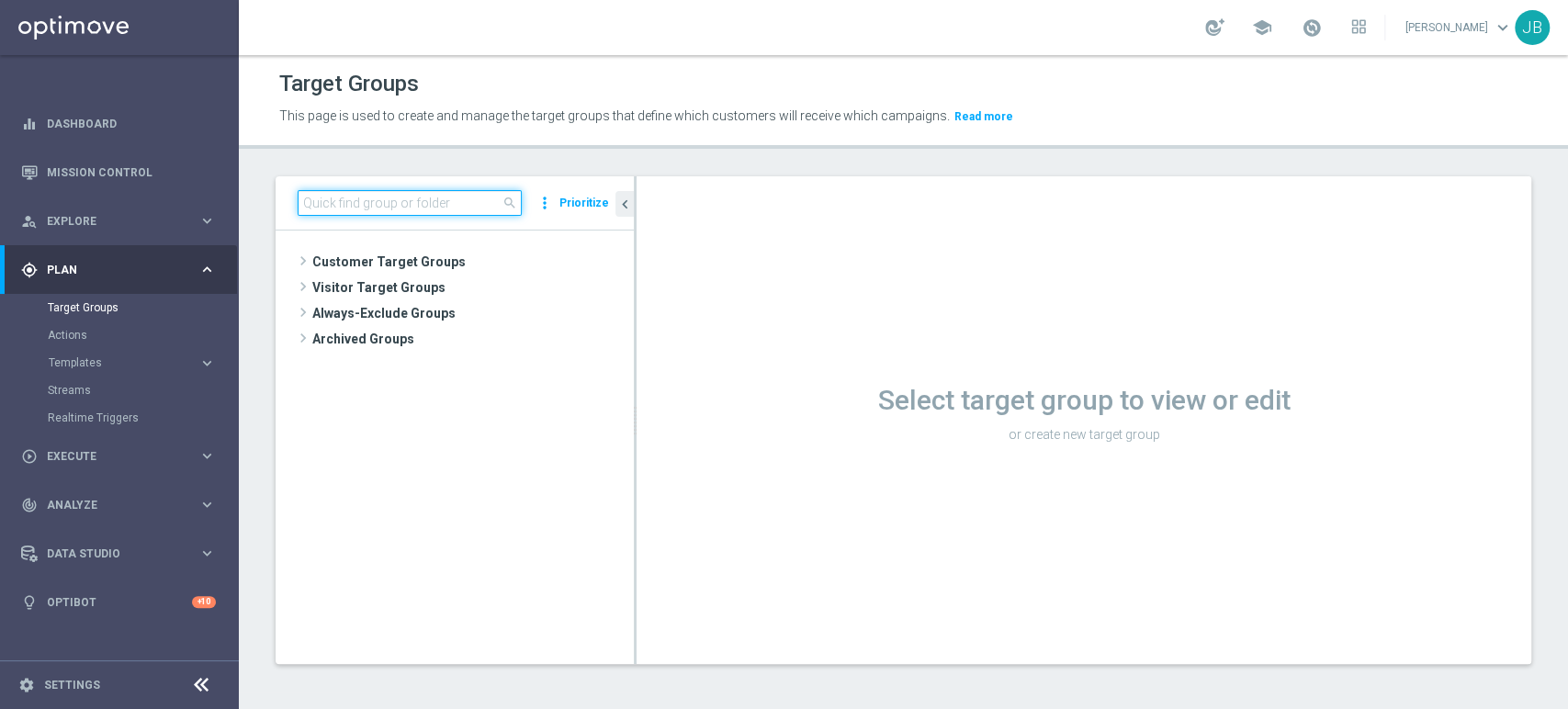
click at [444, 203] on input at bounding box center [410, 203] width 225 height 26
type input "pogon"
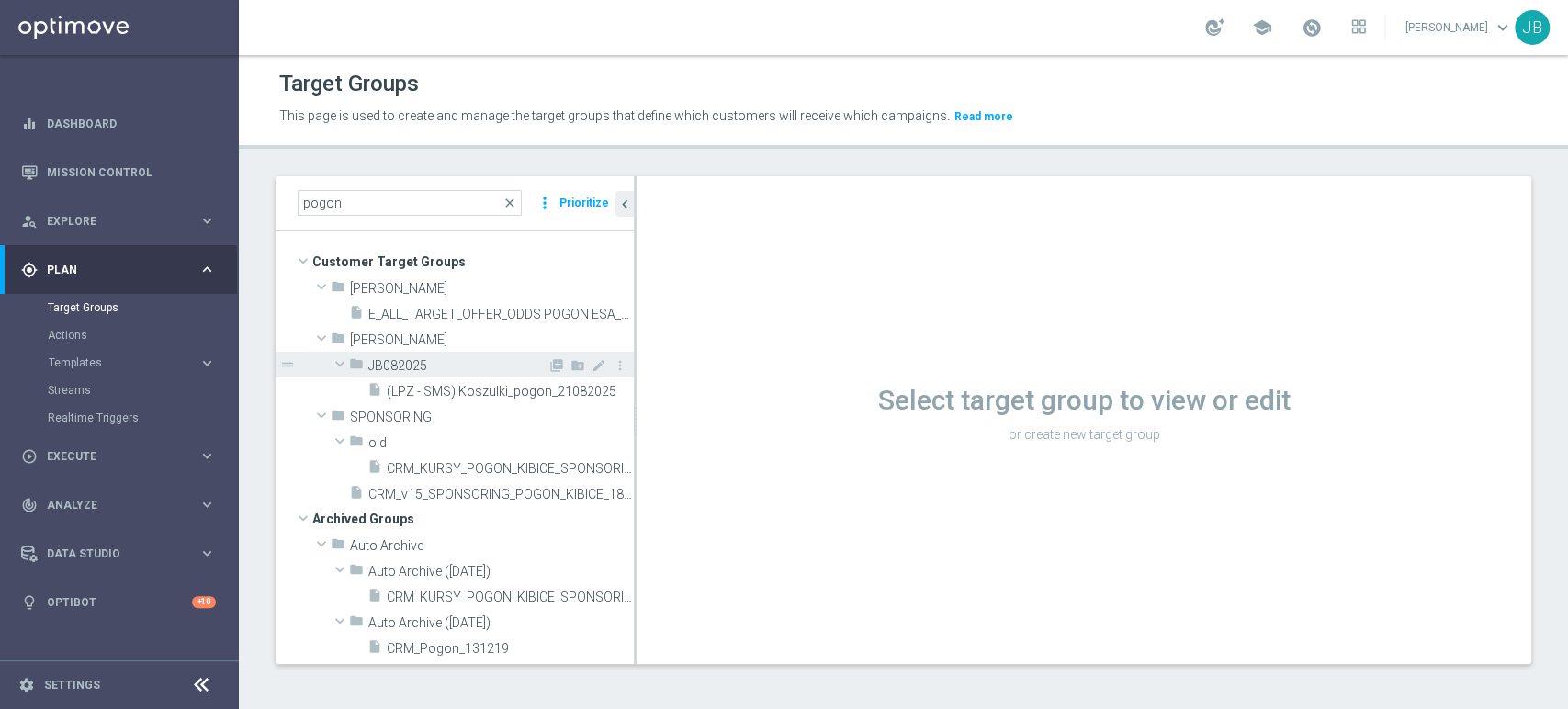
click at [457, 365] on span "JB082025" at bounding box center [458, 366] width 179 height 16
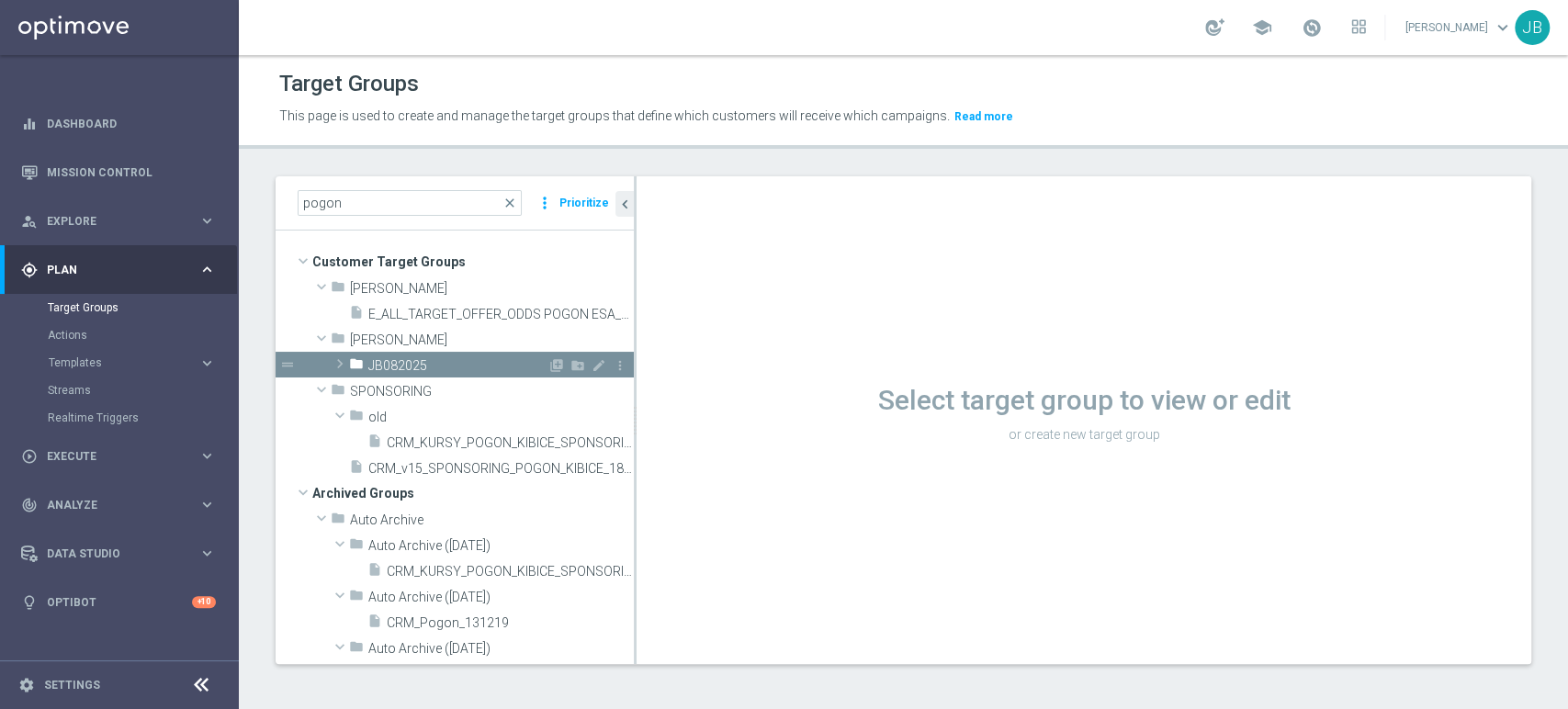
click at [457, 365] on span "JB082025" at bounding box center [458, 366] width 179 height 16
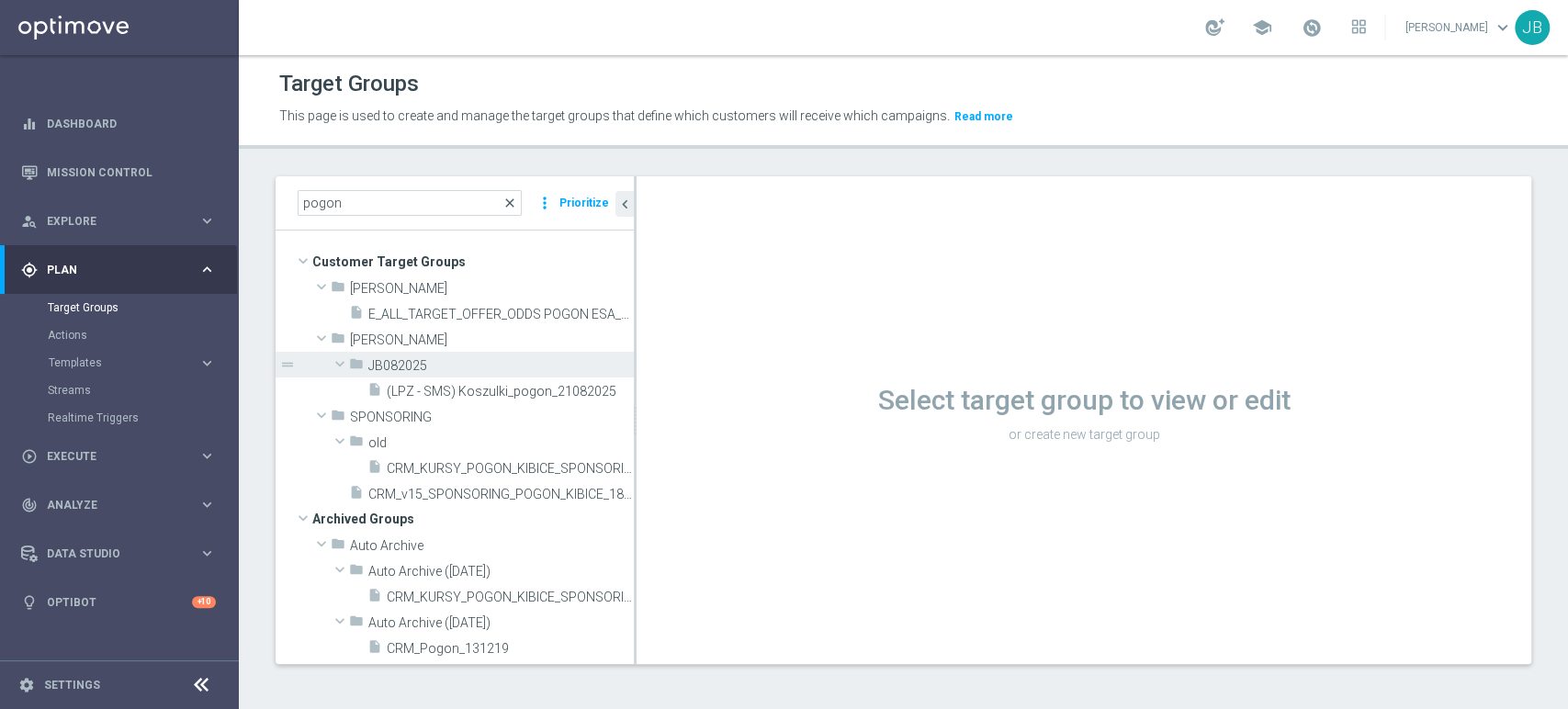
click at [514, 200] on span "close" at bounding box center [509, 203] width 15 height 15
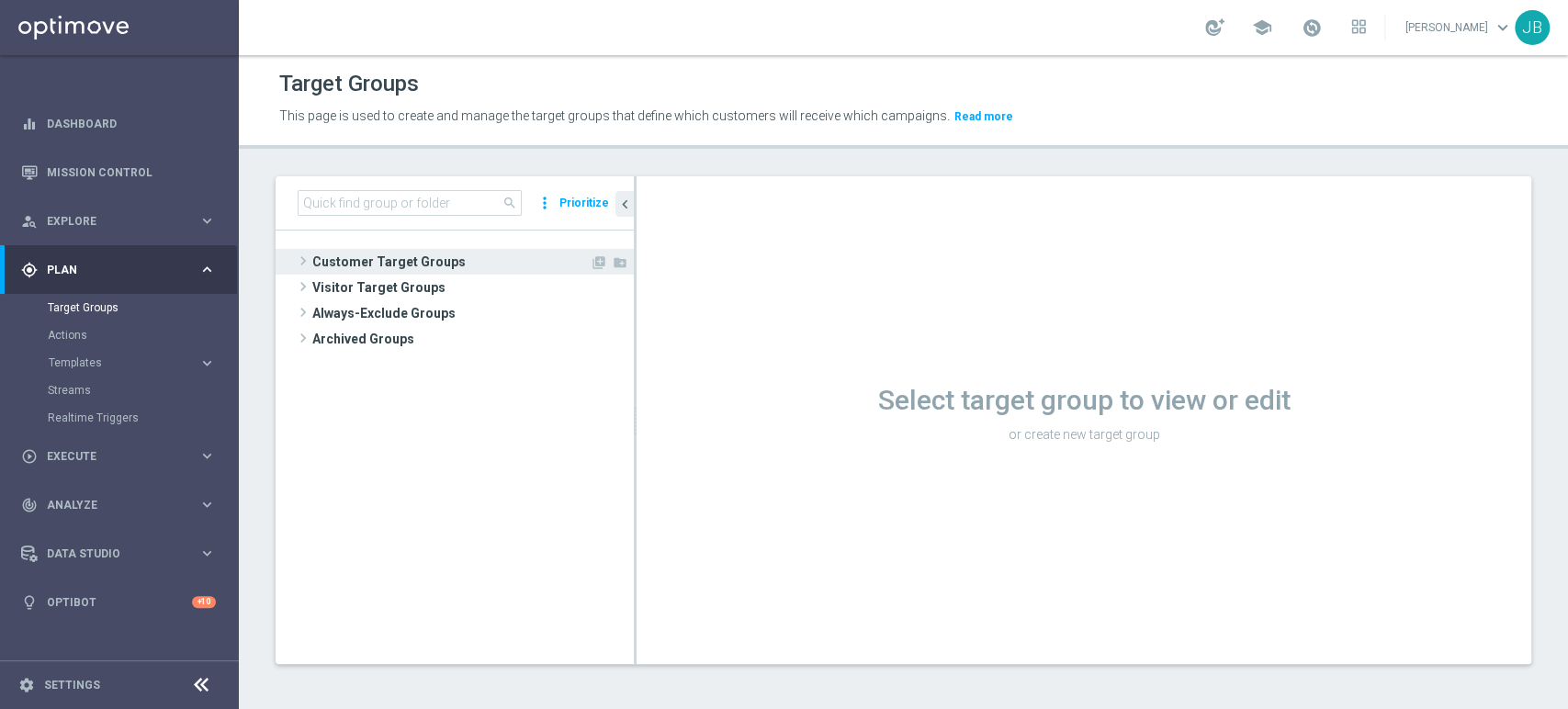
click at [395, 256] on span "Customer Target Groups" at bounding box center [451, 262] width 278 height 26
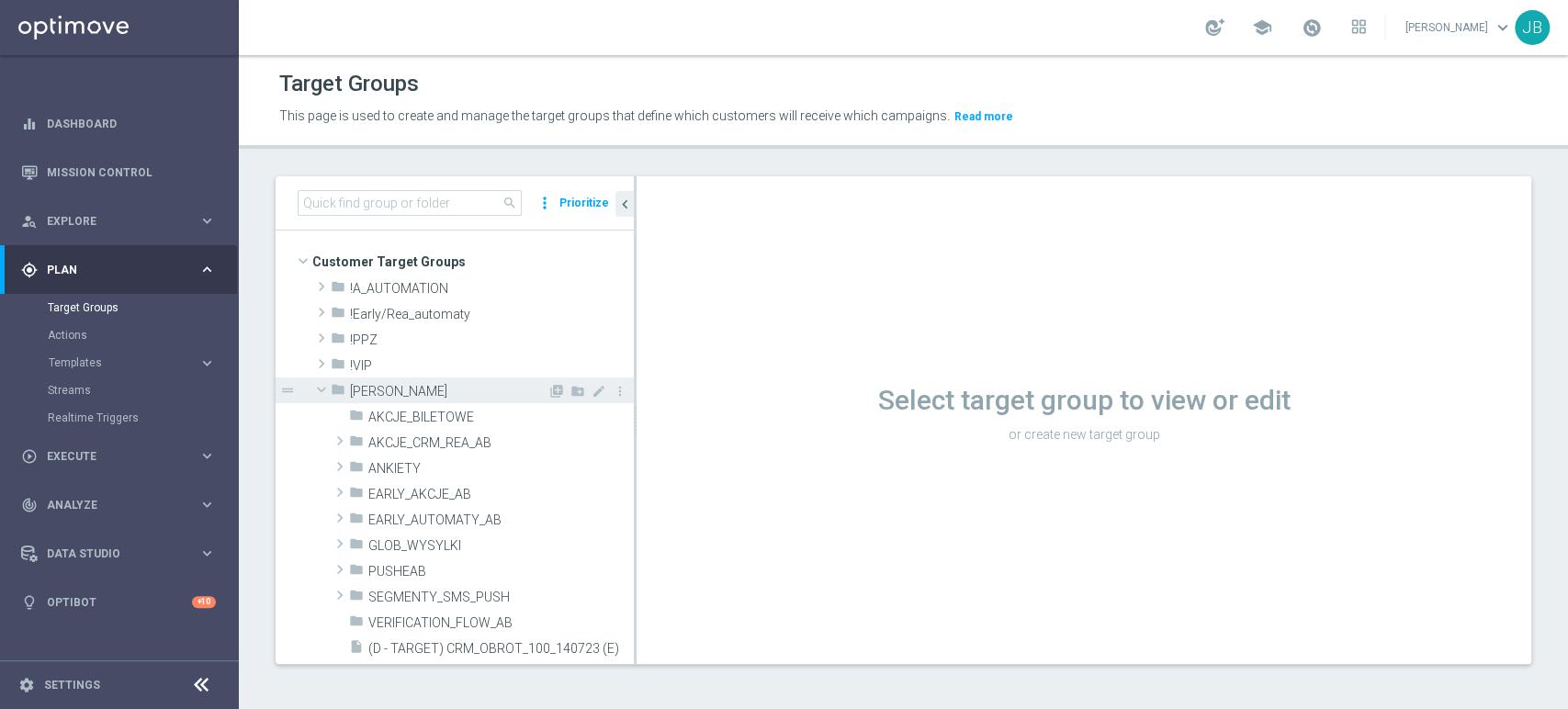
click at [320, 392] on span at bounding box center [321, 389] width 22 height 19
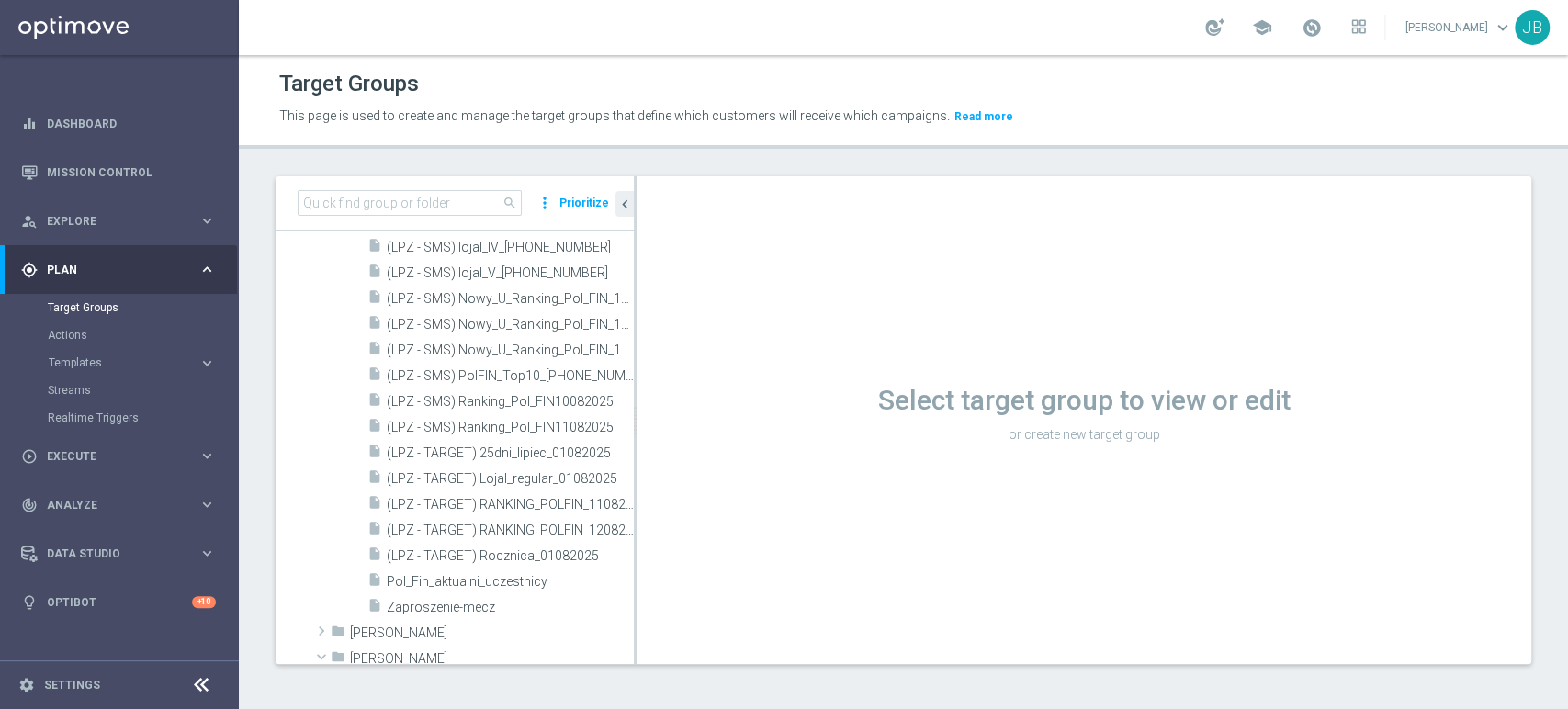
scroll to position [1183, 0]
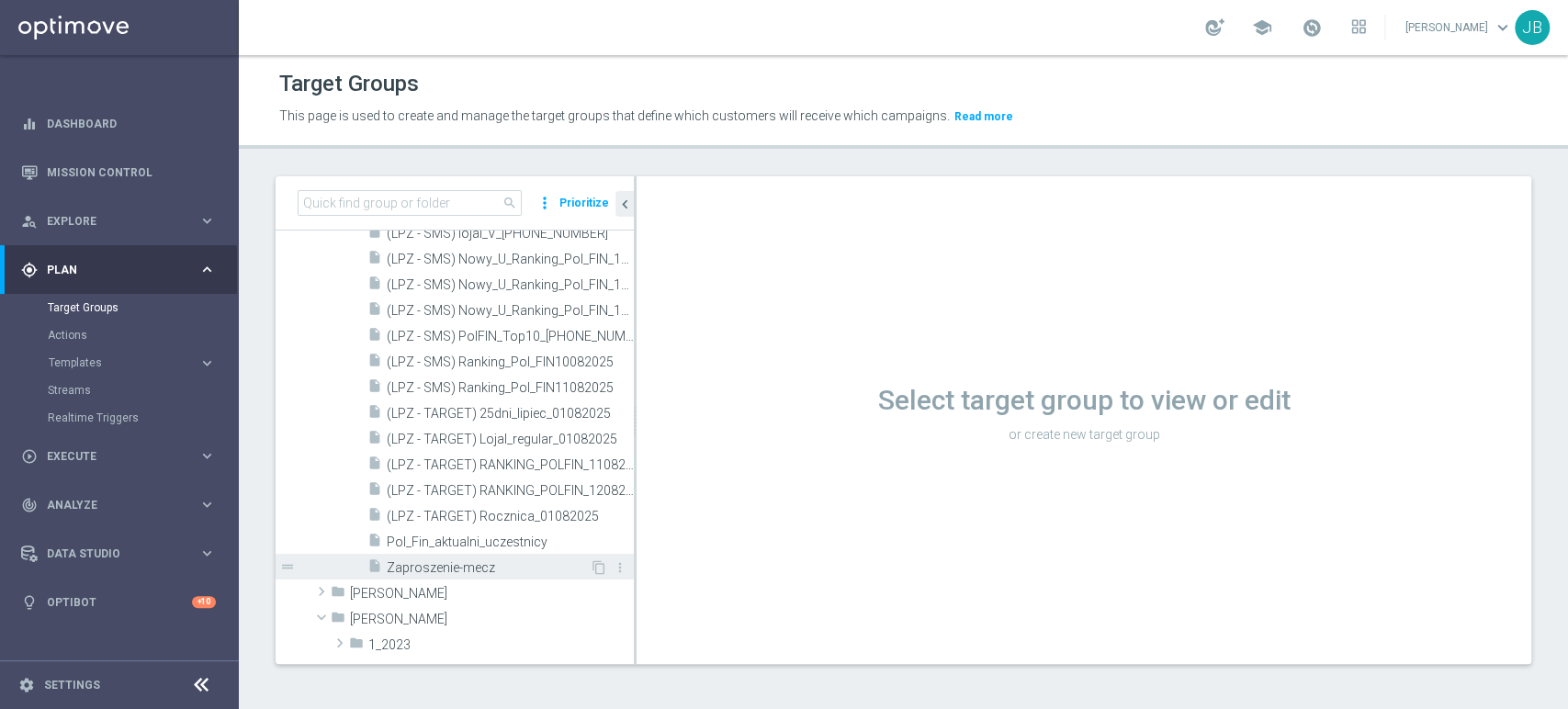
click at [515, 575] on div "insert_drive_file Zaproszenie-mecz" at bounding box center [479, 566] width 223 height 26
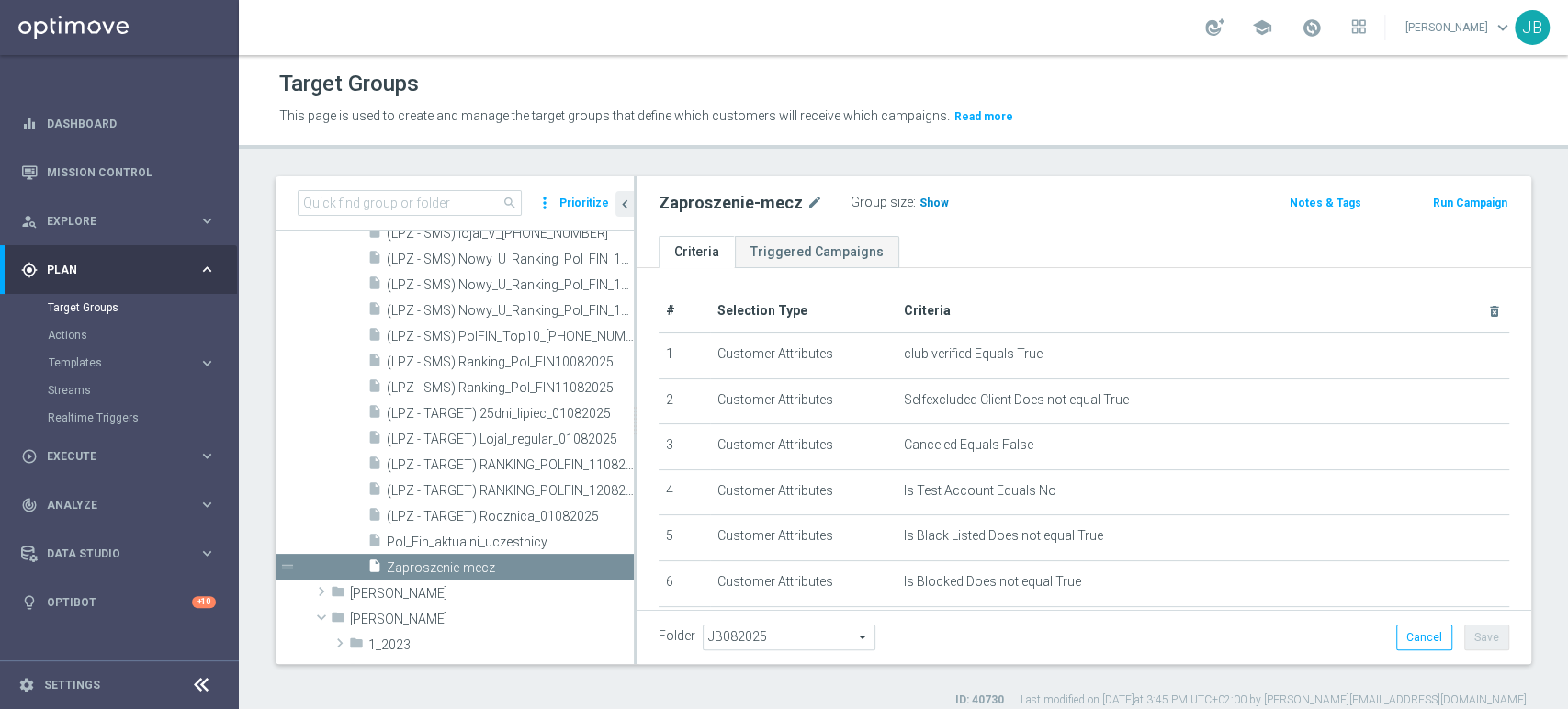
click at [920, 202] on span "Show" at bounding box center [935, 203] width 30 height 13
click at [921, 206] on span "9" at bounding box center [926, 206] width 10 height 18
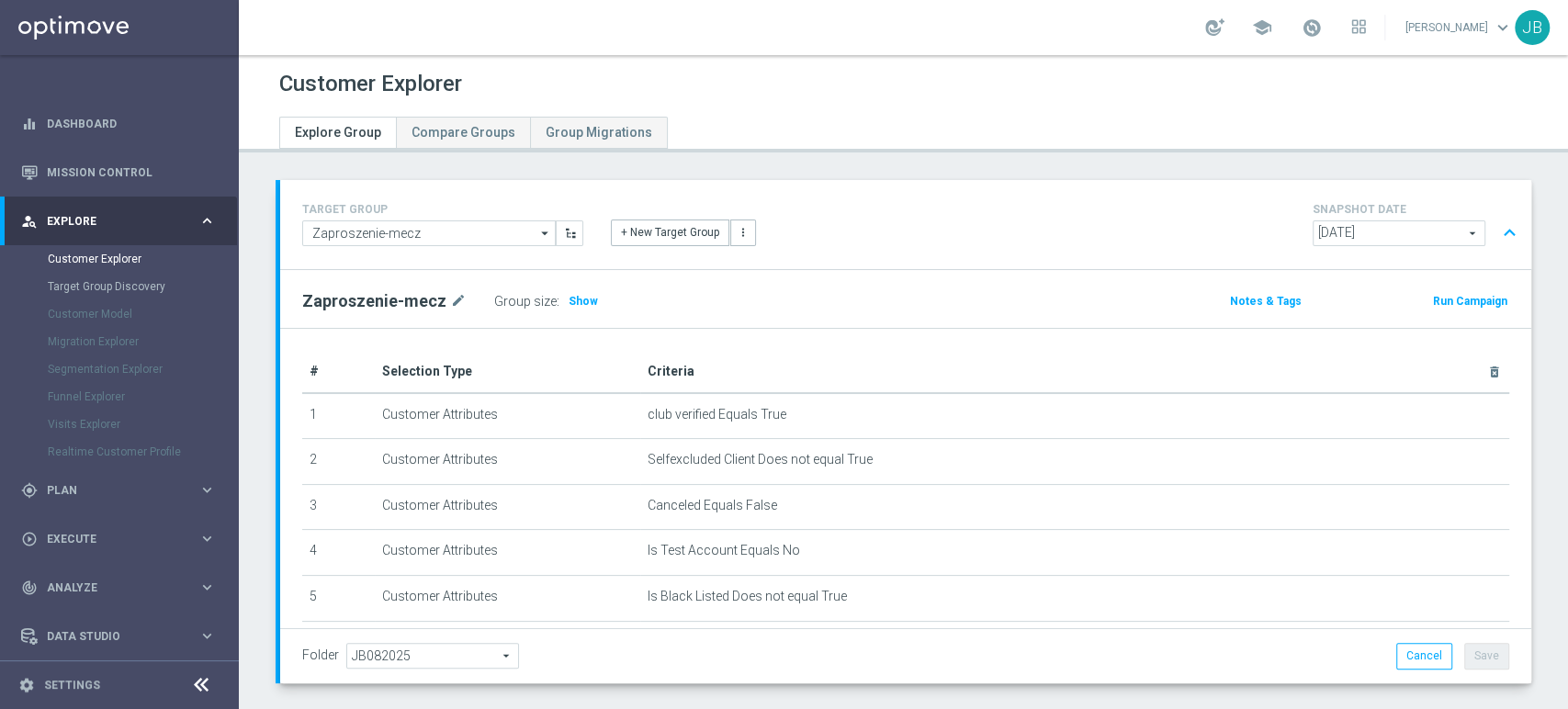
scroll to position [89, 0]
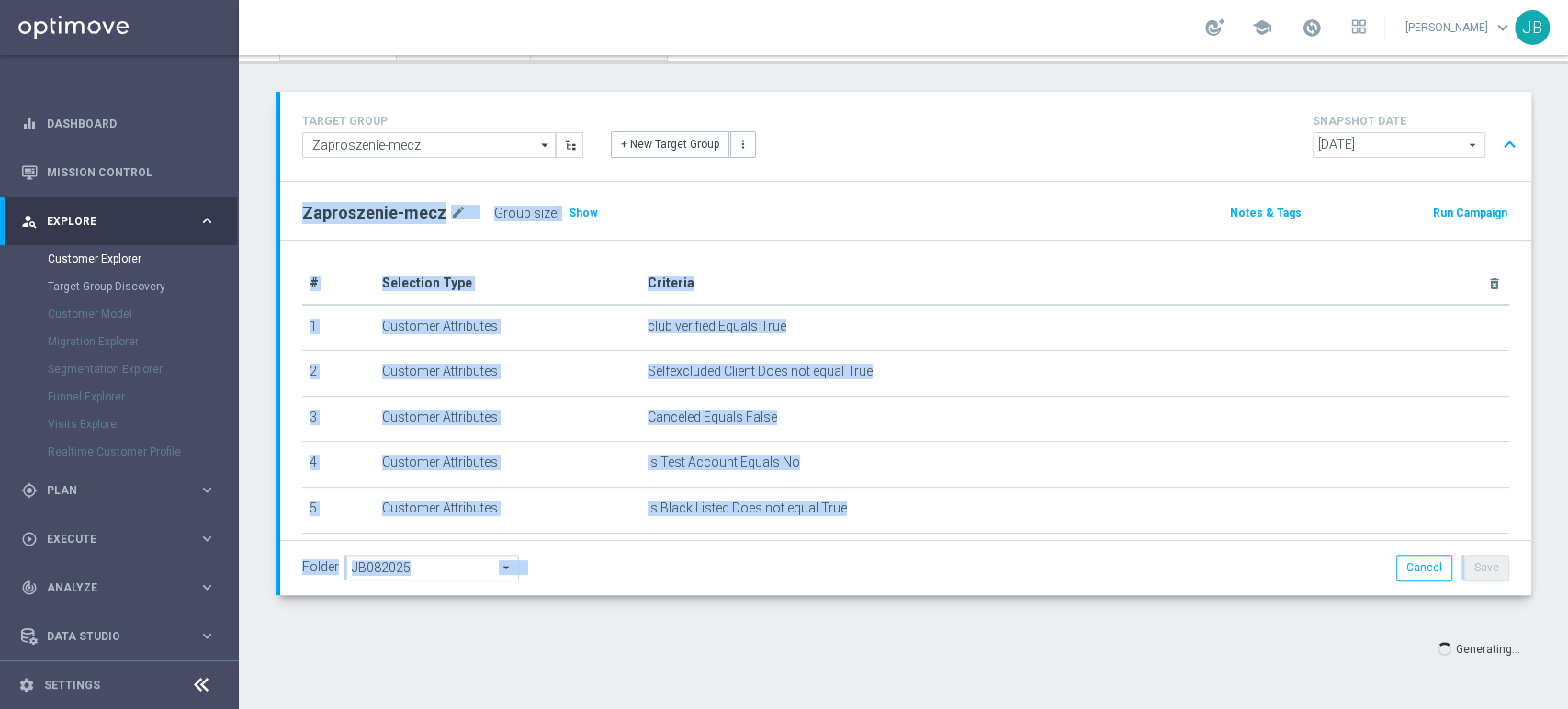
drag, startPoint x: 1566, startPoint y: 505, endPoint x: 1566, endPoint y: 710, distance: 205.0
click at [1566, 708] on html "equalizer Dashboard Mission Control" at bounding box center [784, 354] width 1568 height 709
click at [1536, 637] on div "TARGET GROUP Zaproszenie-mecz Zaproszenie-mecz arrow_drop_down Show Selected 0 …" at bounding box center [904, 392] width 1330 height 601
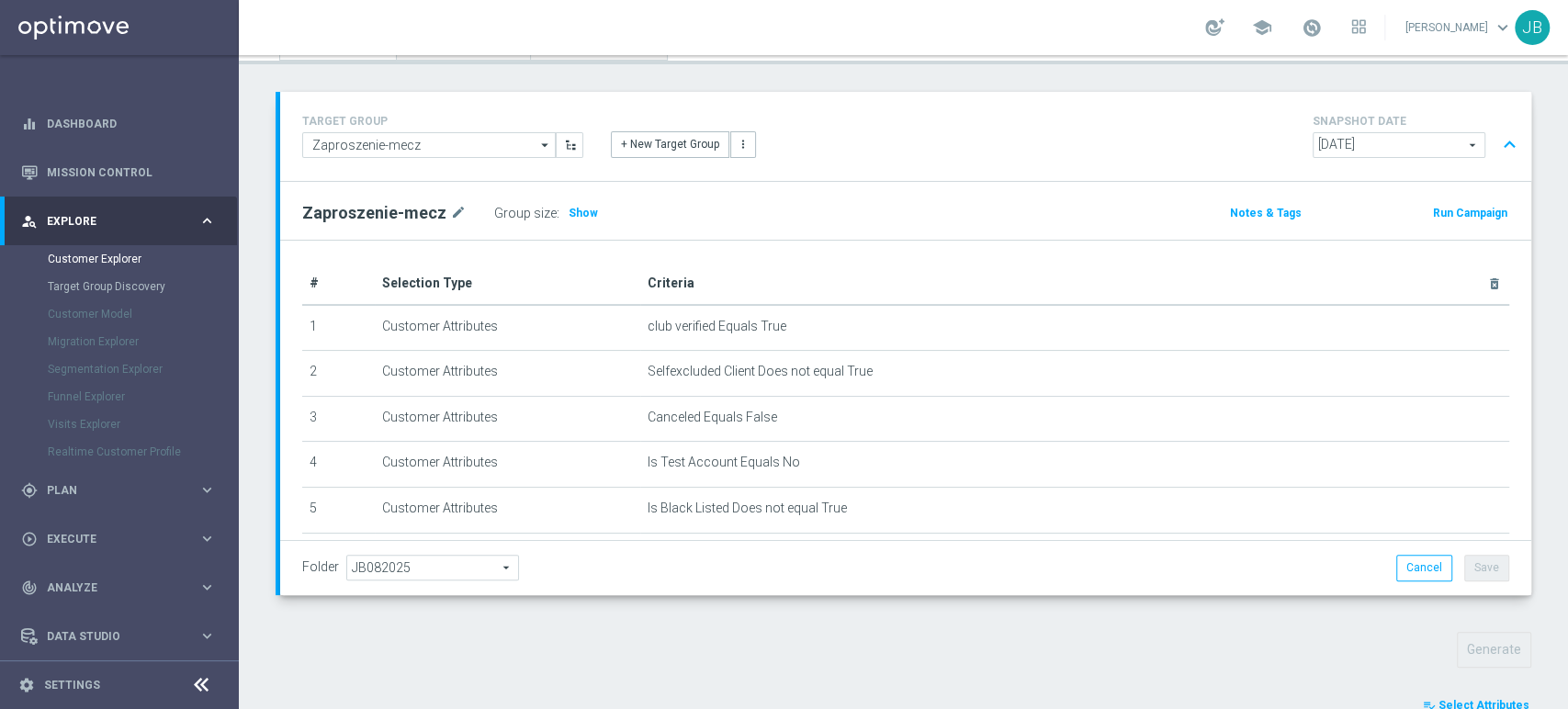
scroll to position [617, 0]
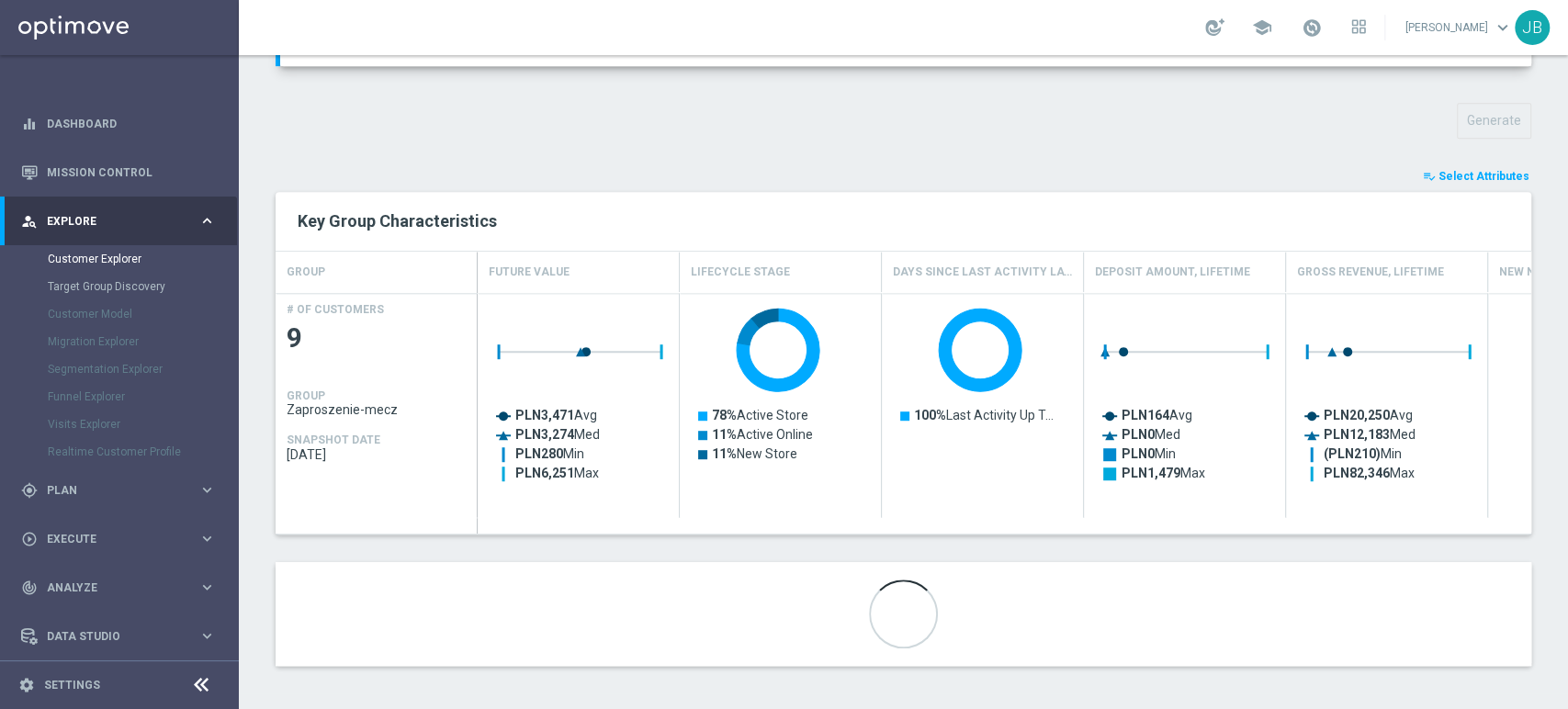
click at [1566, 659] on div "Customer Explorer Explore Group Compare Groups Group Migrations TARGET GROUP Za…" at bounding box center [904, 382] width 1330 height 654
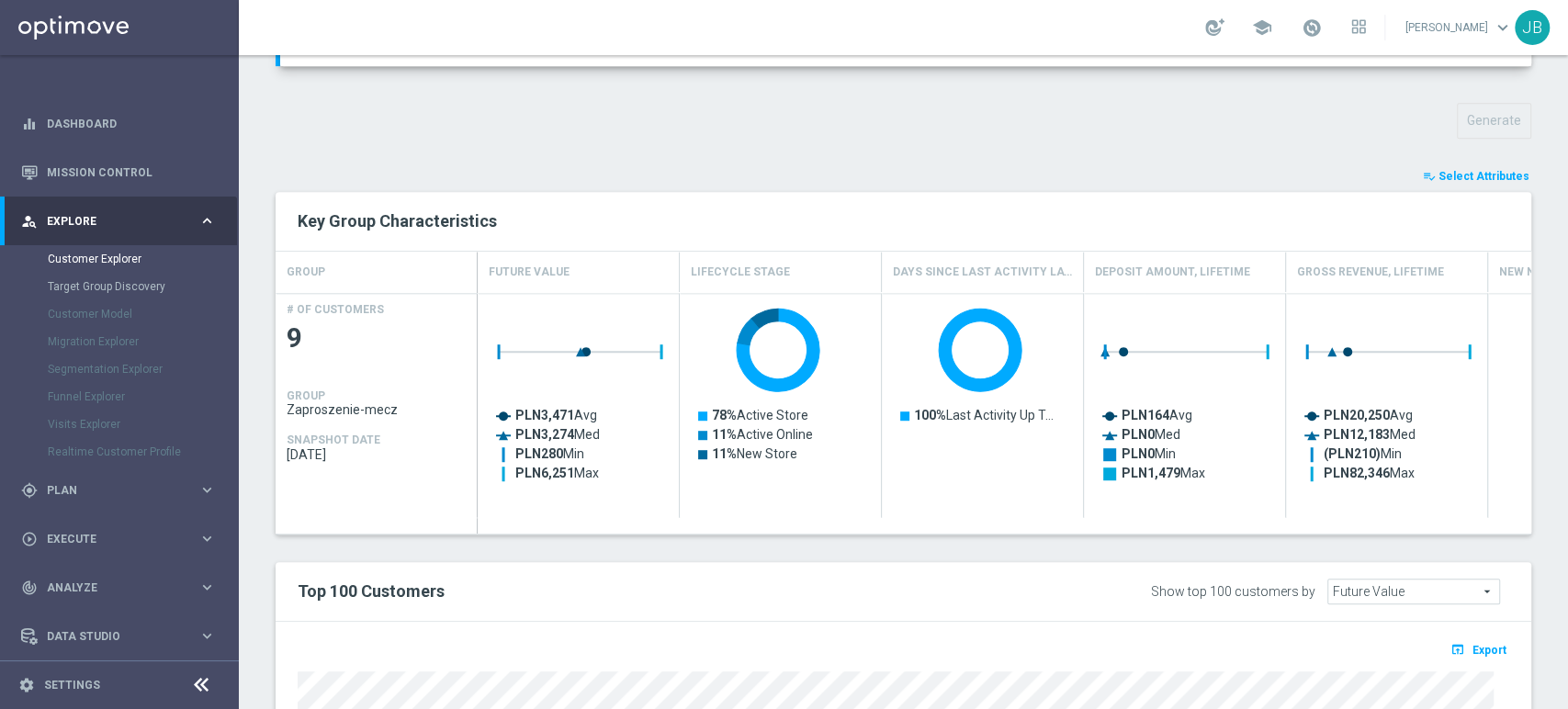
scroll to position [997, 0]
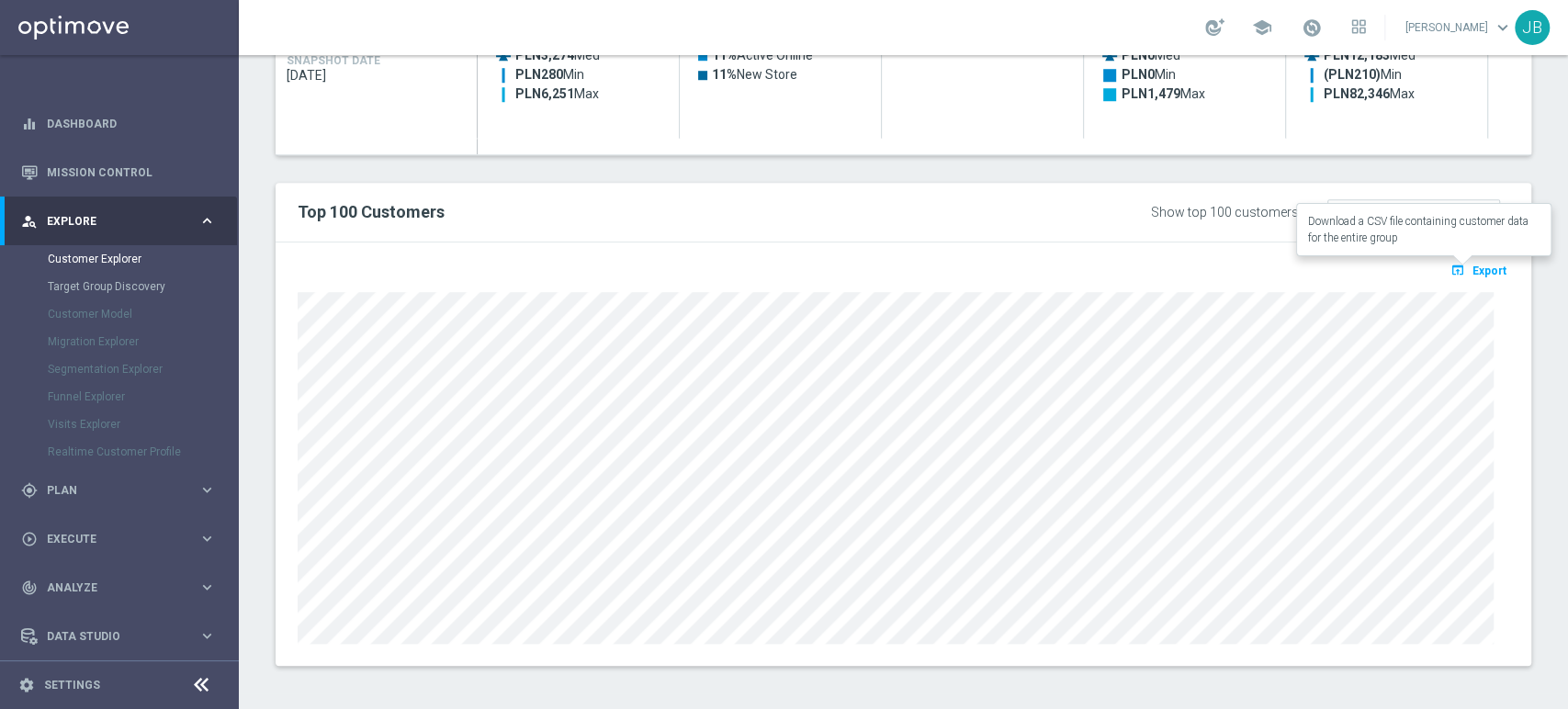
click at [1477, 267] on span "Export" at bounding box center [1489, 271] width 34 height 13
